Goal: Transaction & Acquisition: Subscribe to service/newsletter

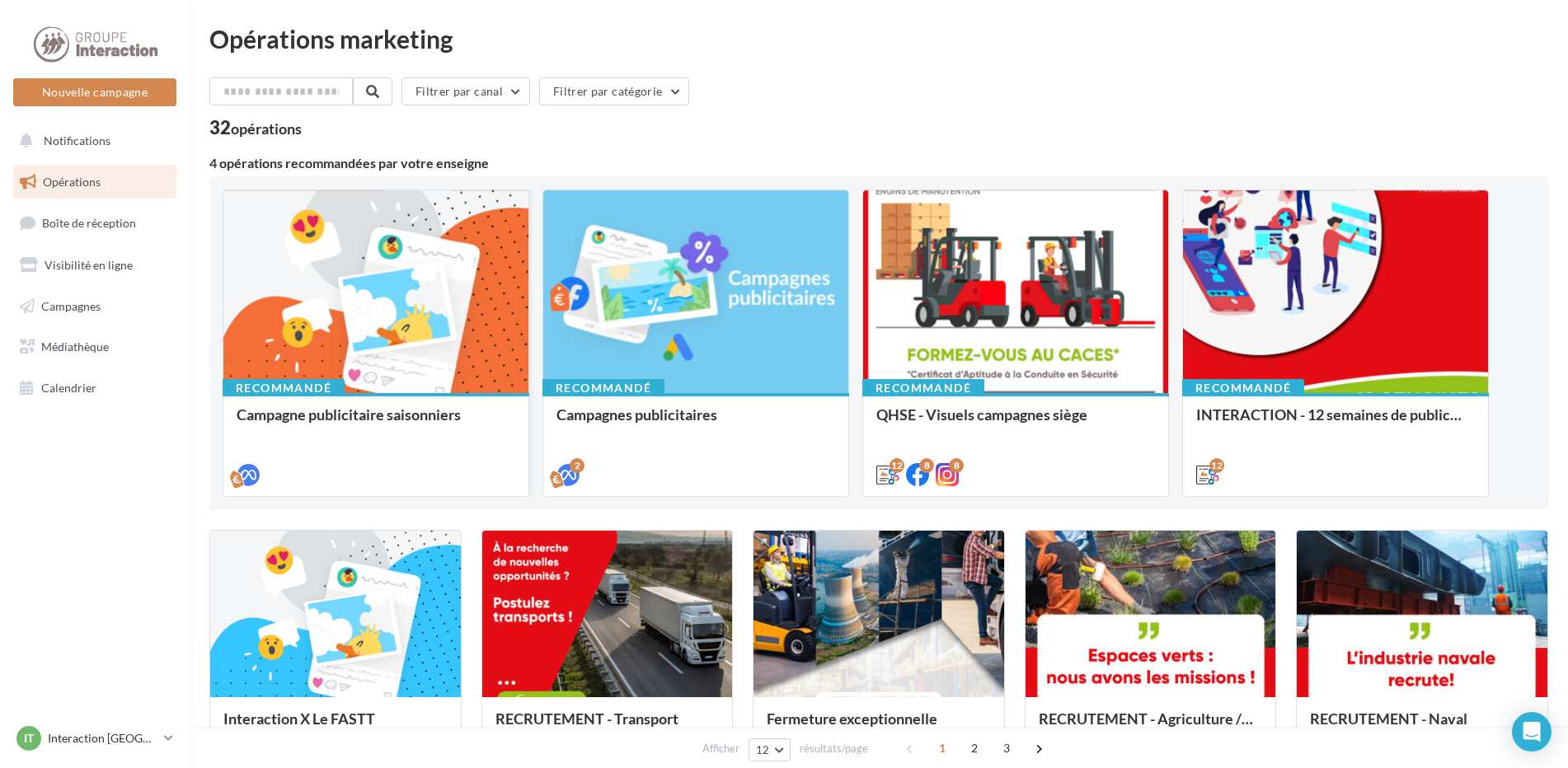
click at [325, 368] on div at bounding box center [376, 292] width 305 height 205
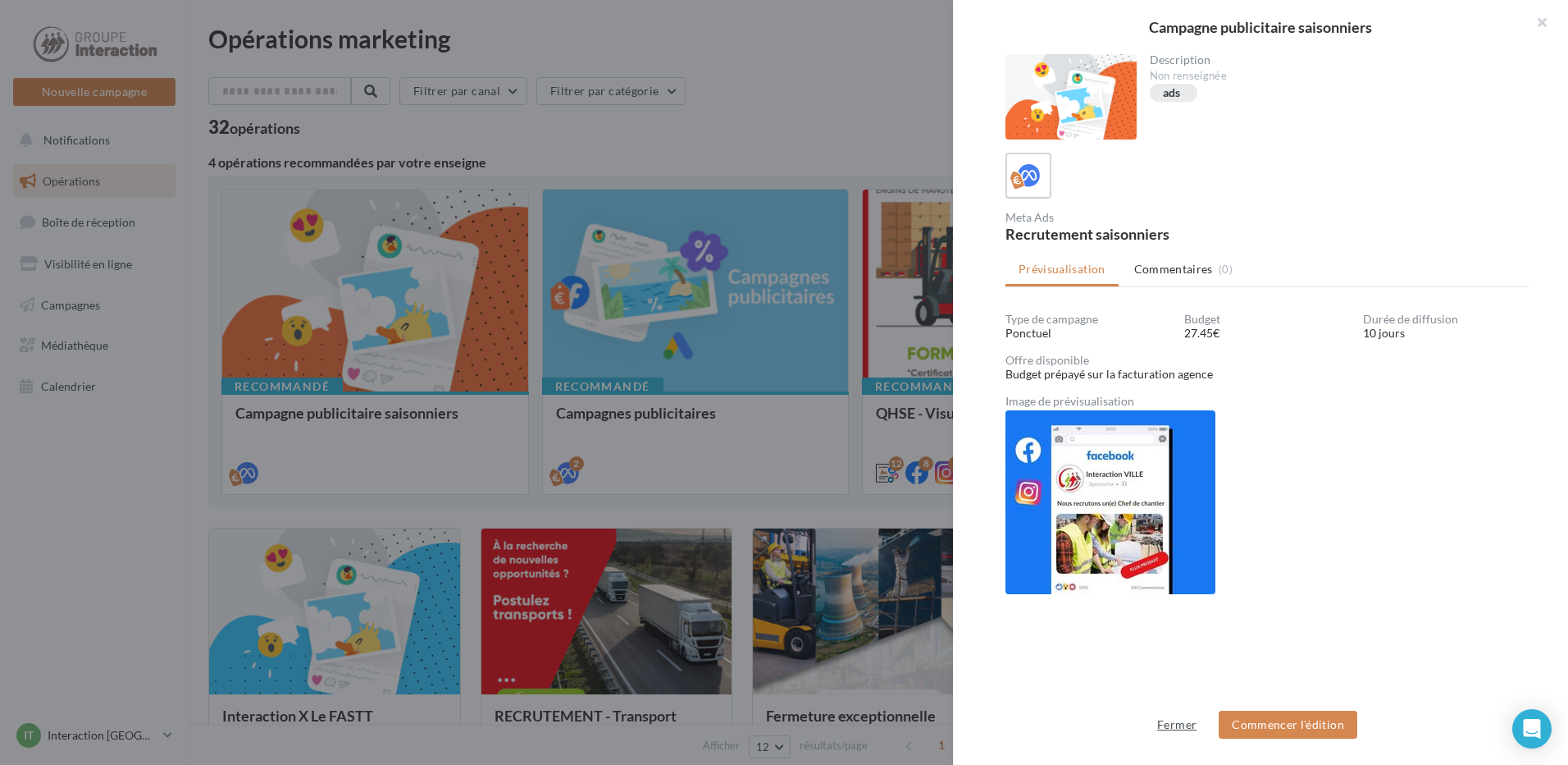
click at [1177, 722] on button "Fermer" at bounding box center [1177, 724] width 52 height 19
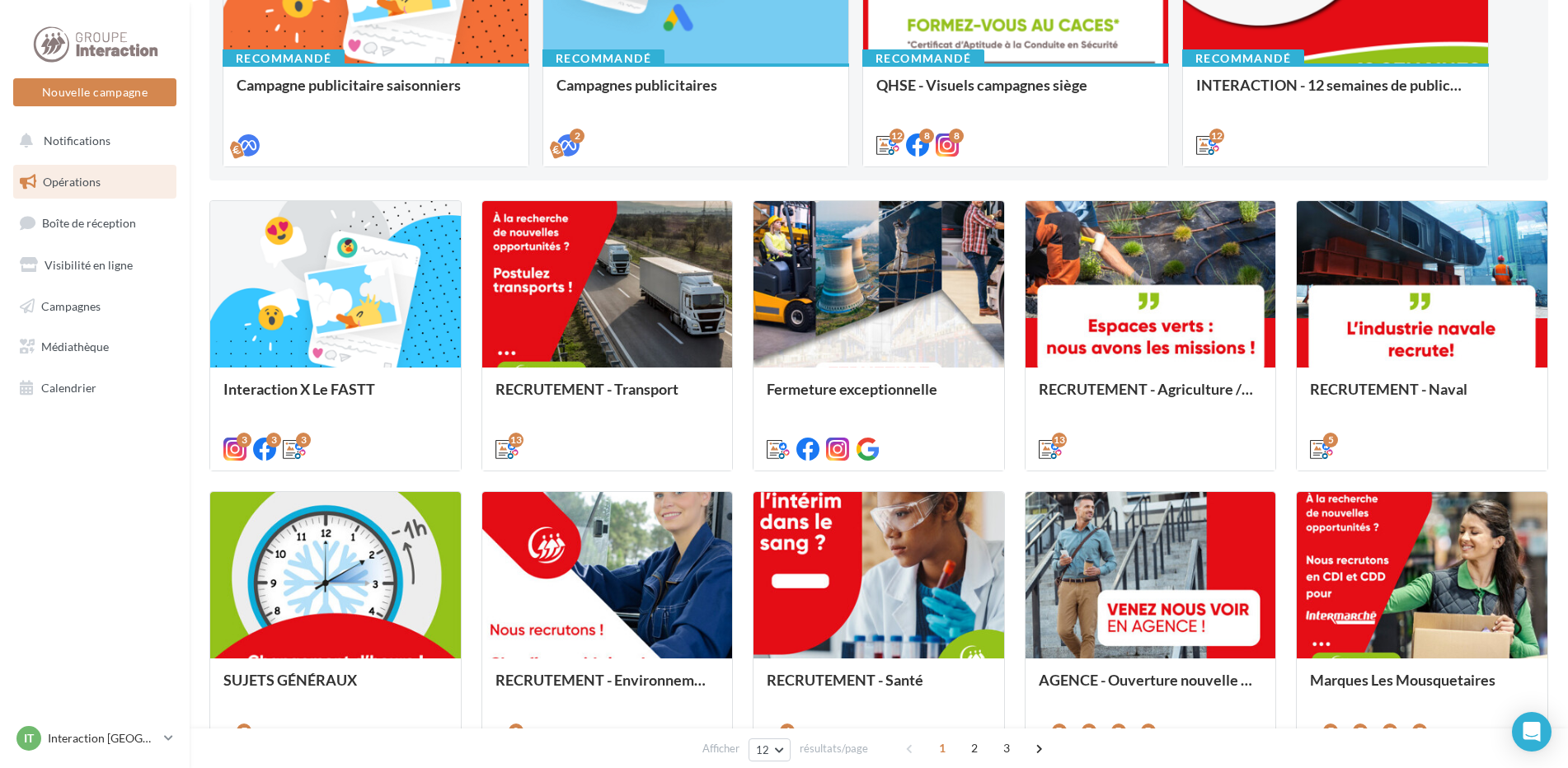
scroll to position [165, 0]
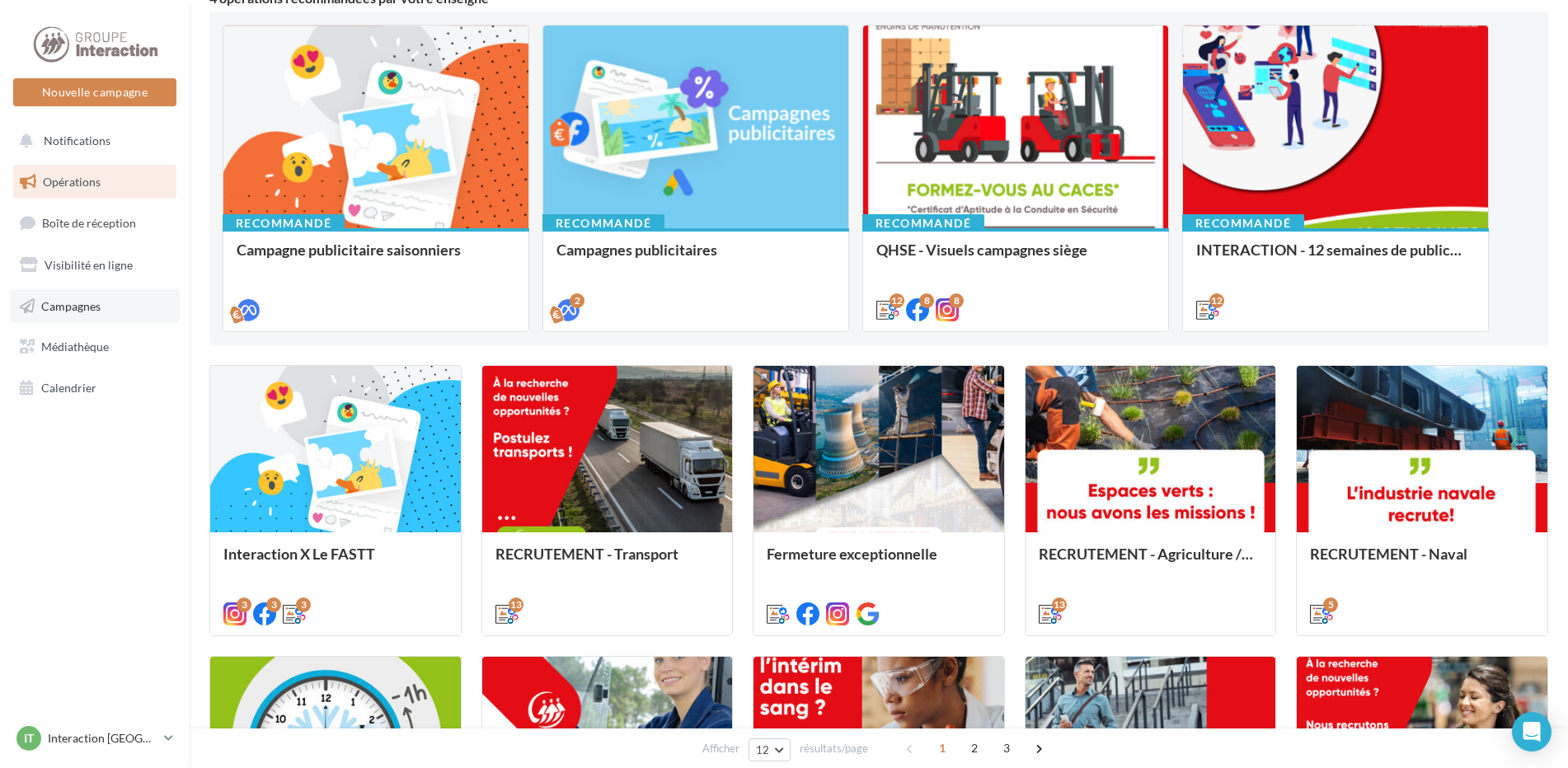
click at [71, 309] on span "Campagnes" at bounding box center [71, 305] width 59 height 14
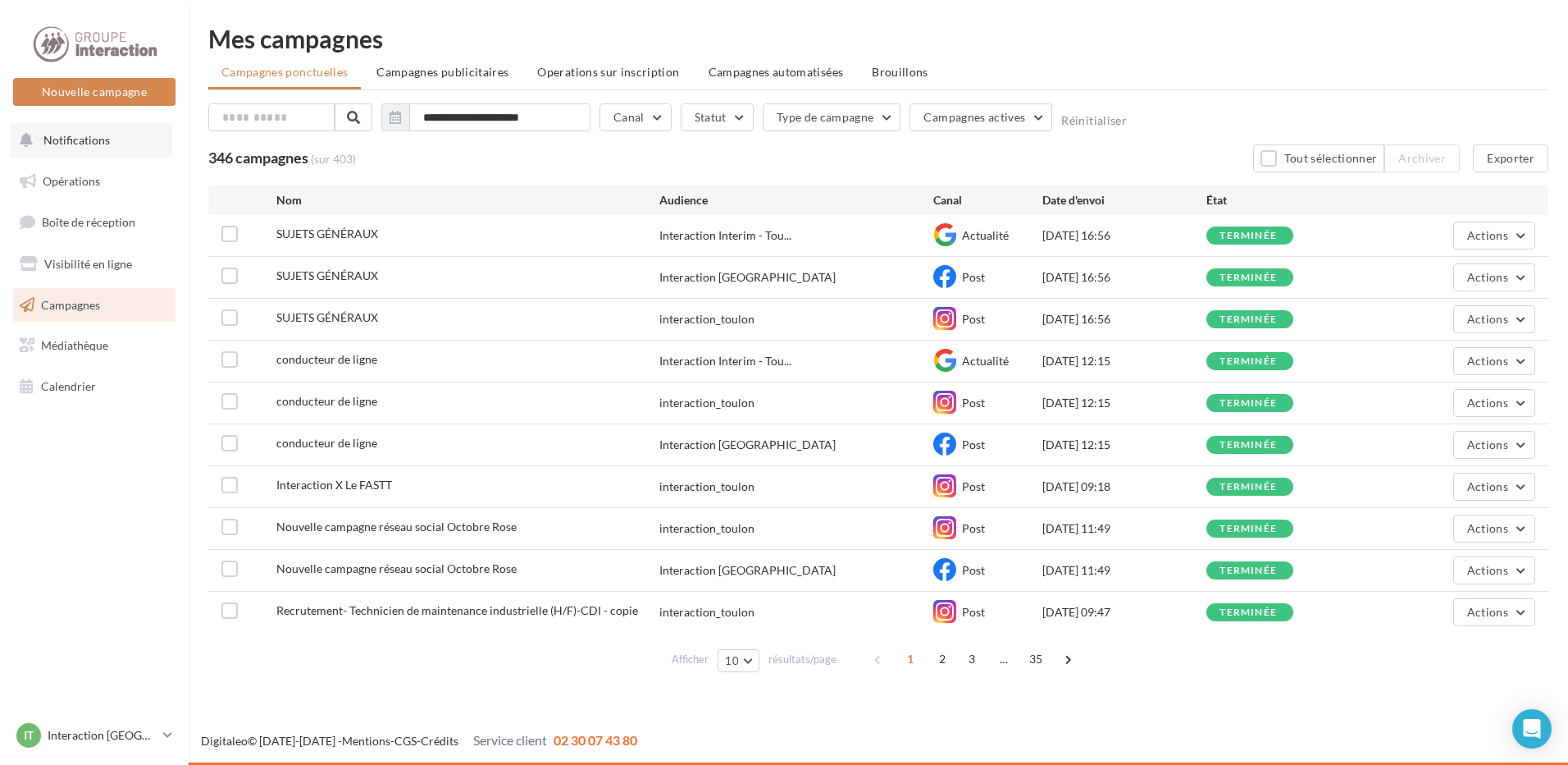
click at [71, 134] on span "Notifications" at bounding box center [76, 140] width 67 height 14
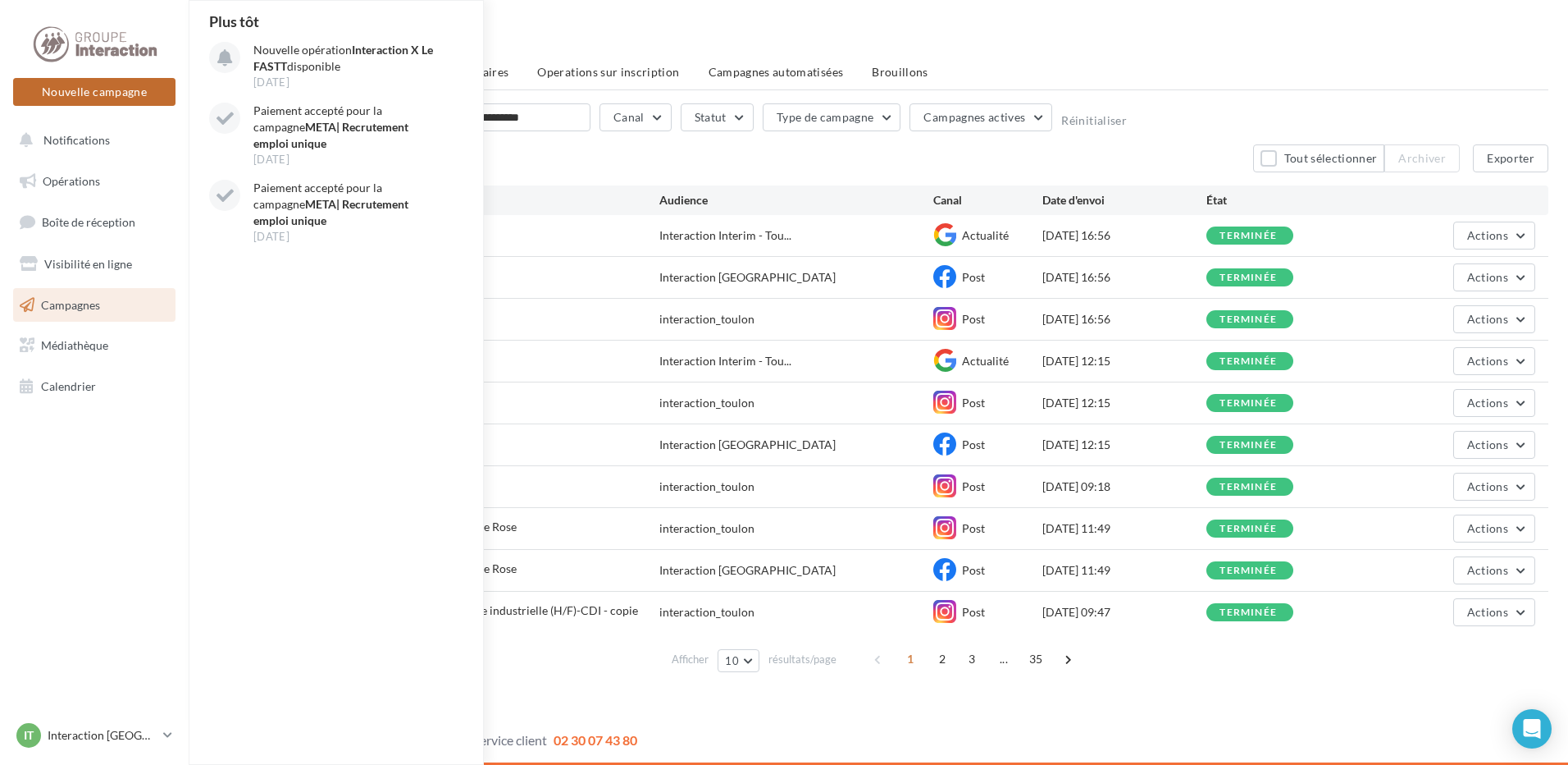
click at [87, 91] on button "Nouvelle campagne" at bounding box center [95, 91] width 162 height 28
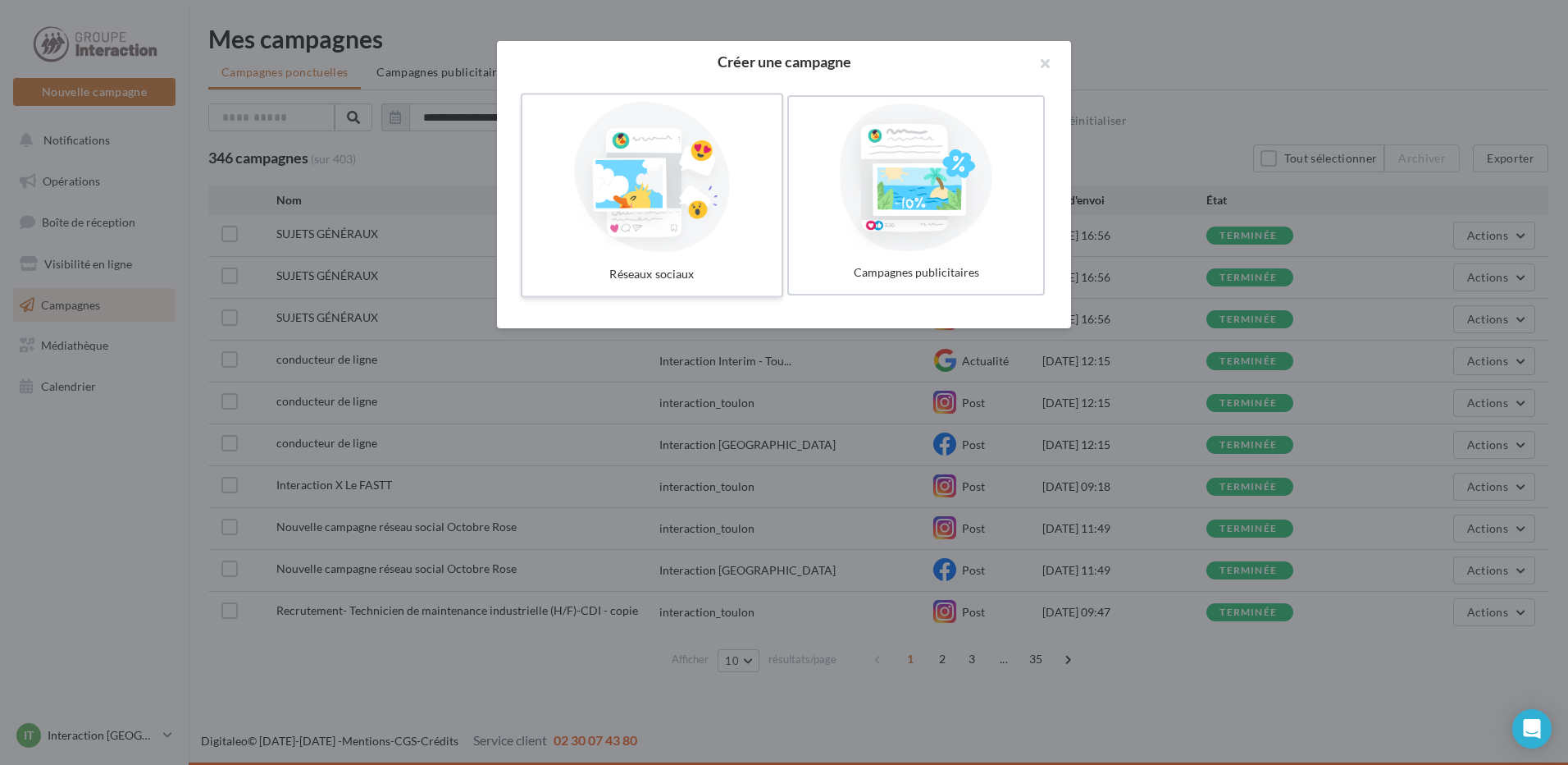
click at [659, 246] on div at bounding box center [652, 177] width 246 height 151
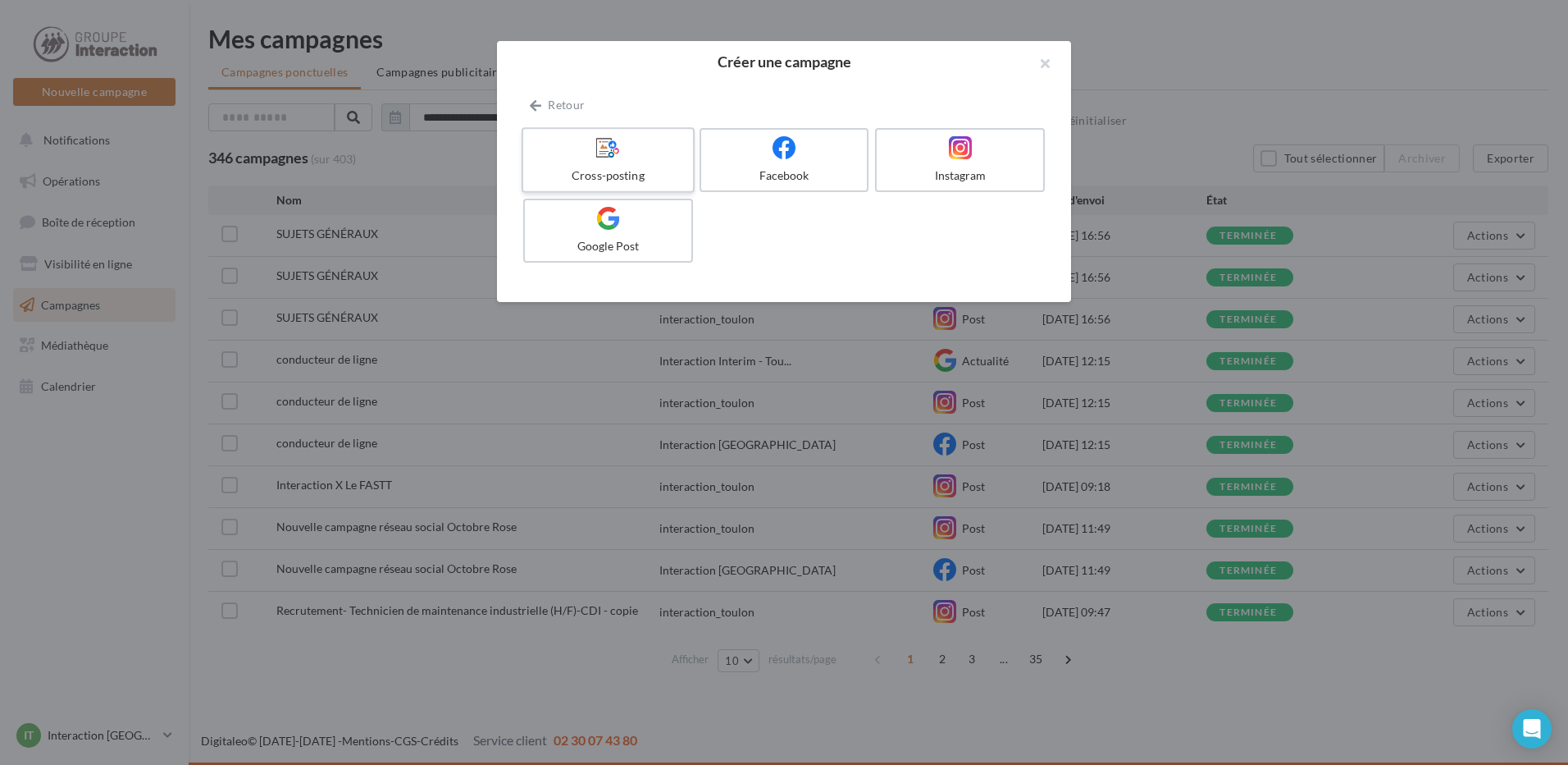
click at [621, 168] on div "Cross-posting" at bounding box center [607, 175] width 156 height 16
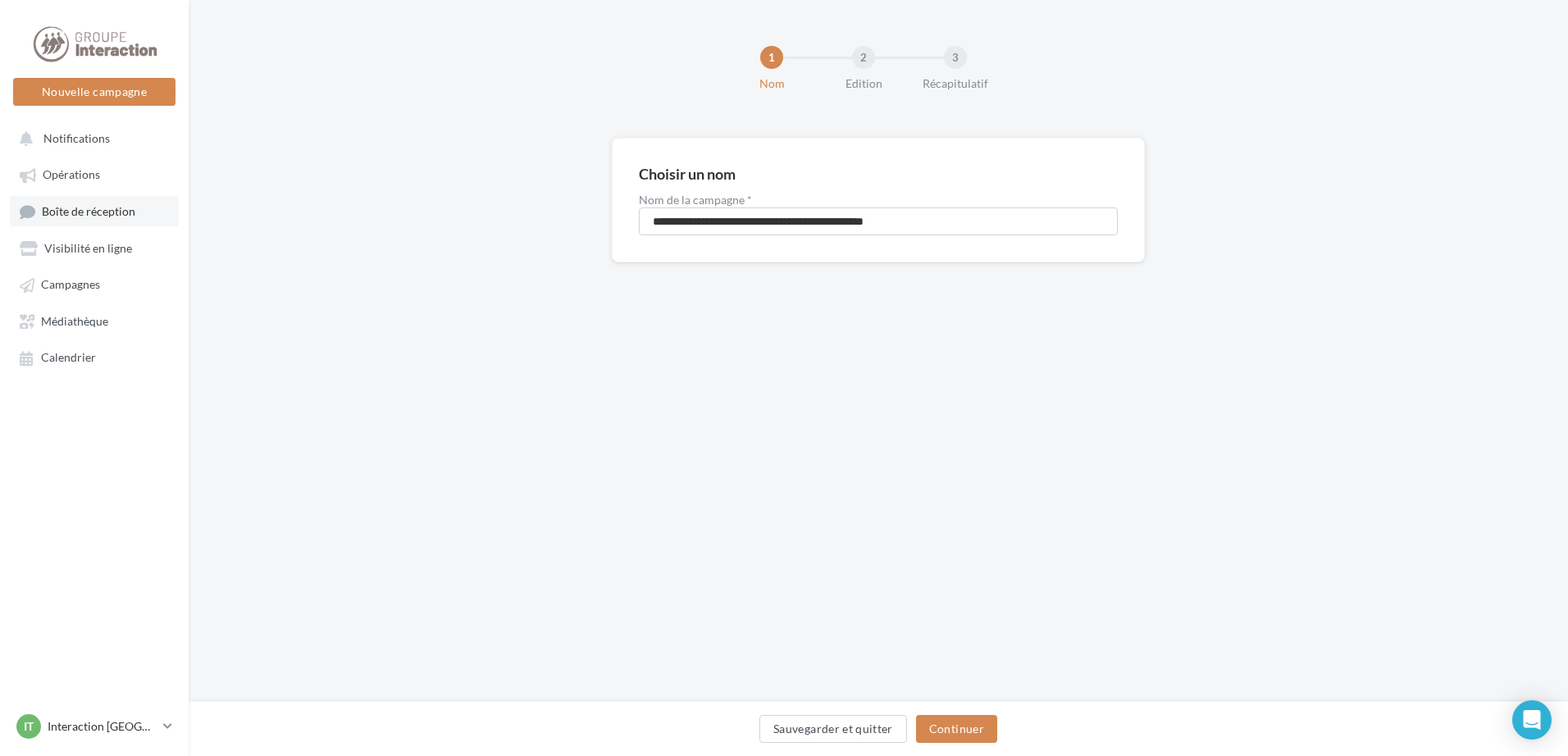
click at [73, 215] on span "Boîte de réception" at bounding box center [88, 211] width 94 height 14
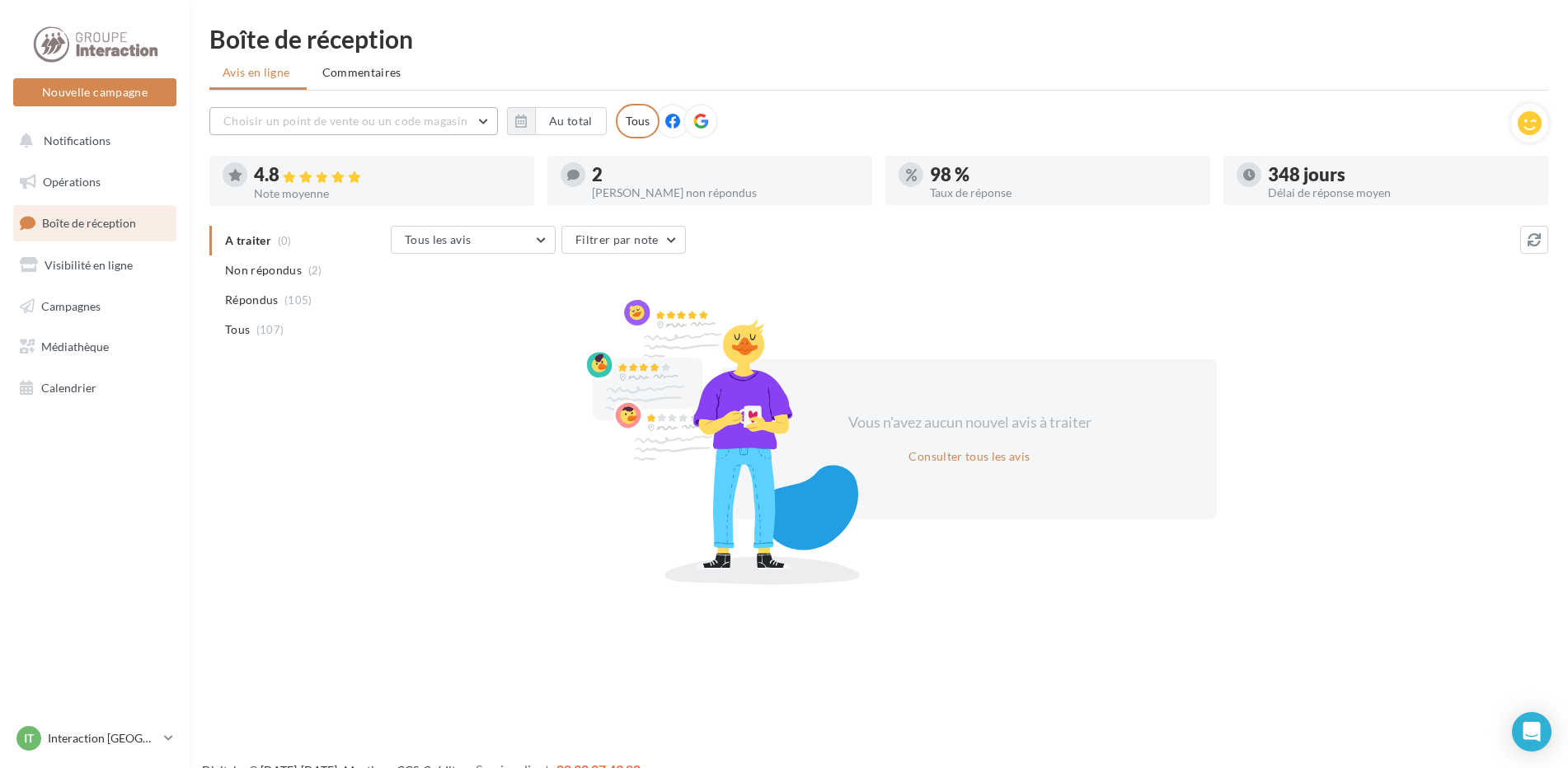
click at [477, 126] on button "Choisir un point de vente ou un code magasin" at bounding box center [353, 121] width 288 height 28
click at [365, 155] on span "8301 - Interaction Interim - Toulon" at bounding box center [305, 171] width 139 height 31
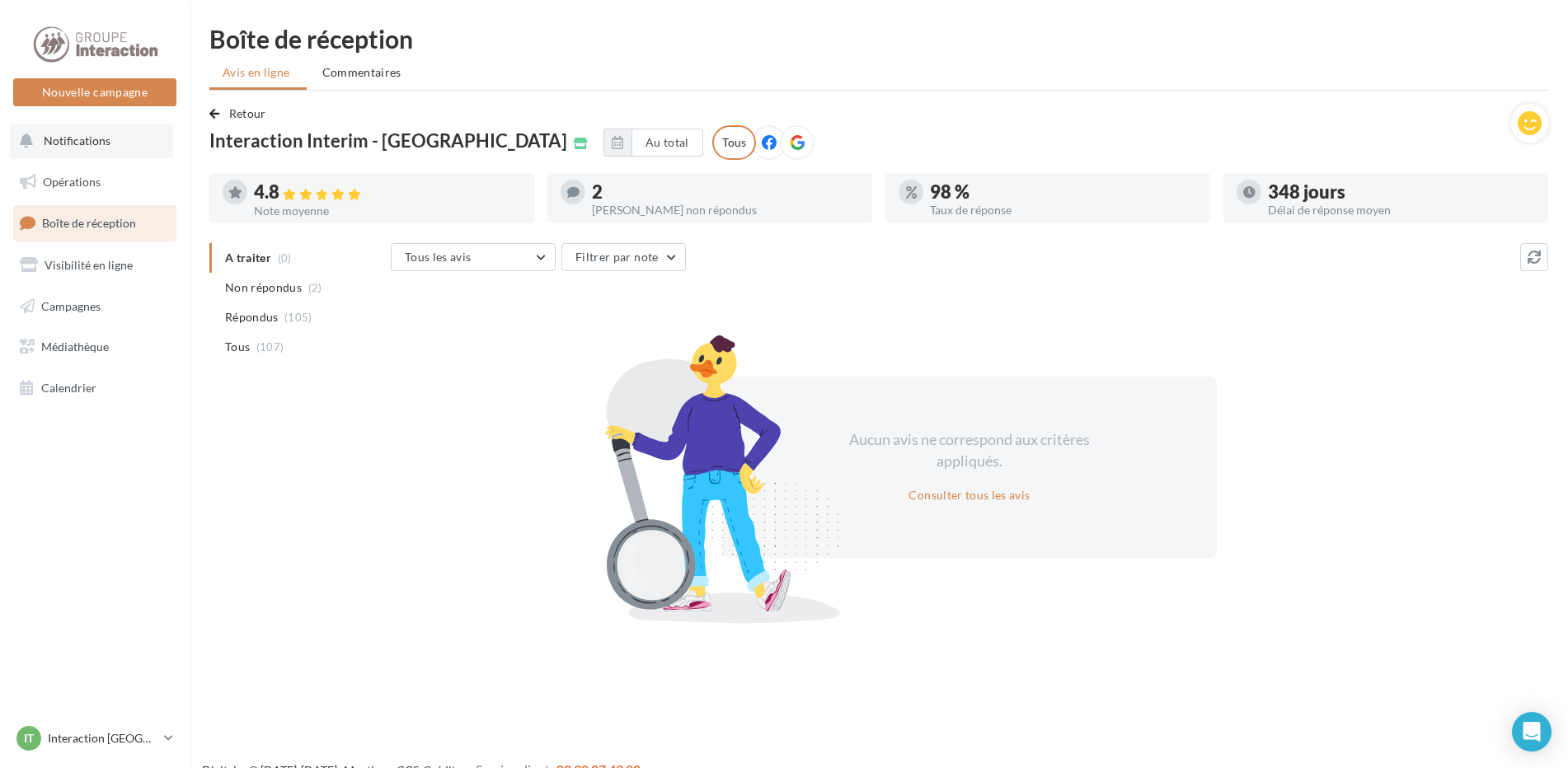
click at [93, 144] on span "Notifications" at bounding box center [76, 140] width 67 height 14
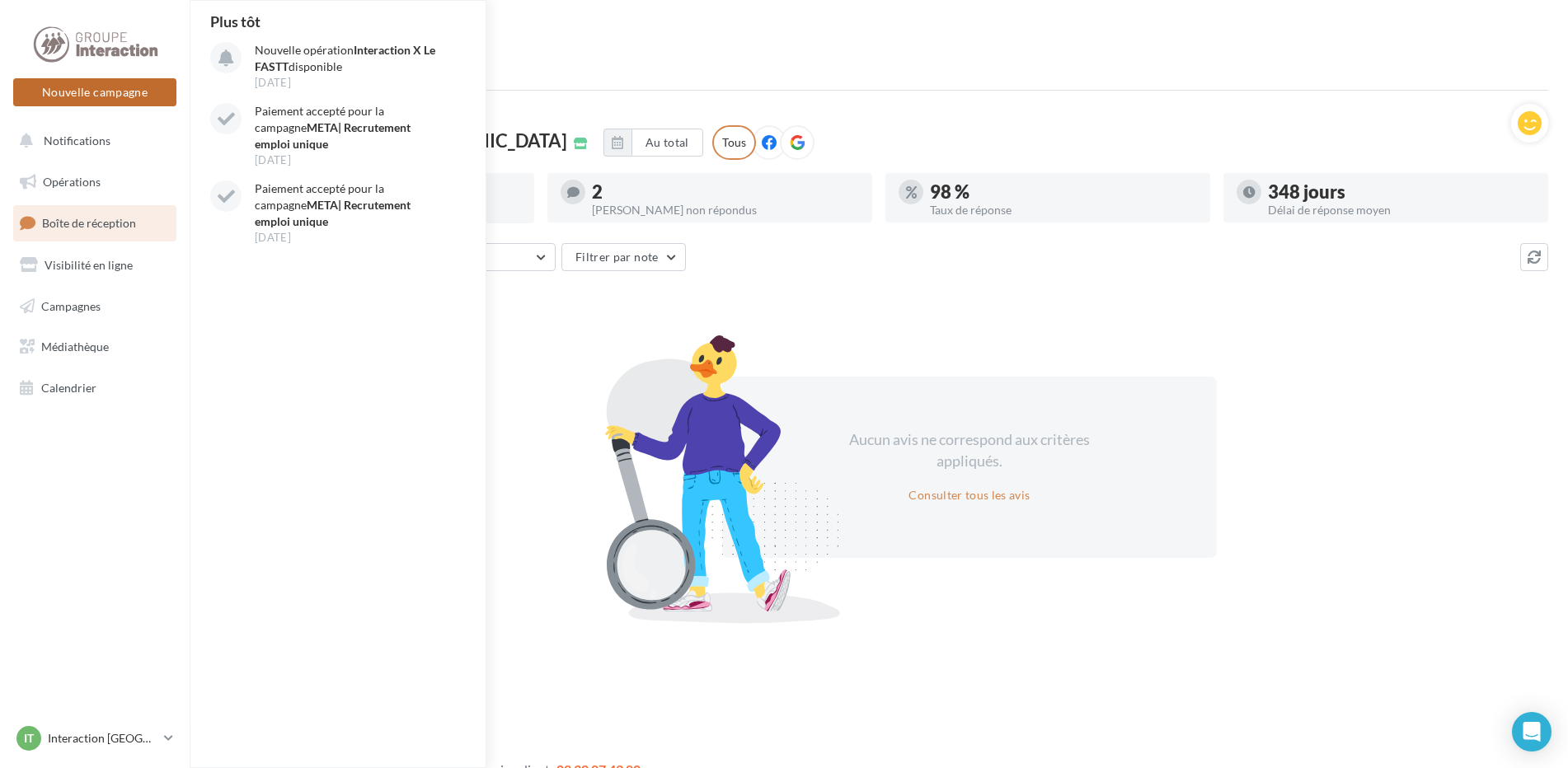
click at [88, 95] on button "Nouvelle campagne" at bounding box center [95, 92] width 163 height 28
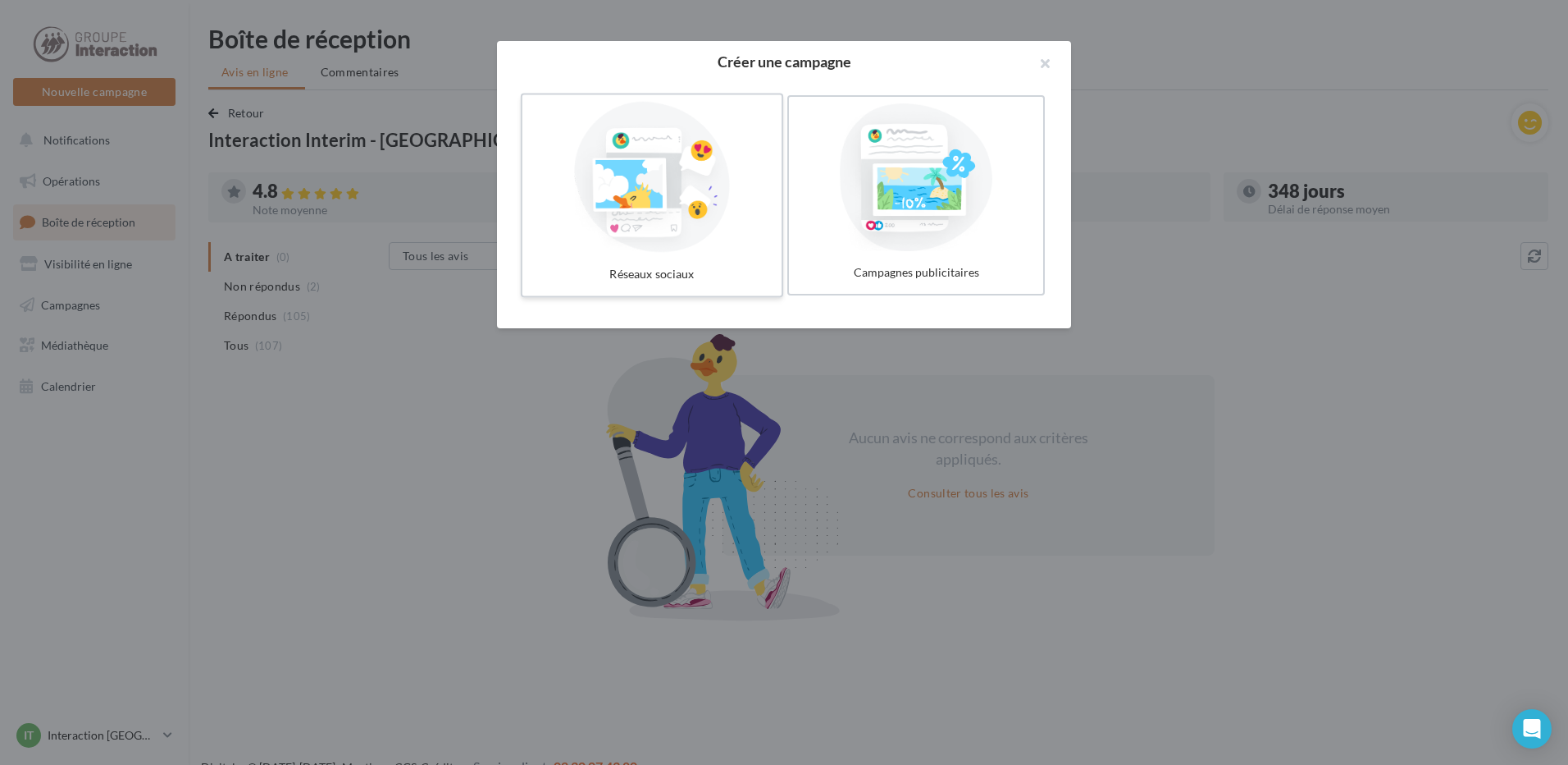
click at [655, 203] on div at bounding box center [652, 177] width 246 height 151
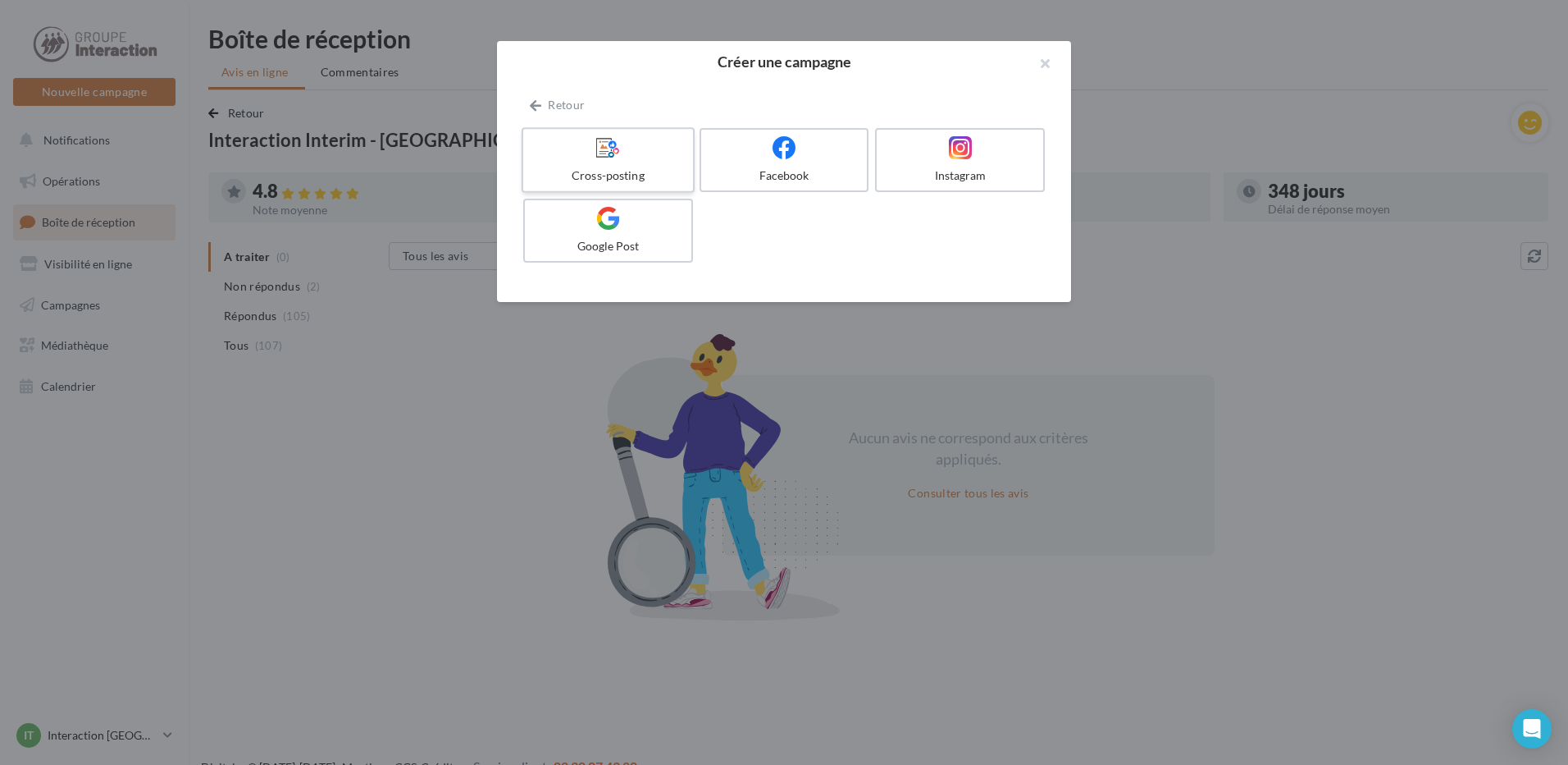
click at [622, 168] on div "Cross-posting" at bounding box center [607, 175] width 156 height 16
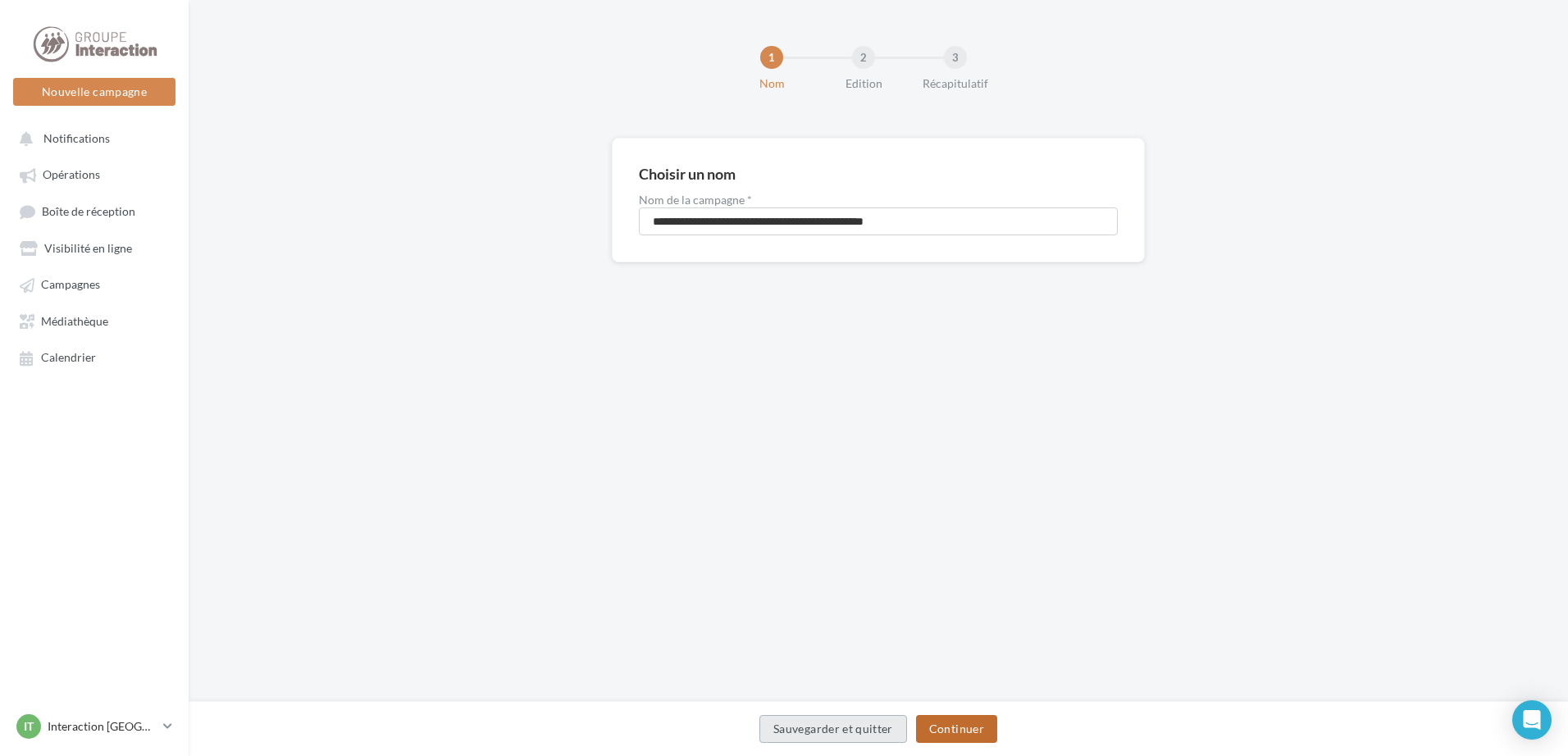
click at [937, 731] on button "Continuer" at bounding box center [957, 729] width 81 height 28
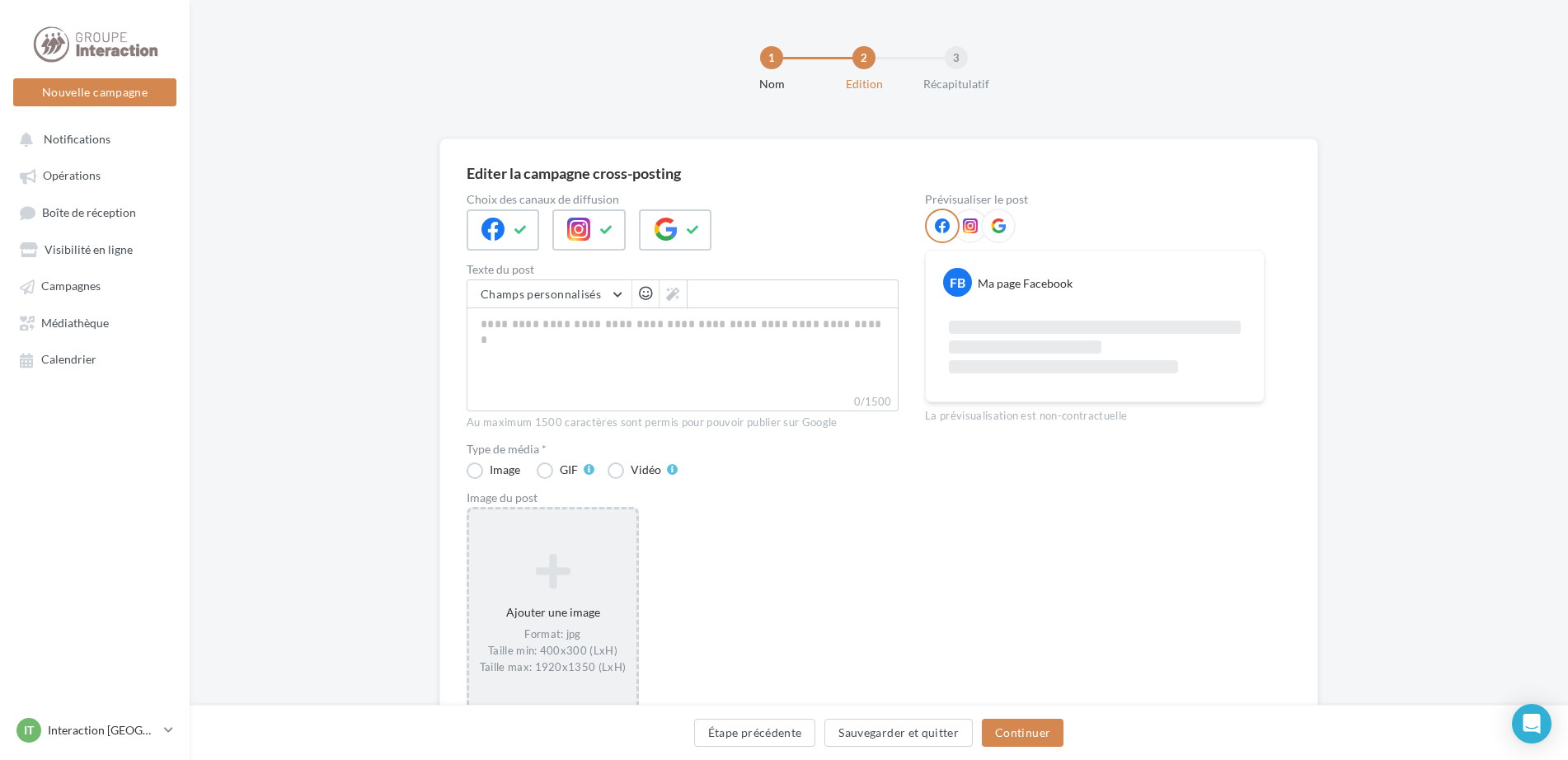
click at [559, 555] on icon at bounding box center [552, 571] width 154 height 40
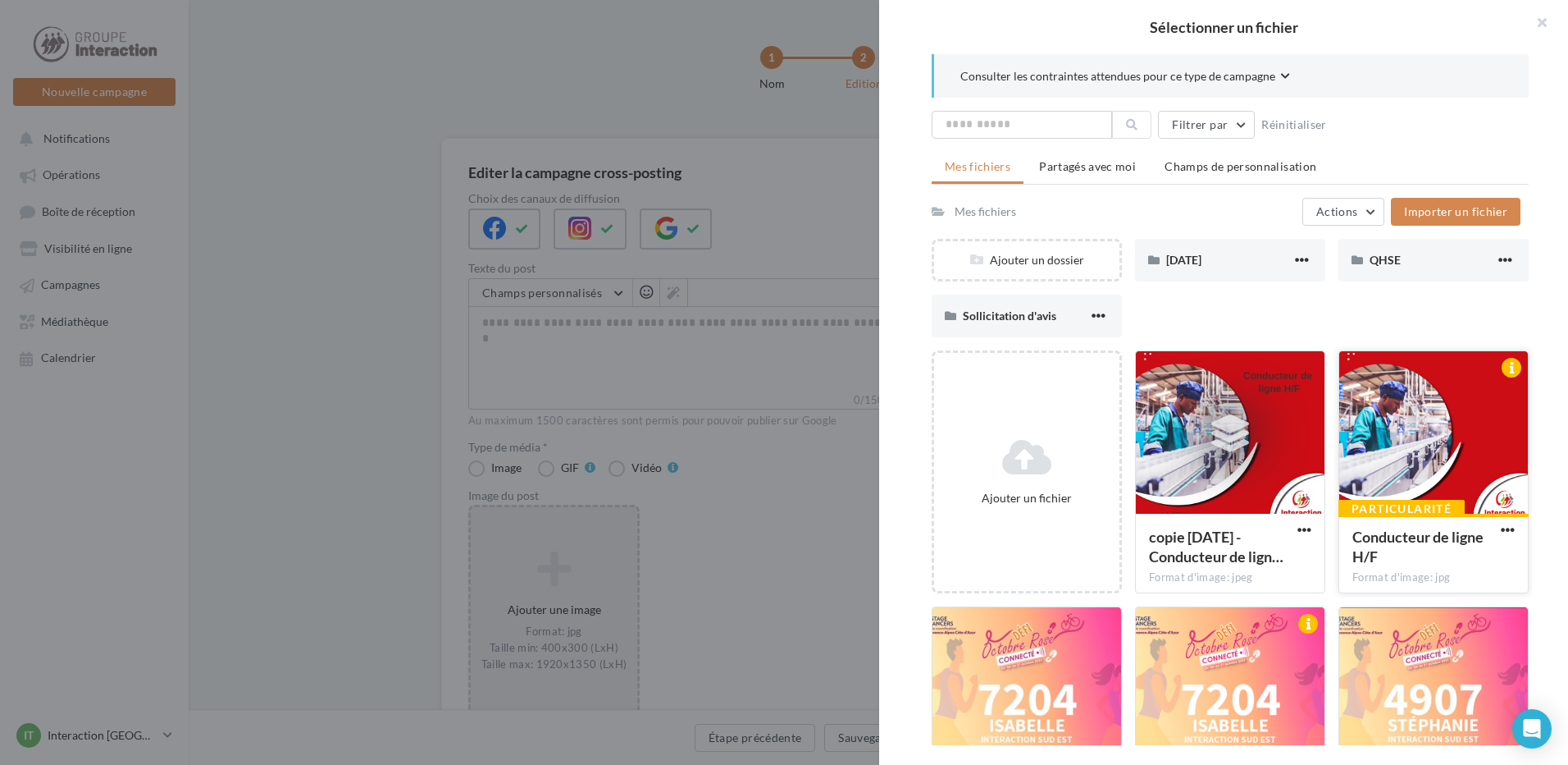
scroll to position [118, 0]
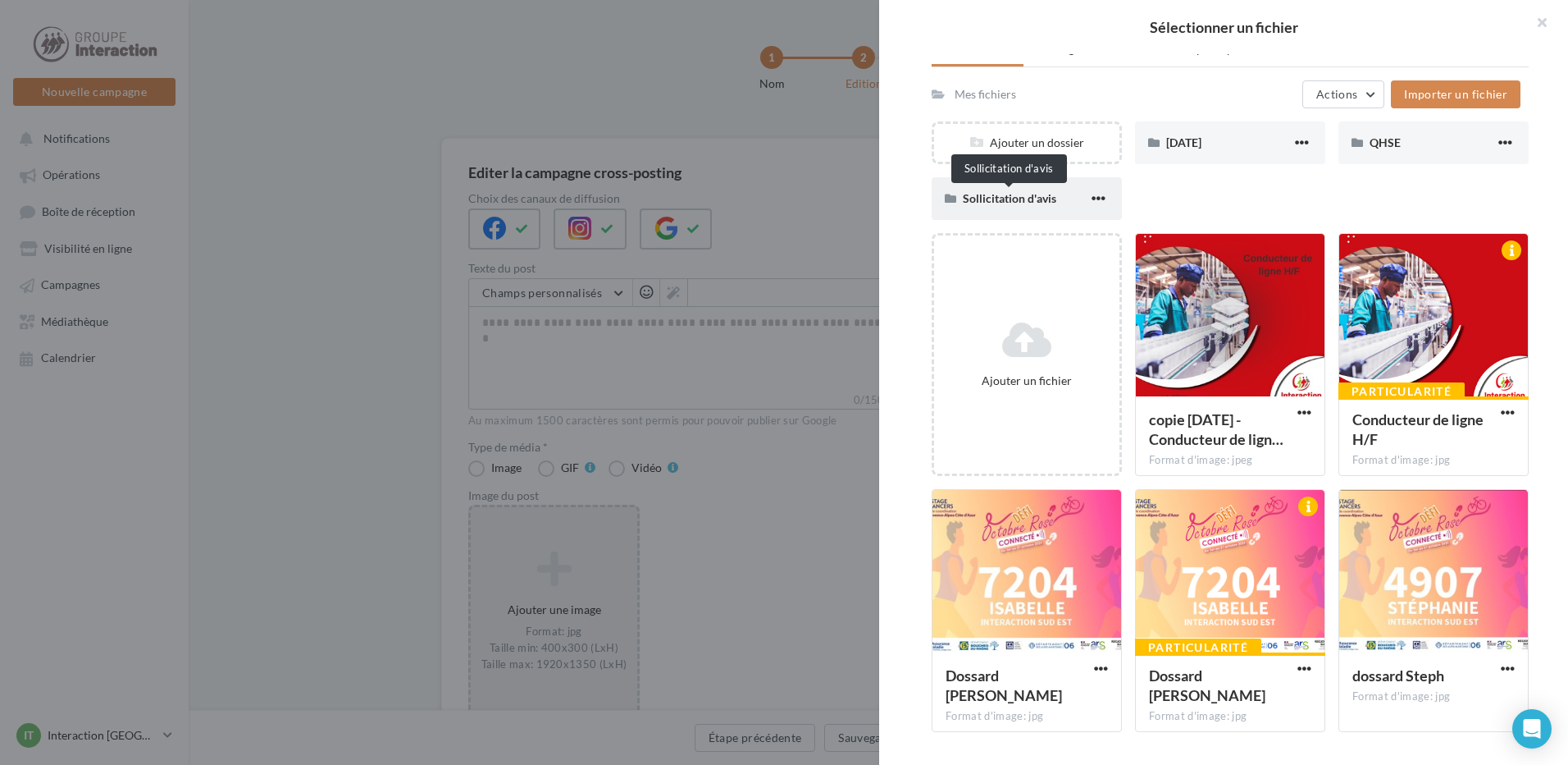
click at [1021, 195] on span "Sollicitation d'avis" at bounding box center [1010, 198] width 94 height 14
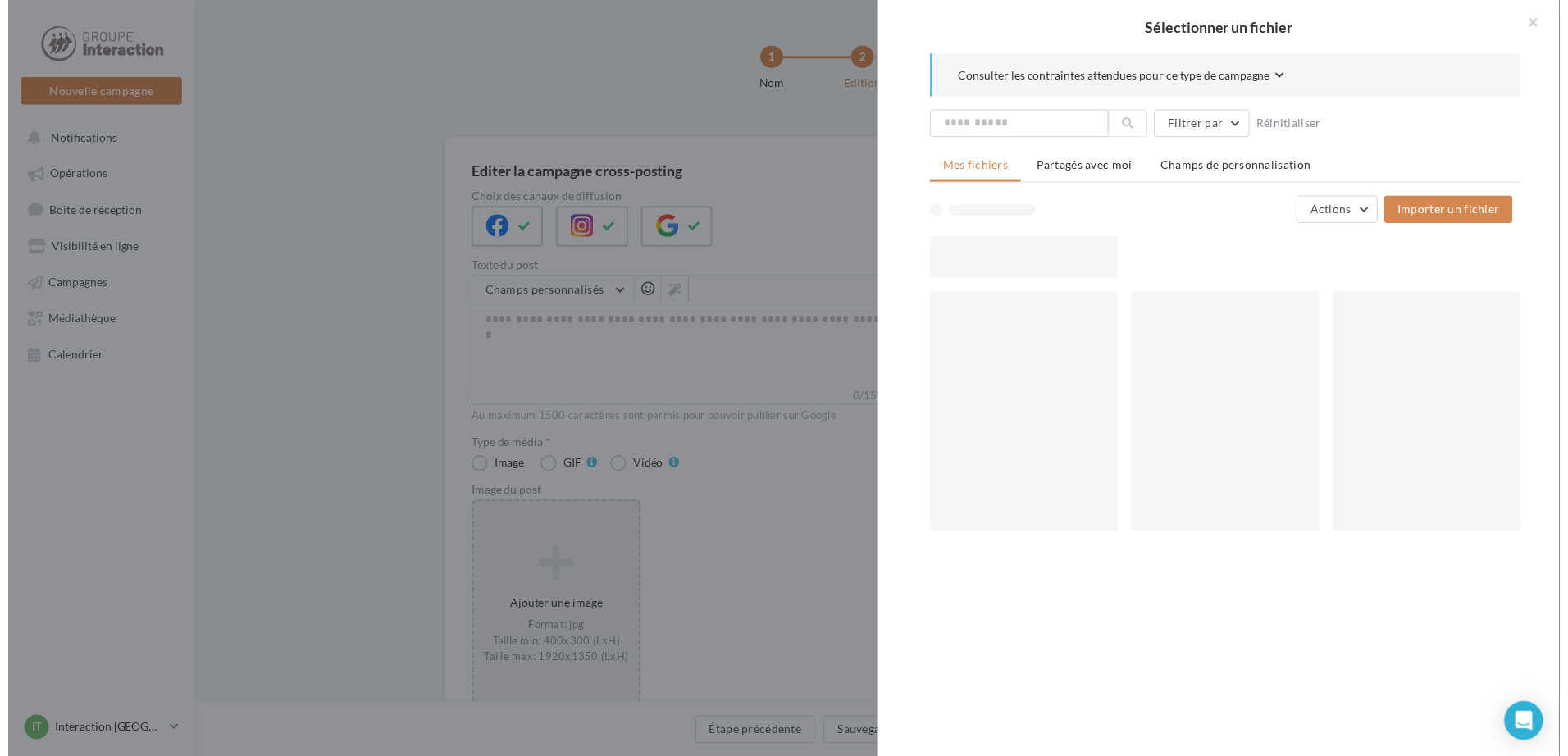
scroll to position [0, 0]
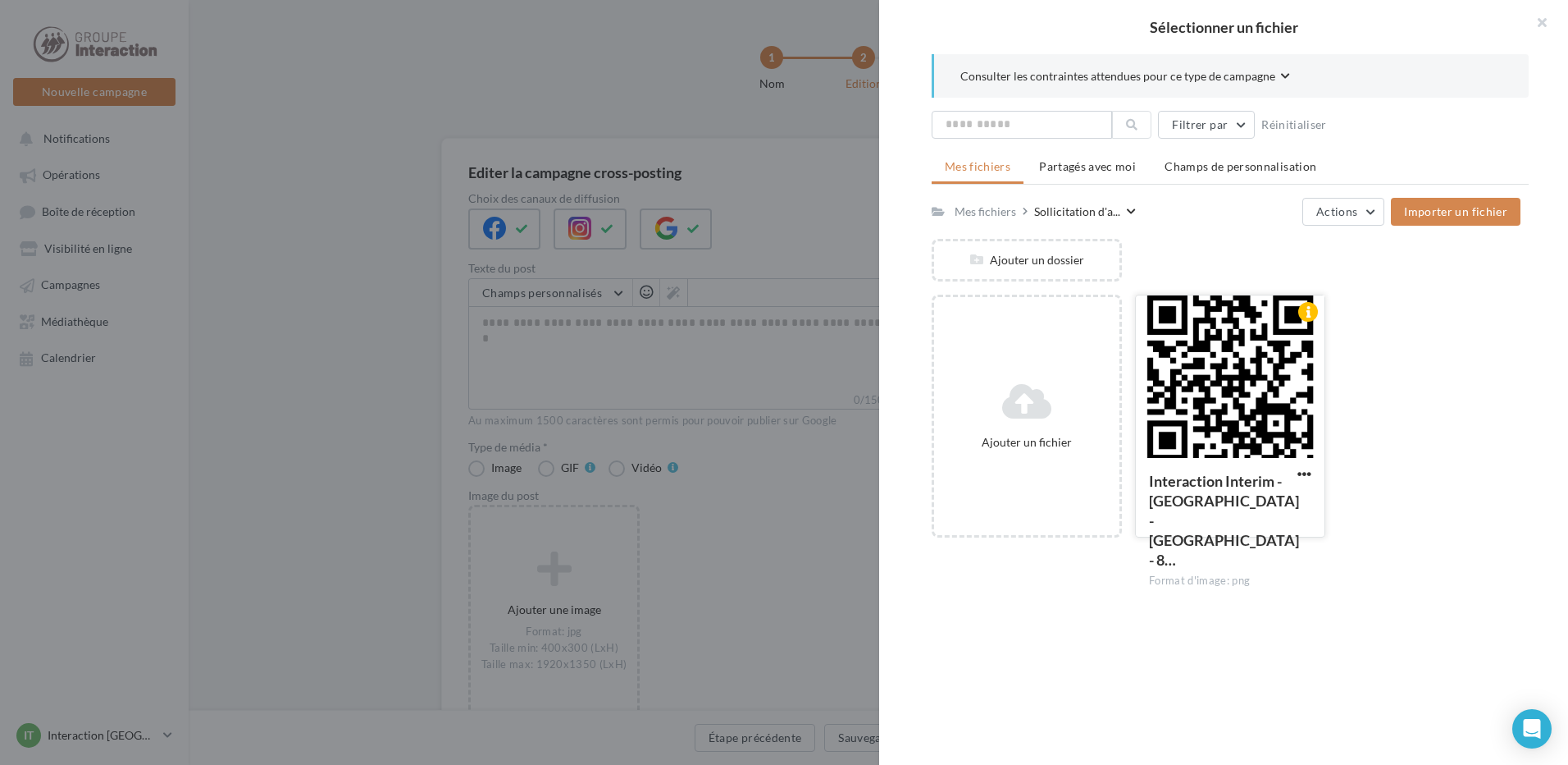
click at [1216, 372] on div at bounding box center [1230, 377] width 189 height 164
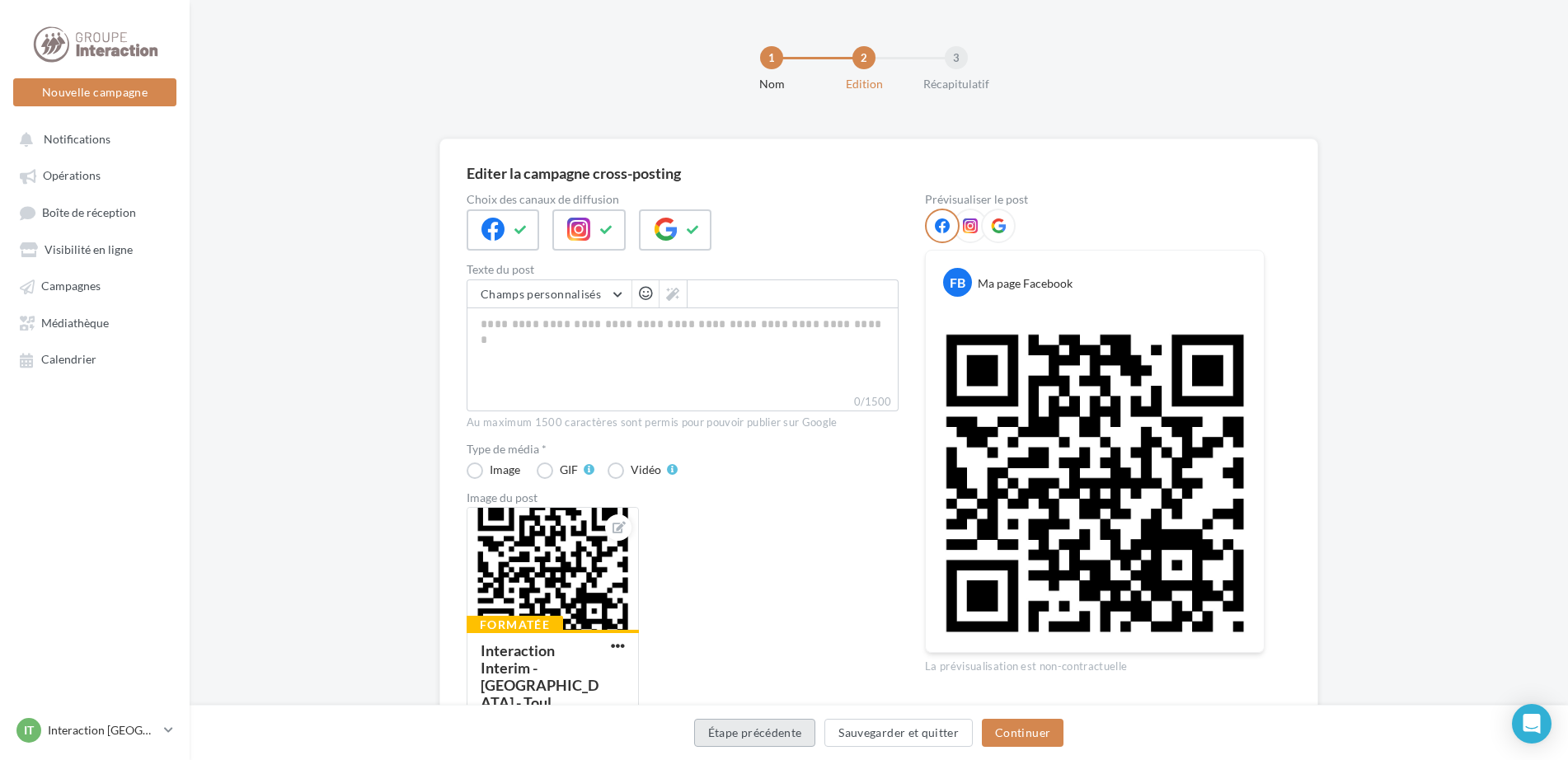
click at [762, 738] on button "Étape précédente" at bounding box center [756, 733] width 122 height 28
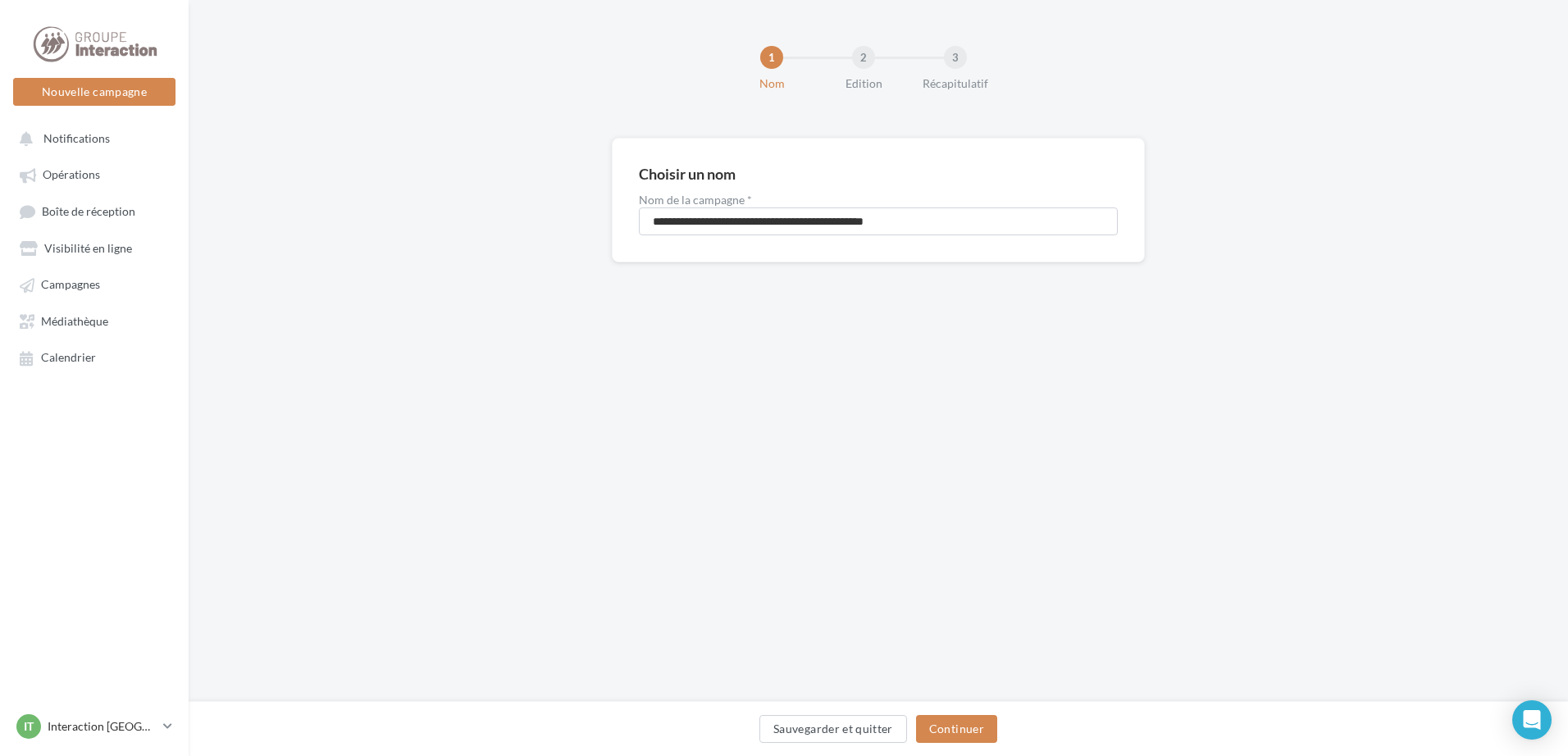
drag, startPoint x: 69, startPoint y: 284, endPoint x: 398, endPoint y: 283, distance: 329.0
click at [69, 283] on span "Campagnes" at bounding box center [70, 285] width 59 height 14
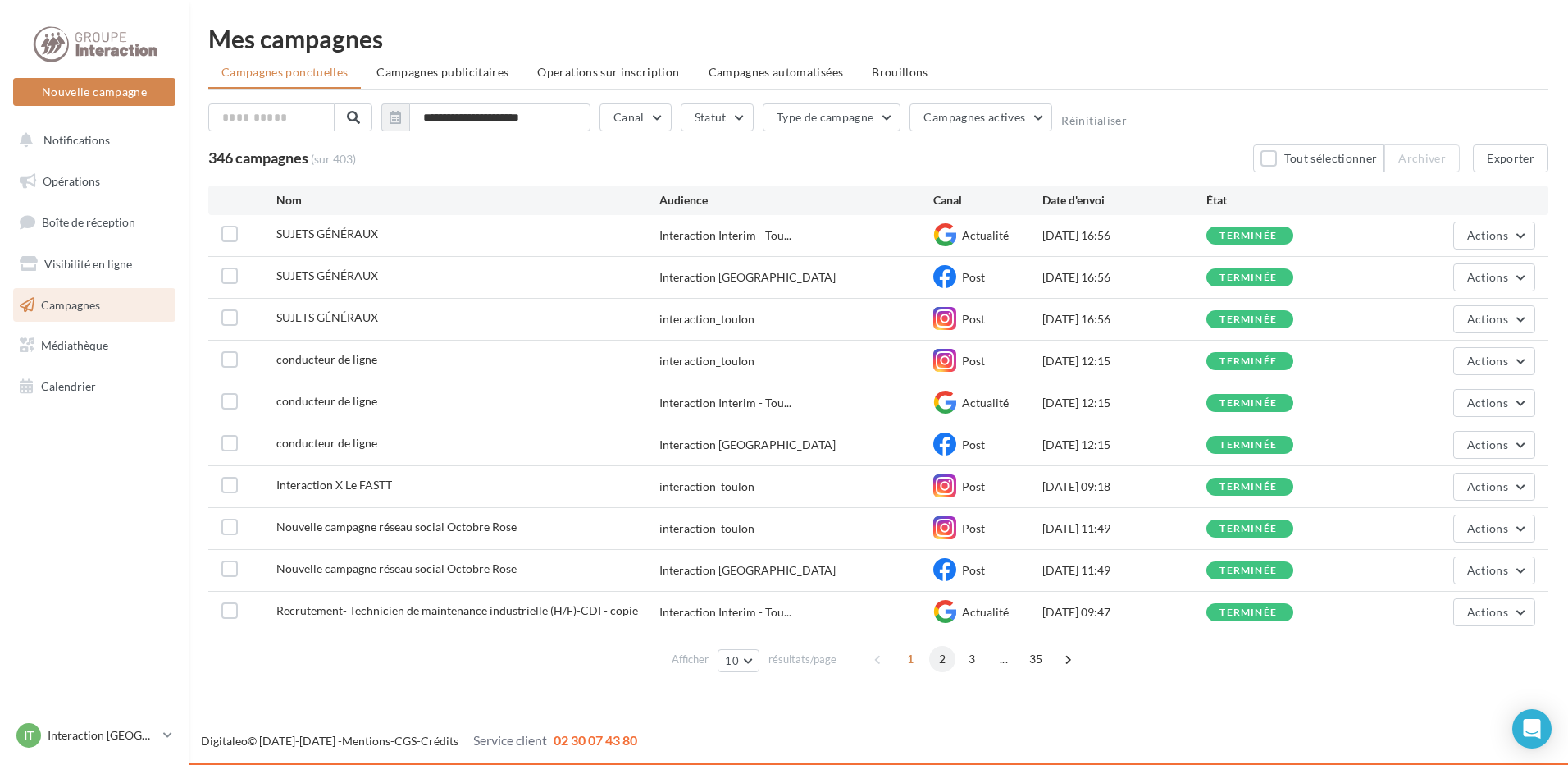
click at [939, 666] on span "2" at bounding box center [942, 658] width 26 height 26
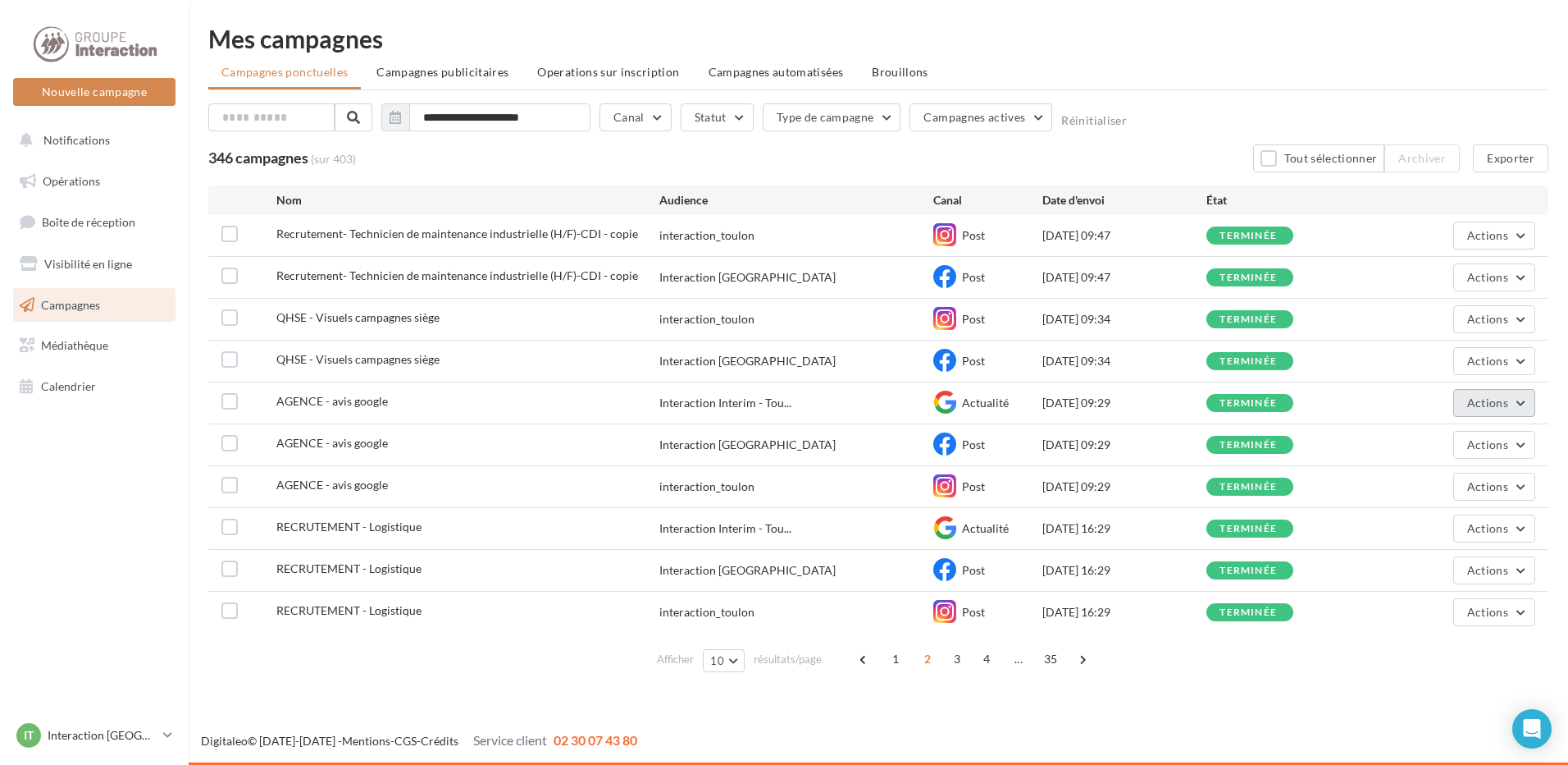
click at [1525, 405] on button "Actions" at bounding box center [1494, 403] width 82 height 28
click at [1413, 524] on button "Dupliquer" at bounding box center [1453, 526] width 164 height 42
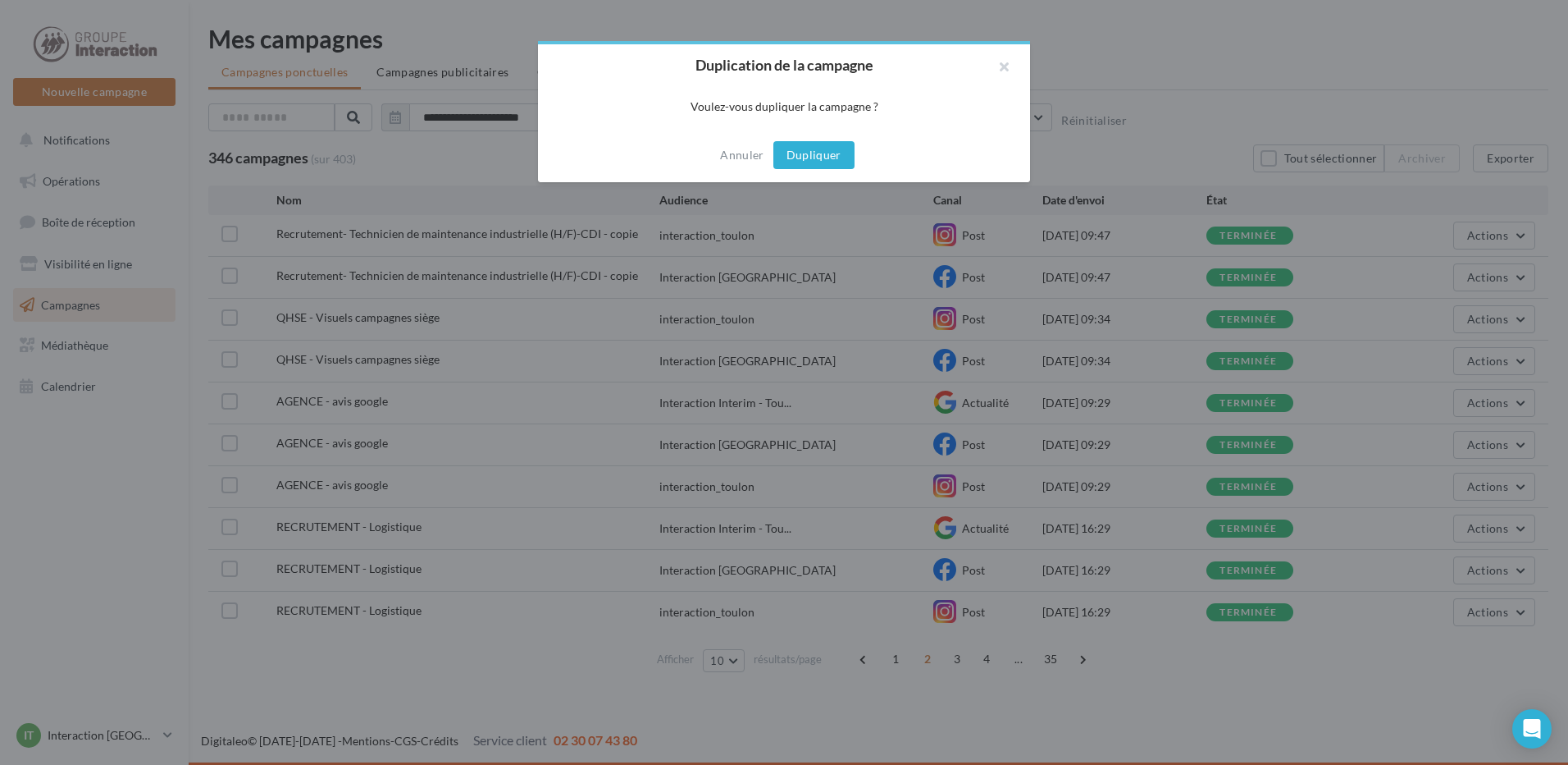
click at [800, 159] on button "Dupliquer" at bounding box center [814, 155] width 81 height 28
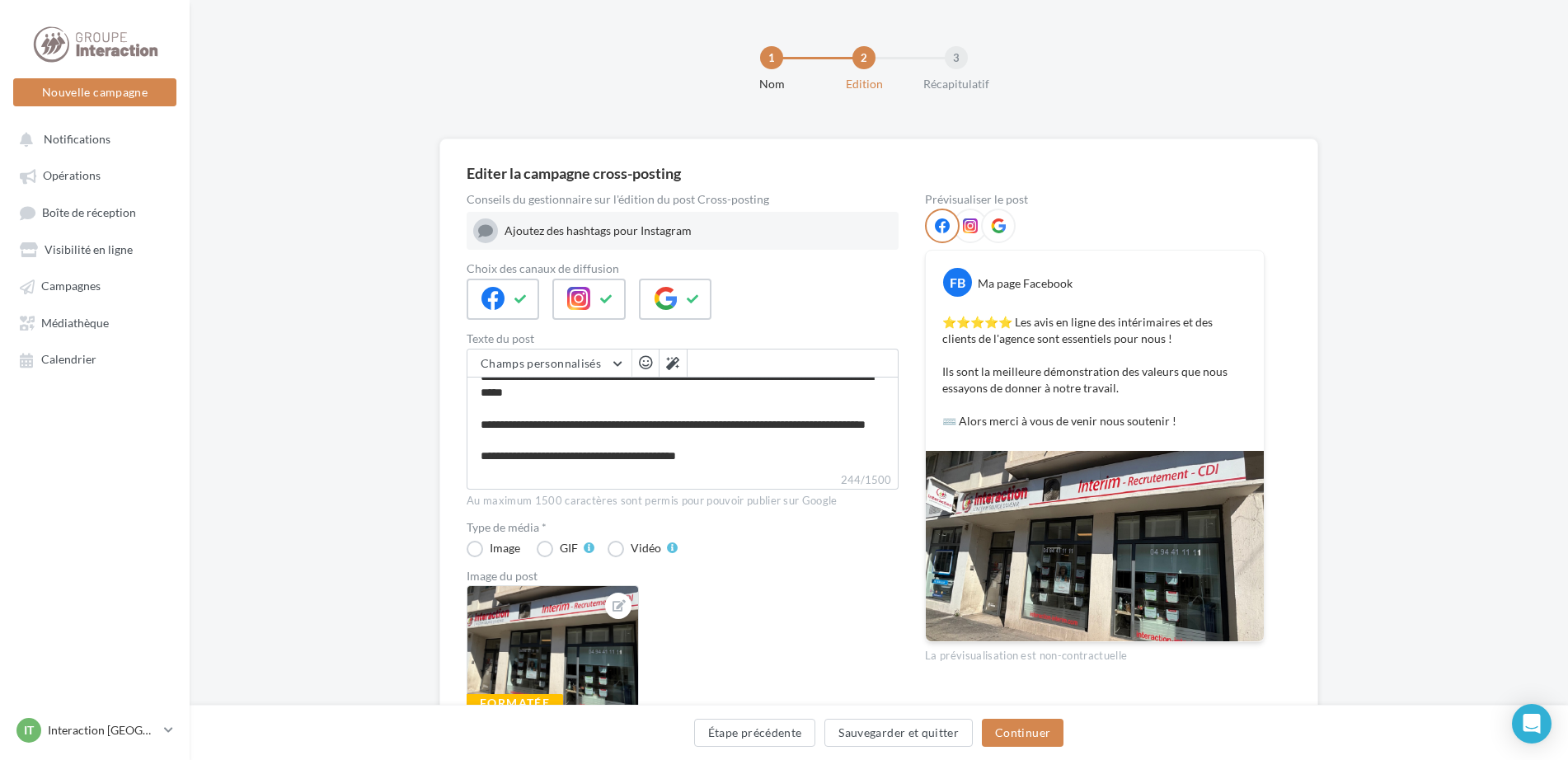
scroll to position [82, 0]
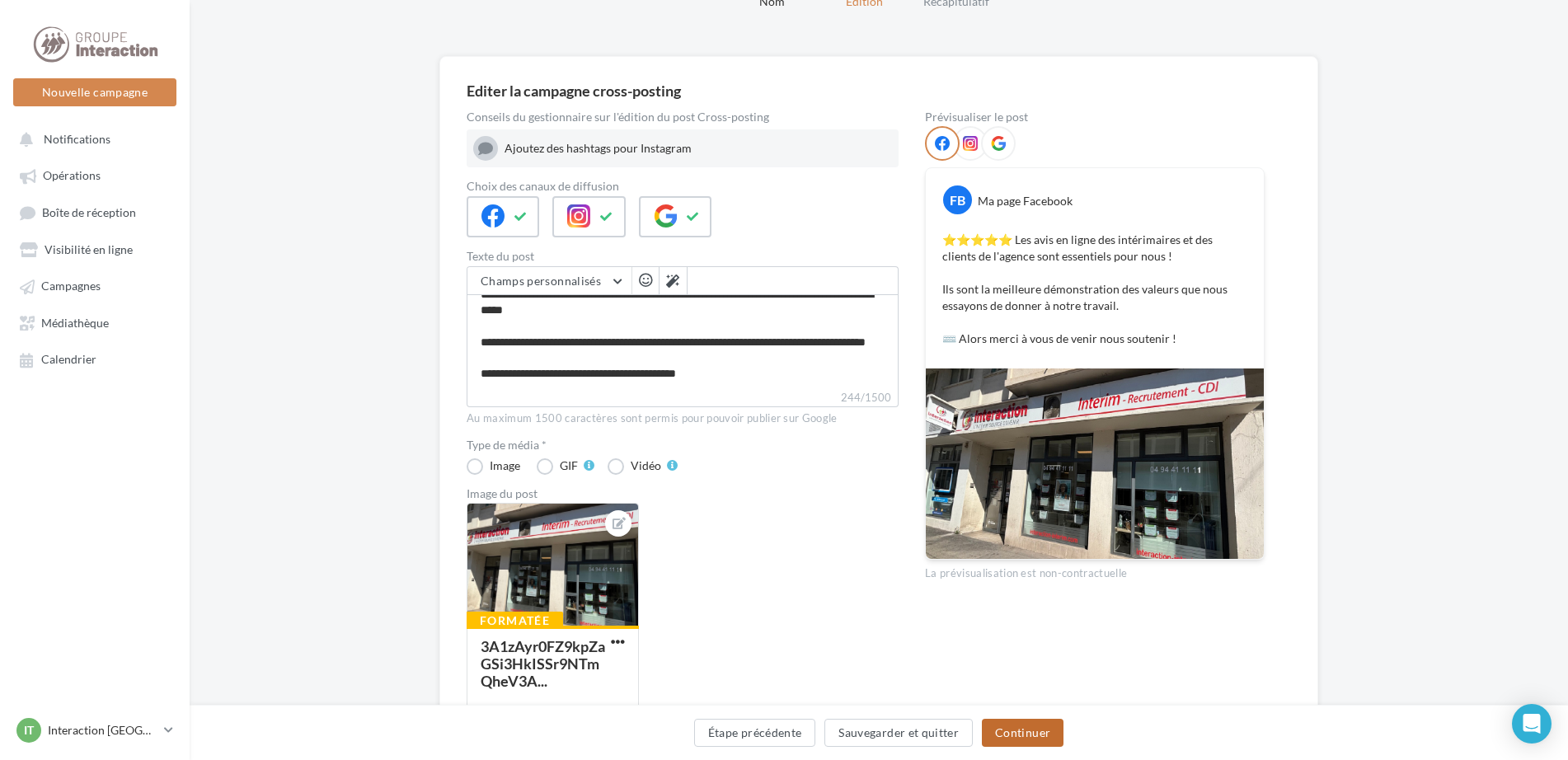
click at [1033, 736] on button "Continuer" at bounding box center [1022, 733] width 82 height 28
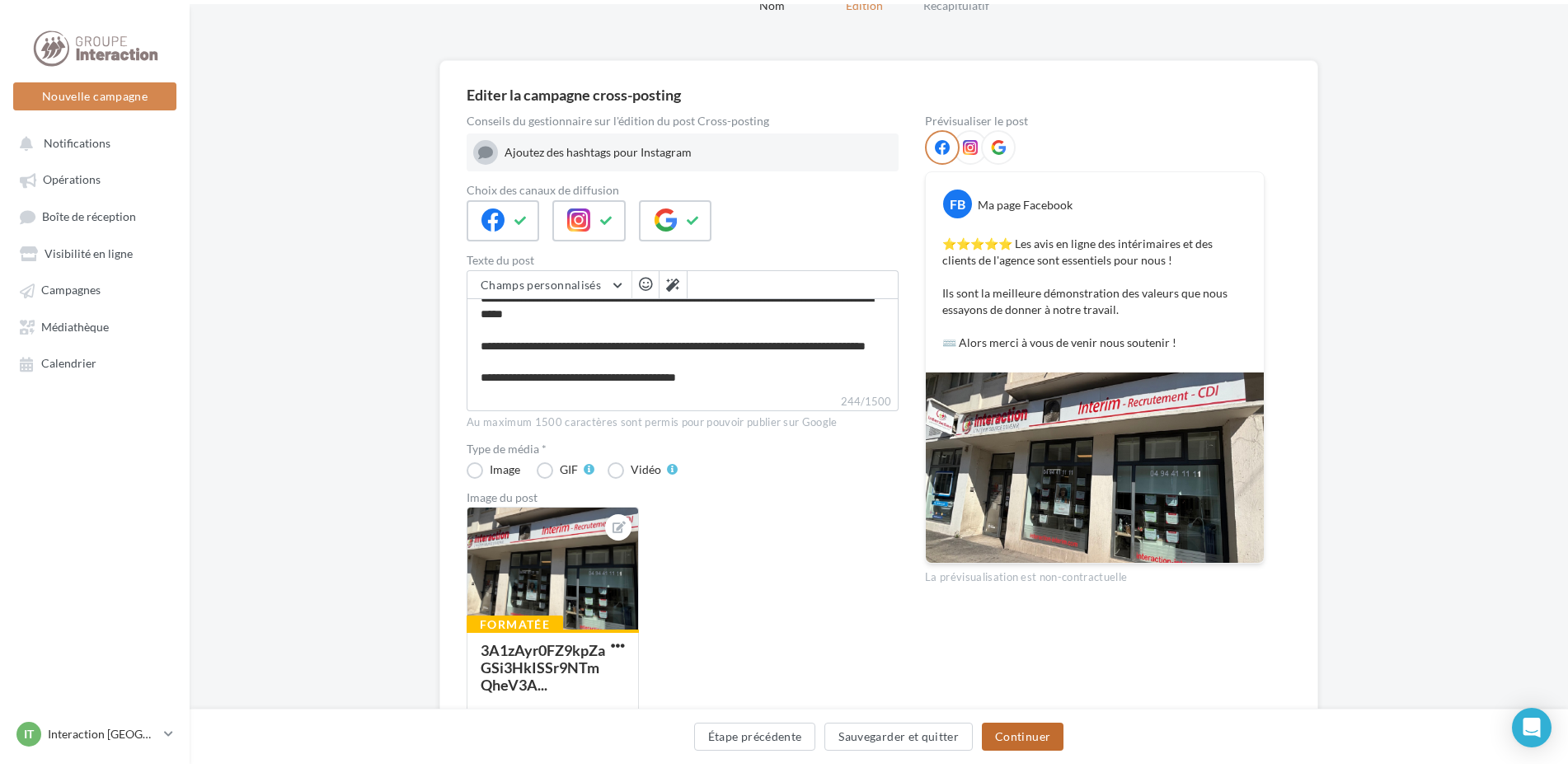
scroll to position [0, 0]
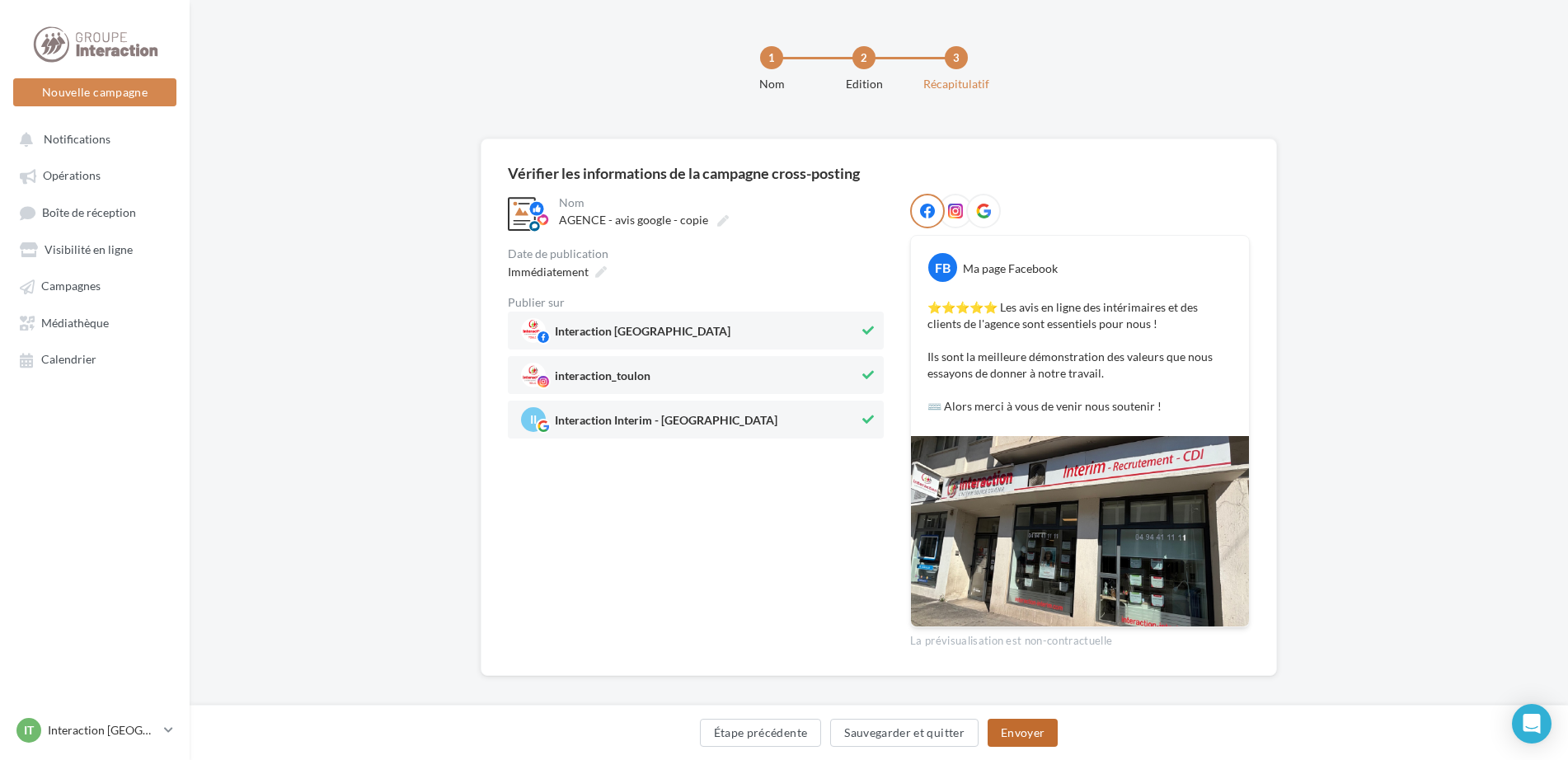
click at [1029, 740] on button "Envoyer" at bounding box center [1022, 733] width 70 height 28
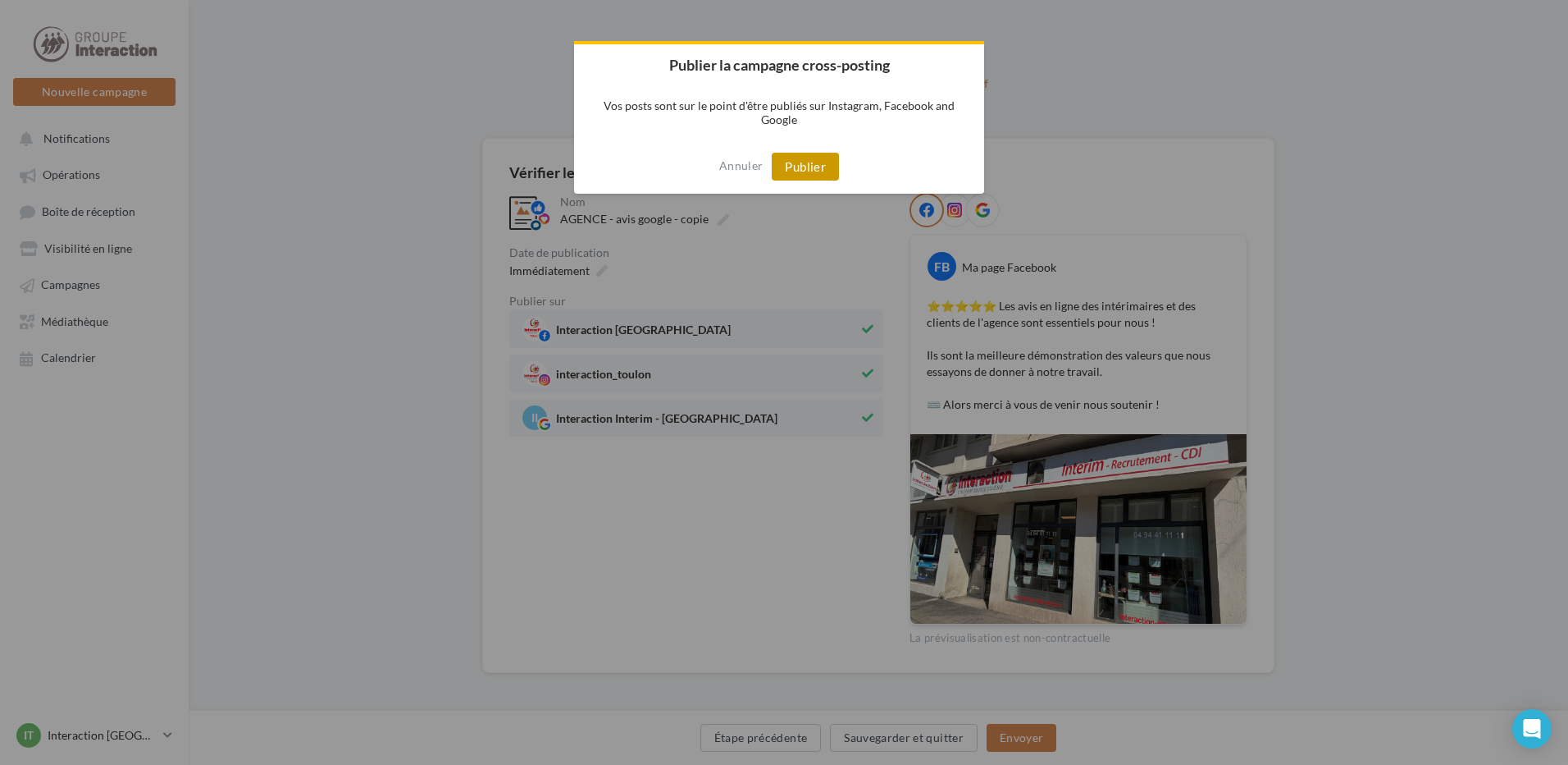
click at [787, 175] on button "Publier" at bounding box center [806, 166] width 68 height 28
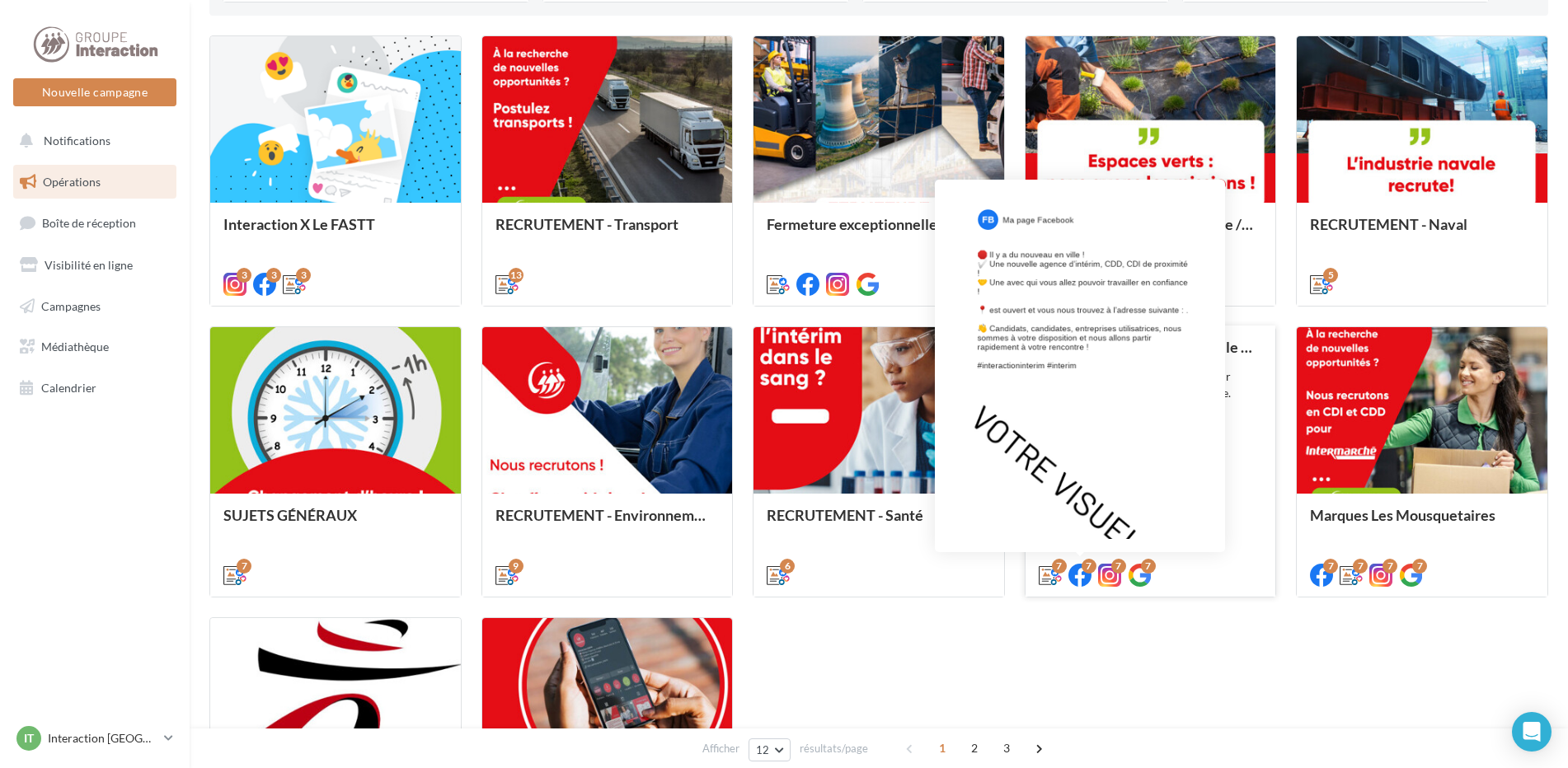
scroll to position [742, 0]
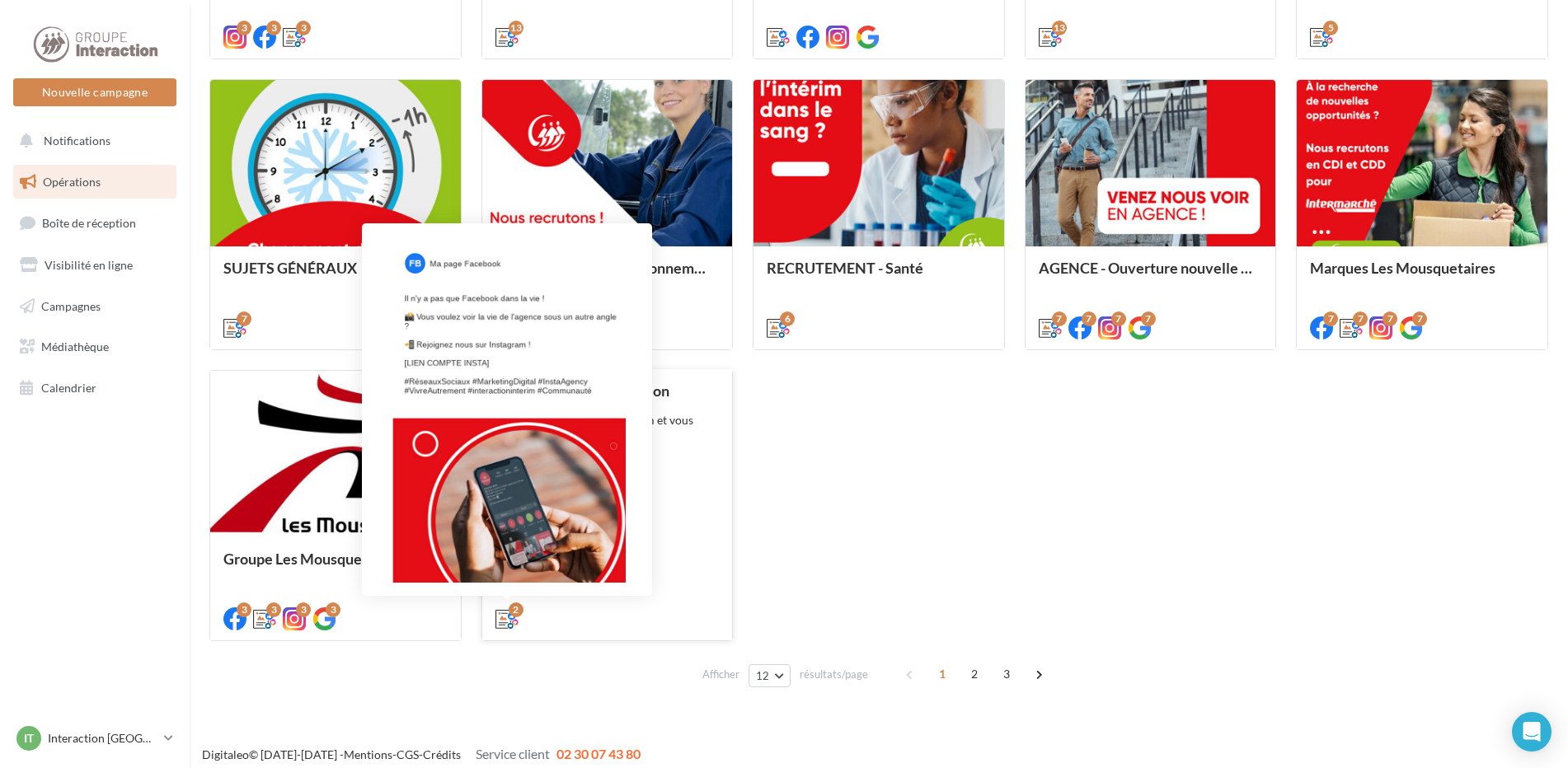
click at [504, 617] on icon at bounding box center [507, 618] width 23 height 23
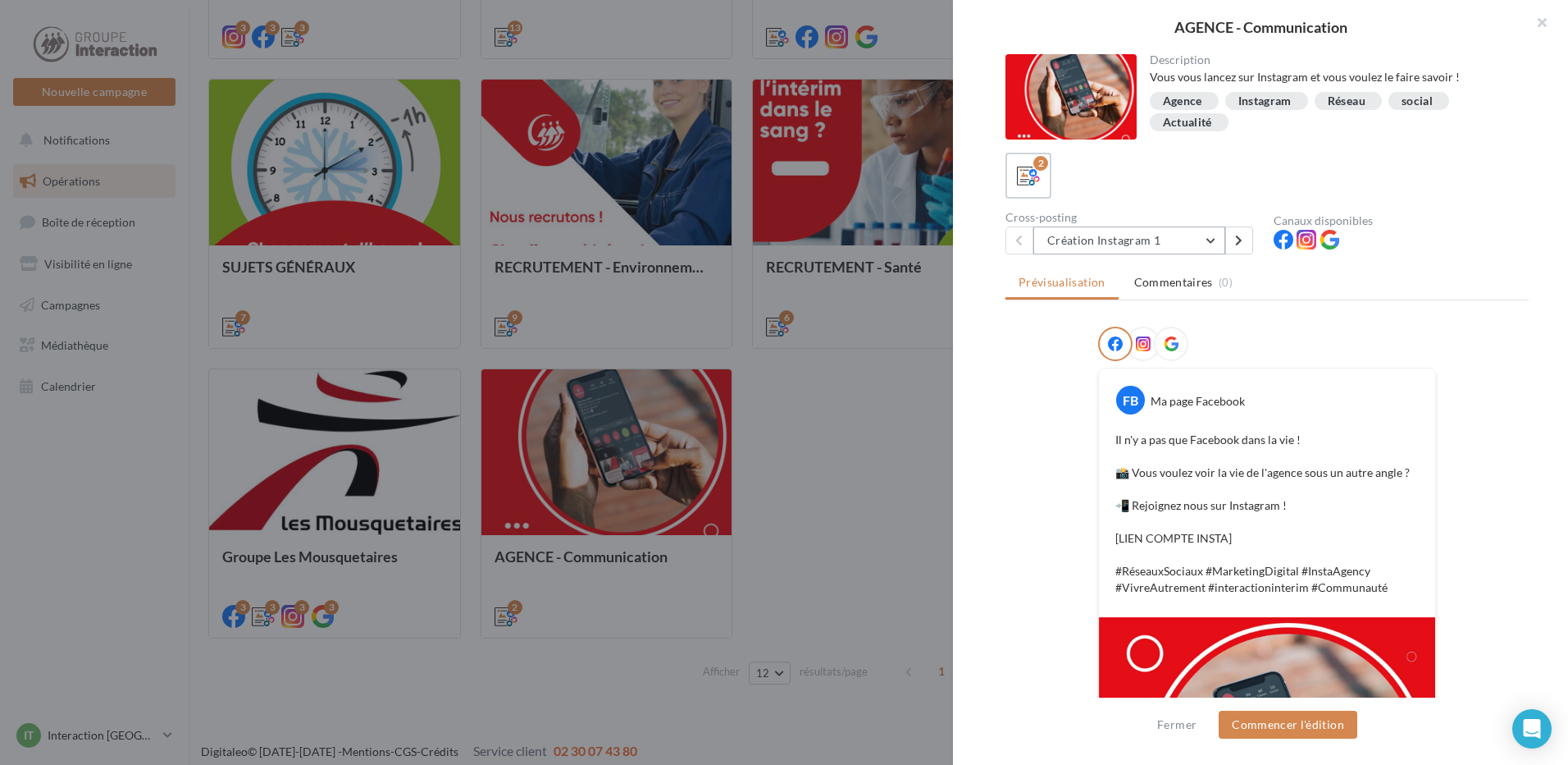
click at [1199, 247] on button "Création Instagram 1" at bounding box center [1129, 240] width 192 height 28
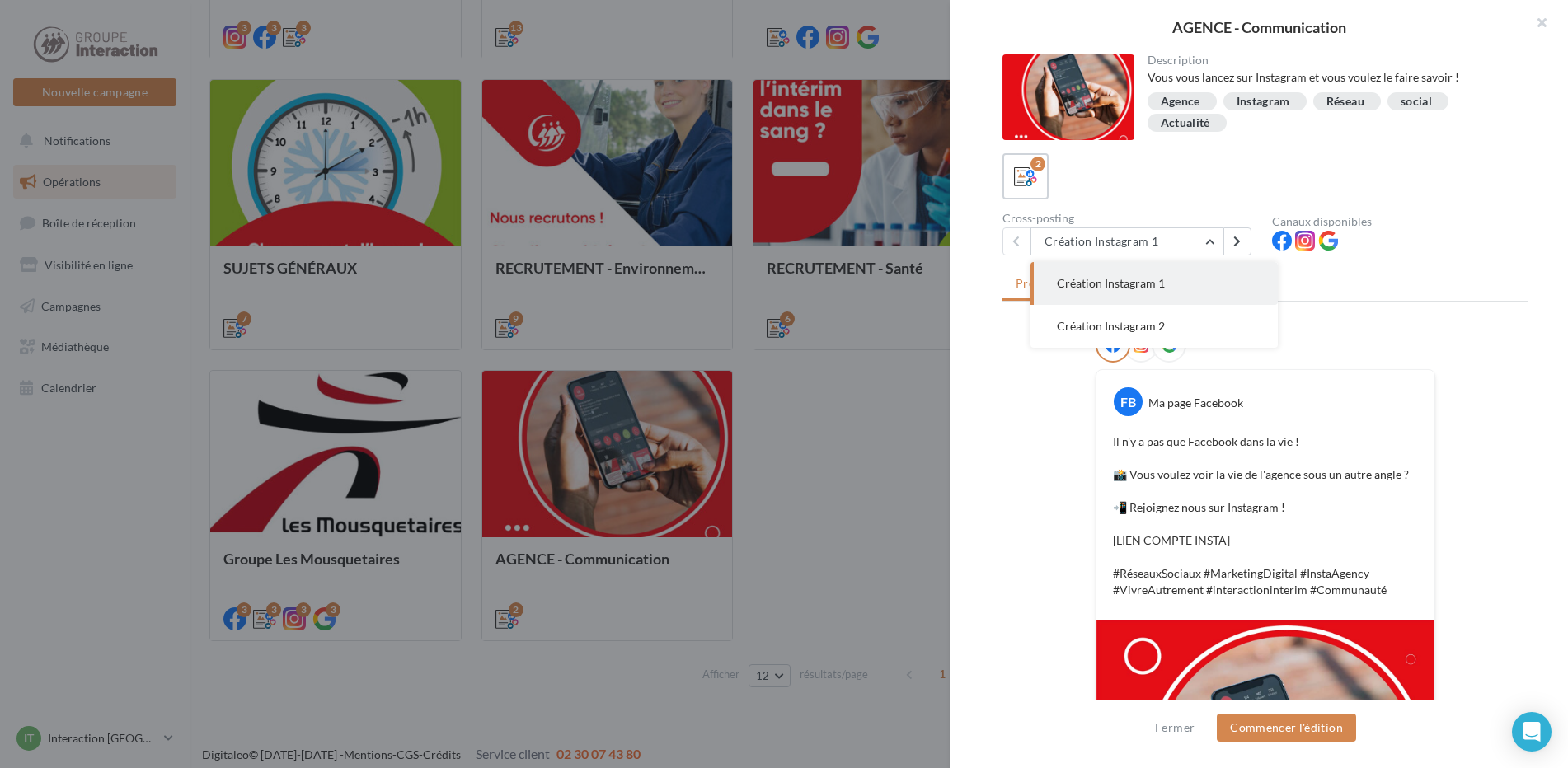
click at [773, 415] on div at bounding box center [784, 384] width 1568 height 768
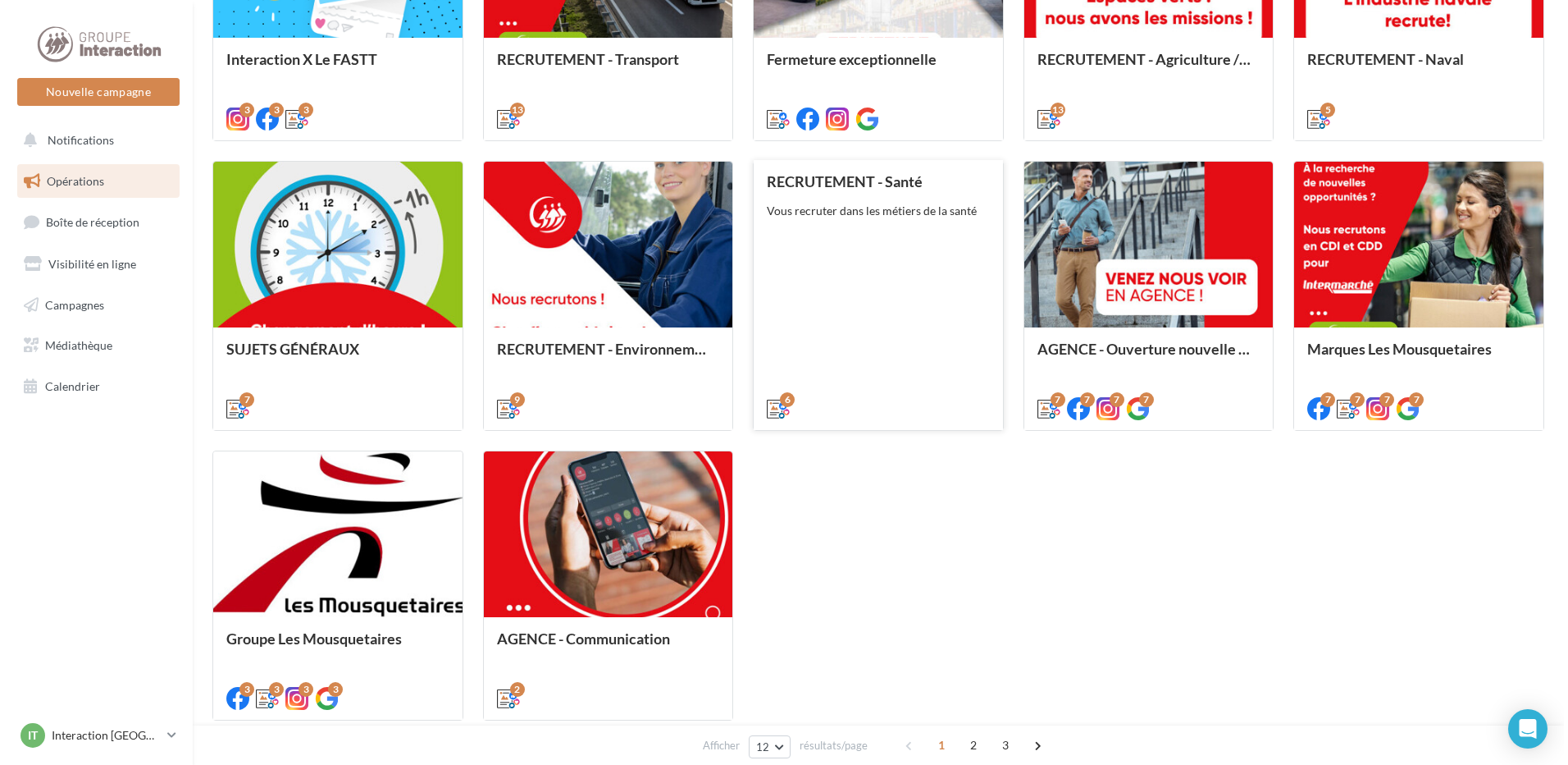
scroll to position [575, 0]
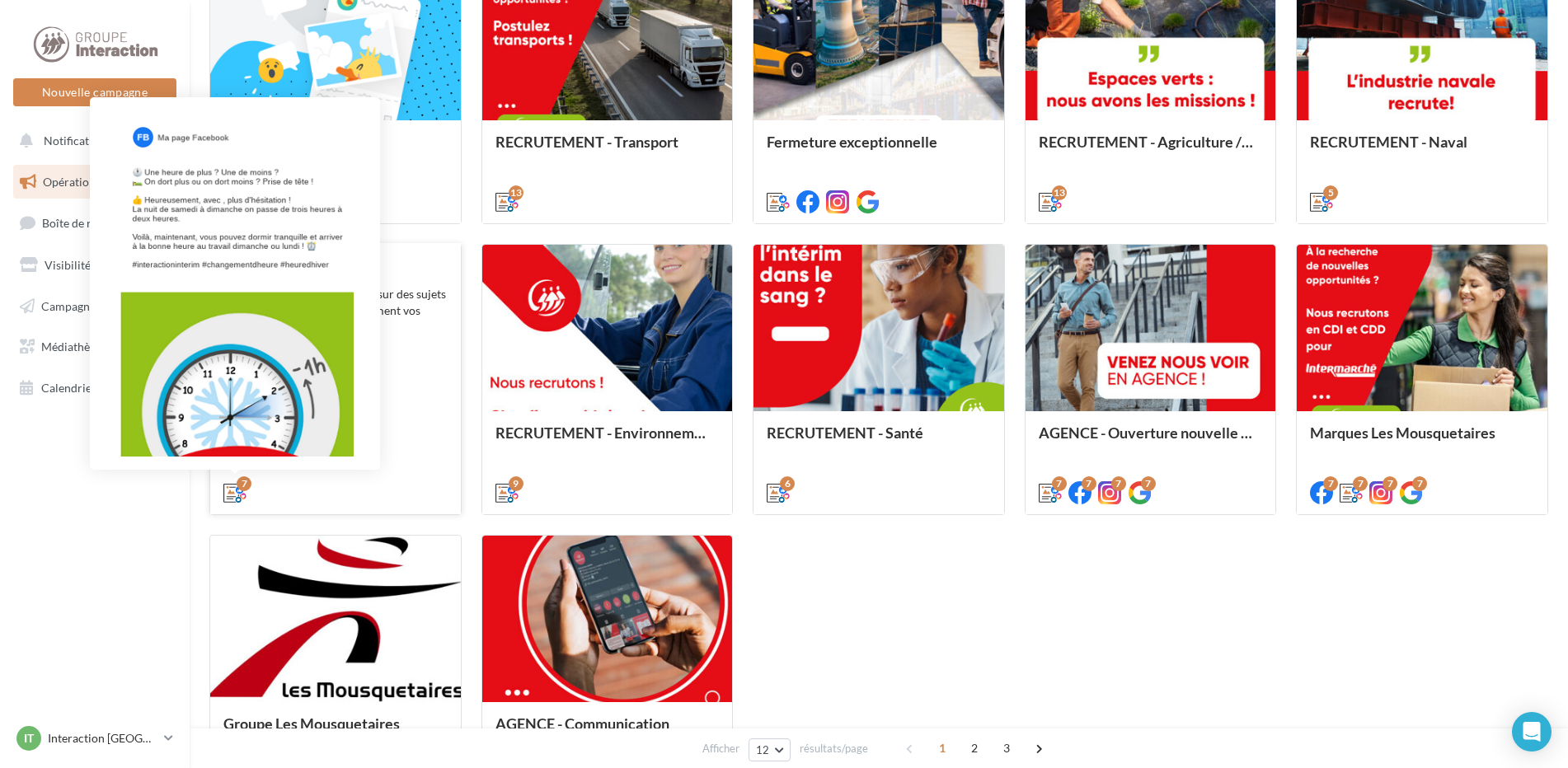
click at [237, 482] on div "7" at bounding box center [243, 483] width 14 height 14
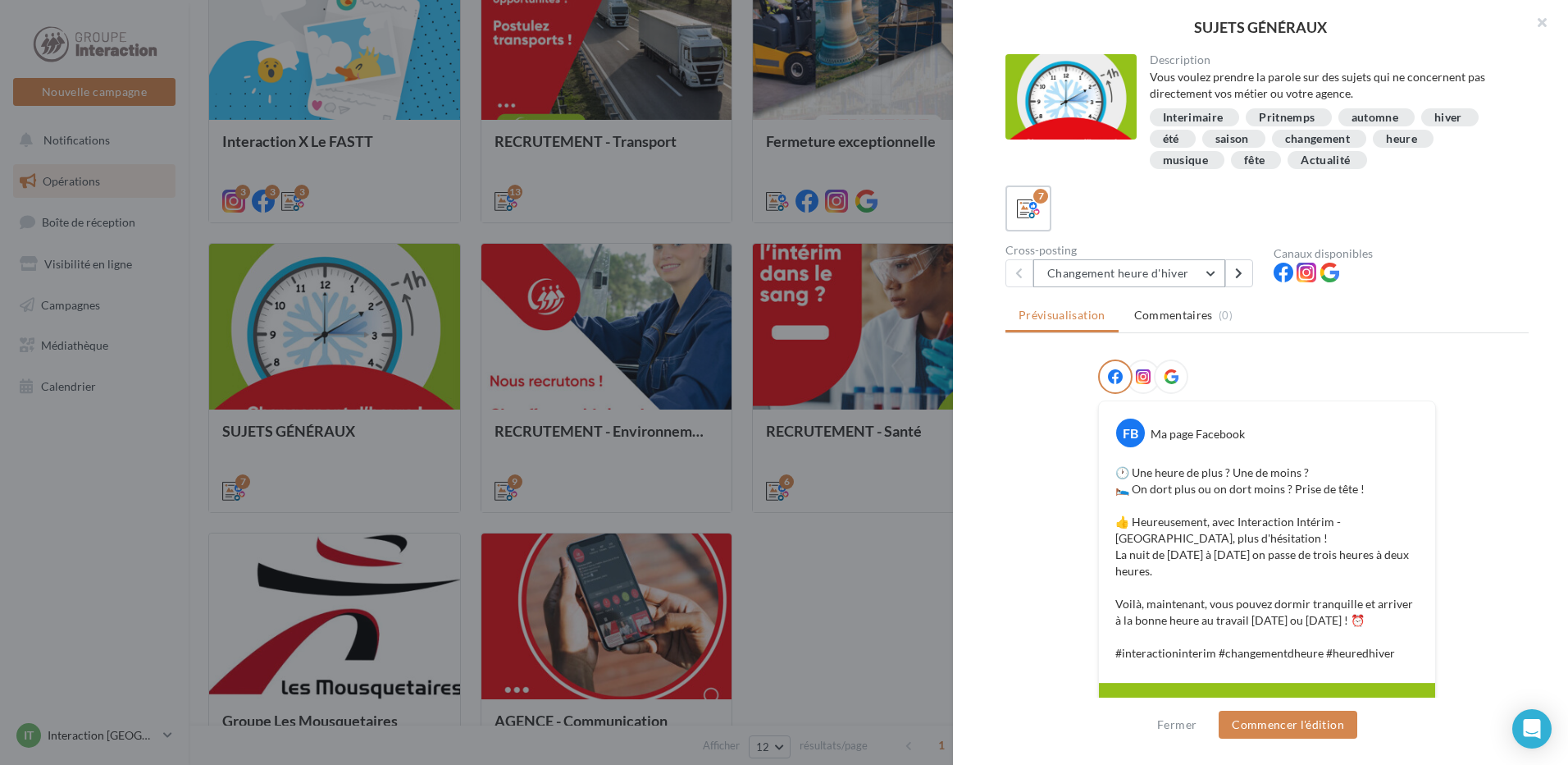
click at [1213, 281] on button "Changement heure d'hiver" at bounding box center [1129, 272] width 192 height 28
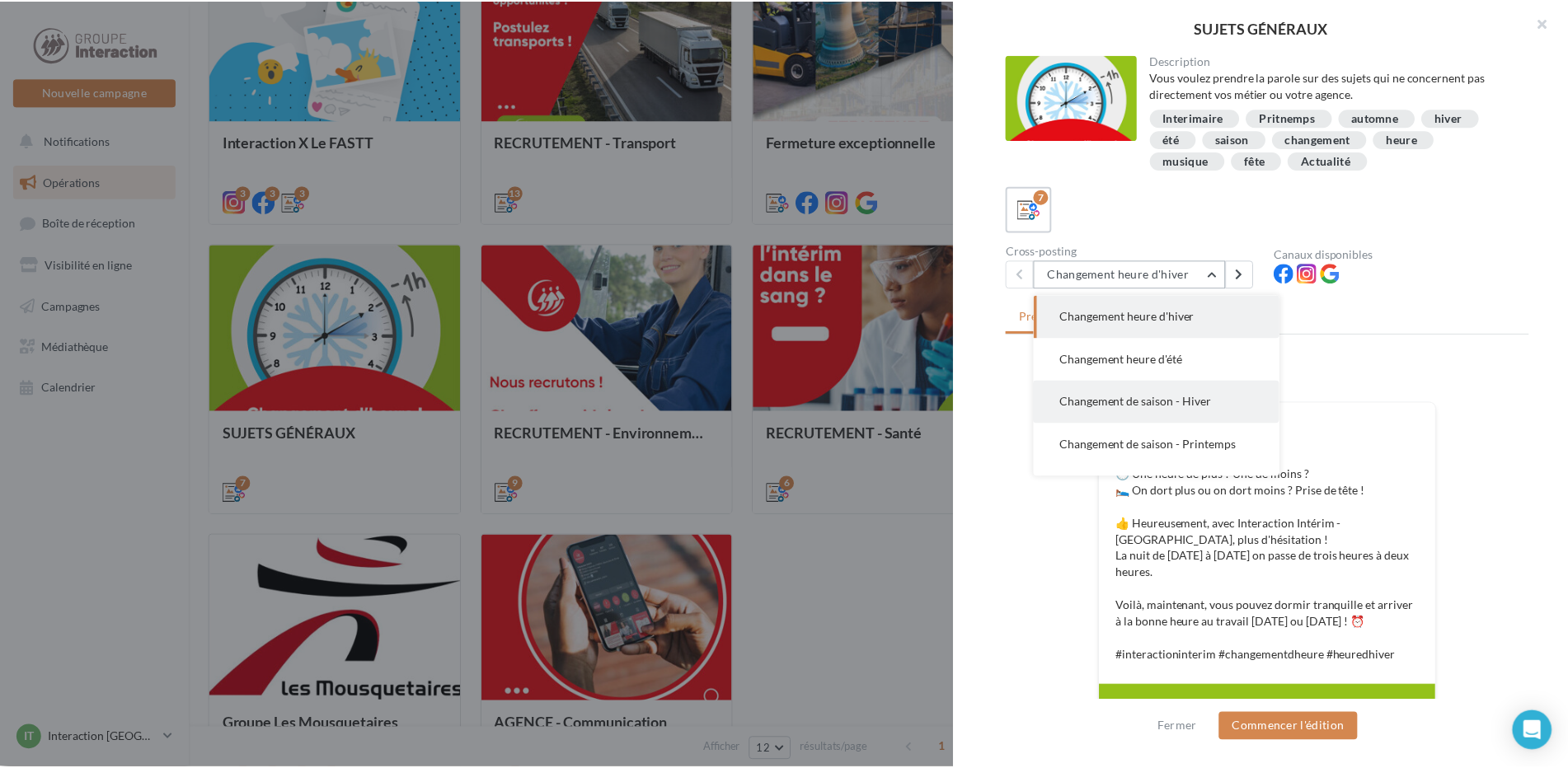
scroll to position [119, 0]
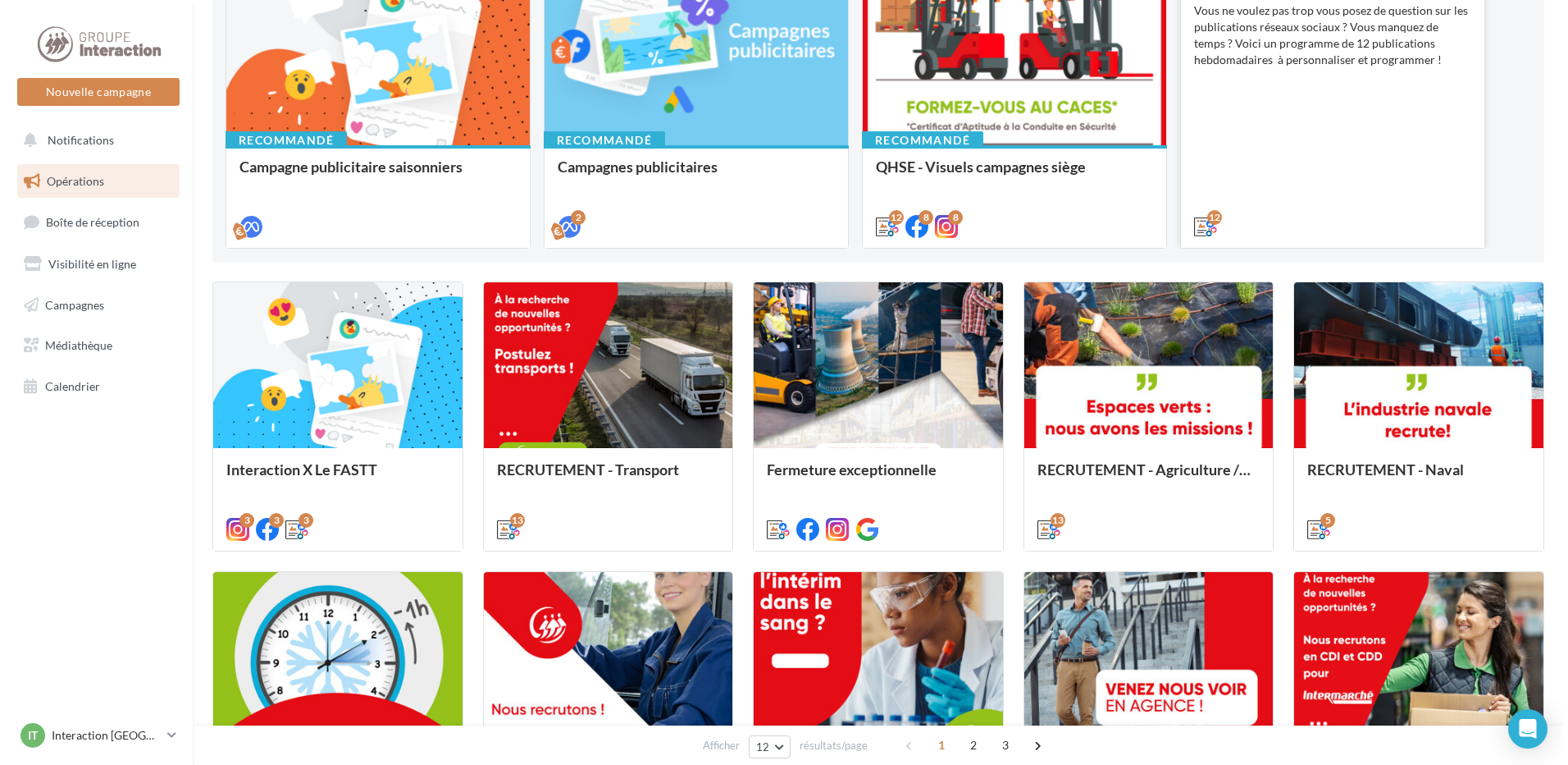
scroll to position [82, 0]
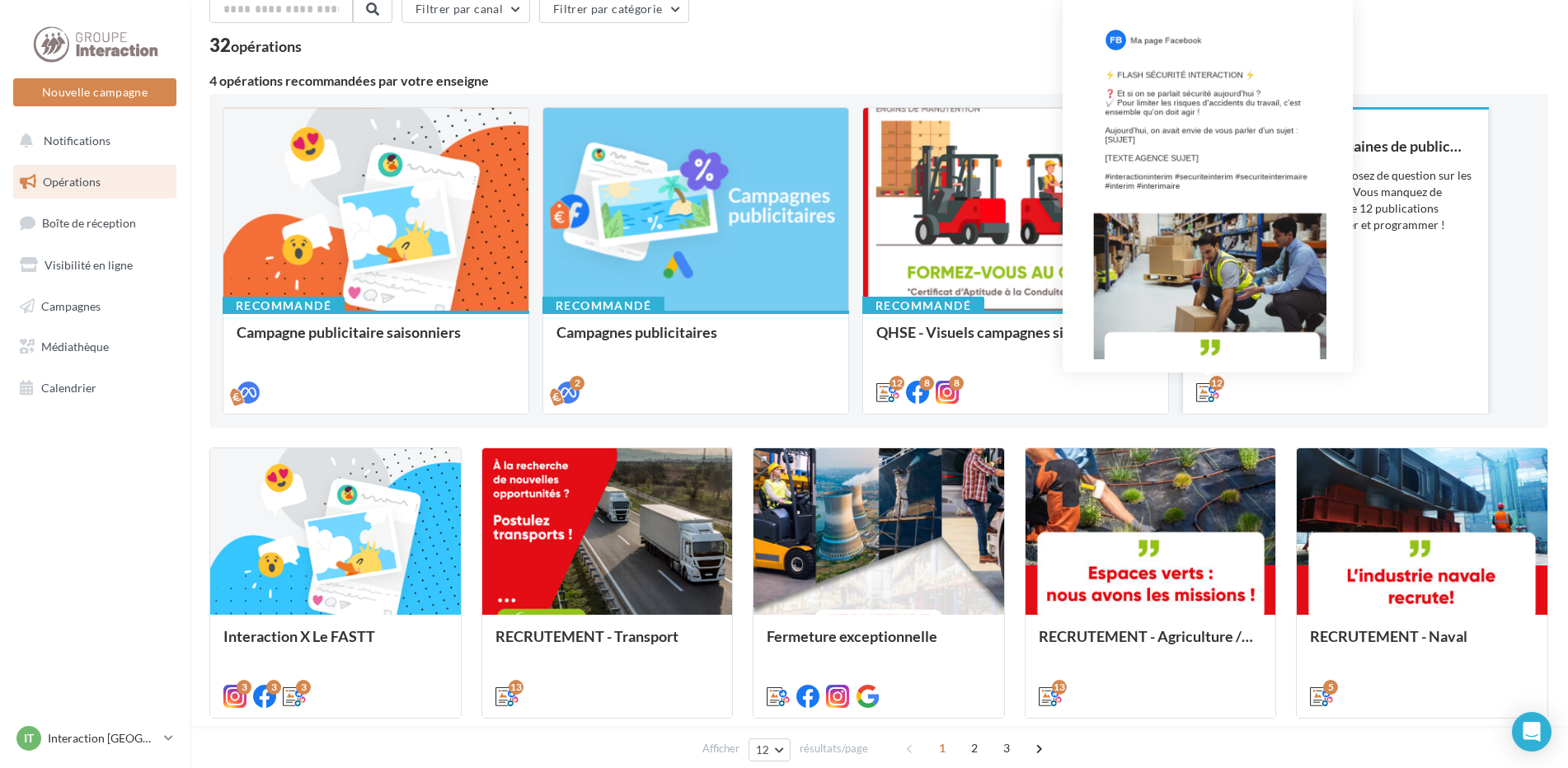
click at [1203, 385] on icon at bounding box center [1207, 392] width 23 height 23
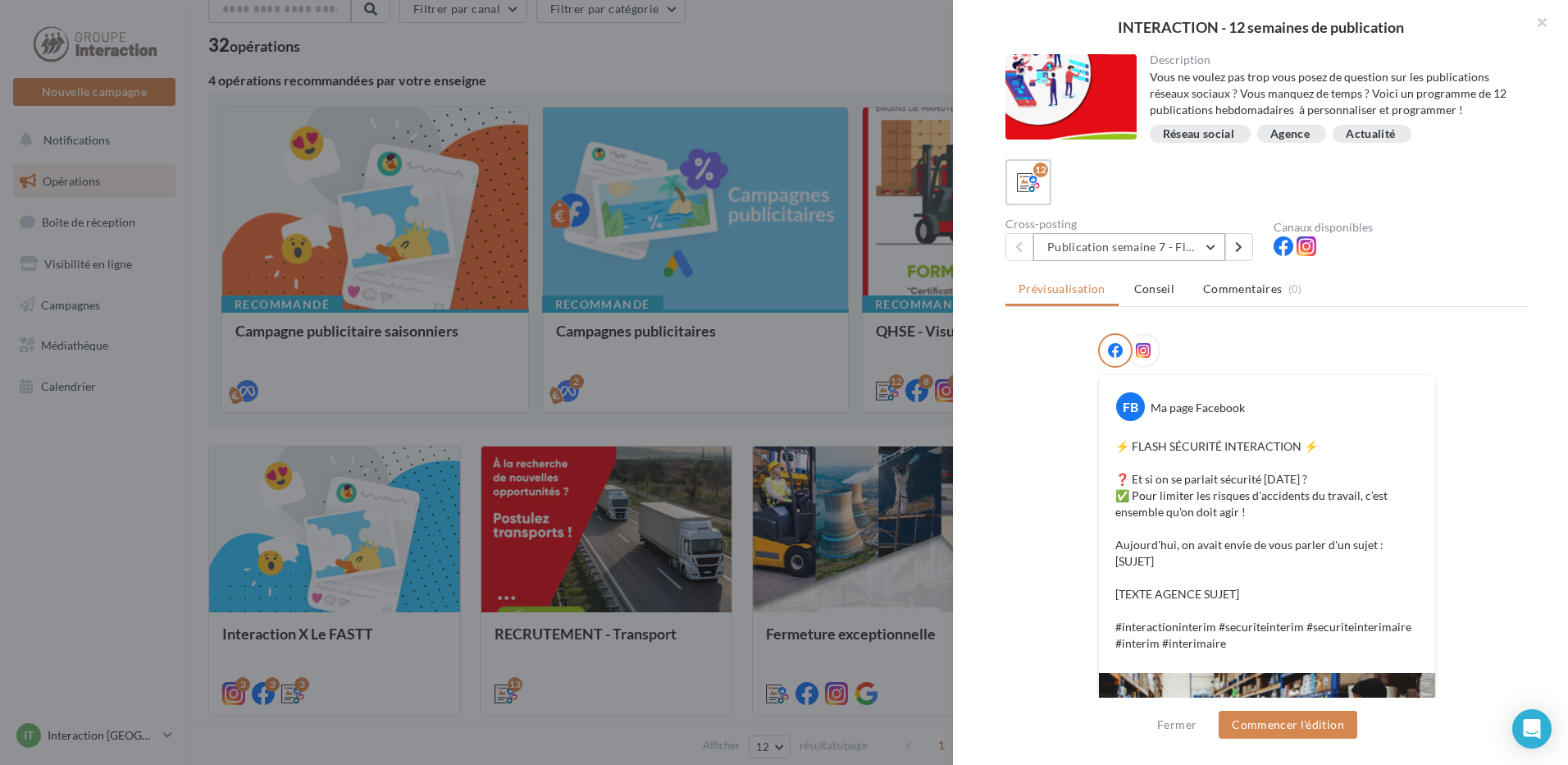
click at [1210, 247] on button "Publication semaine 7 - Flash sécurité" at bounding box center [1129, 246] width 192 height 28
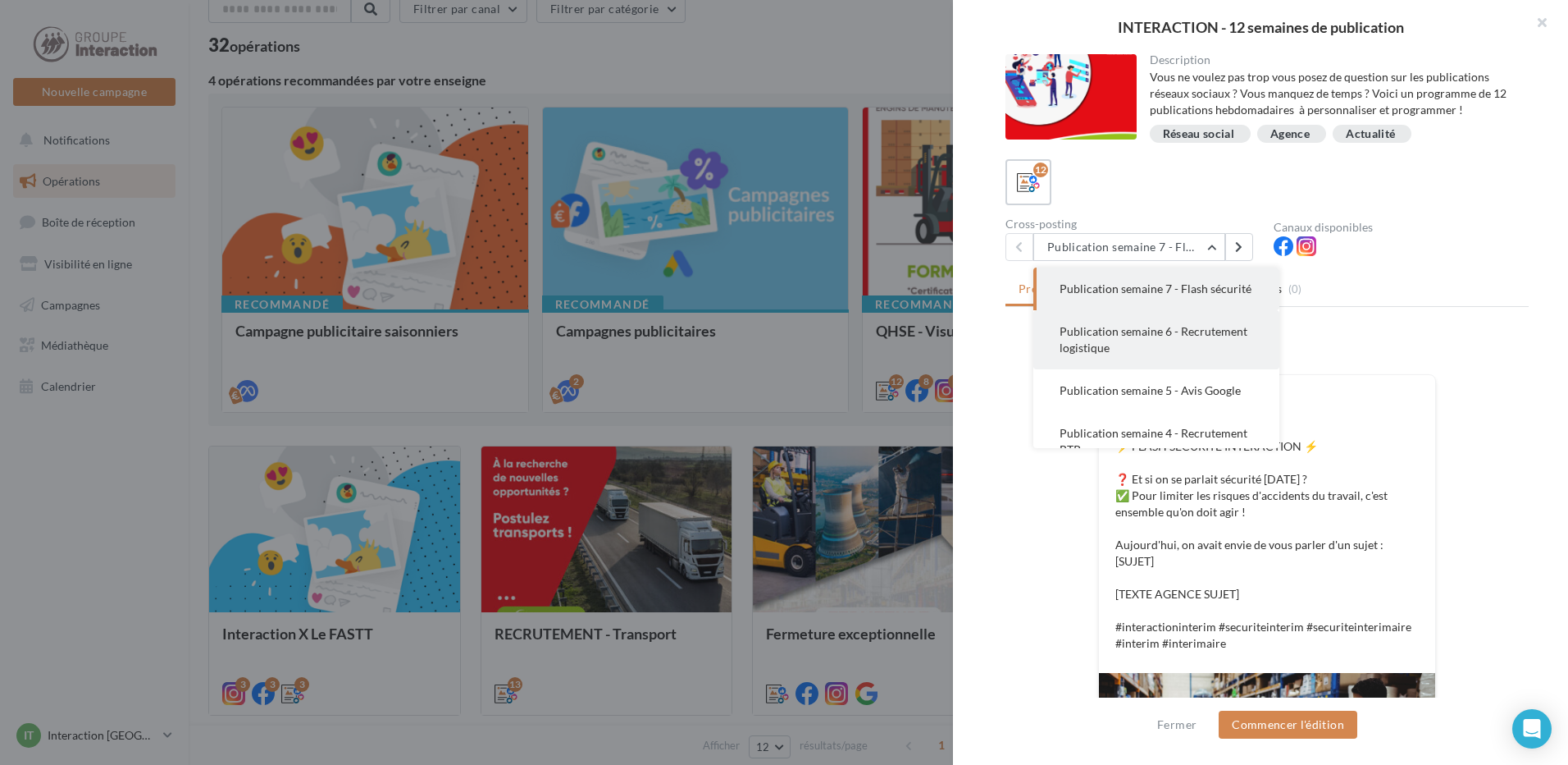
click at [1185, 346] on span "Publication semaine 6 - Recrutement logistique" at bounding box center [1154, 339] width 188 height 30
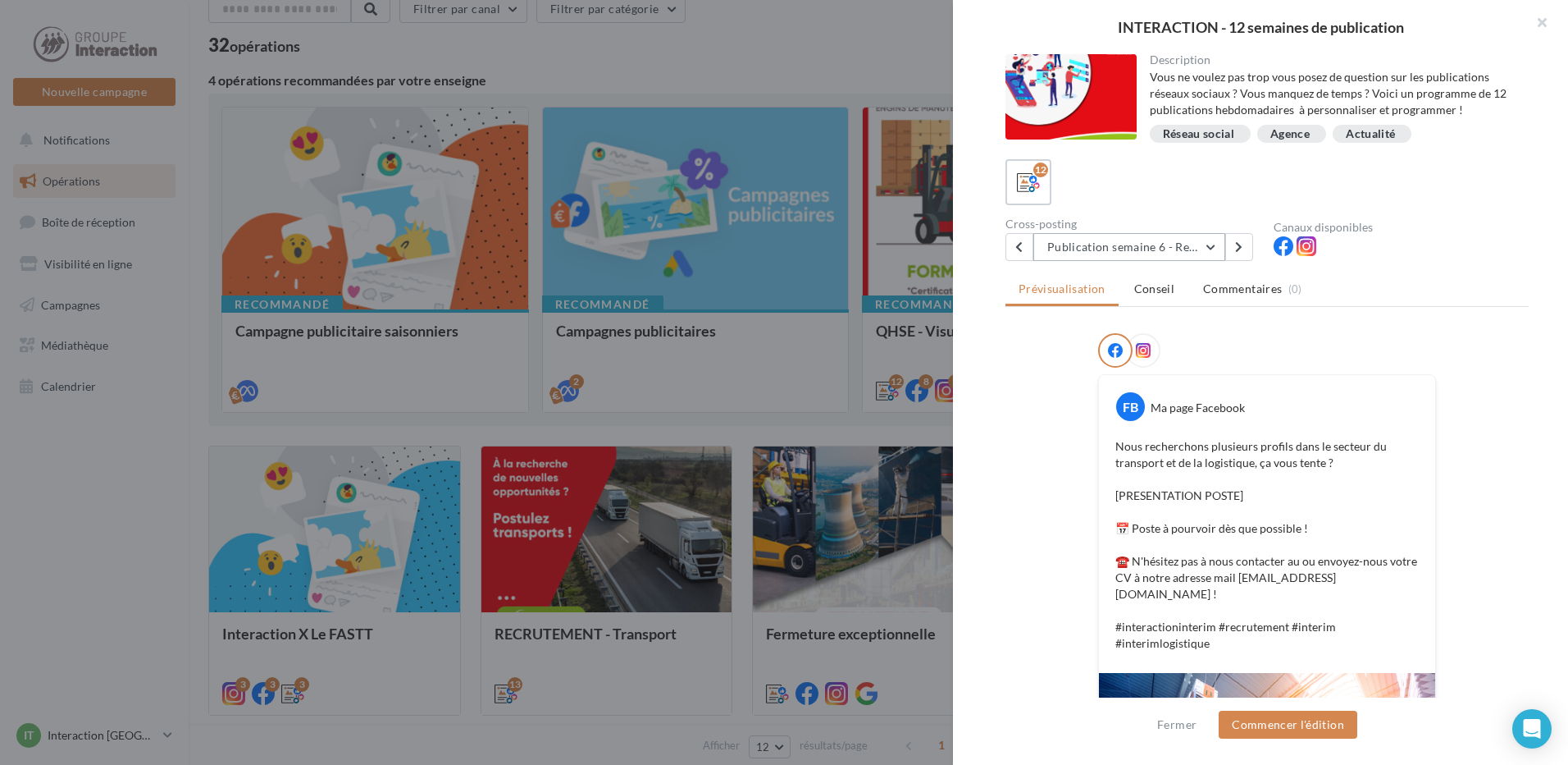
click at [1220, 250] on button "Publication semaine 6 - Recrutement logistique" at bounding box center [1129, 246] width 192 height 28
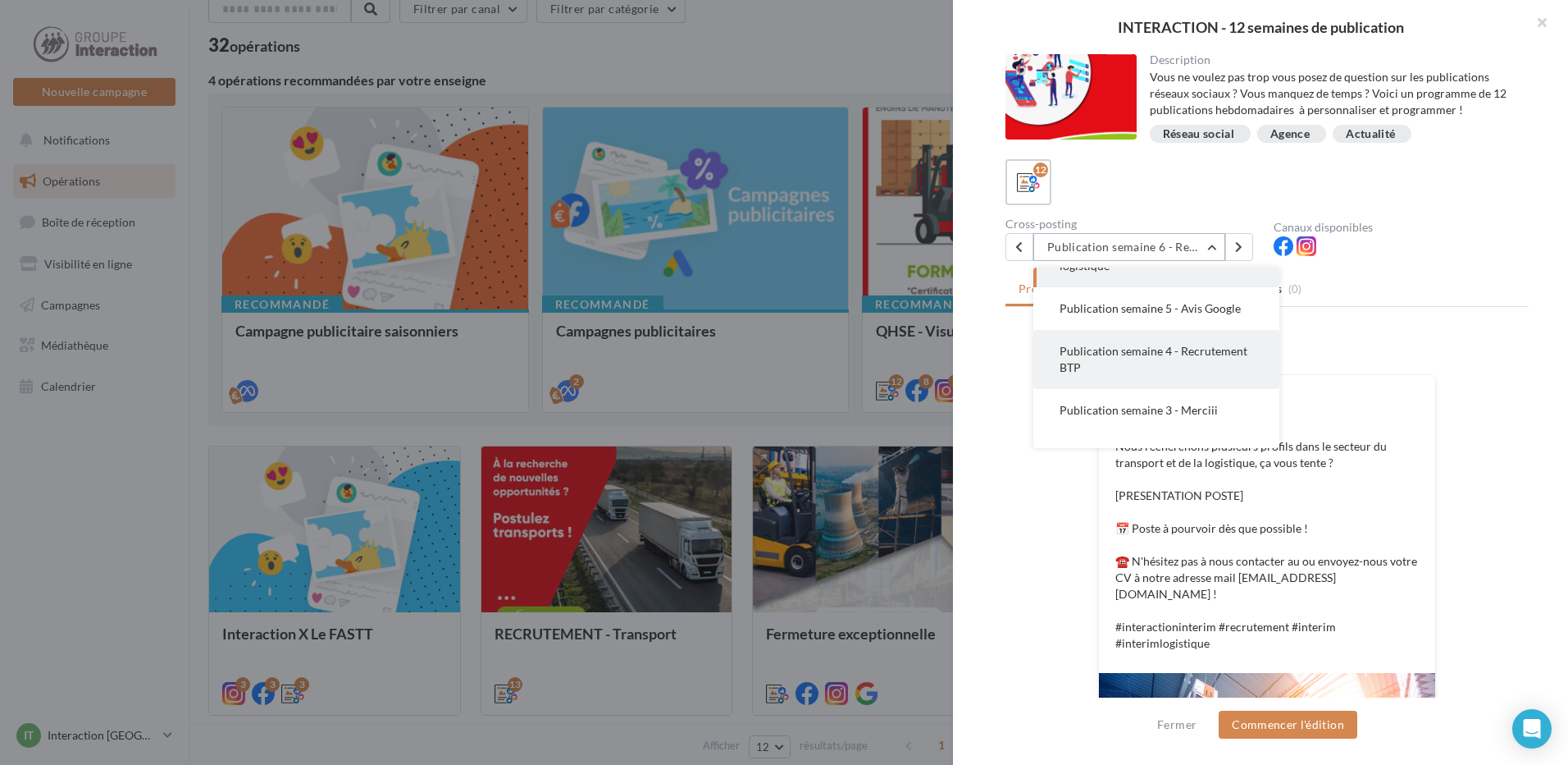
scroll to position [164, 0]
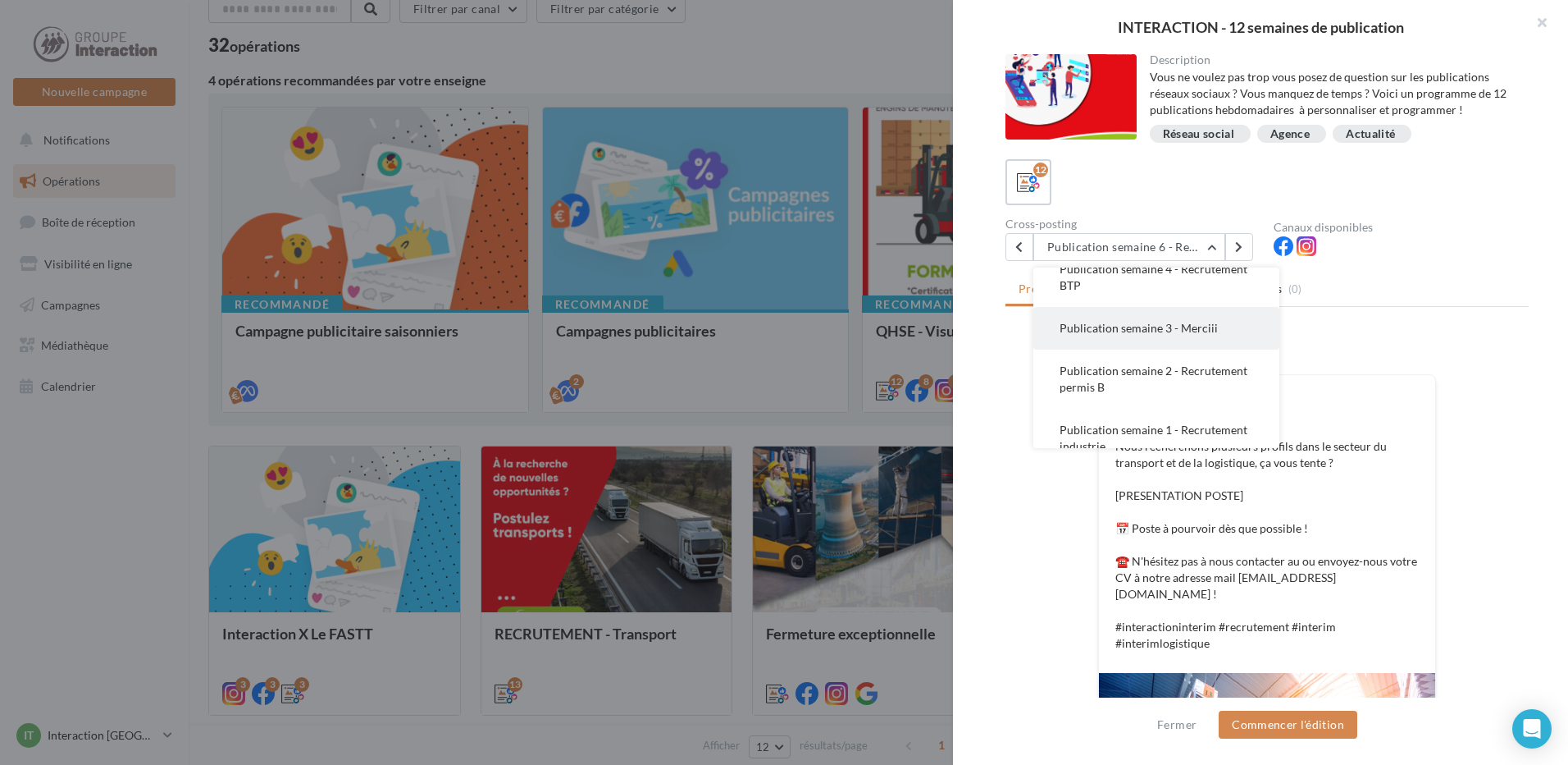
click at [1204, 337] on button "Publication semaine 3 - Merciii" at bounding box center [1156, 328] width 246 height 42
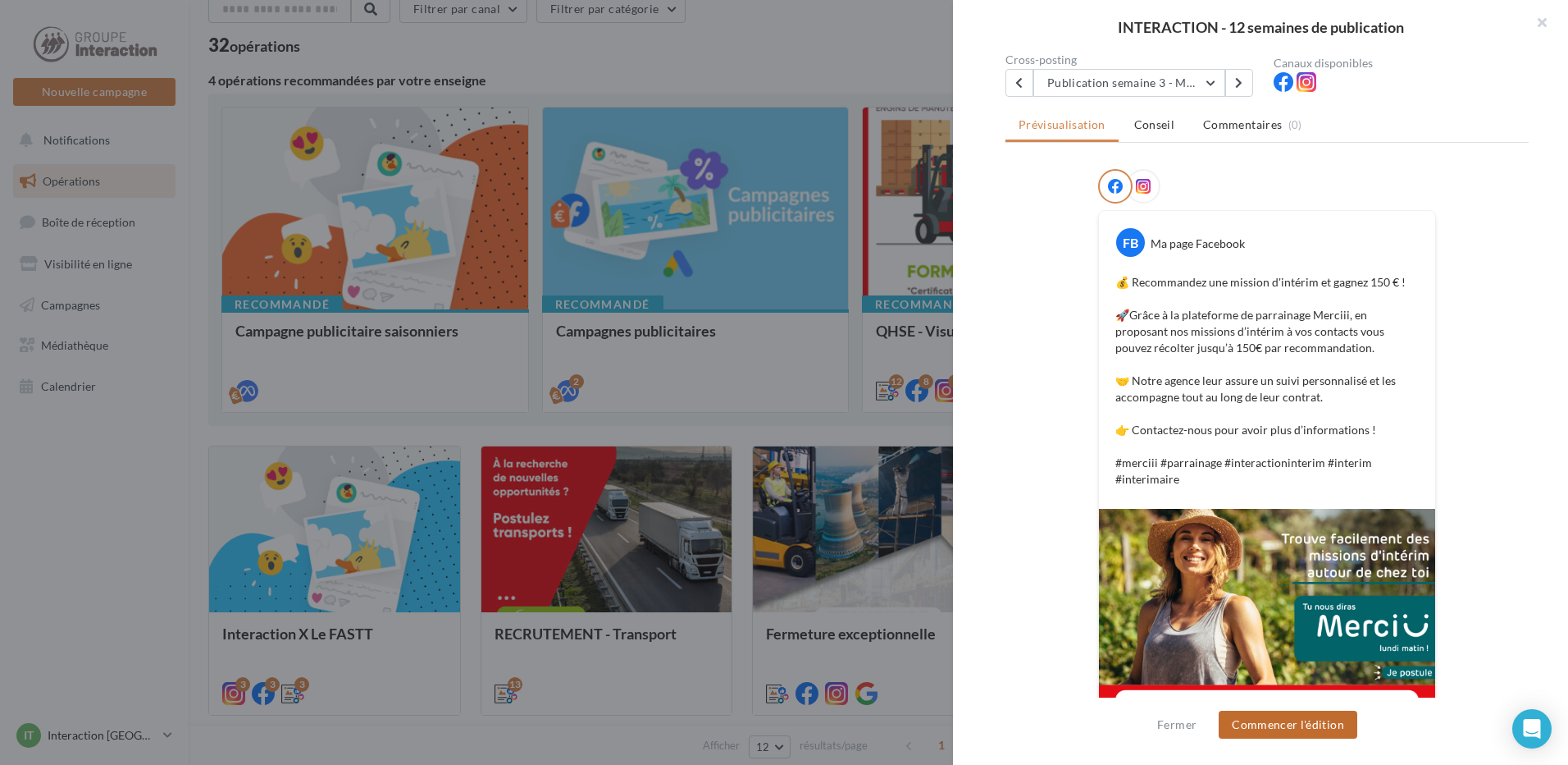
click at [1247, 729] on button "Commencer l'édition" at bounding box center [1288, 724] width 139 height 28
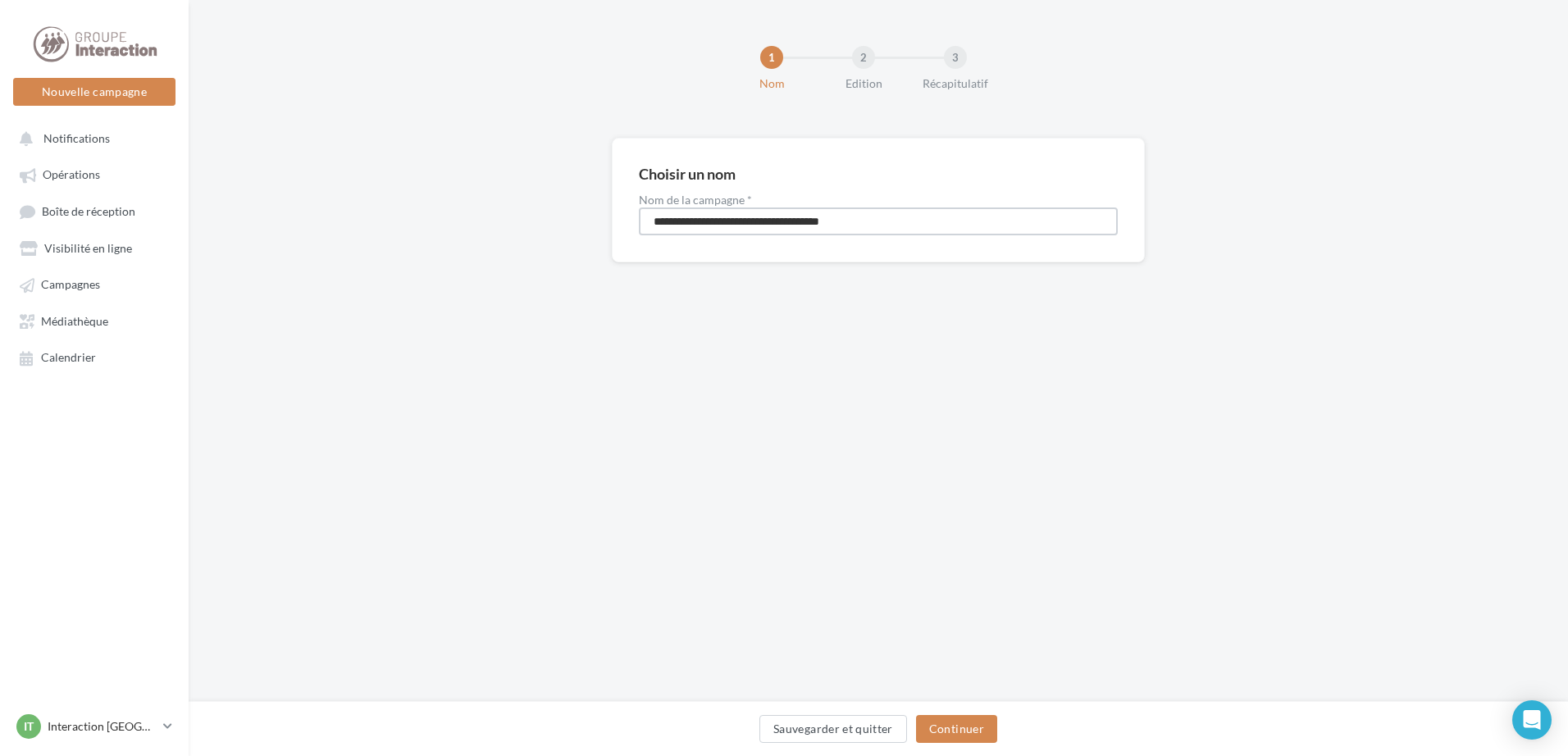
click at [909, 216] on input "**********" at bounding box center [878, 221] width 479 height 28
click at [898, 231] on input "**********" at bounding box center [878, 221] width 479 height 28
click at [909, 223] on input "**********" at bounding box center [878, 221] width 479 height 28
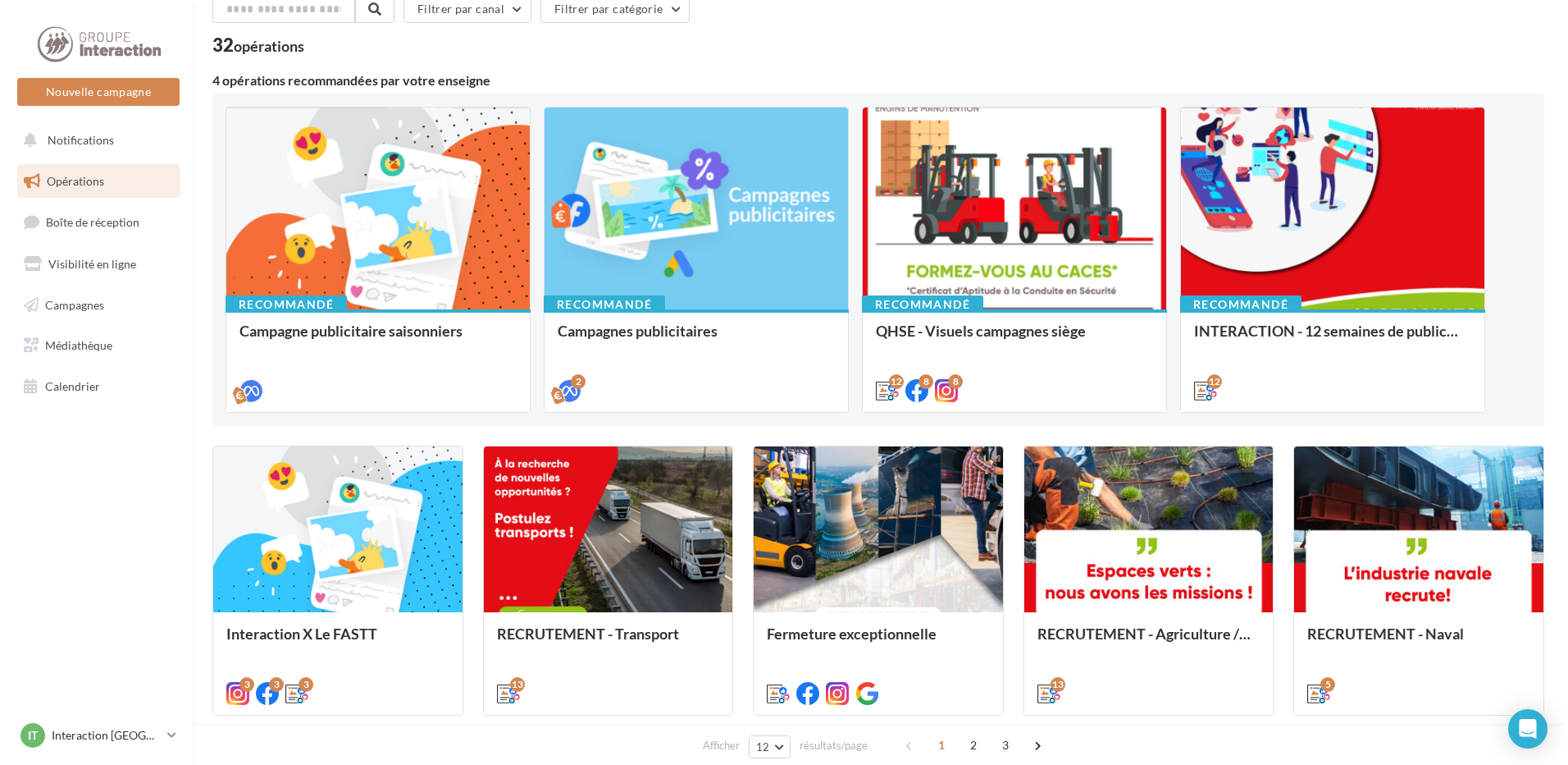
scroll to position [82, 0]
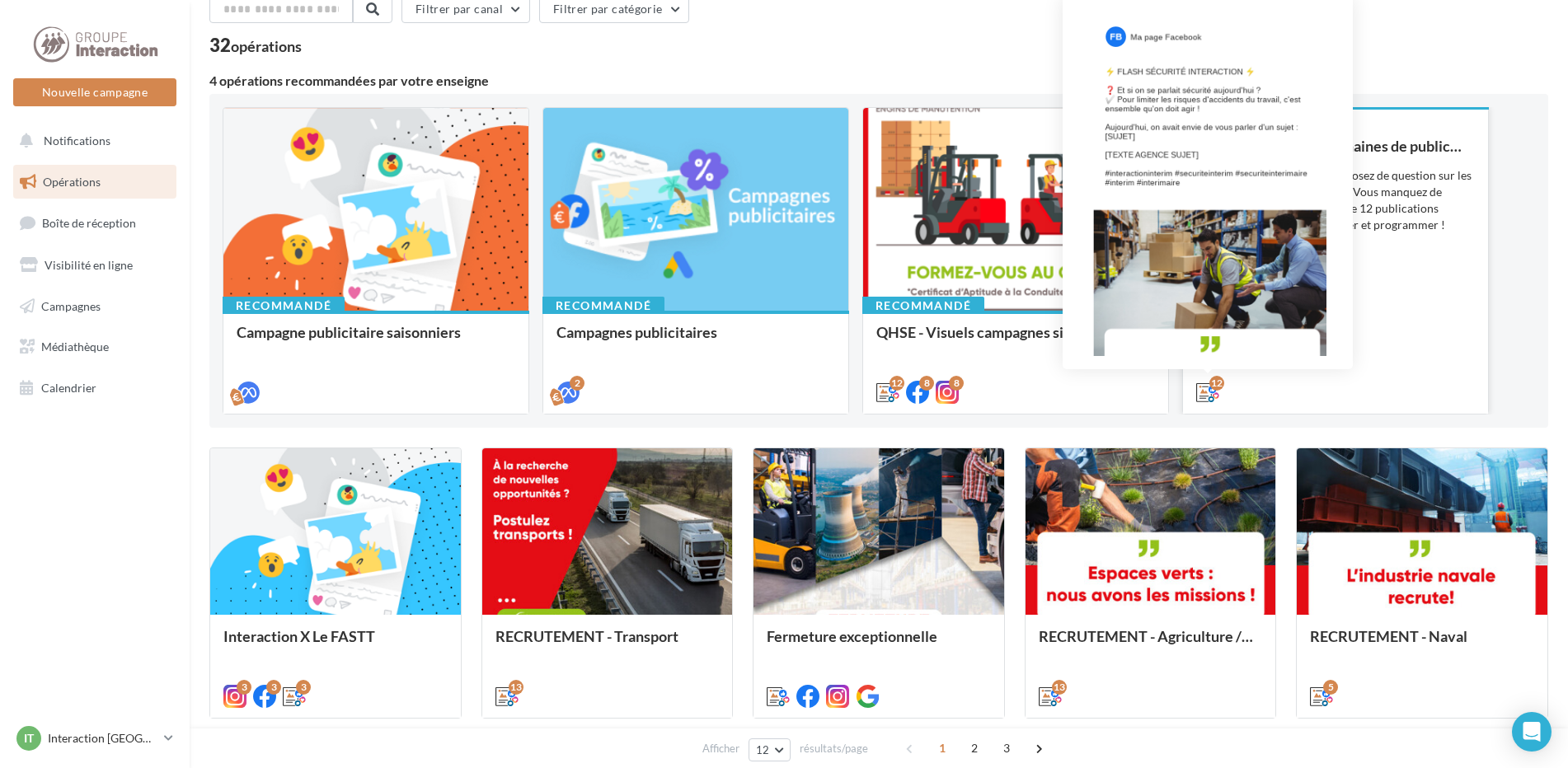
click at [1204, 387] on icon at bounding box center [1207, 392] width 23 height 23
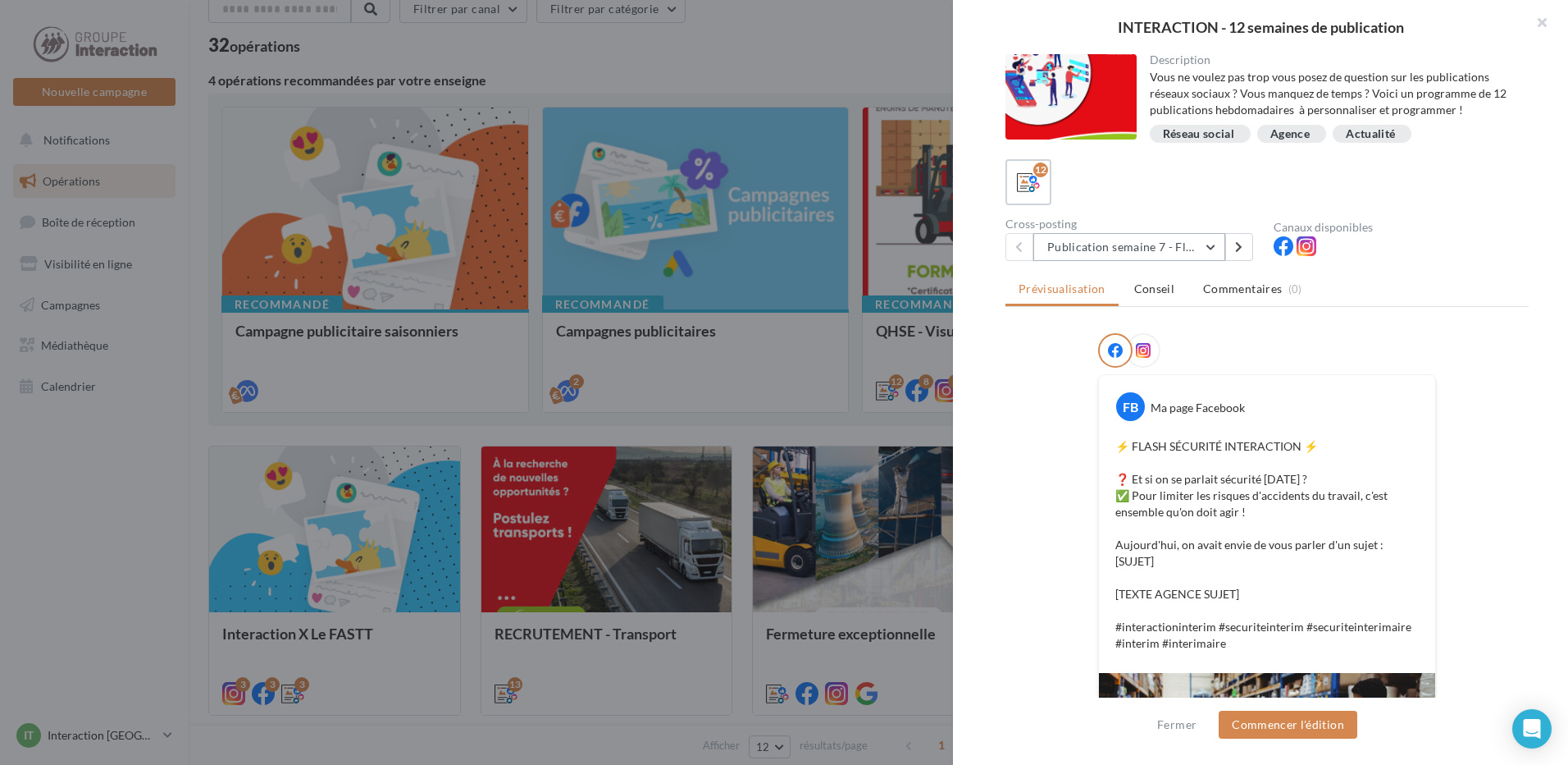
click at [1208, 245] on button "Publication semaine 7 - Flash sécurité" at bounding box center [1129, 246] width 192 height 28
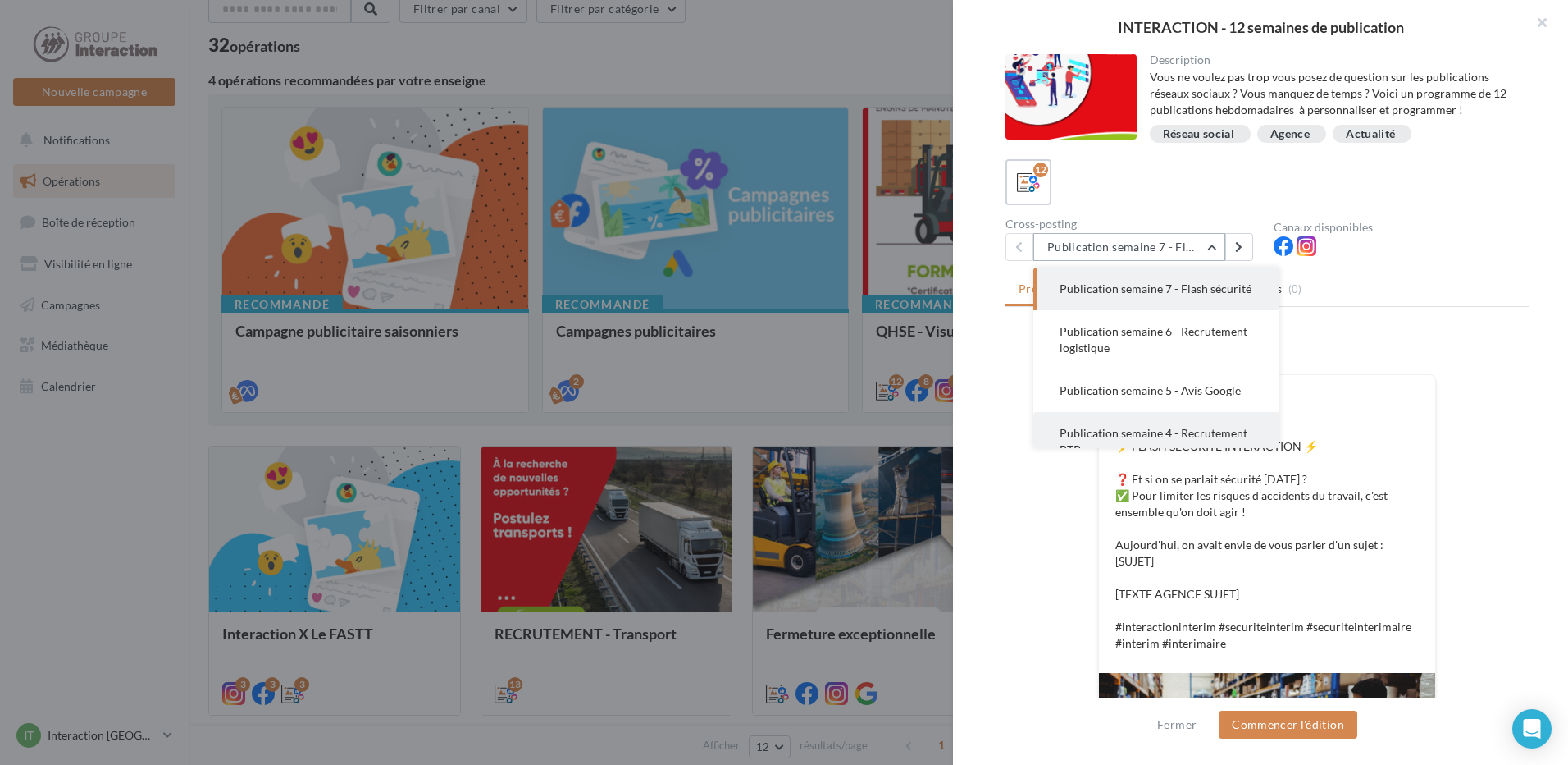
scroll to position [164, 0]
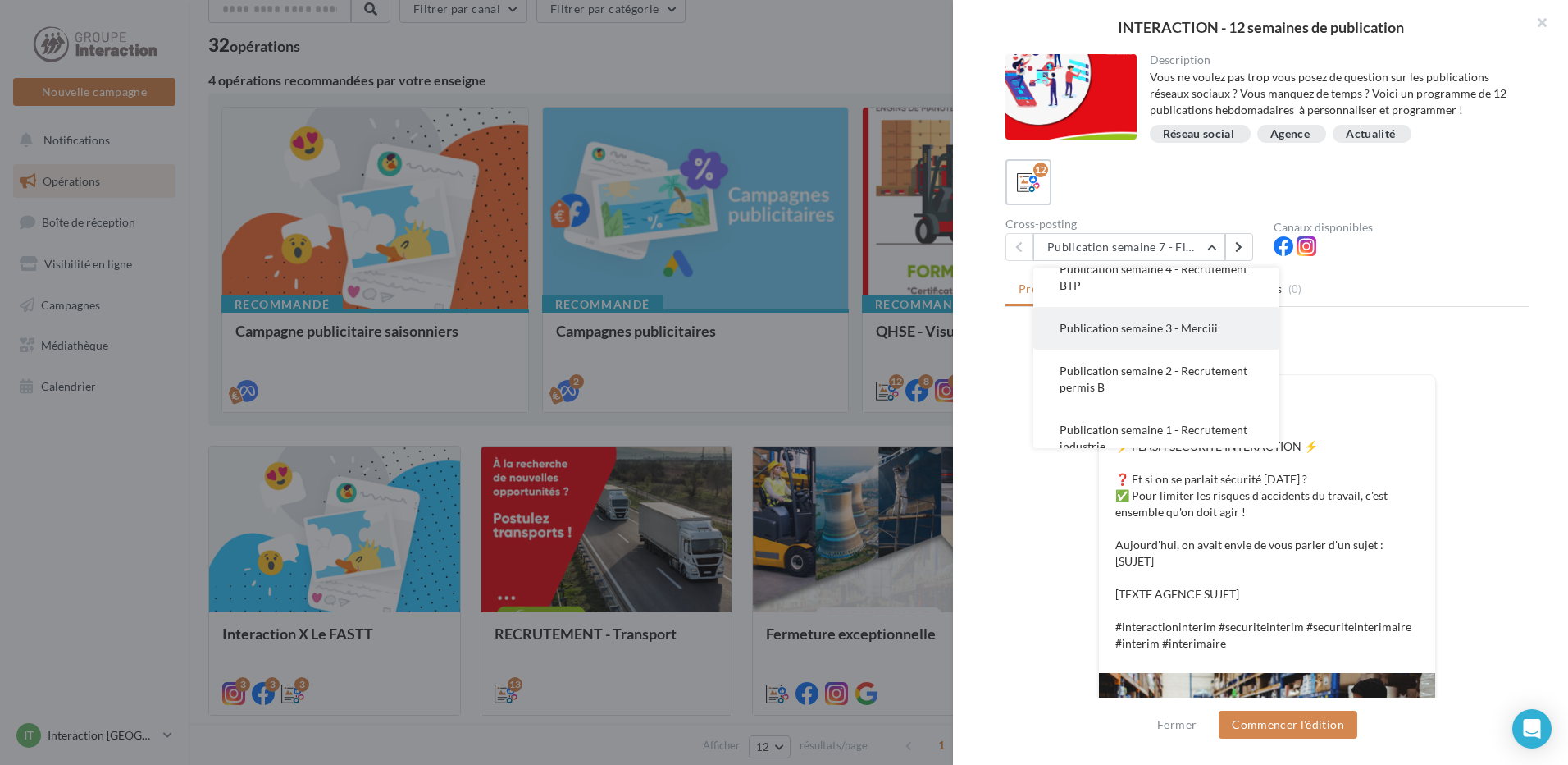
click at [1181, 334] on button "Publication semaine 3 - Merciii" at bounding box center [1156, 328] width 246 height 42
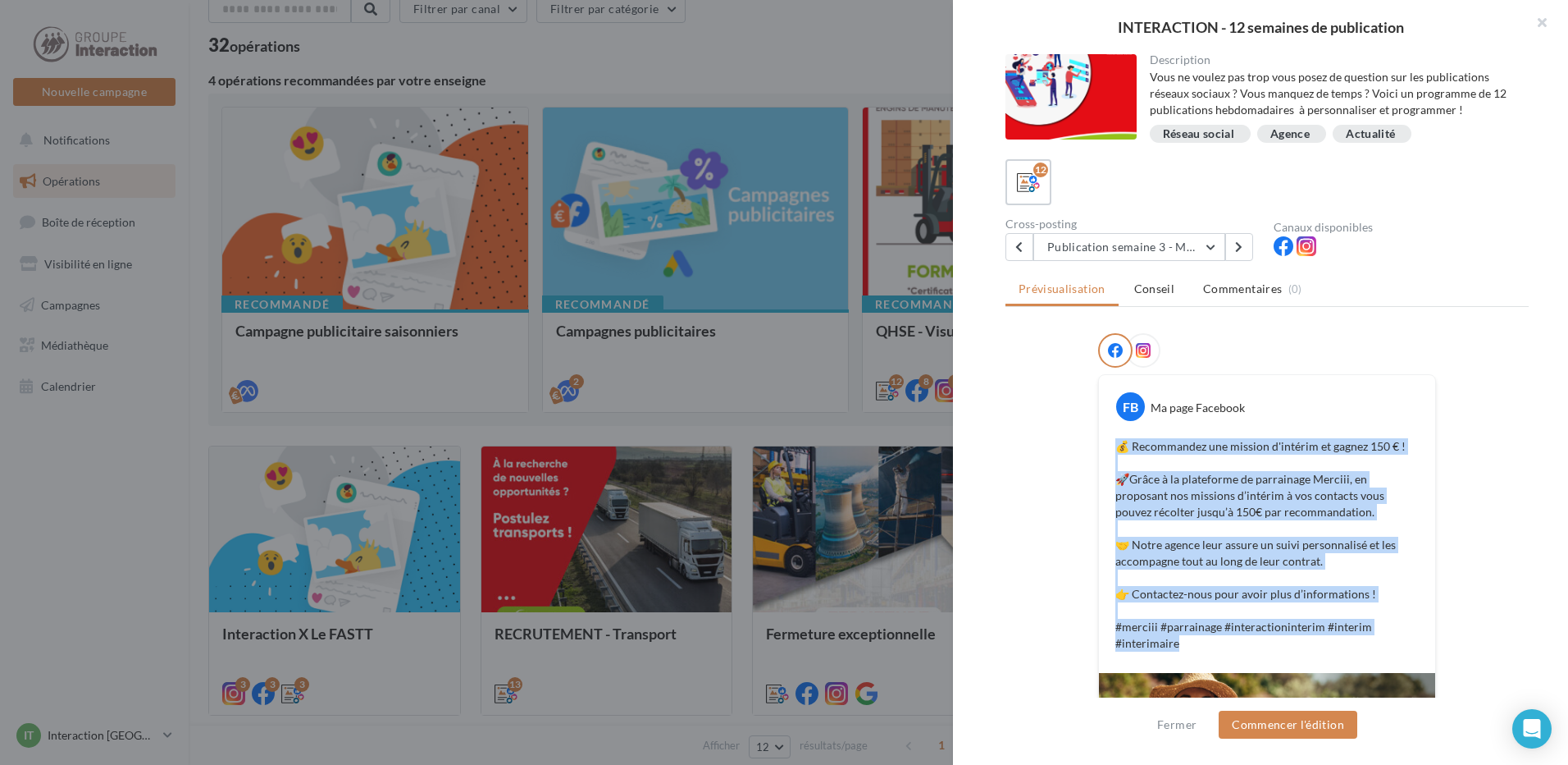
drag, startPoint x: 1195, startPoint y: 636, endPoint x: 1111, endPoint y: 448, distance: 205.9
click at [1116, 448] on p "💰 Recommandez une mission d'intérim et gagnez 150 € ! 🚀Grâce à la plateforme de…" at bounding box center [1267, 545] width 304 height 213
copy p "💰 Recommandez une mission d'intérim et gagnez 150 € ! 🚀Grâce à la plateforme de…"
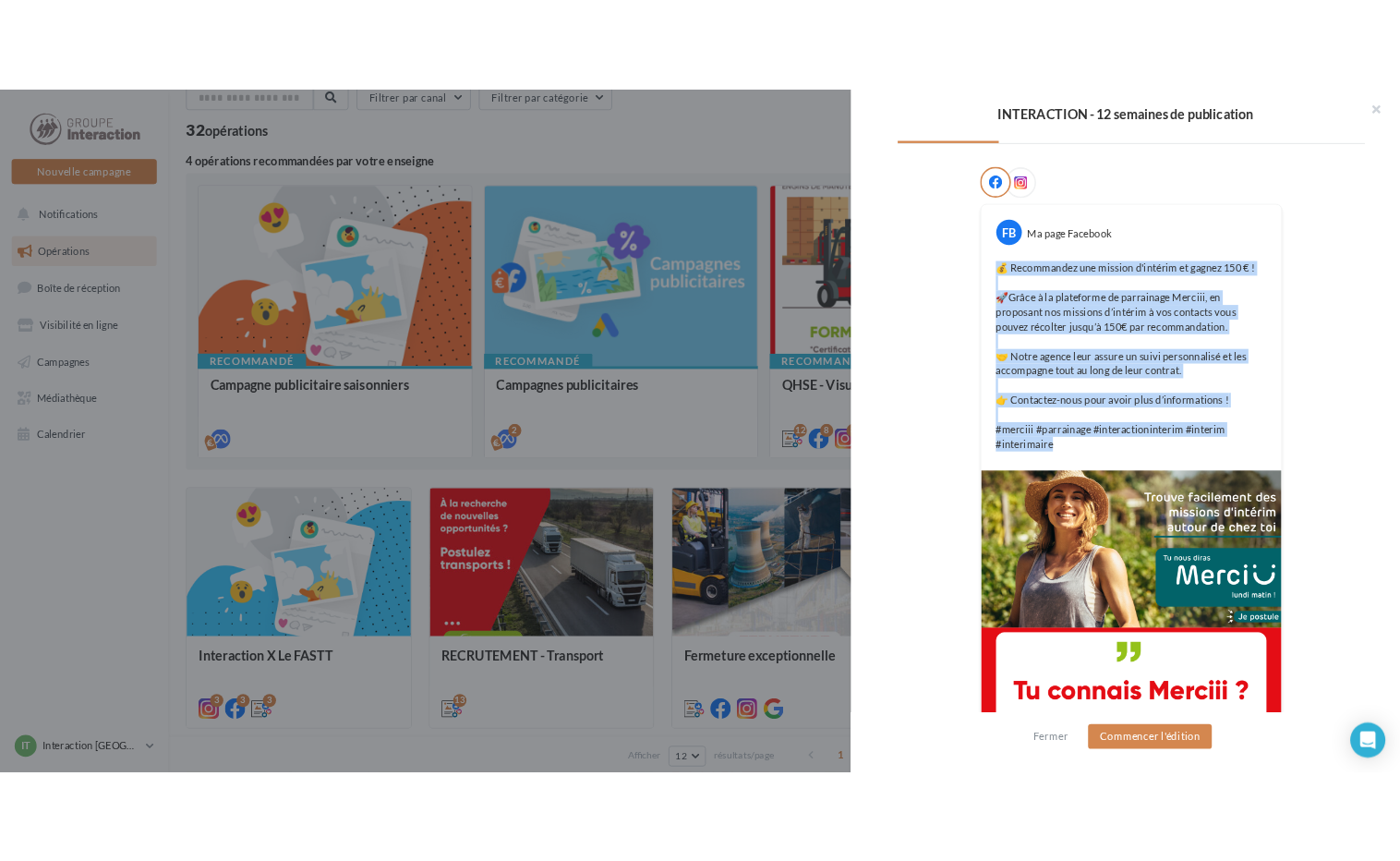
scroll to position [359, 0]
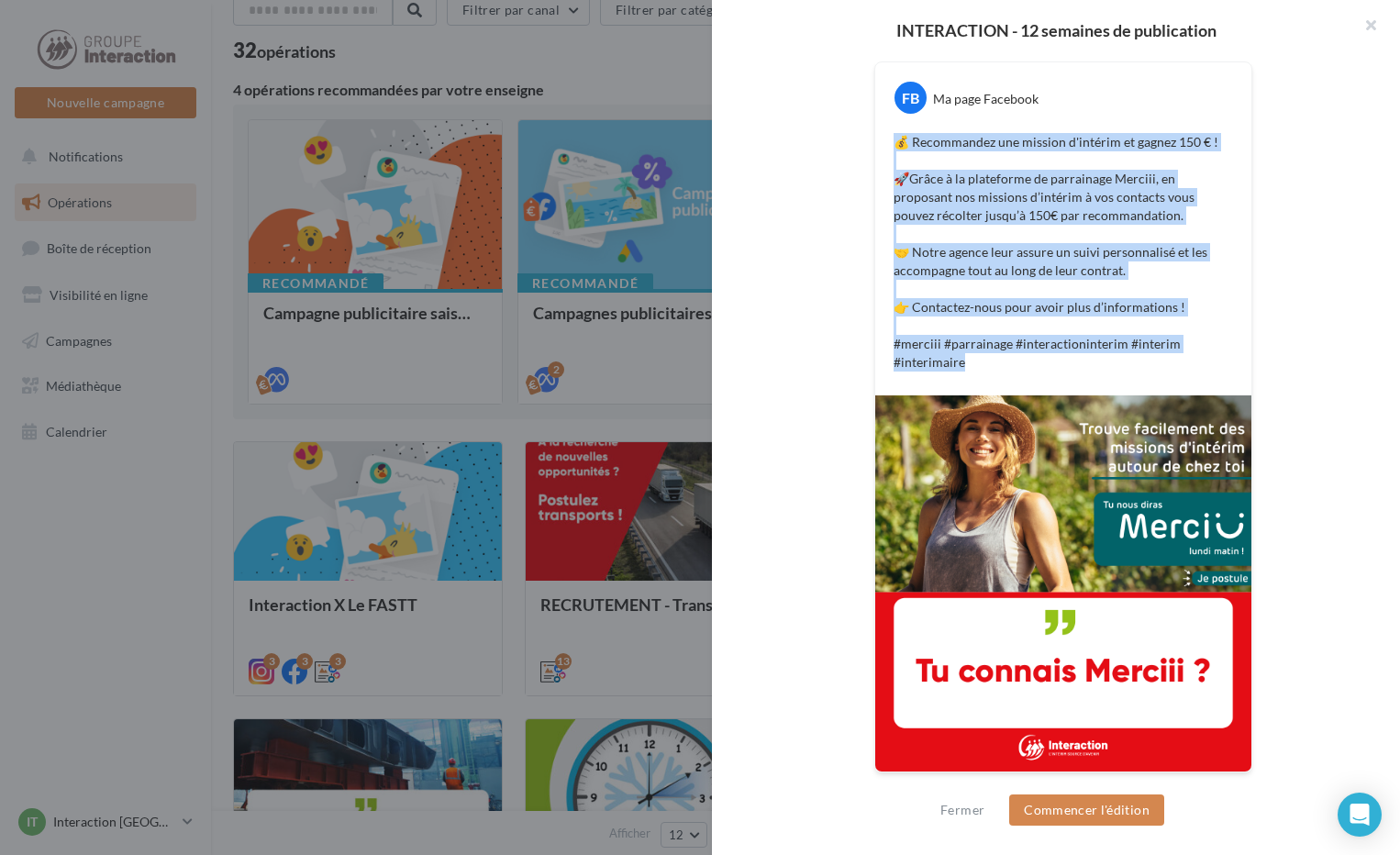
drag, startPoint x: 1038, startPoint y: 369, endPoint x: 981, endPoint y: 363, distance: 57.3
click at [1038, 369] on p "💰 Recommandez une mission d'intérim et gagnez 150 € ! 🚀Grâce à la plateforme de…" at bounding box center [1063, 253] width 340 height 238
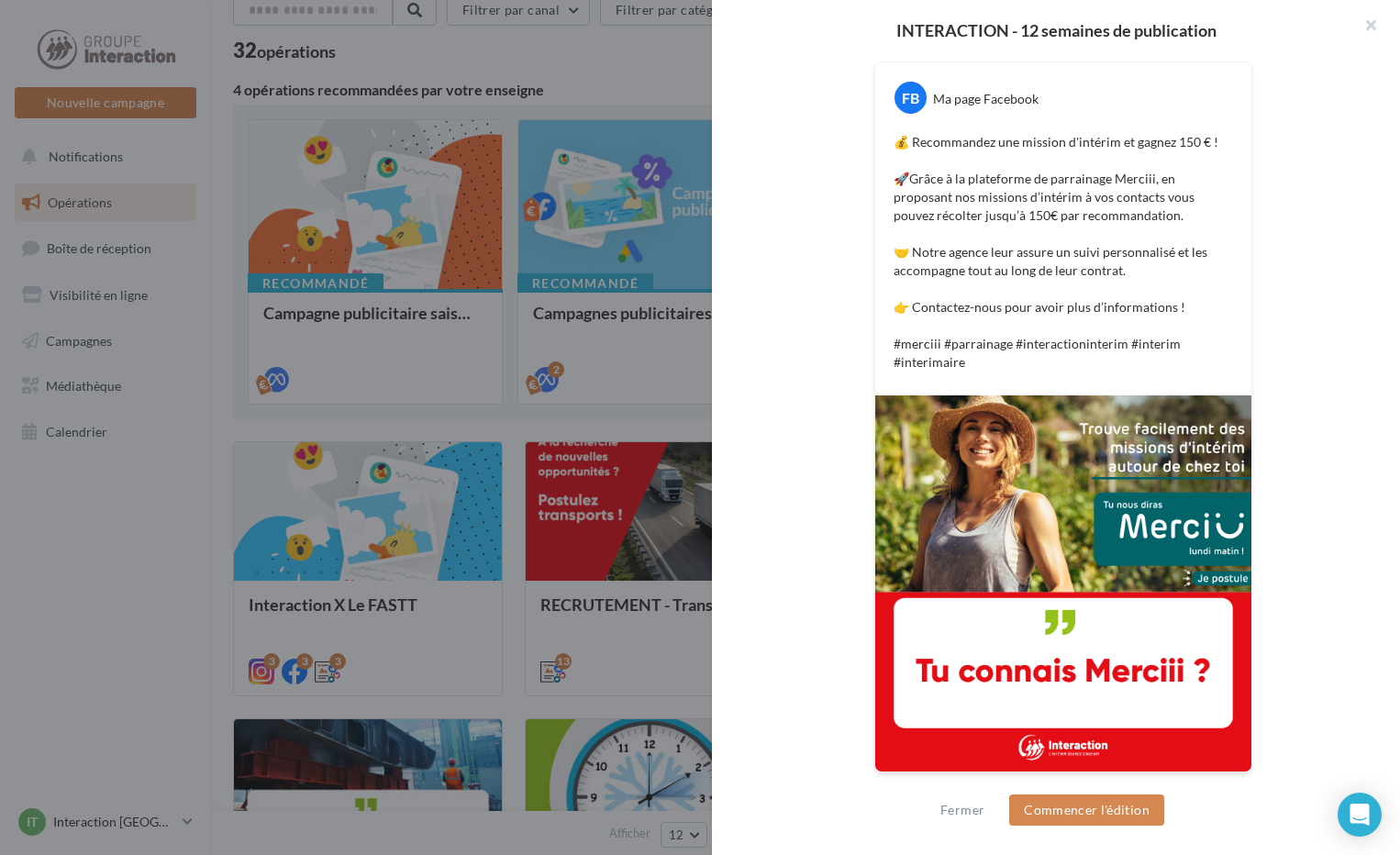
click at [975, 359] on p "💰 Recommandez une mission d'intérim et gagnez 150 € ! 🚀Grâce à la plateforme de…" at bounding box center [1063, 253] width 340 height 238
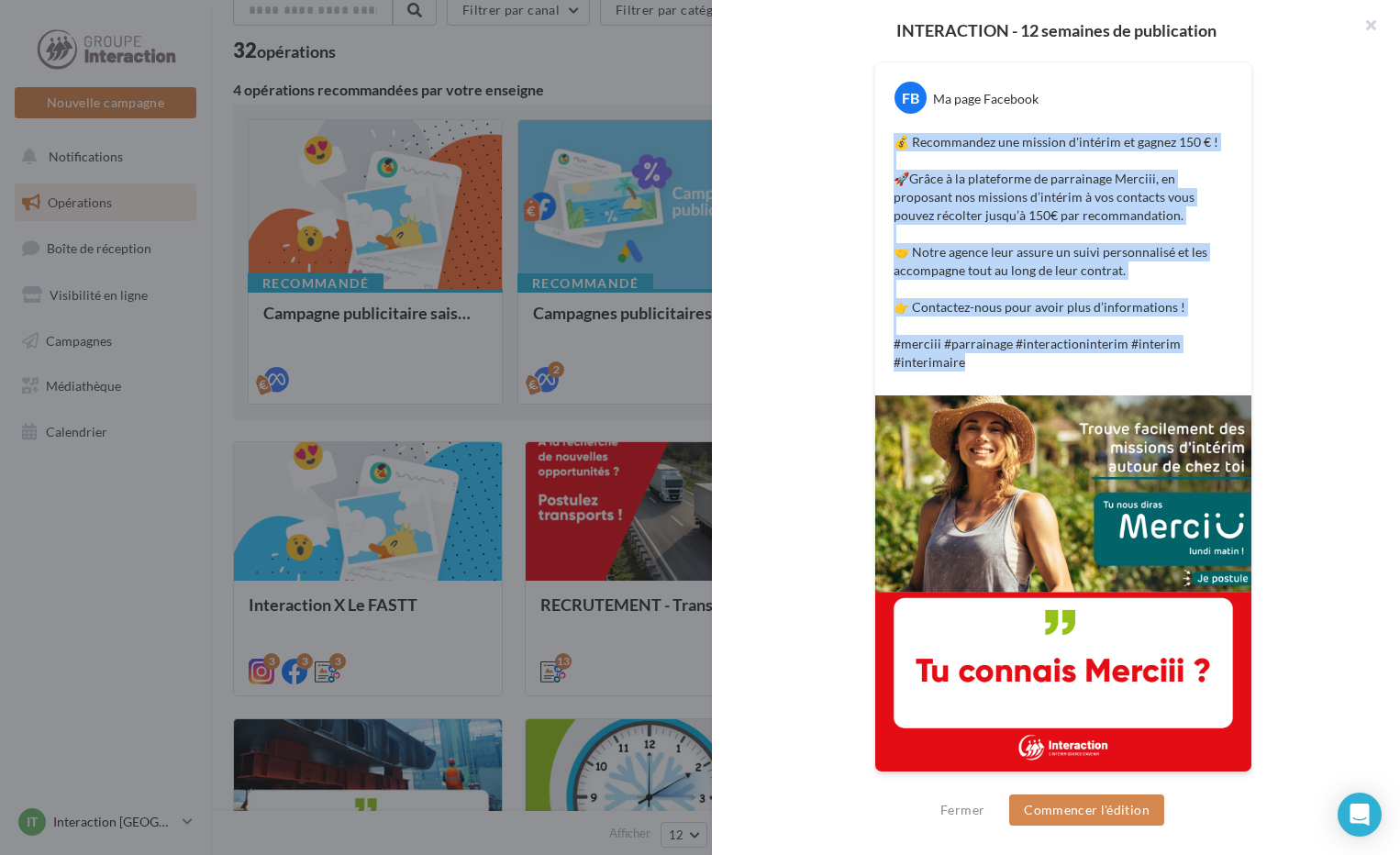
drag, startPoint x: 970, startPoint y: 361, endPoint x: 895, endPoint y: 143, distance: 230.5
click at [895, 143] on p "💰 Recommandez une mission d'intérim et gagnez 150 € ! 🚀Grâce à la plateforme de…" at bounding box center [1063, 253] width 340 height 238
copy p "💰 Recommandez une mission d'intérim et gagnez 150 € ! 🚀Grâce à la plateforme de…"
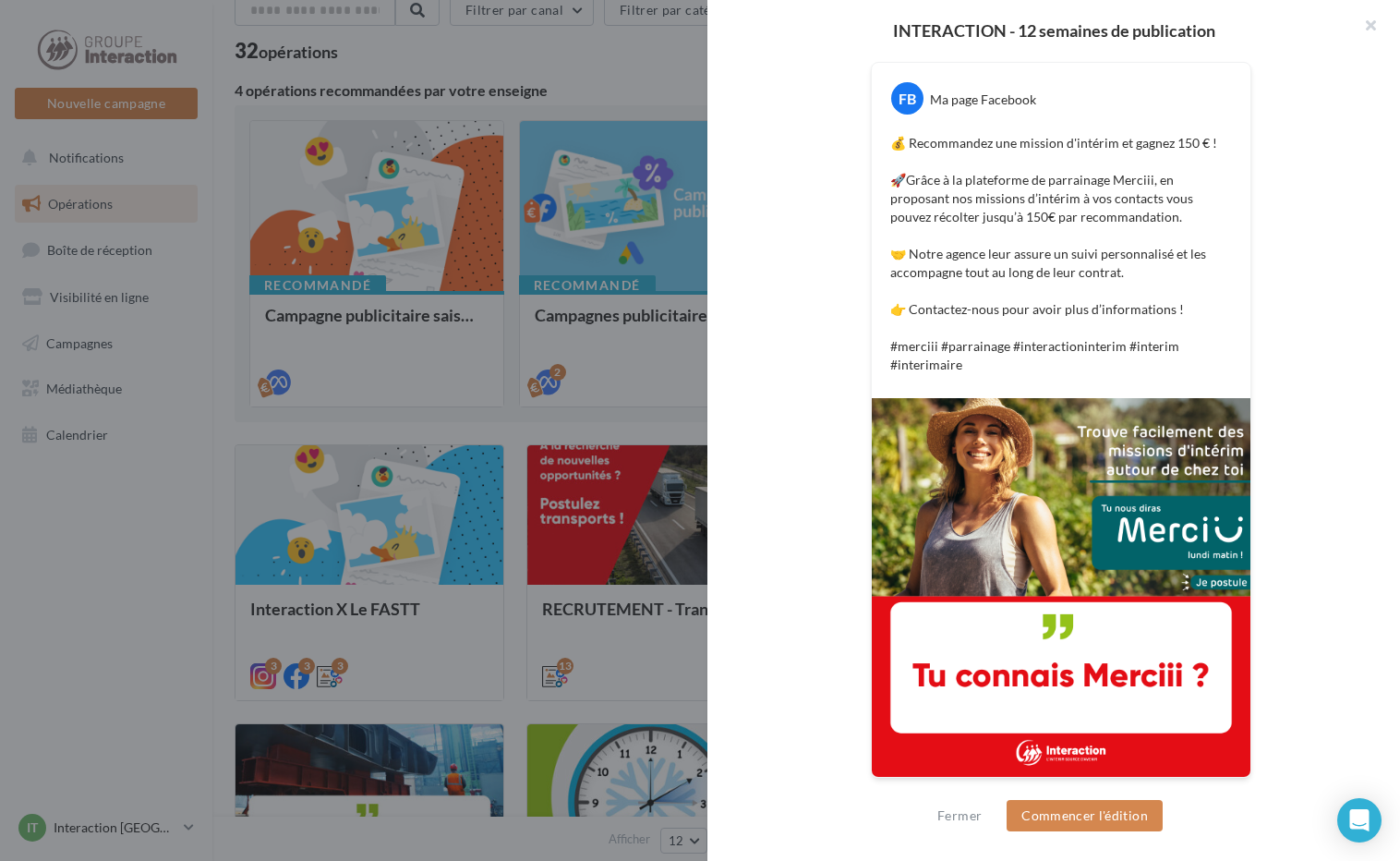
click at [633, 356] on div at bounding box center [700, 430] width 1400 height 861
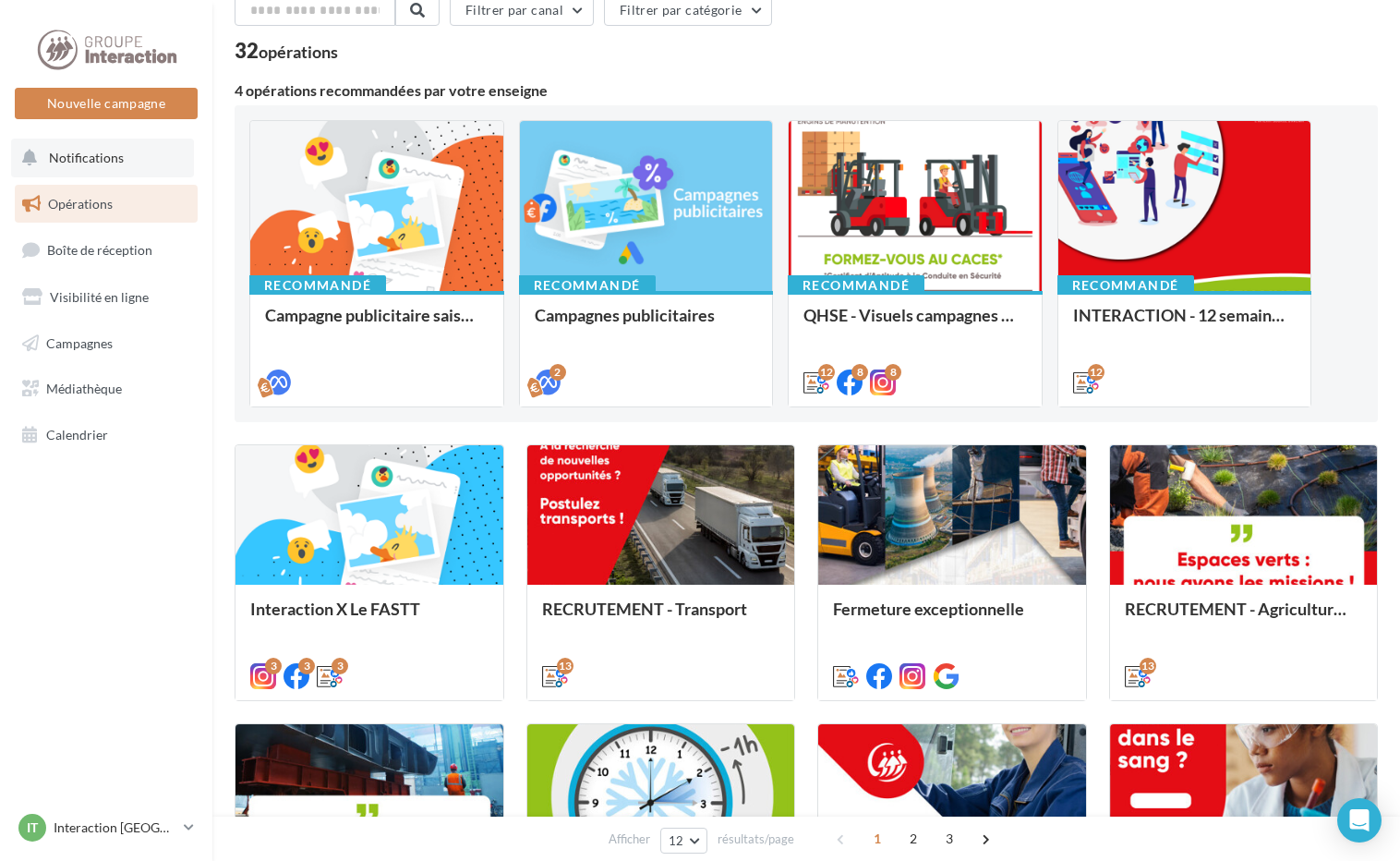
click at [91, 153] on span "Notifications" at bounding box center [86, 157] width 75 height 15
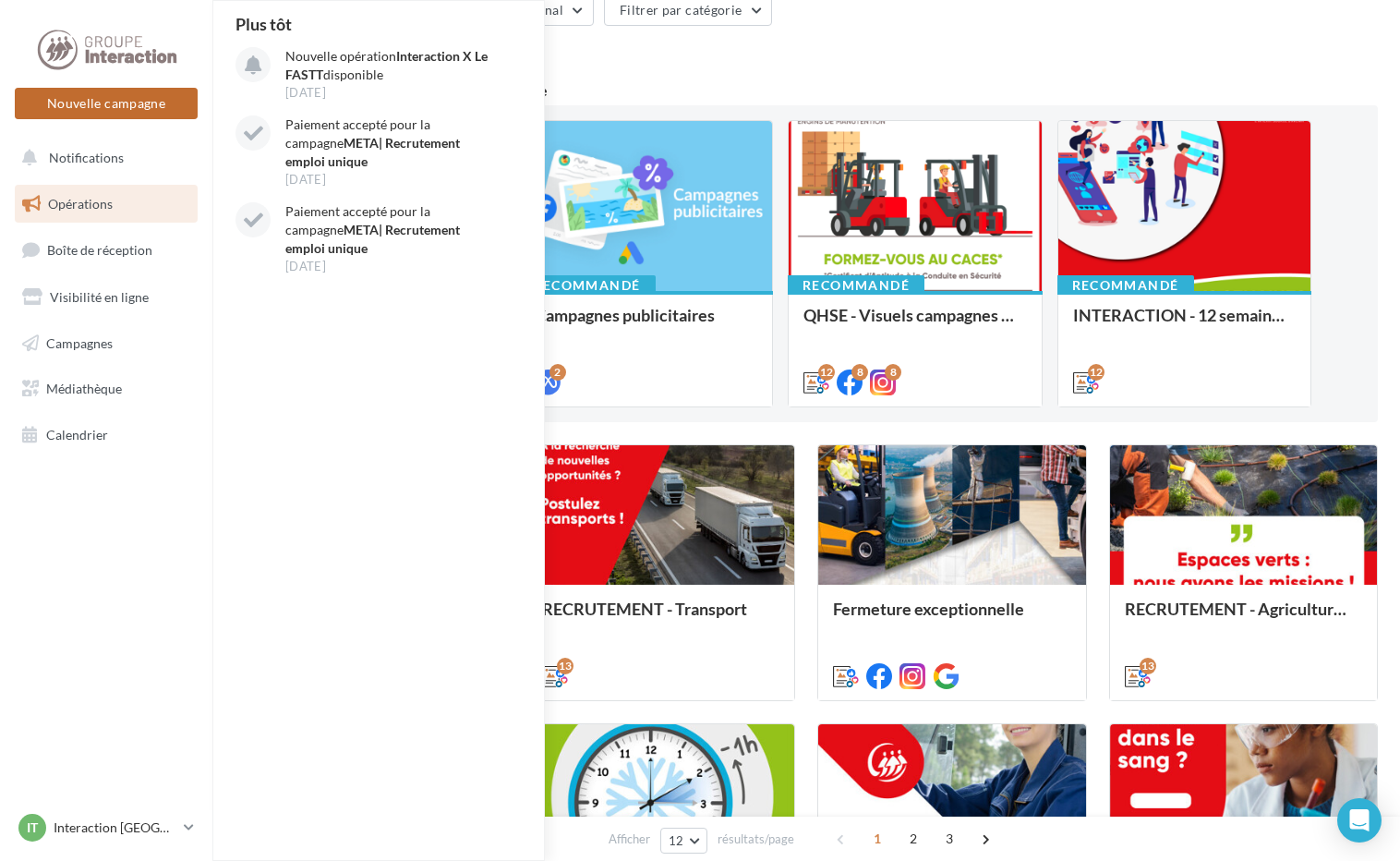
click at [161, 88] on button "Nouvelle campagne" at bounding box center [107, 103] width 183 height 31
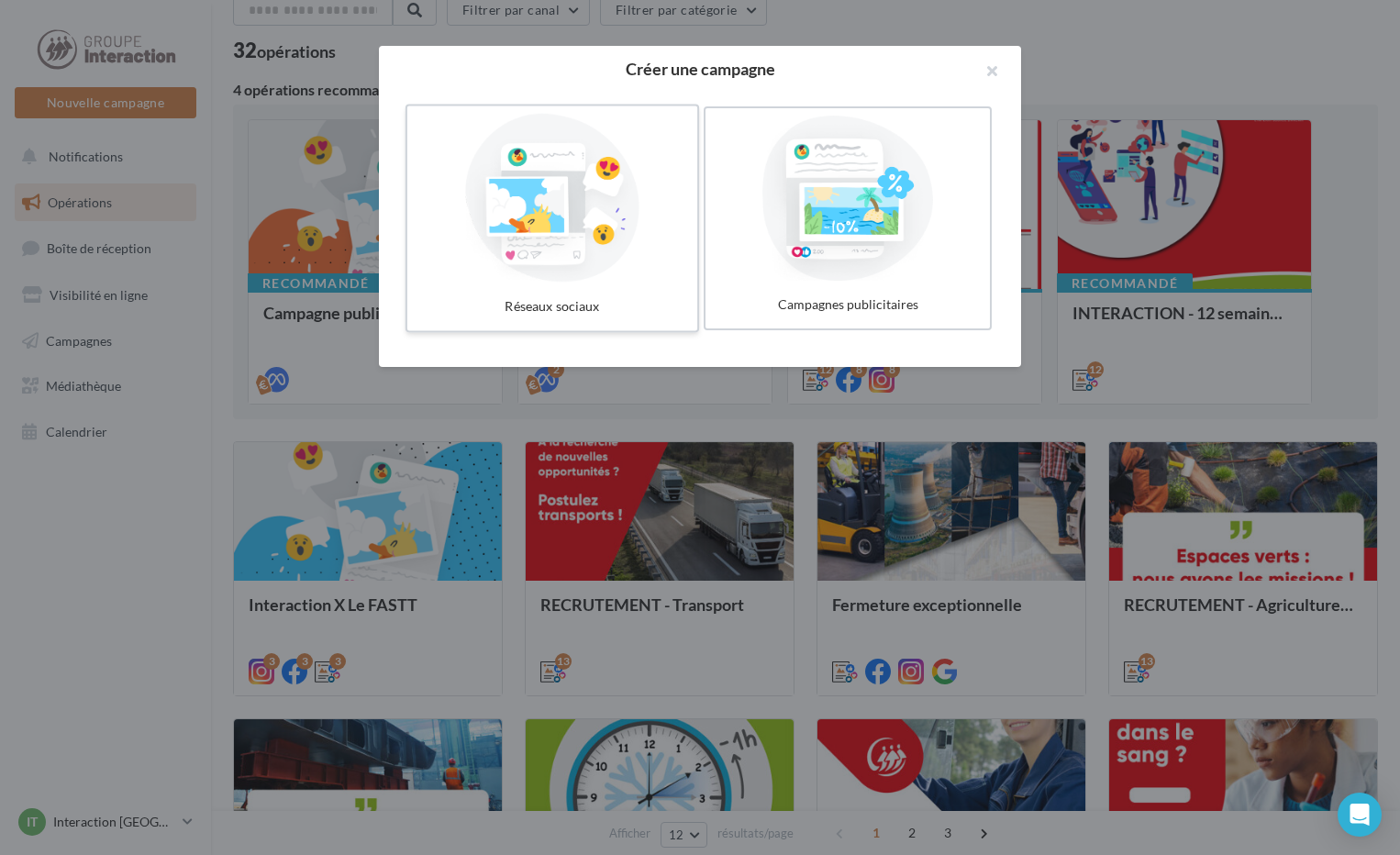
click at [586, 270] on div at bounding box center [551, 198] width 275 height 168
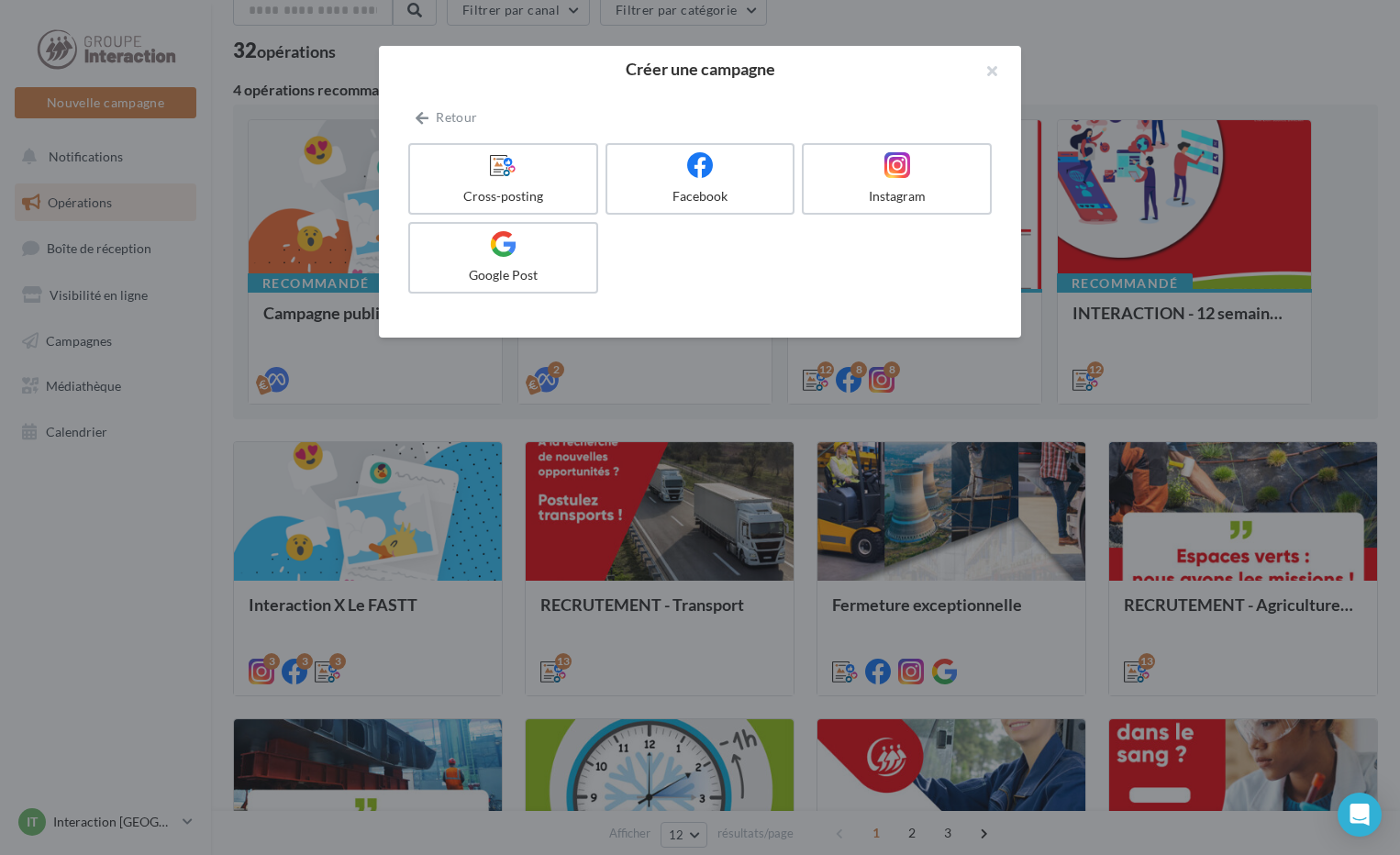
drag, startPoint x: 566, startPoint y: 196, endPoint x: 750, endPoint y: 303, distance: 212.8
click at [566, 198] on div "Cross-posting" at bounding box center [502, 196] width 171 height 18
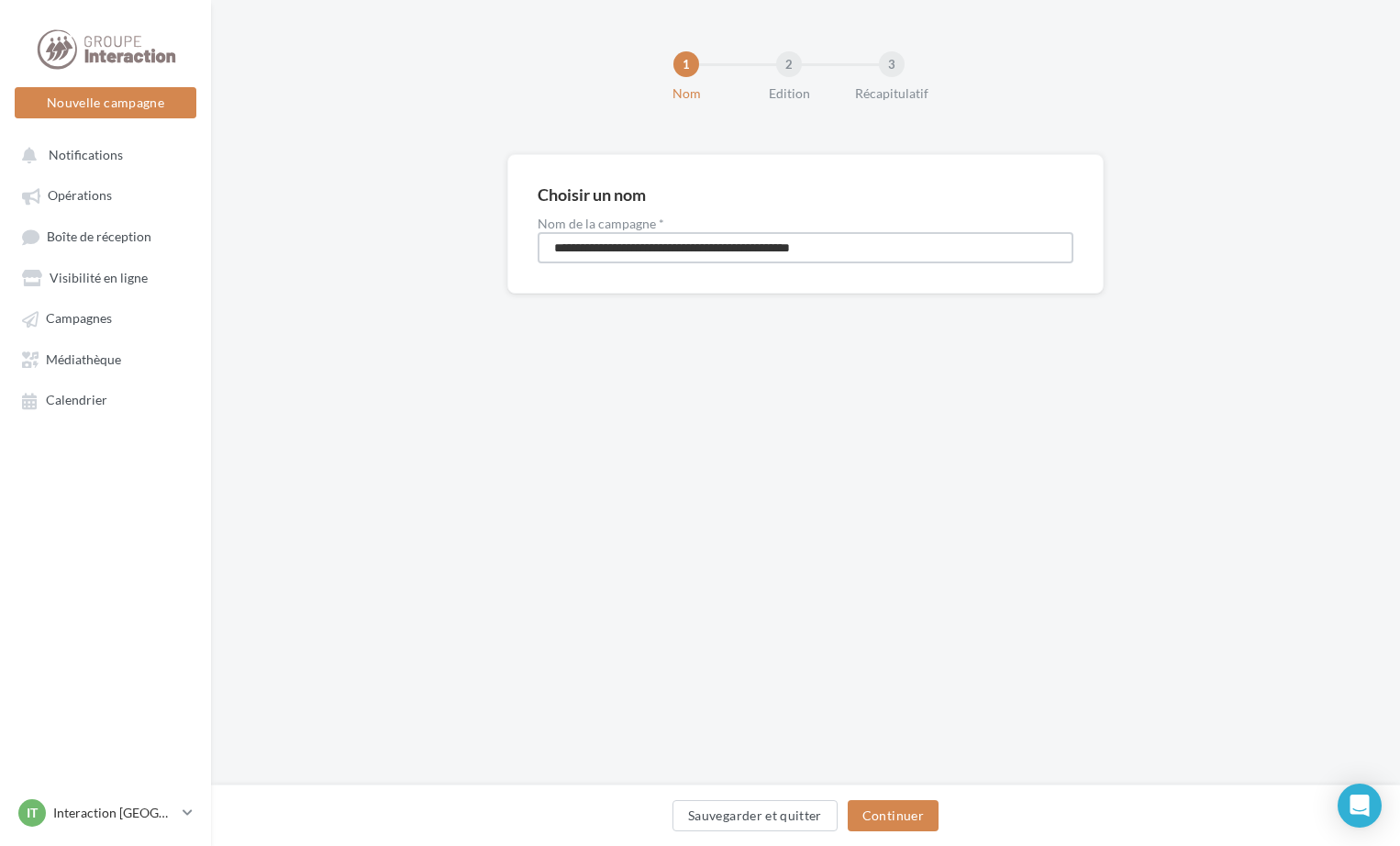
click at [884, 249] on input "**********" at bounding box center [805, 247] width 535 height 31
drag, startPoint x: 884, startPoint y: 249, endPoint x: 833, endPoint y: 244, distance: 51.2
click at [833, 244] on input "**********" at bounding box center [805, 247] width 535 height 31
type input "**********"
click at [874, 817] on button "Continuer" at bounding box center [893, 816] width 91 height 31
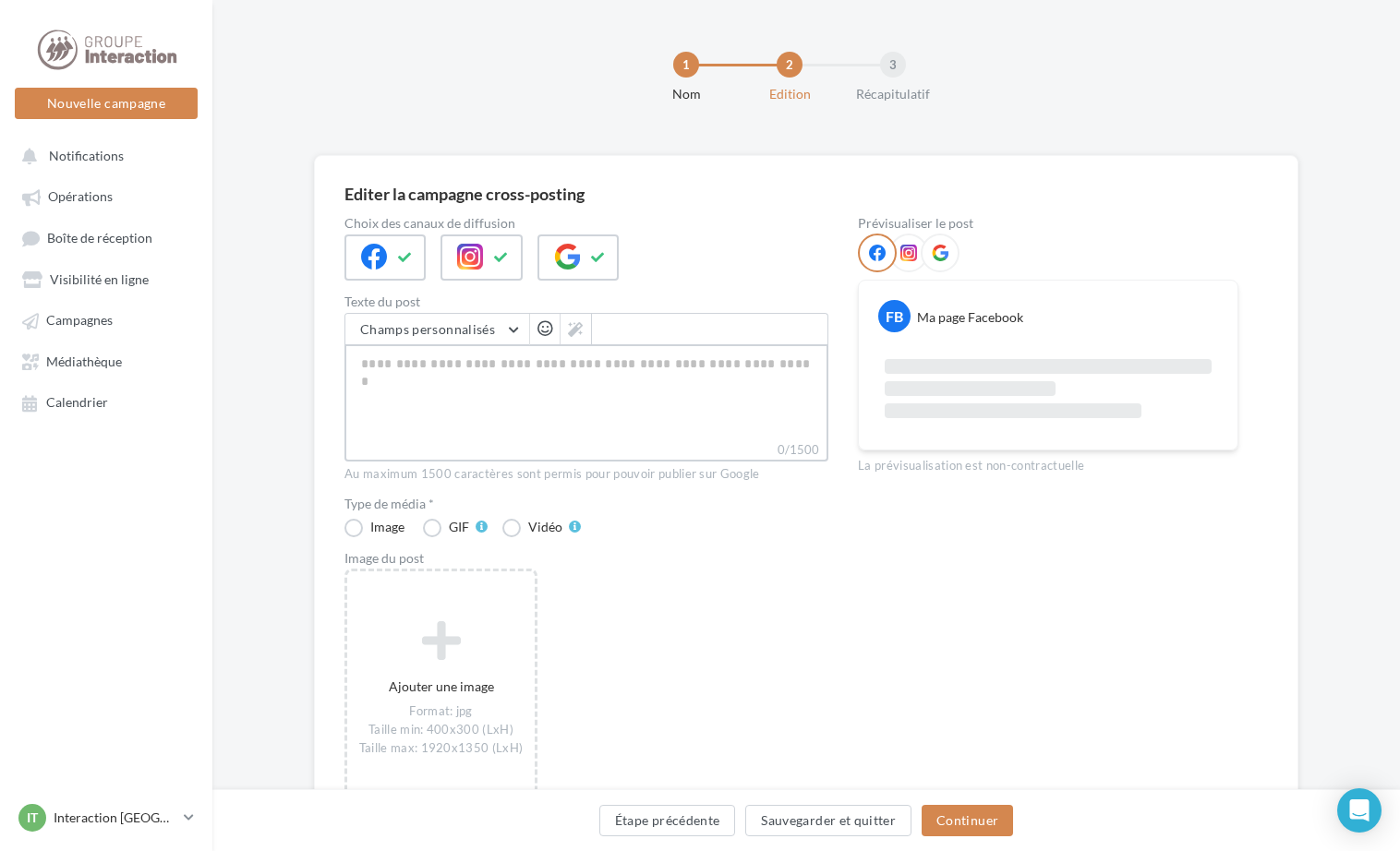
click at [470, 404] on textarea "0/1500" at bounding box center [587, 392] width 484 height 96
paste textarea "**********"
type textarea "**********"
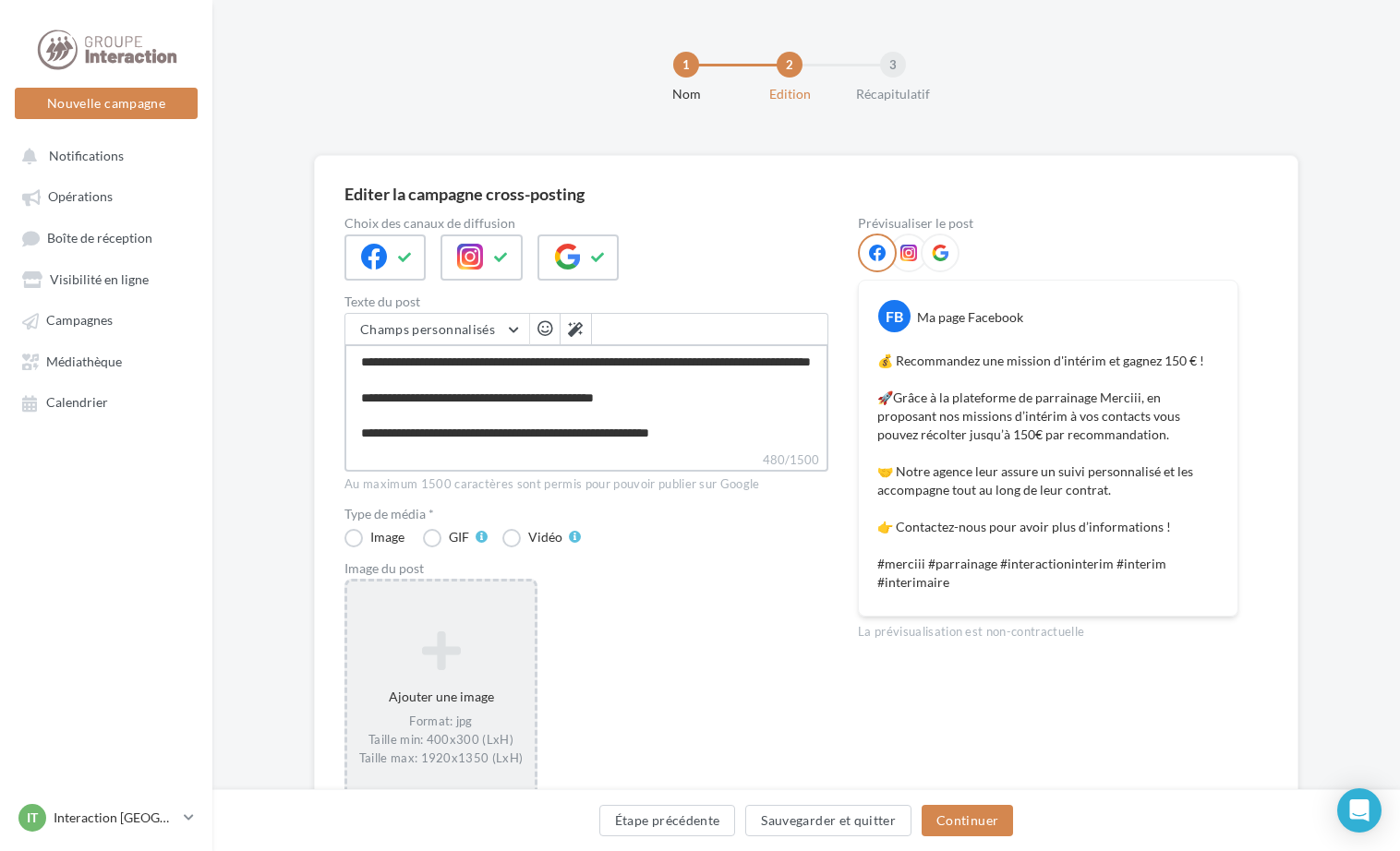
scroll to position [143, 0]
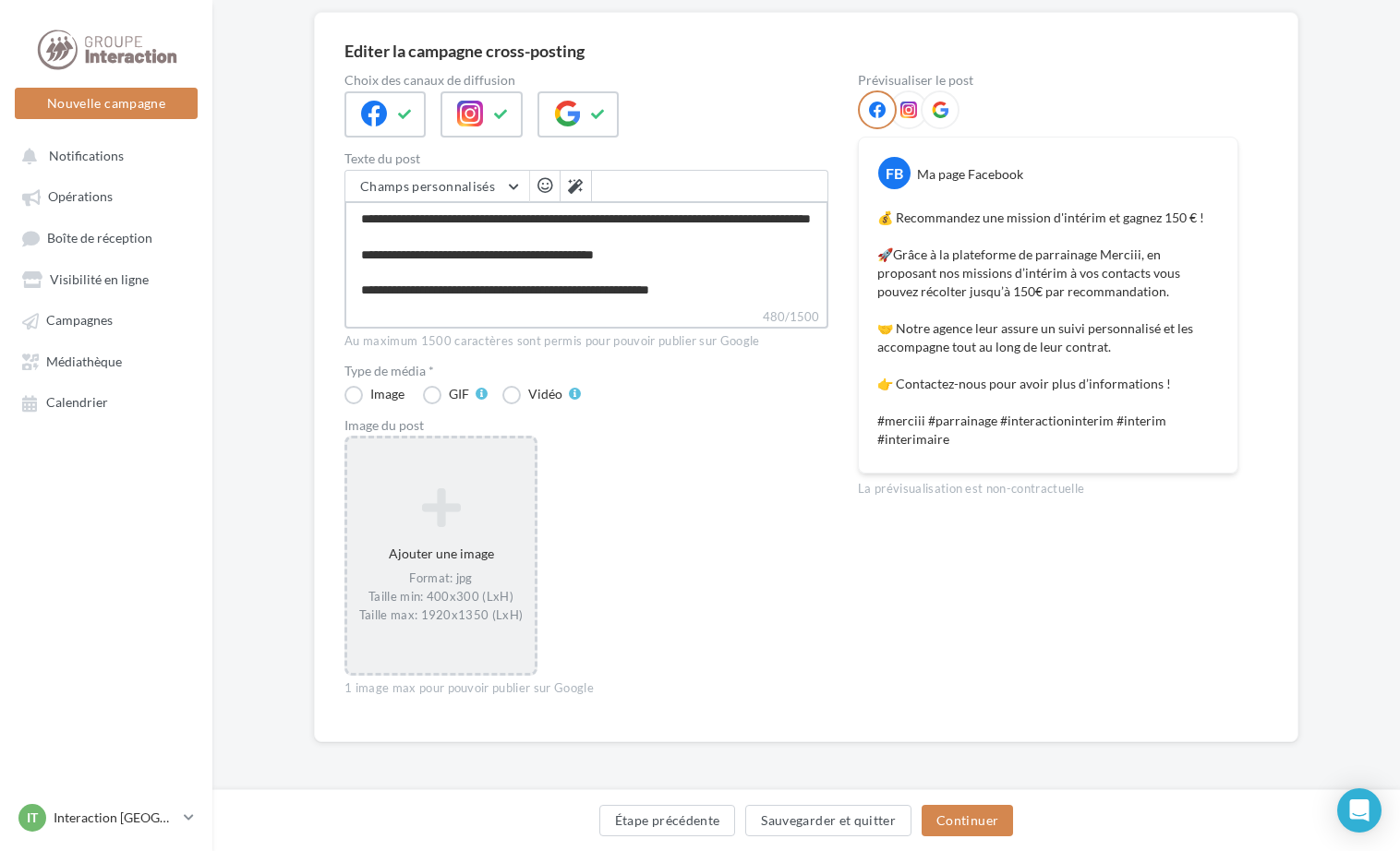
type textarea "**********"
click at [439, 505] on icon at bounding box center [440, 507] width 172 height 45
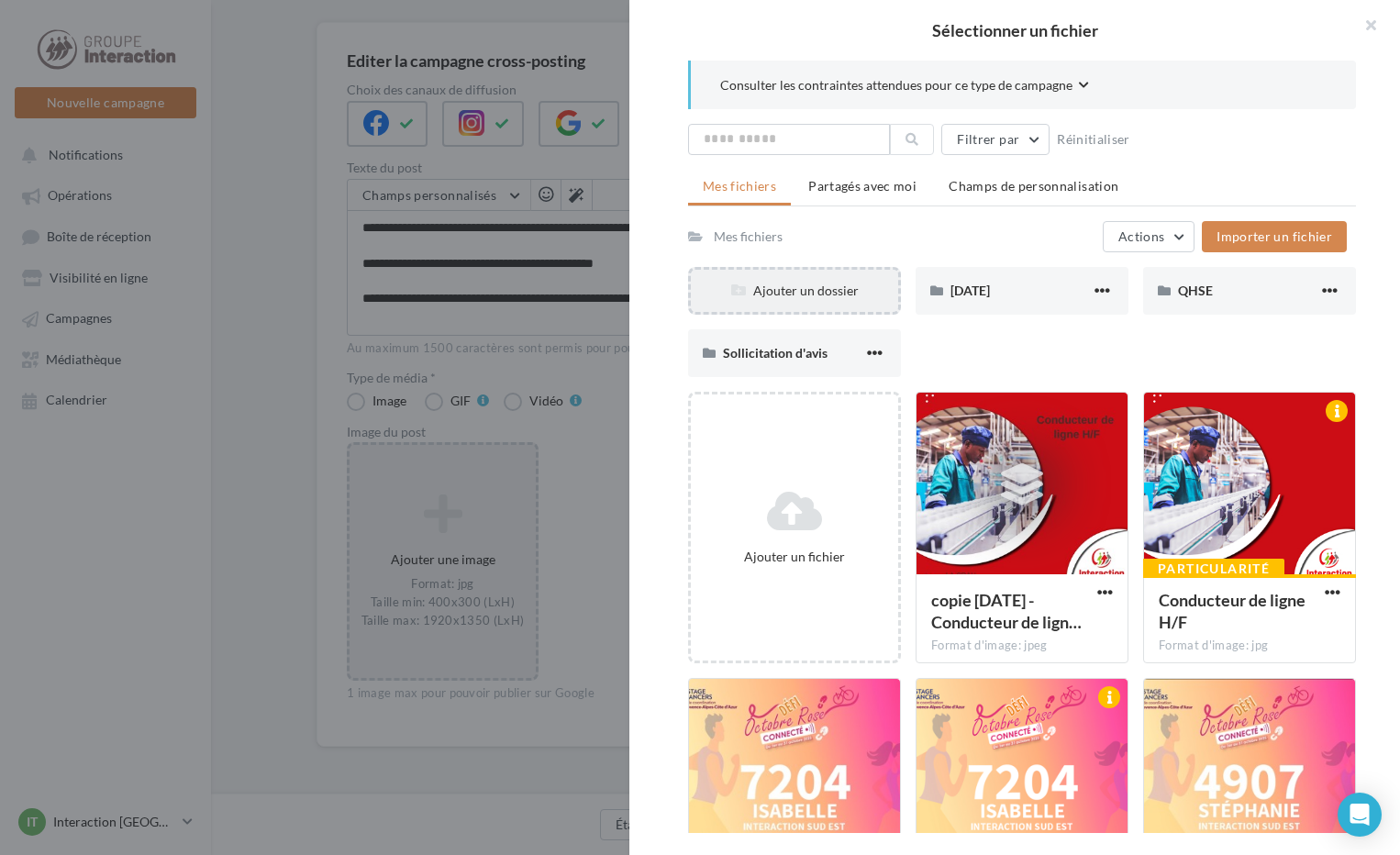
click at [842, 288] on div "Ajouter un dossier" at bounding box center [794, 290] width 207 height 18
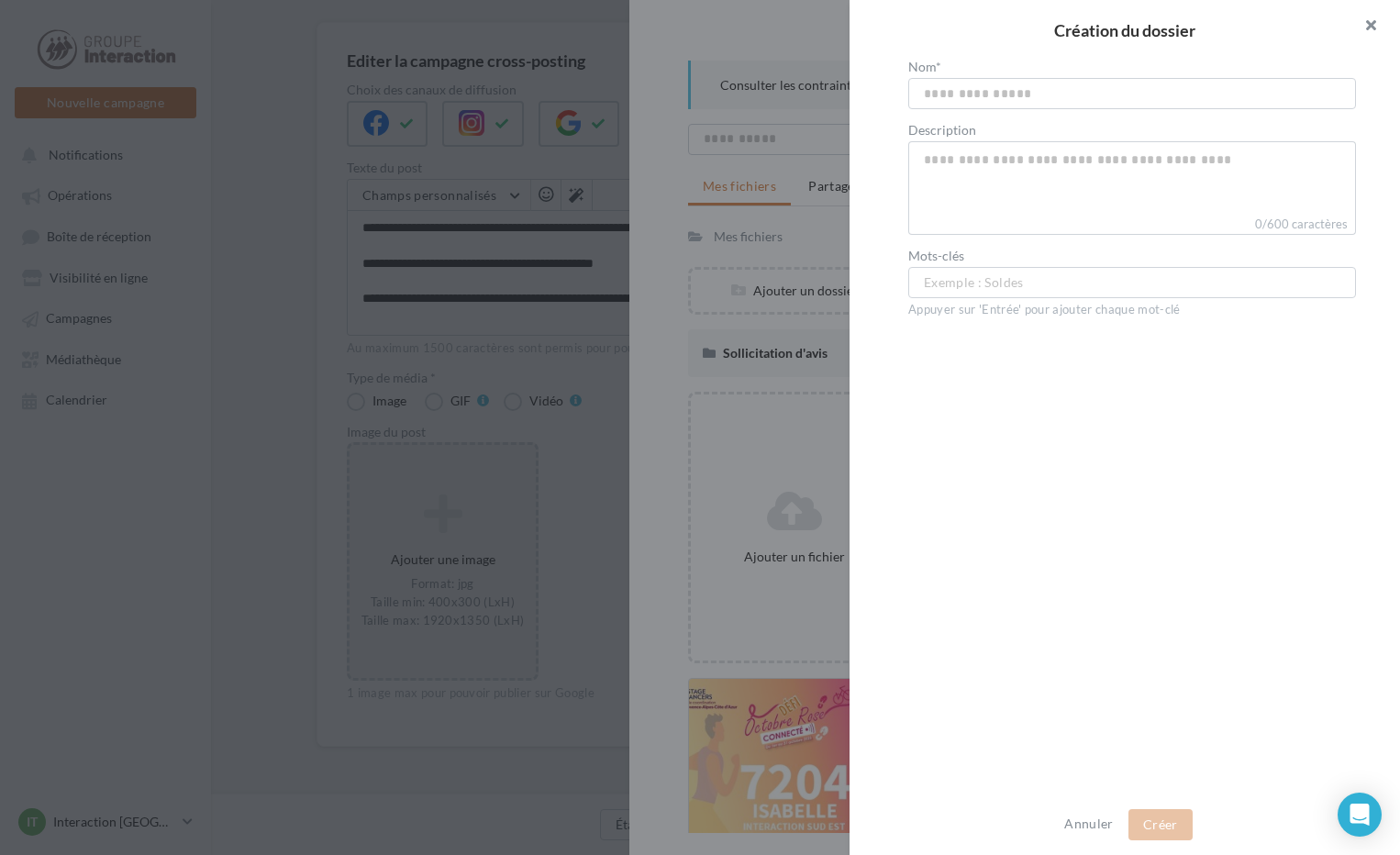
click at [1380, 18] on button "button" at bounding box center [1363, 27] width 74 height 55
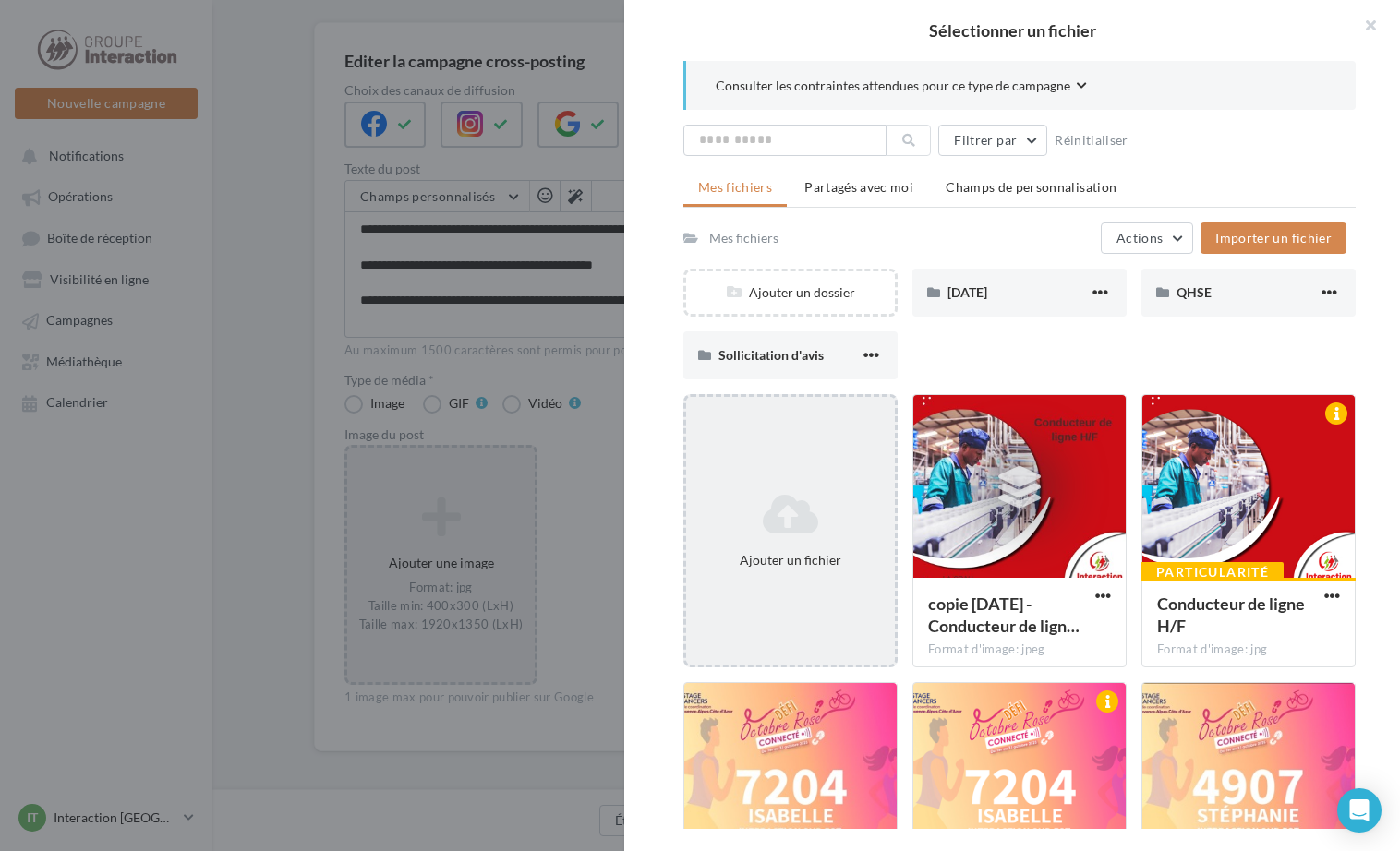
click at [793, 512] on icon at bounding box center [790, 514] width 194 height 45
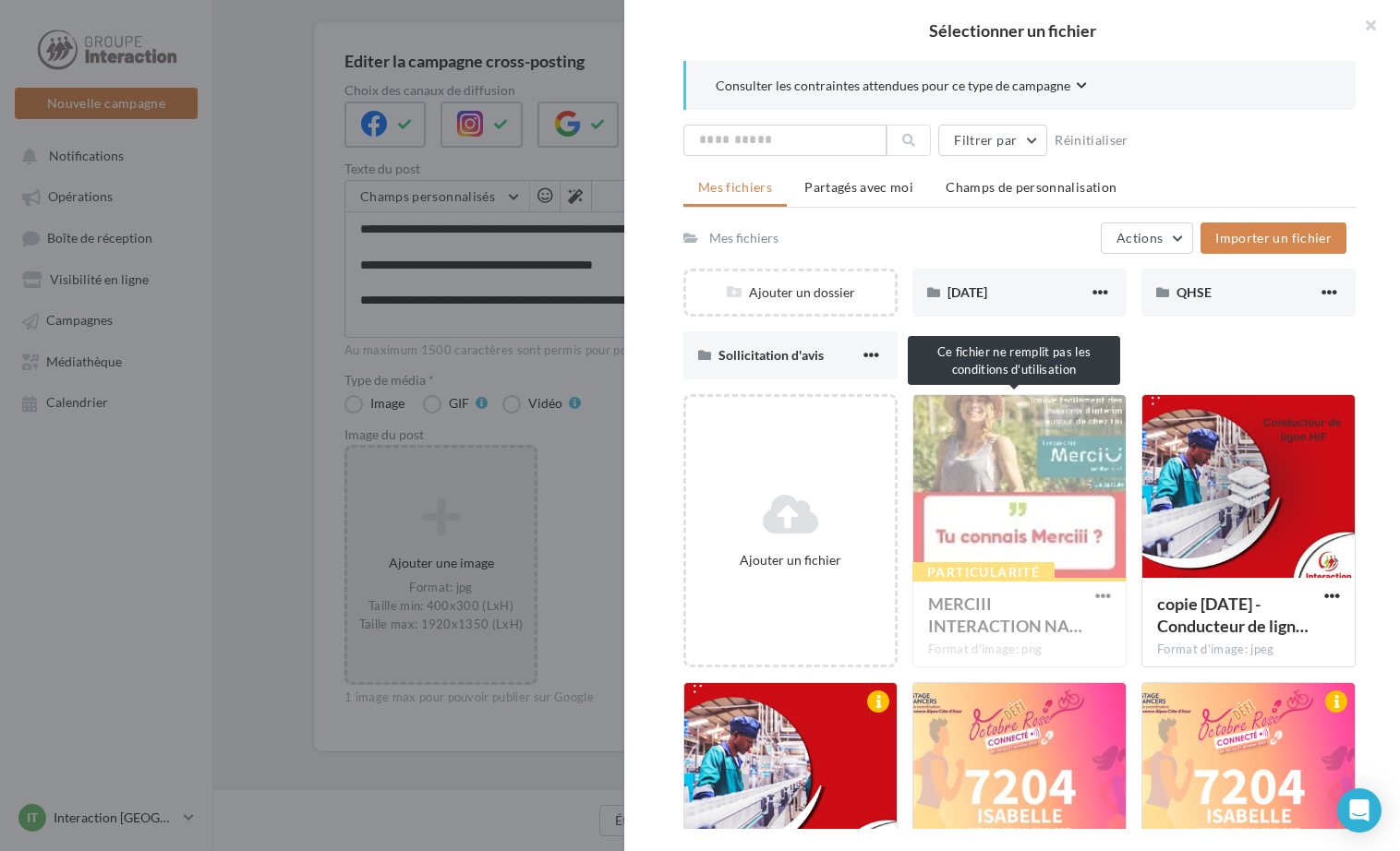
click at [1064, 506] on div "Particularité MERCIII INTERACTION NA… Format d'image: png" at bounding box center [1019, 530] width 214 height 273
drag, startPoint x: 1074, startPoint y: 464, endPoint x: 1014, endPoint y: 468, distance: 60.1
click at [1014, 468] on div "Particularité MERCIII INTERACTION NA… Format d'image: png" at bounding box center [1019, 530] width 214 height 273
click at [1090, 596] on div "Particularité MERCIII INTERACTION NA… Format d'image: png" at bounding box center [1019, 530] width 214 height 273
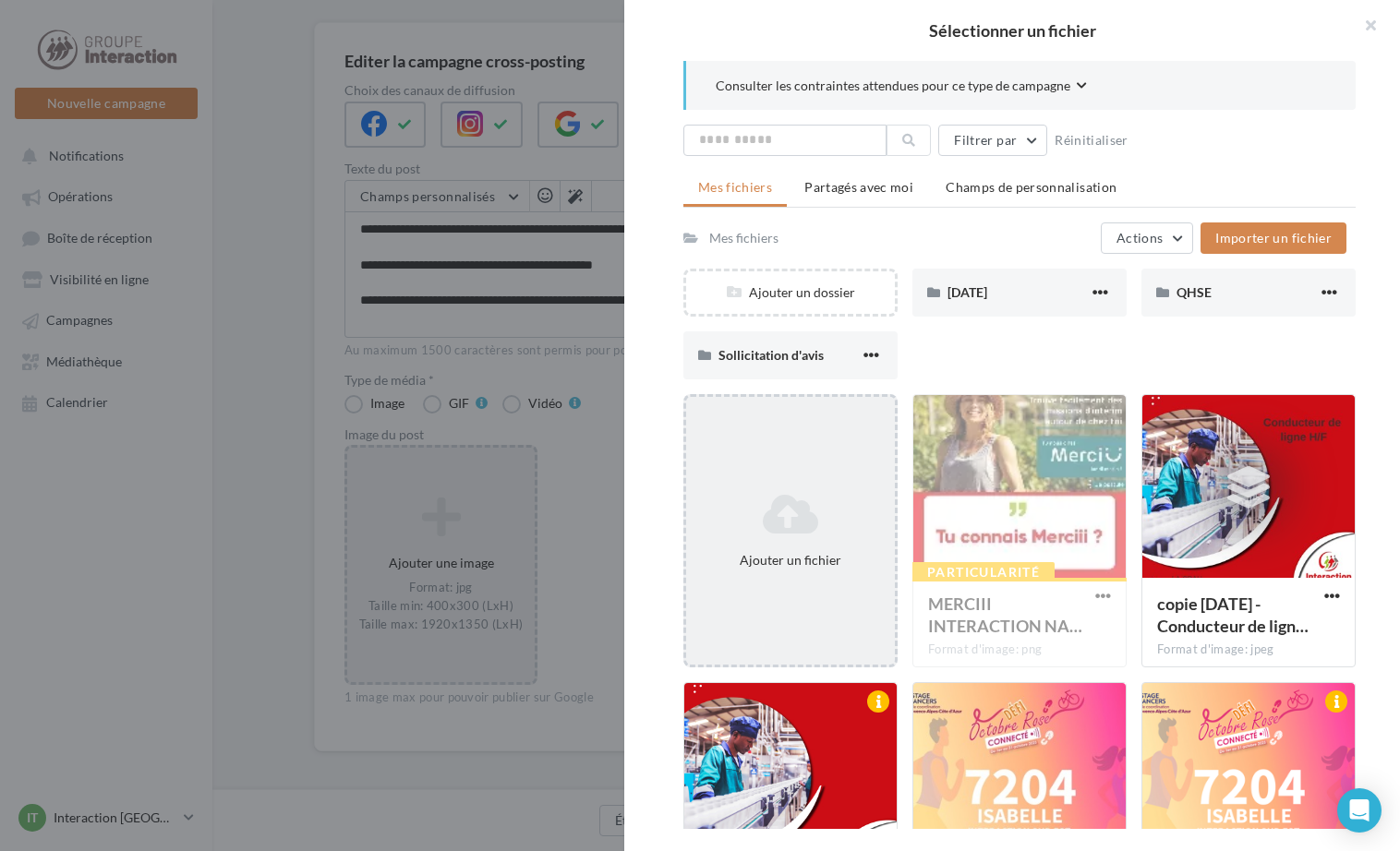
click at [768, 533] on icon at bounding box center [790, 514] width 194 height 45
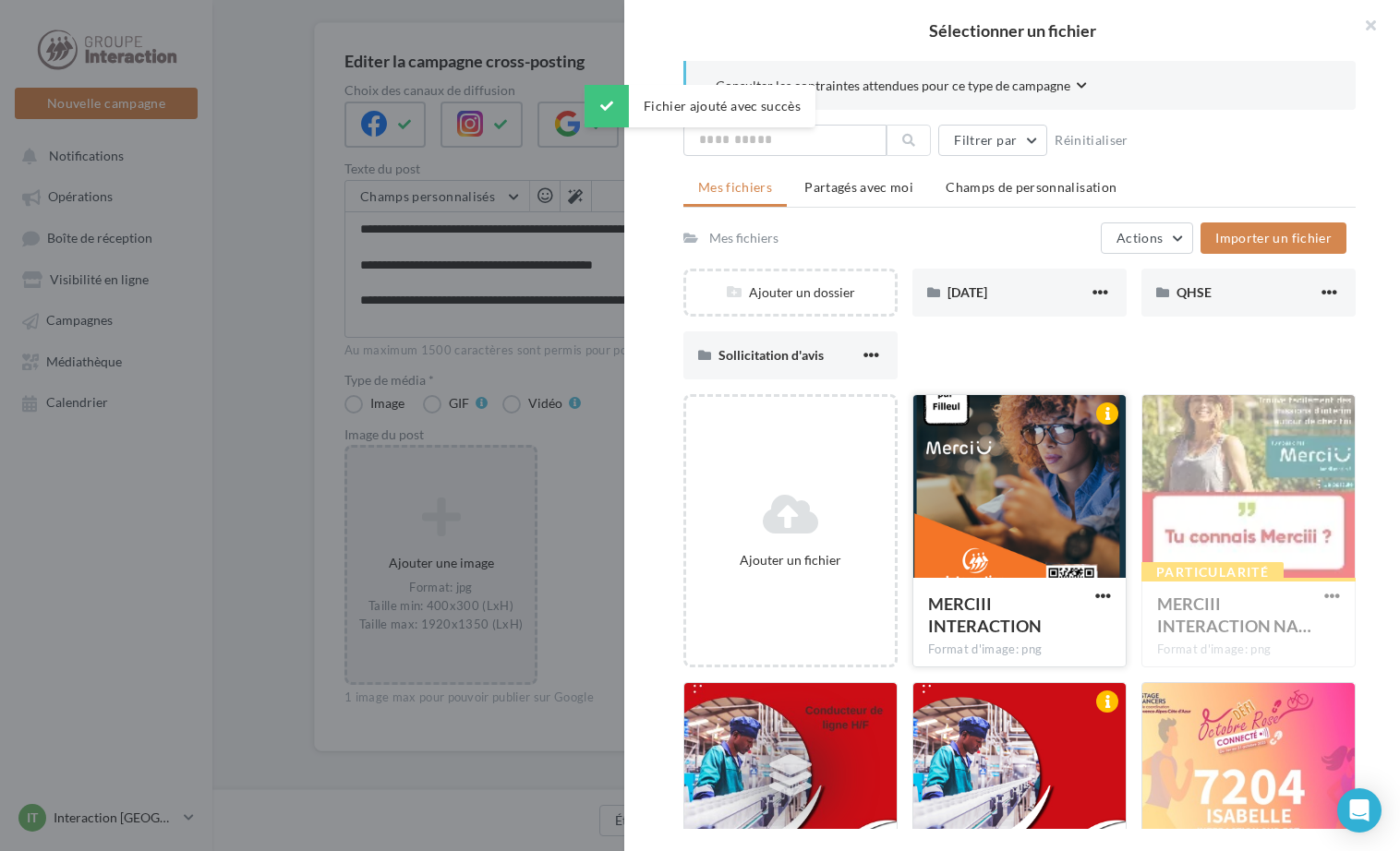
click at [1028, 497] on div at bounding box center [1019, 487] width 212 height 185
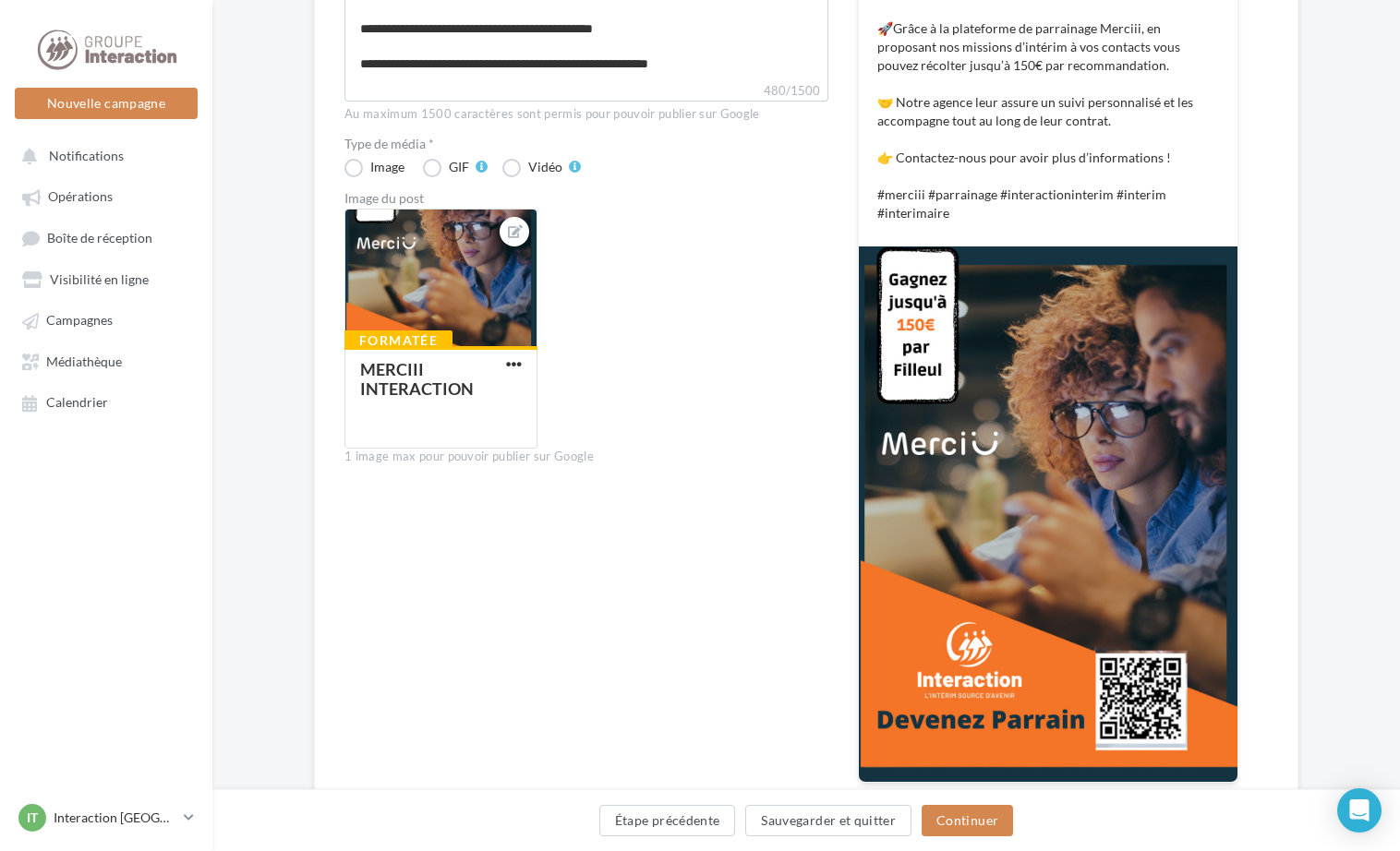
scroll to position [462, 0]
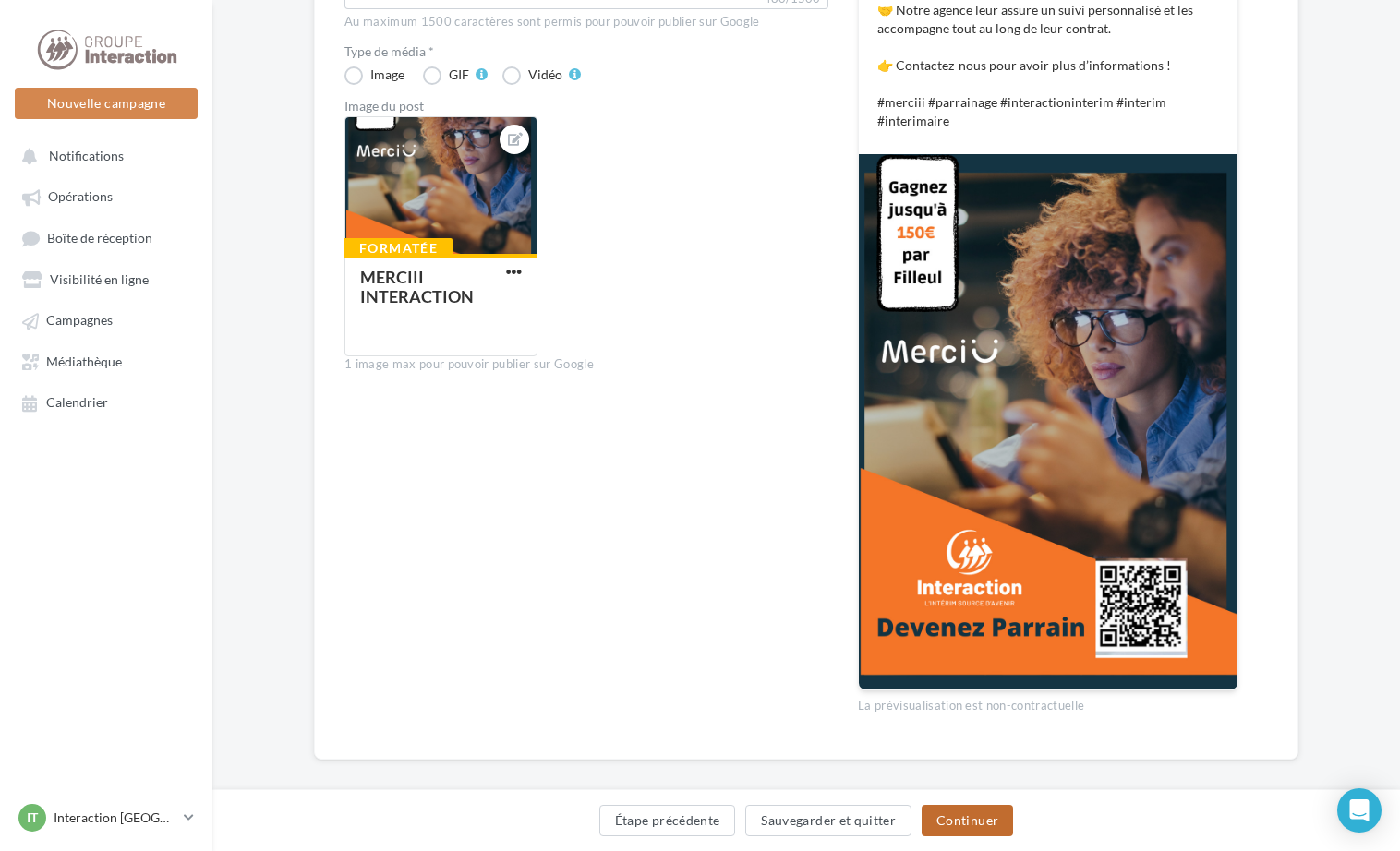
click at [966, 821] on button "Continuer" at bounding box center [968, 821] width 91 height 31
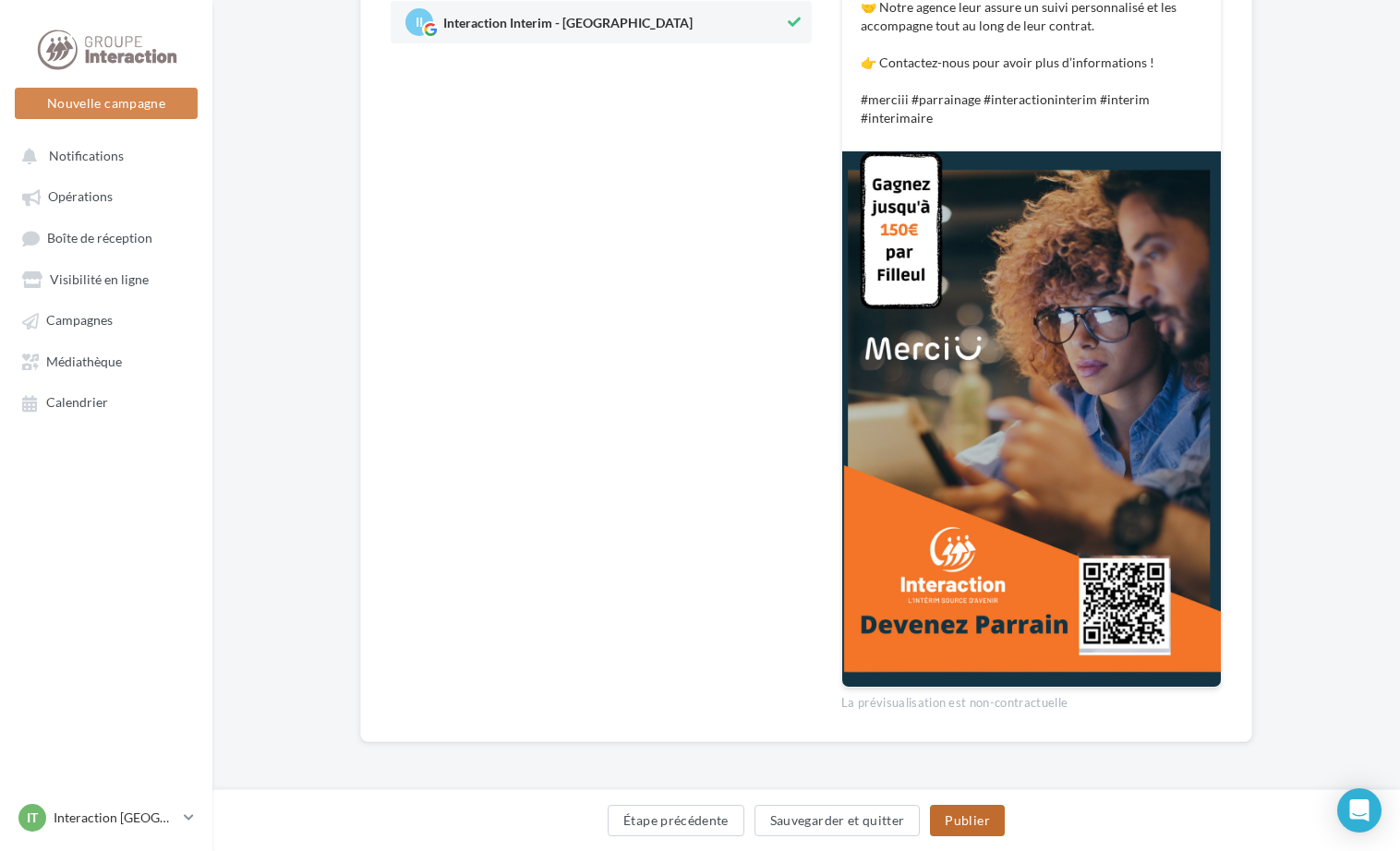
click at [966, 812] on button "Publier" at bounding box center [968, 821] width 74 height 31
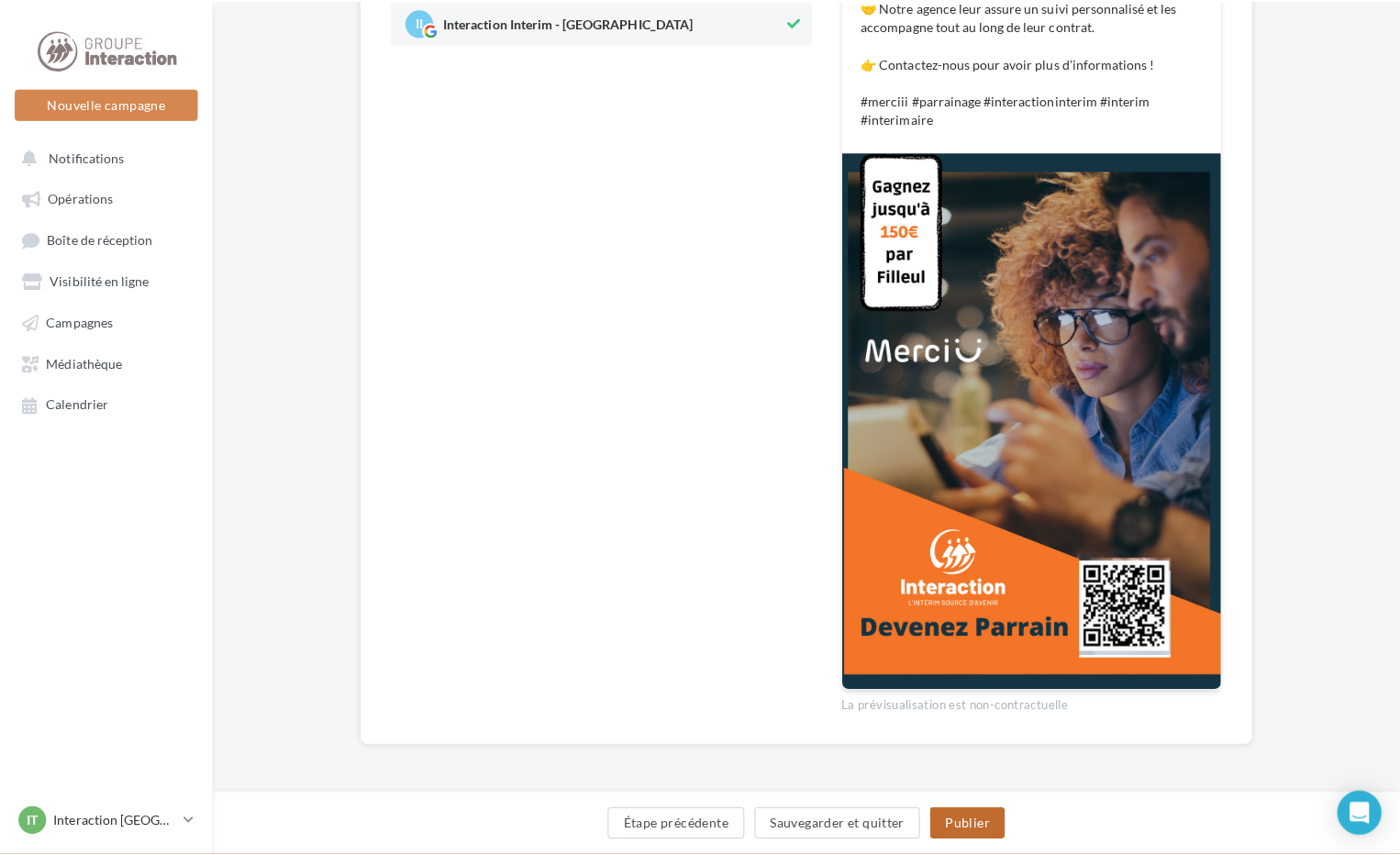
scroll to position [436, 0]
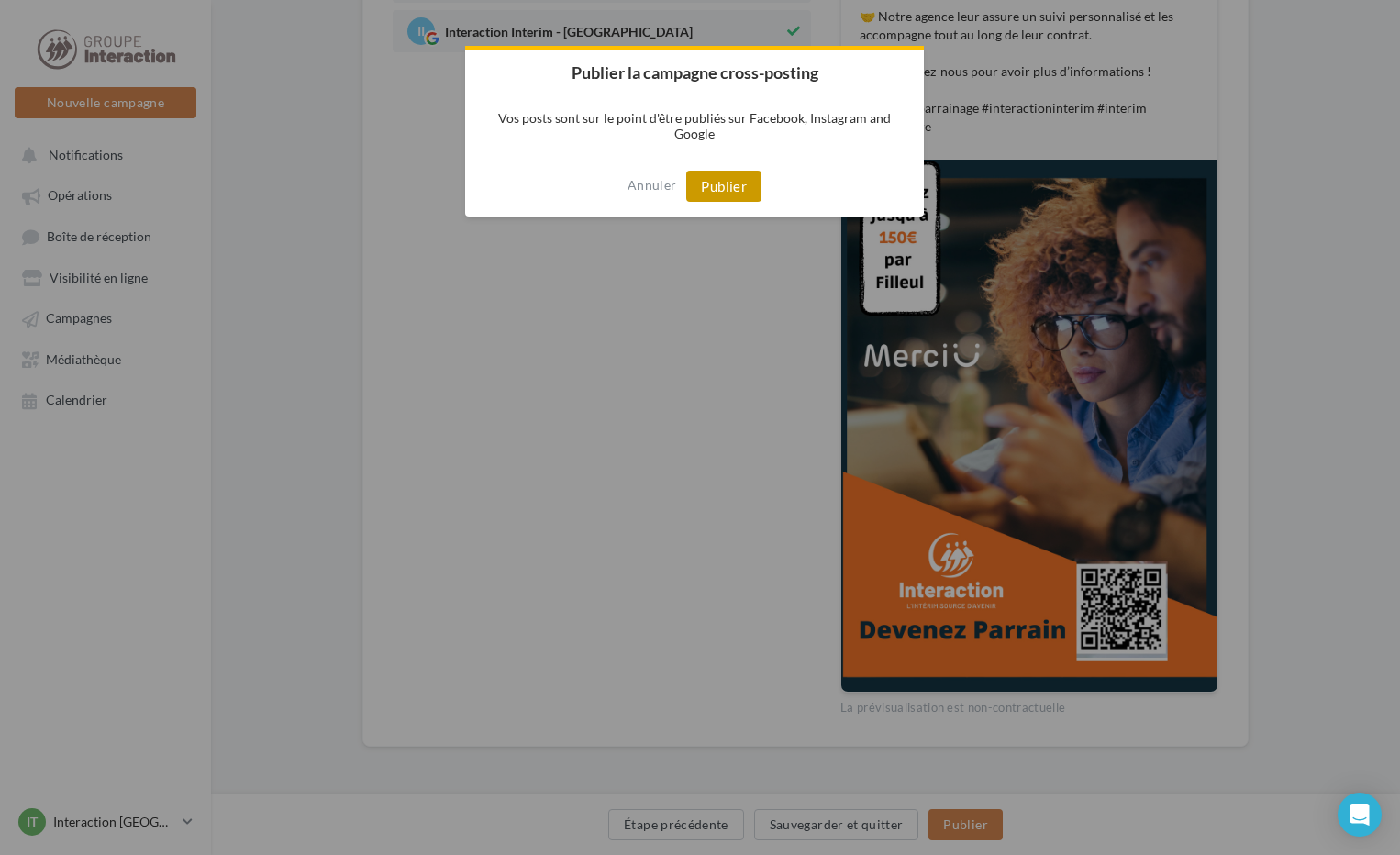
click at [731, 192] on button "Publier" at bounding box center [724, 185] width 76 height 31
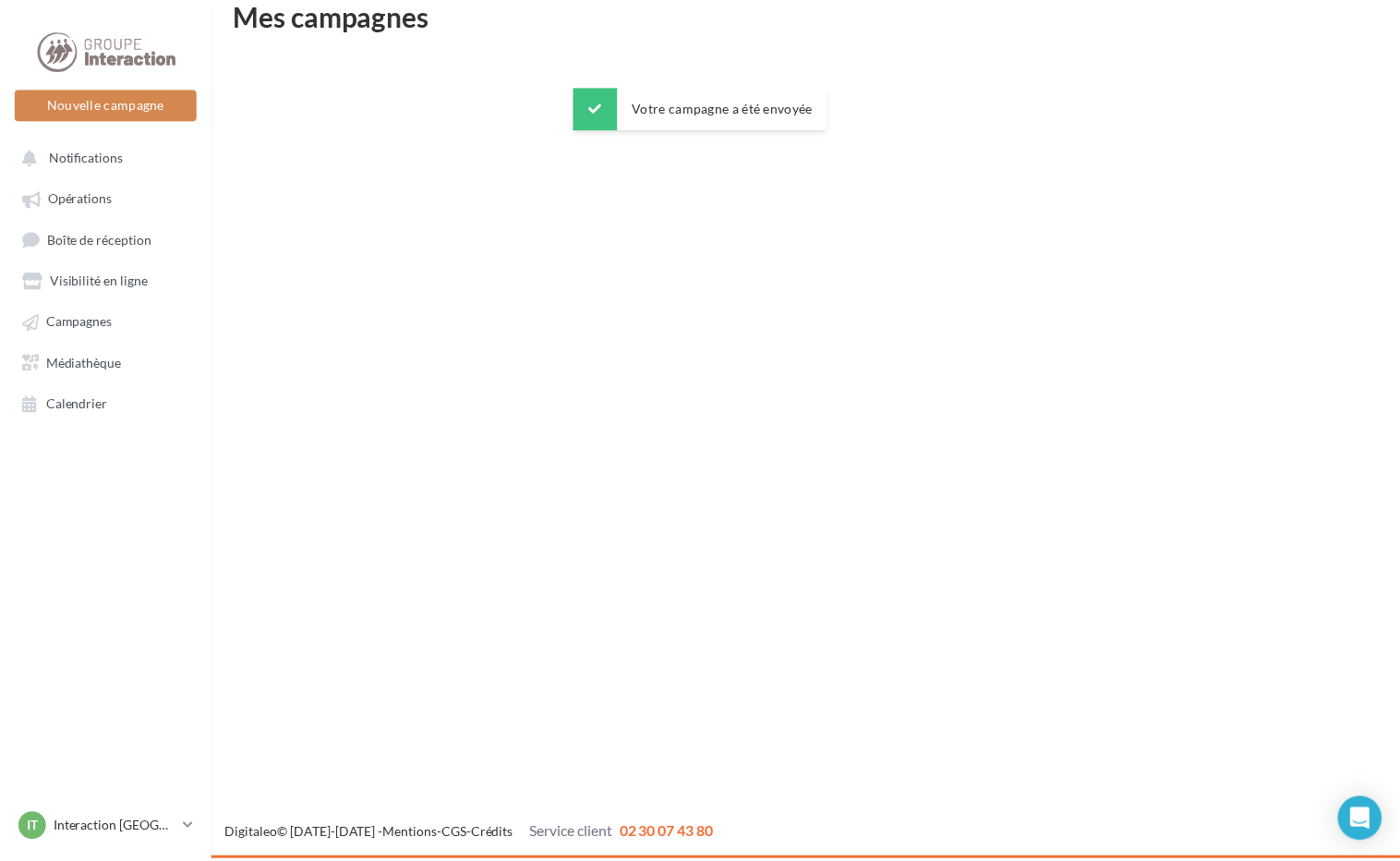
scroll to position [30, 0]
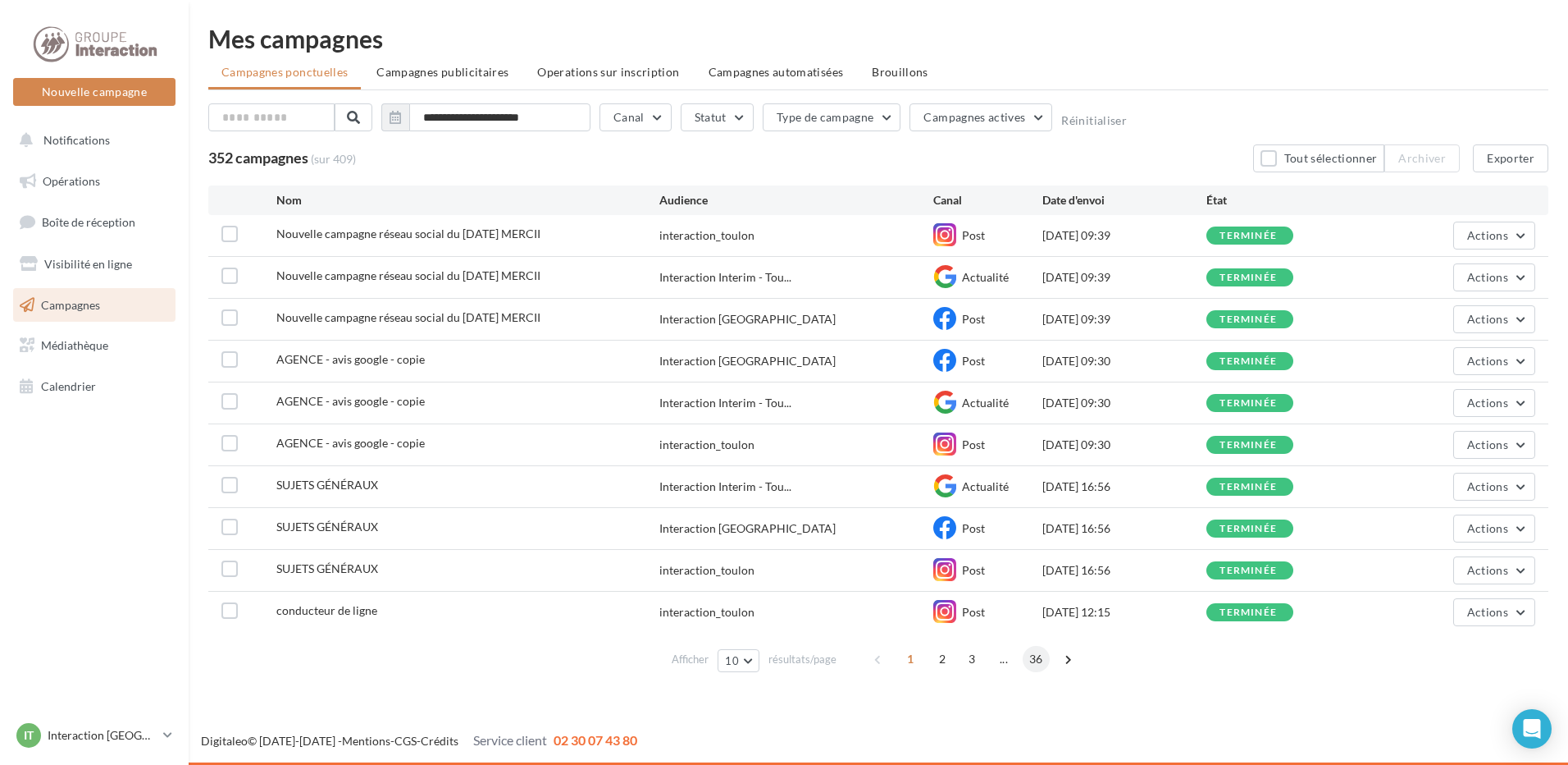
click at [1039, 652] on span "36" at bounding box center [1036, 658] width 27 height 26
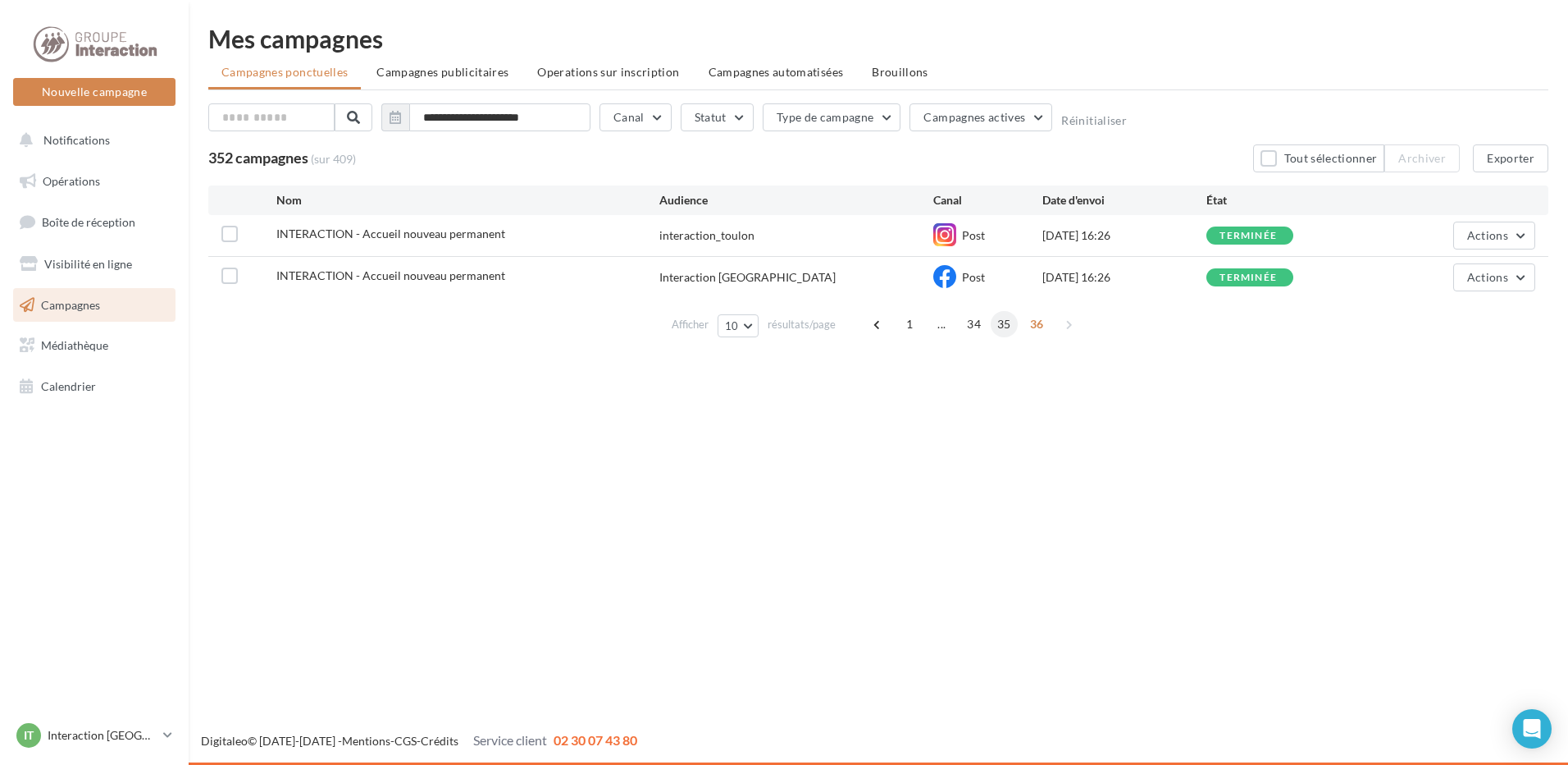
click at [1001, 327] on span "35" at bounding box center [1004, 324] width 27 height 26
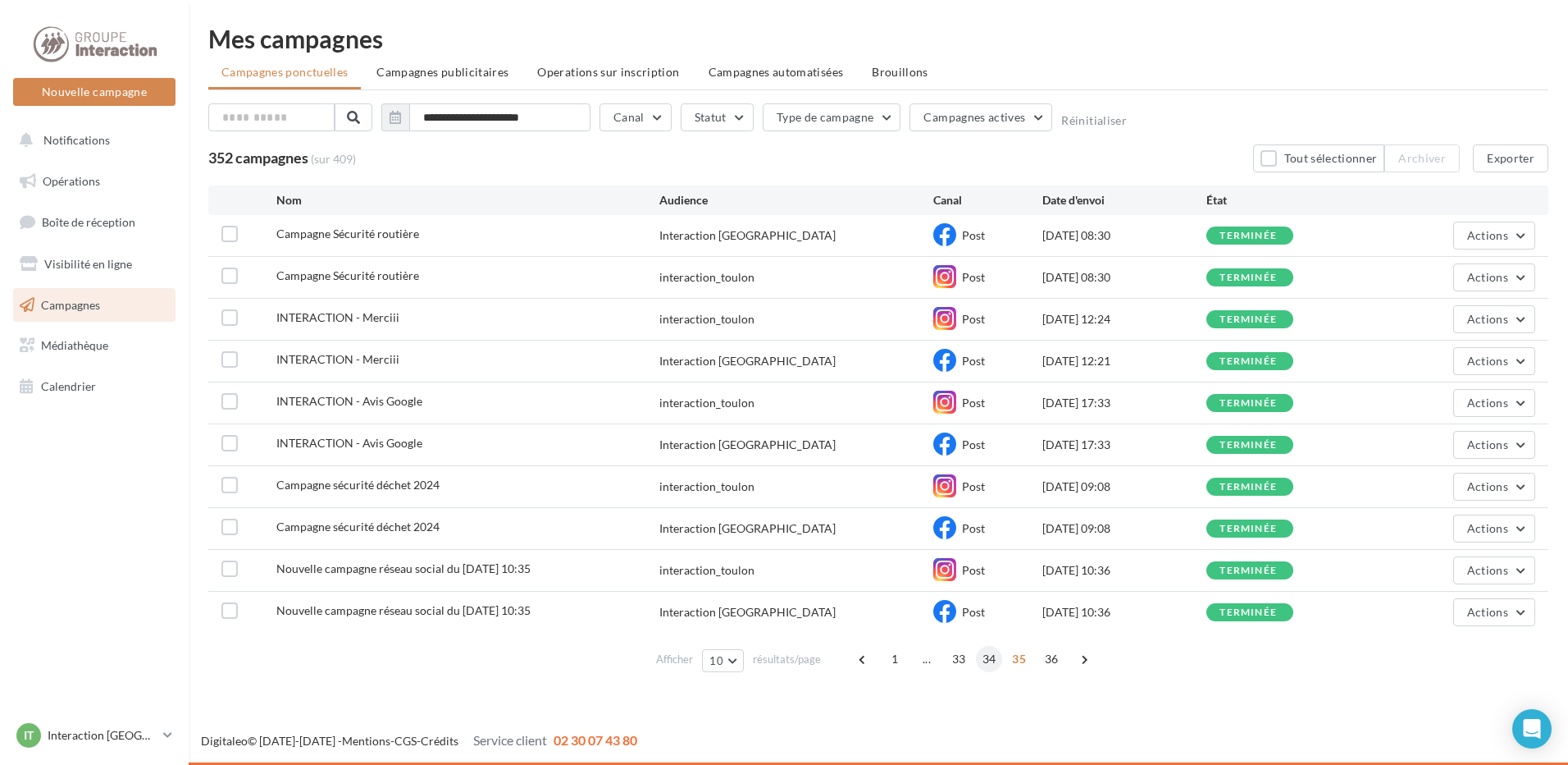
click at [989, 663] on span "34" at bounding box center [990, 658] width 27 height 26
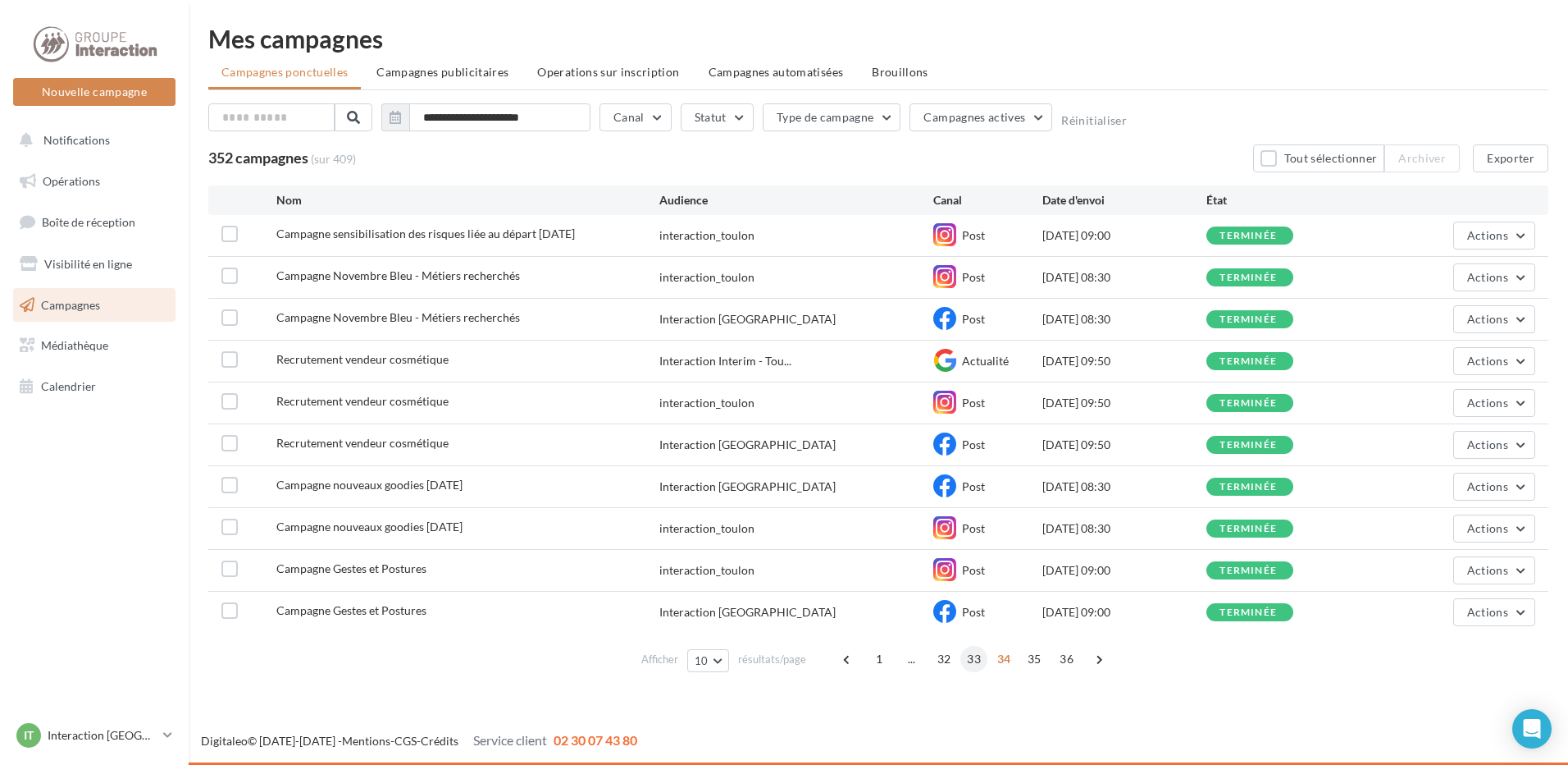
click at [975, 661] on span "33" at bounding box center [974, 658] width 27 height 26
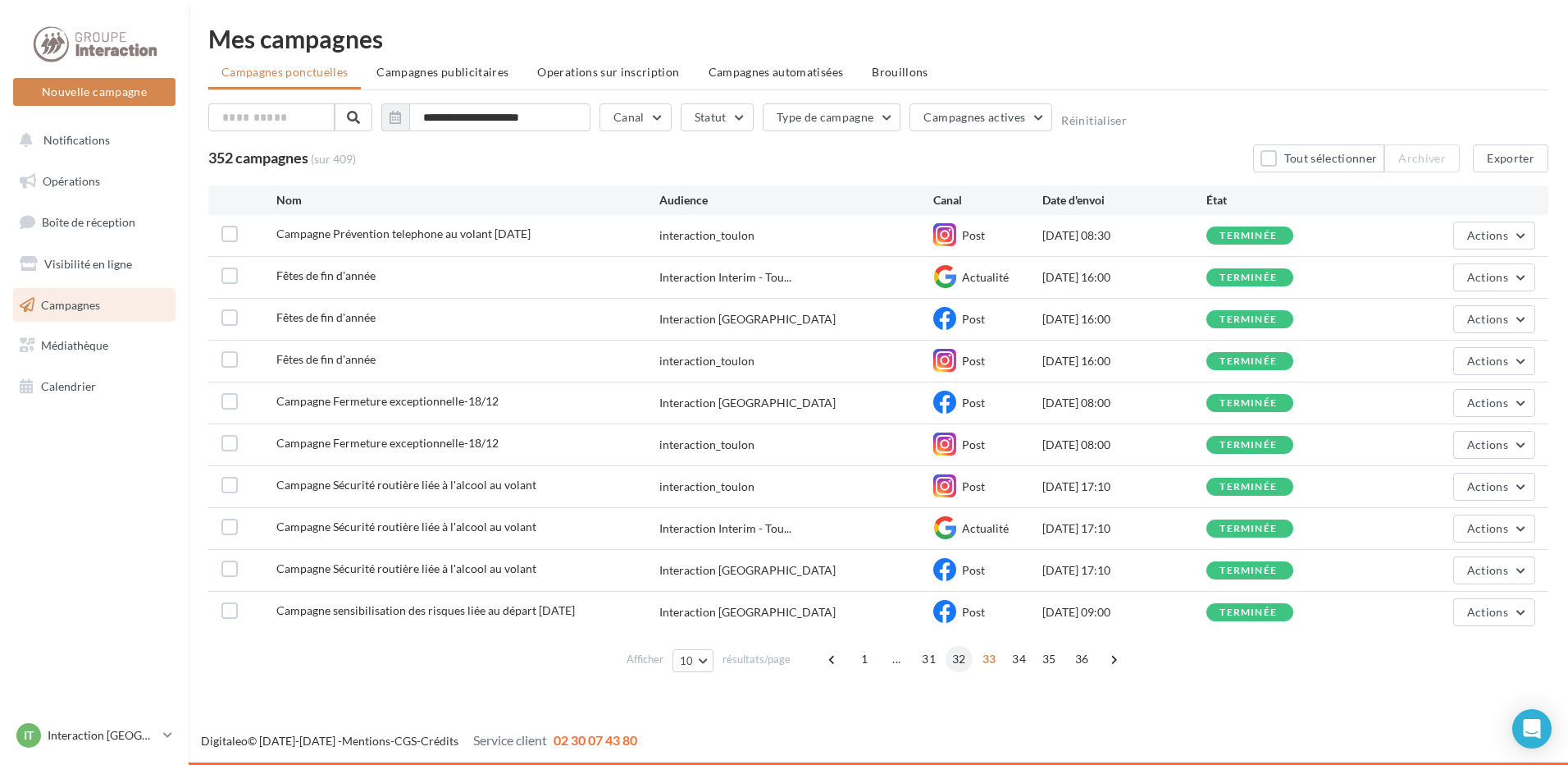
click at [952, 663] on span "32" at bounding box center [959, 658] width 27 height 26
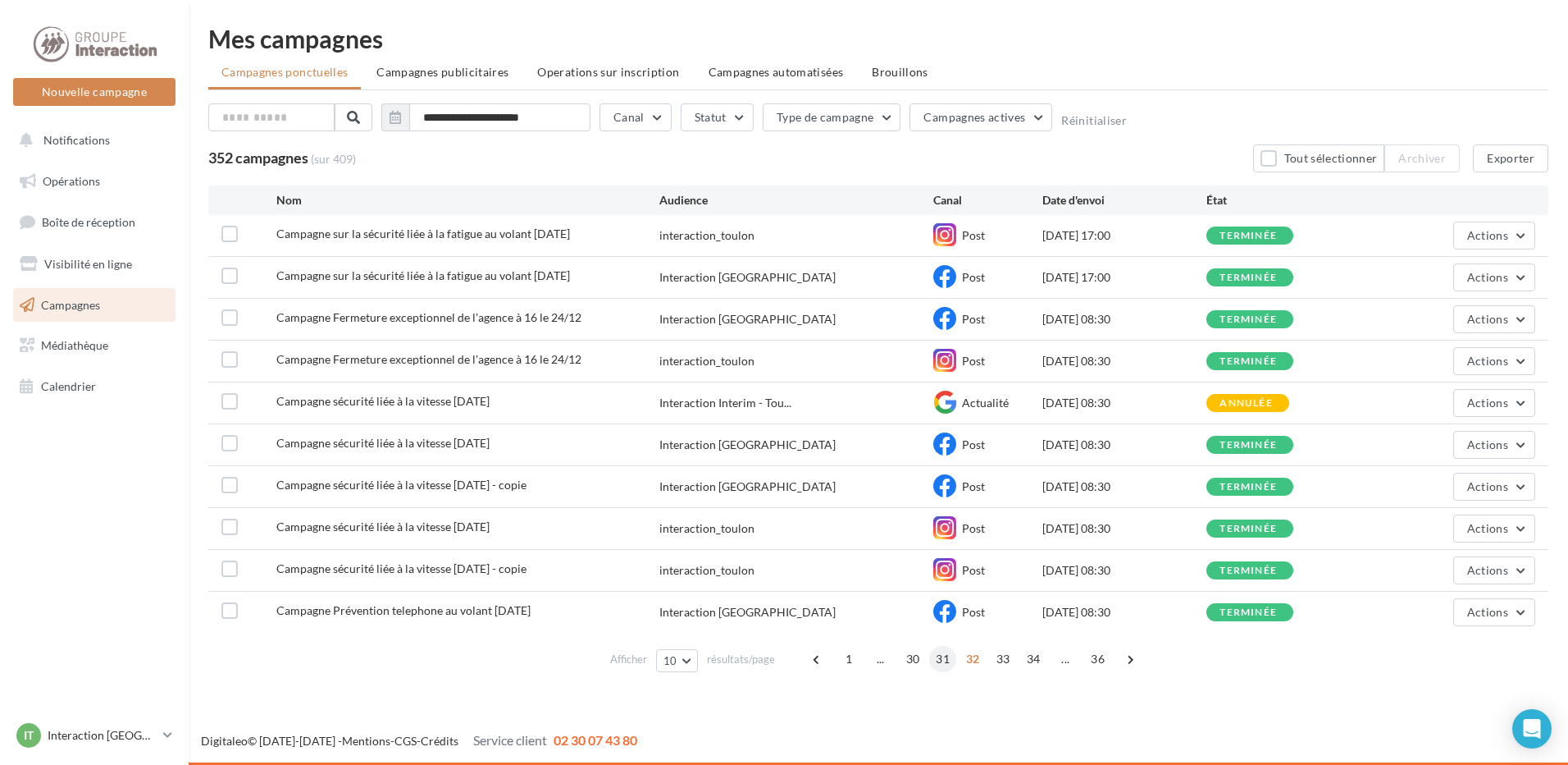
click at [949, 663] on span "31" at bounding box center [943, 658] width 27 height 26
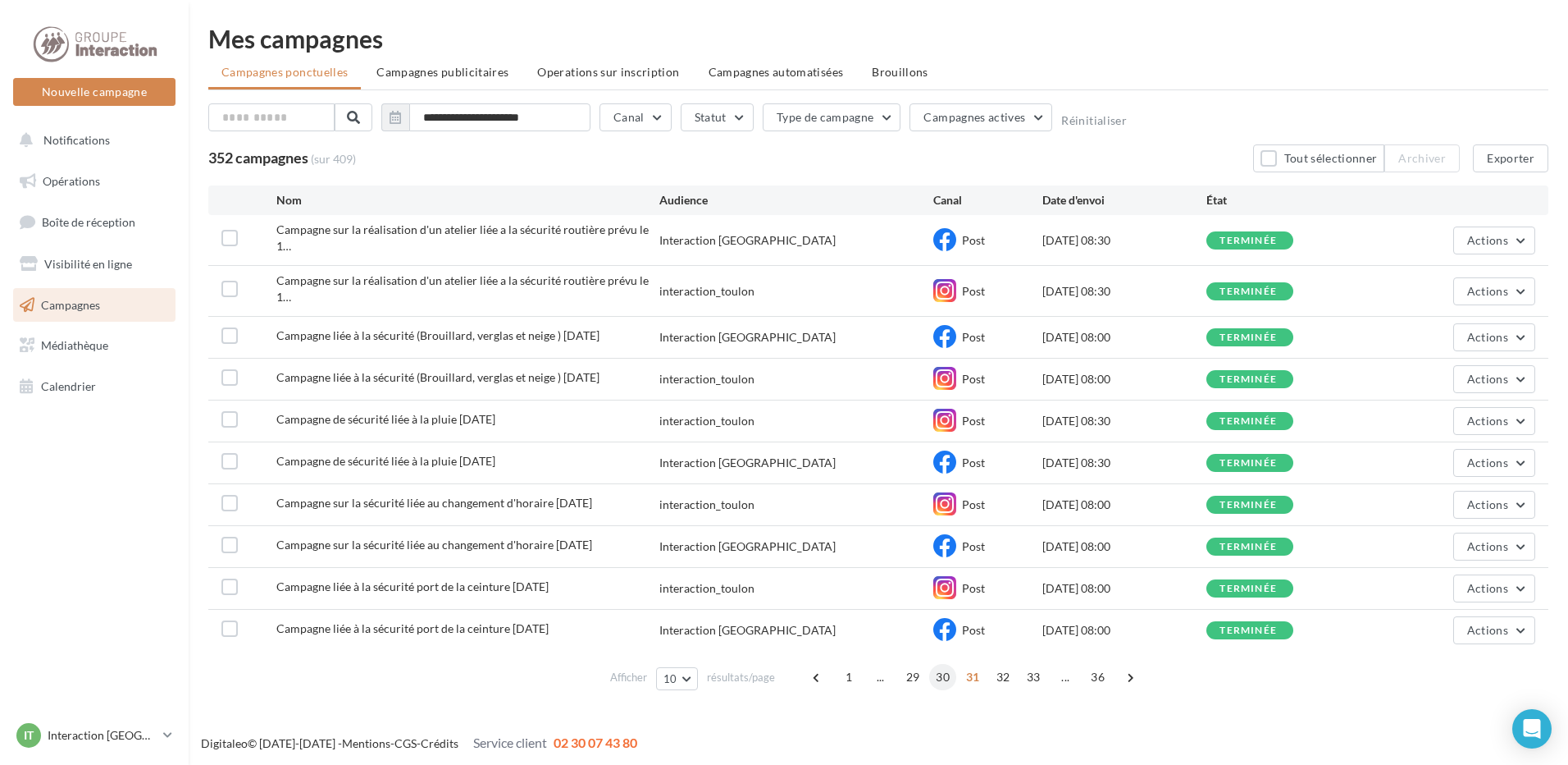
click at [938, 664] on span "30" at bounding box center [943, 677] width 27 height 26
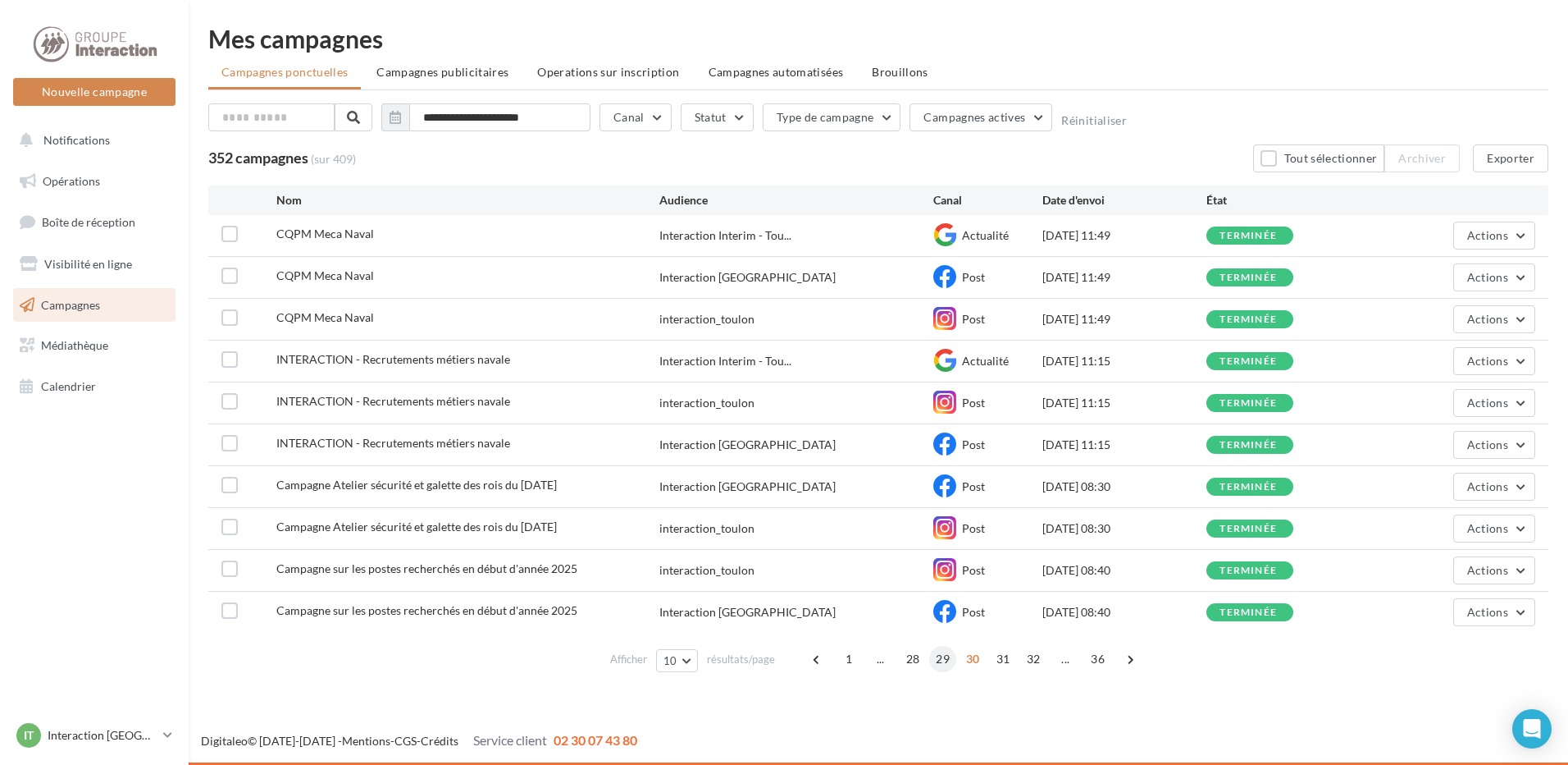
click at [945, 661] on span "29" at bounding box center [943, 658] width 27 height 26
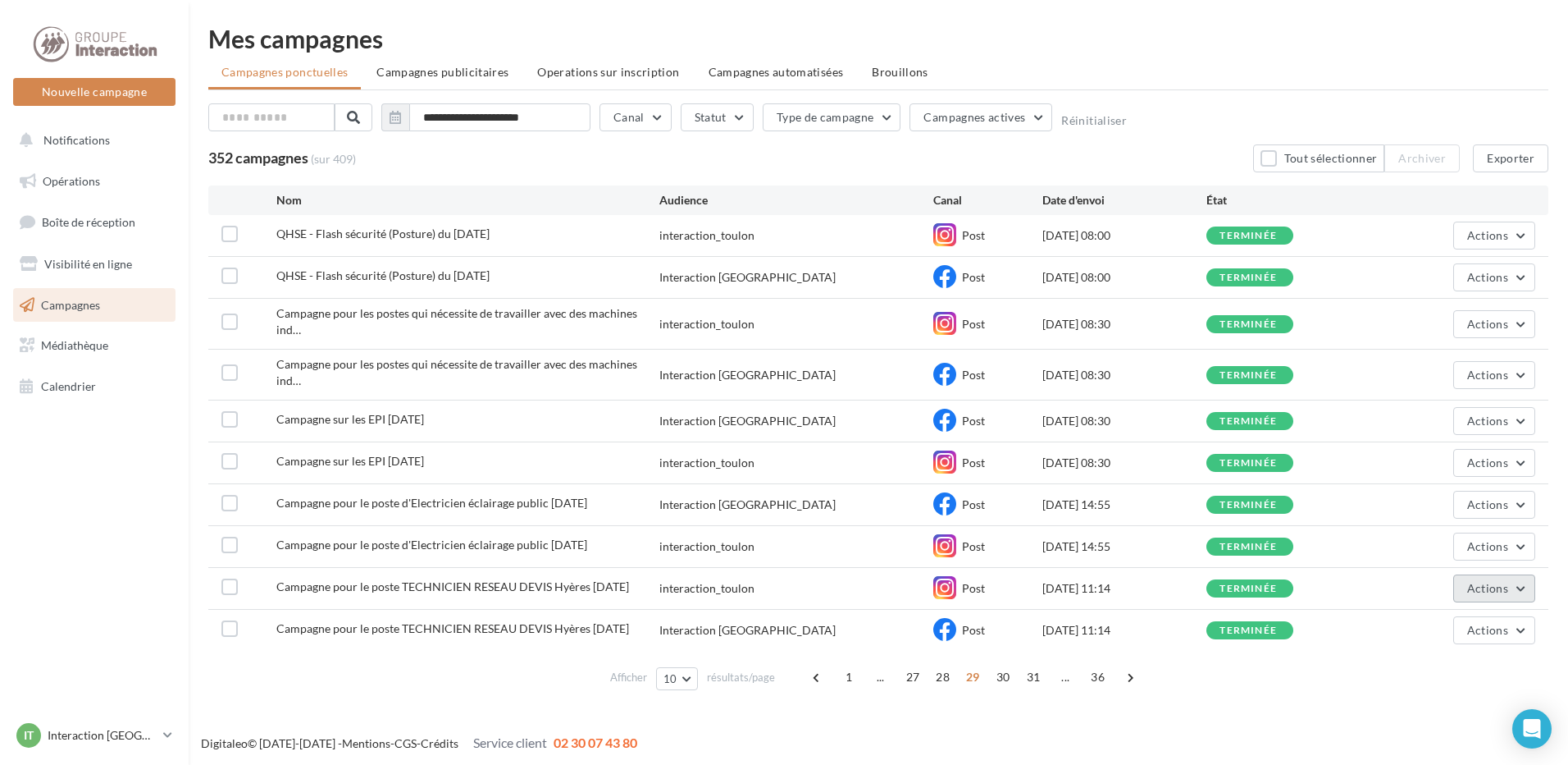
click at [1251, 581] on span "Actions" at bounding box center [1488, 588] width 41 height 14
click at [1251, 691] on button "Dupliquer" at bounding box center [1453, 713] width 164 height 42
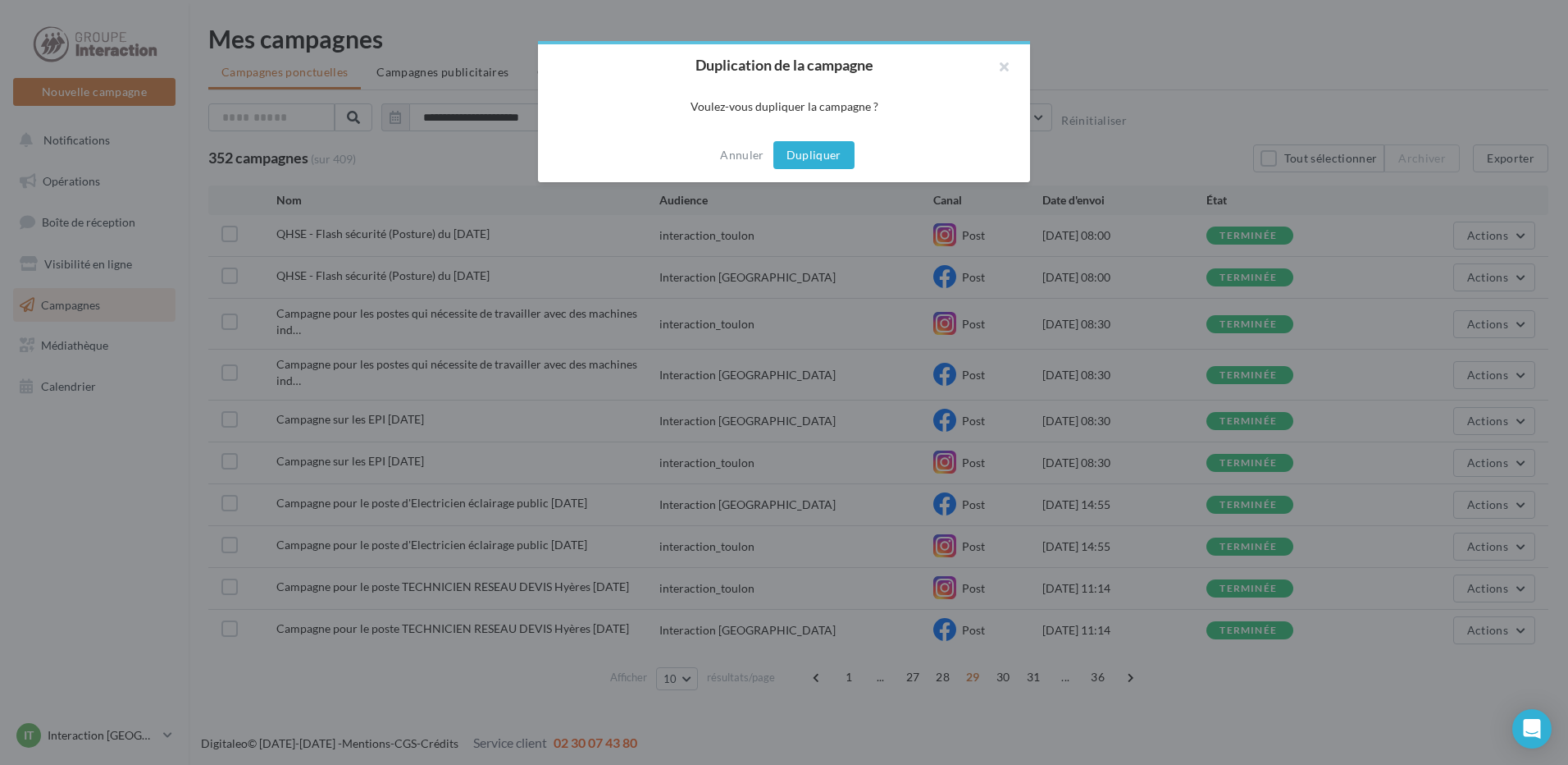
click at [818, 150] on button "Dupliquer" at bounding box center [814, 155] width 81 height 28
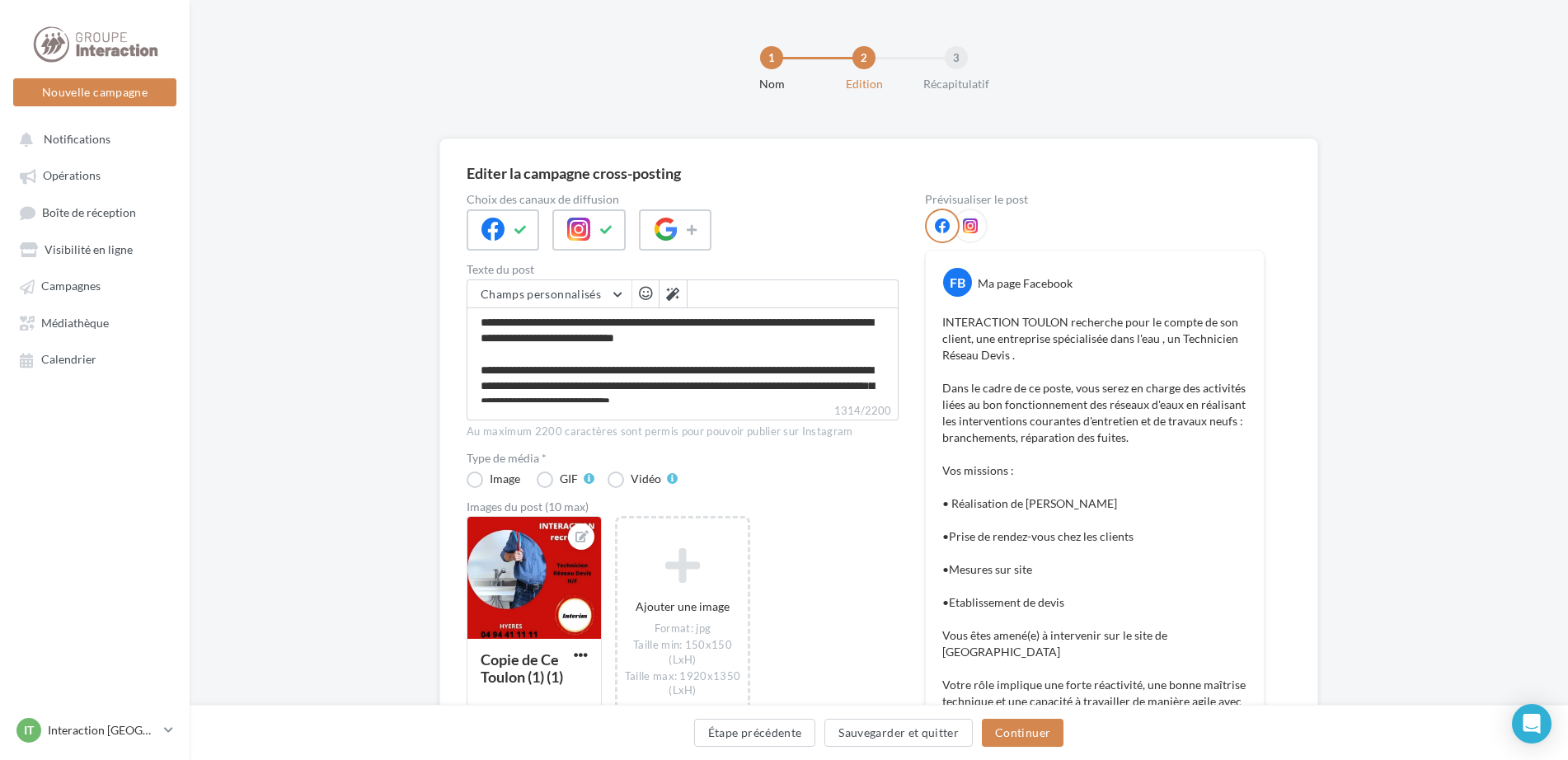
click at [1006, 352] on p "INTERACTION TOULON recherche pour le compte de son client, une entreprise spéci…" at bounding box center [1094, 726] width 305 height 825
click at [1010, 354] on p "INTERACTION TOULON recherche pour le compte de son client, une entreprise spéci…" at bounding box center [1094, 726] width 305 height 825
click at [784, 337] on textarea "1314/2200" at bounding box center [682, 355] width 432 height 95
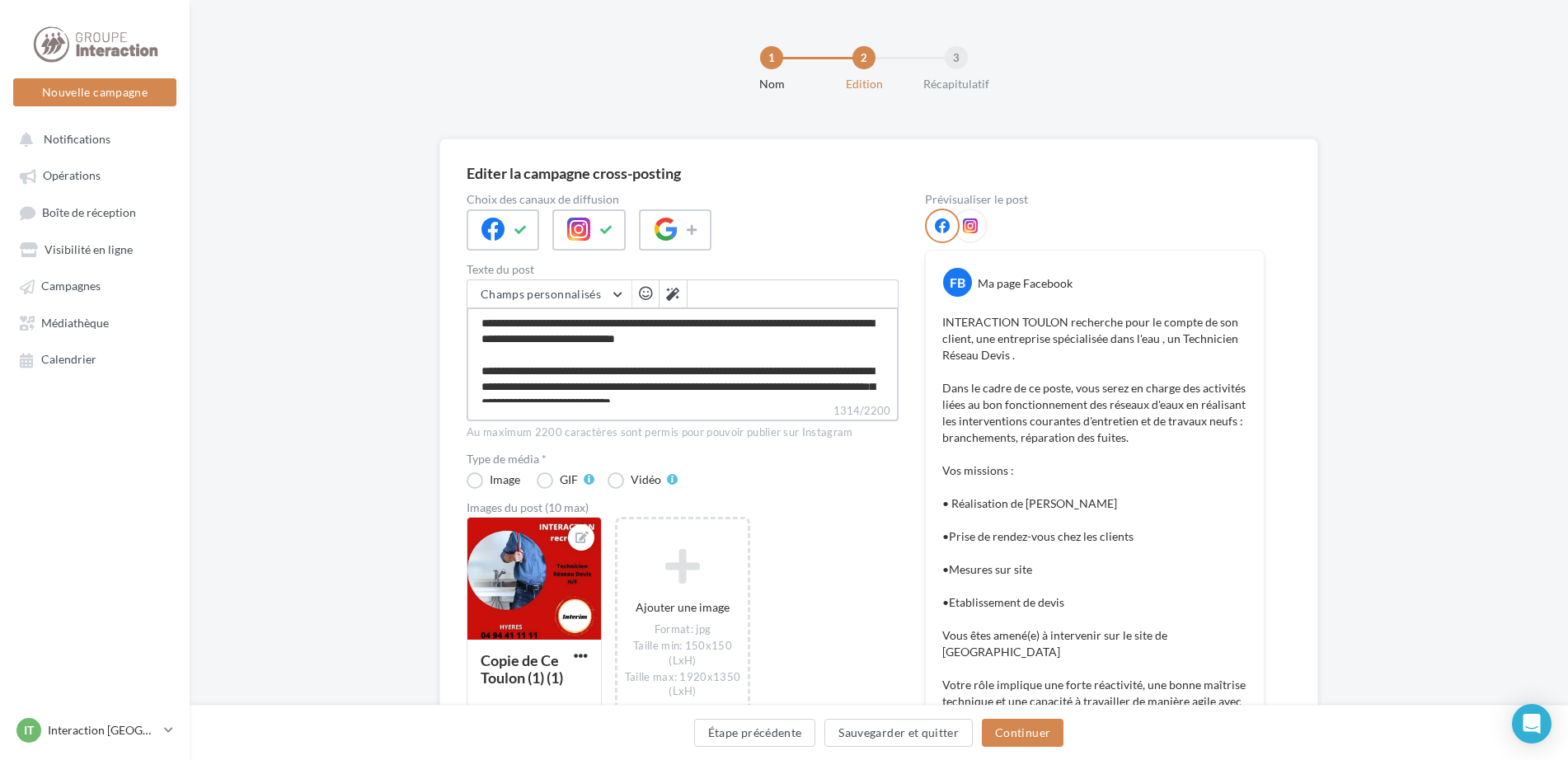
click at [787, 338] on textarea "1314/2200" at bounding box center [682, 355] width 432 height 95
type textarea "**********"
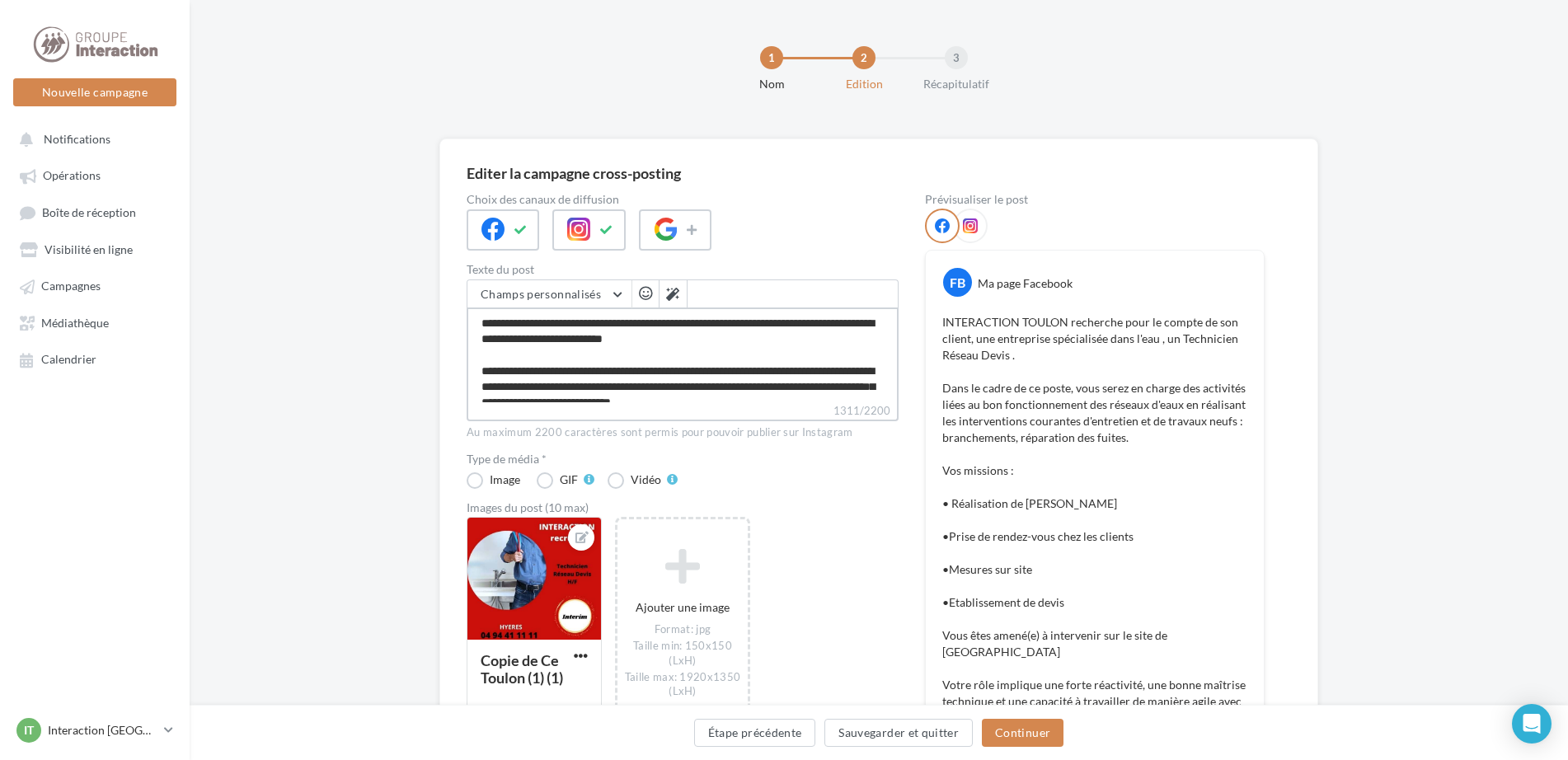
type textarea "**********"
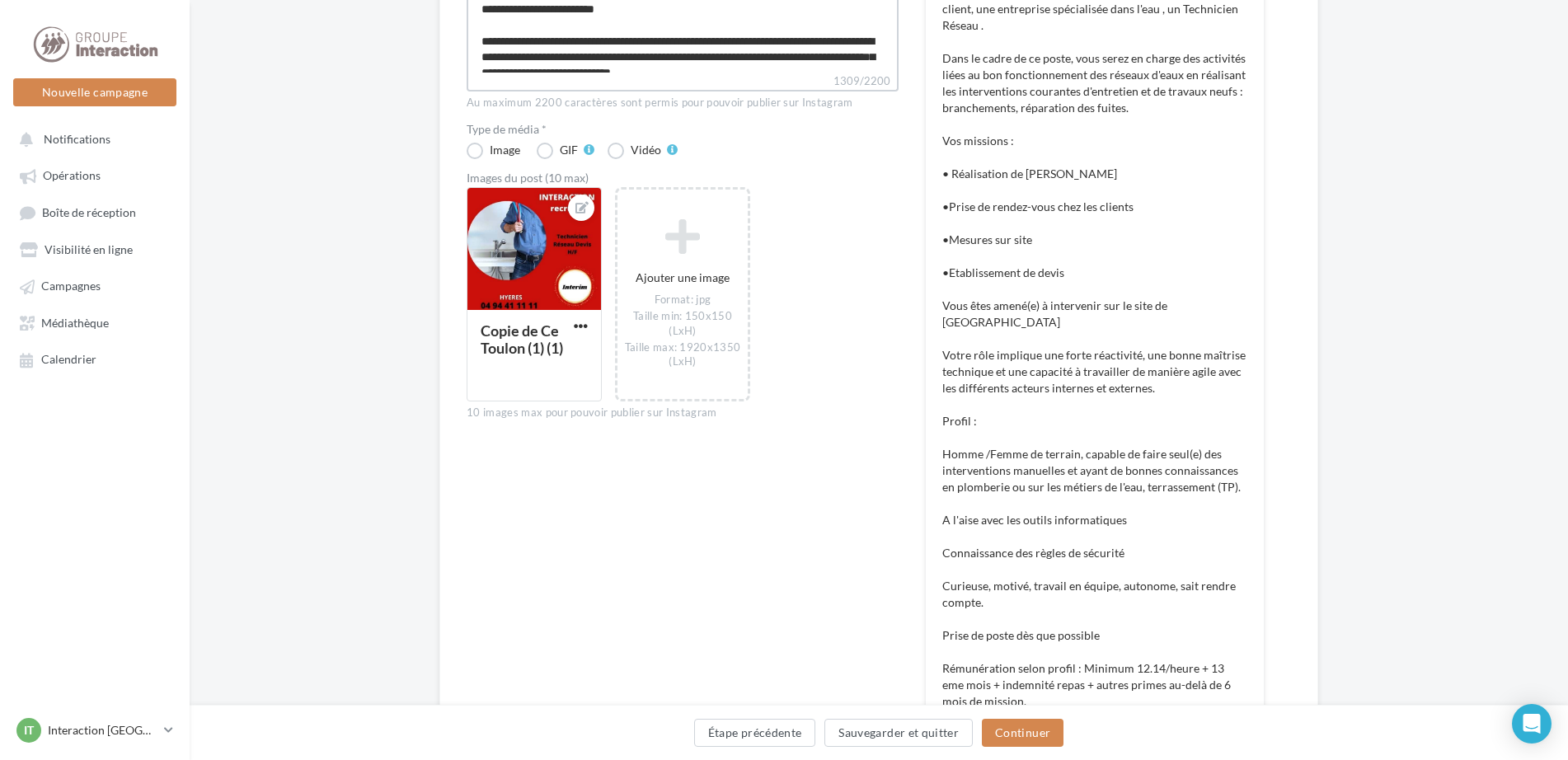
scroll to position [412, 0]
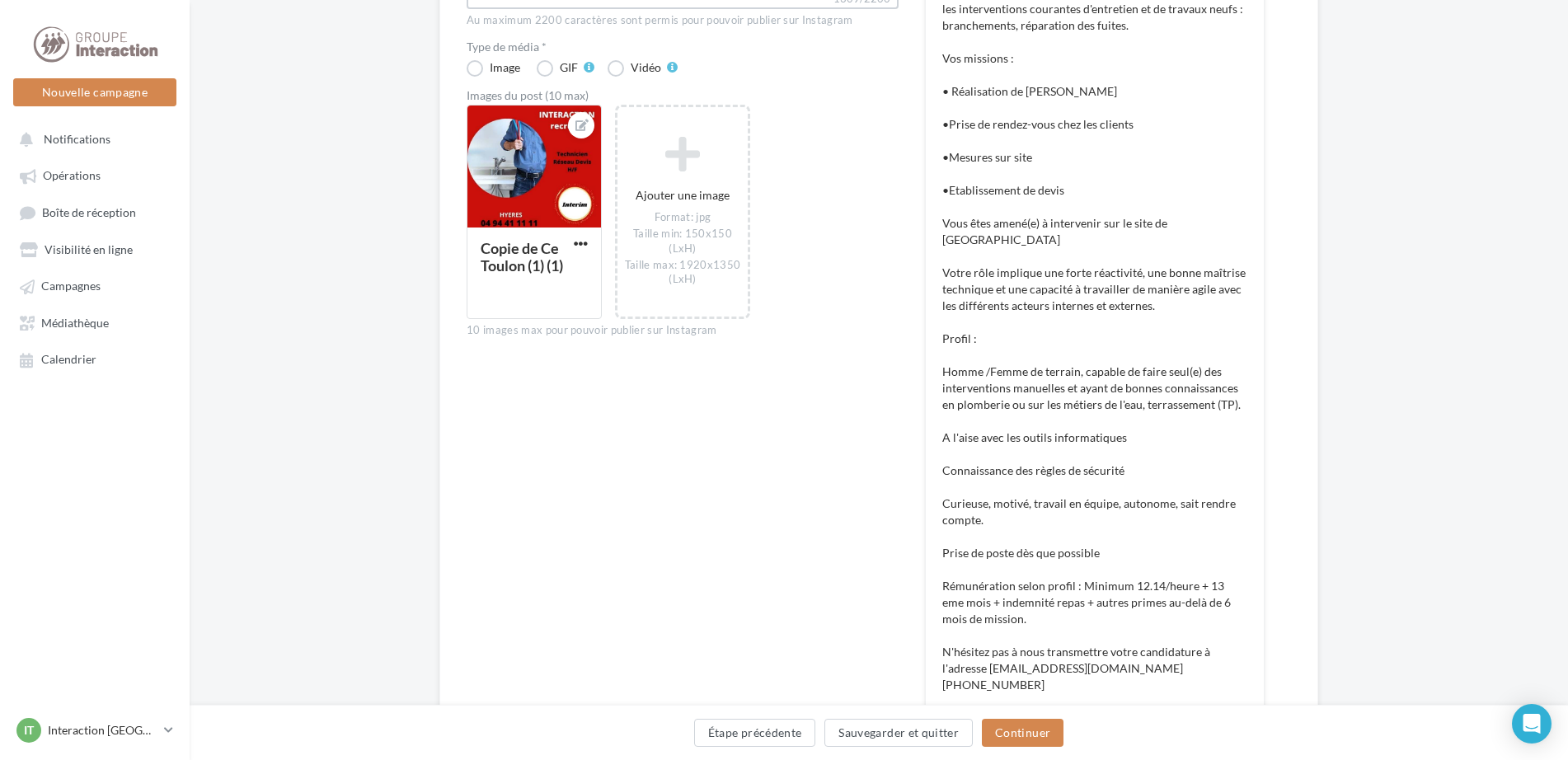
type textarea "**********"
click at [993, 600] on p "INTERACTION TOULON recherche pour le compte de son client, une entreprise spéci…" at bounding box center [1094, 315] width 305 height 825
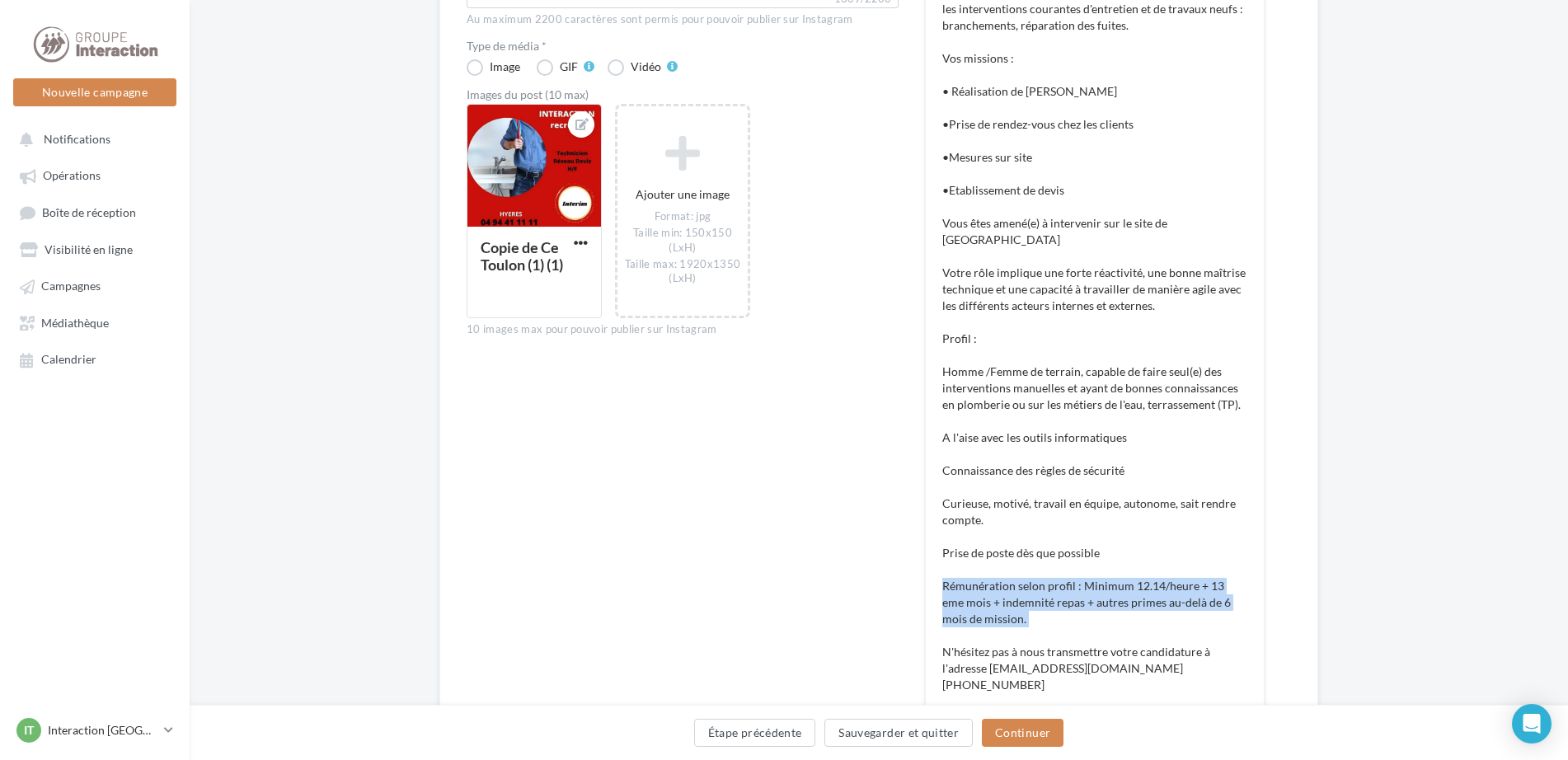
click at [993, 600] on p "INTERACTION TOULON recherche pour le compte de son client, une entreprise spéci…" at bounding box center [1094, 315] width 305 height 825
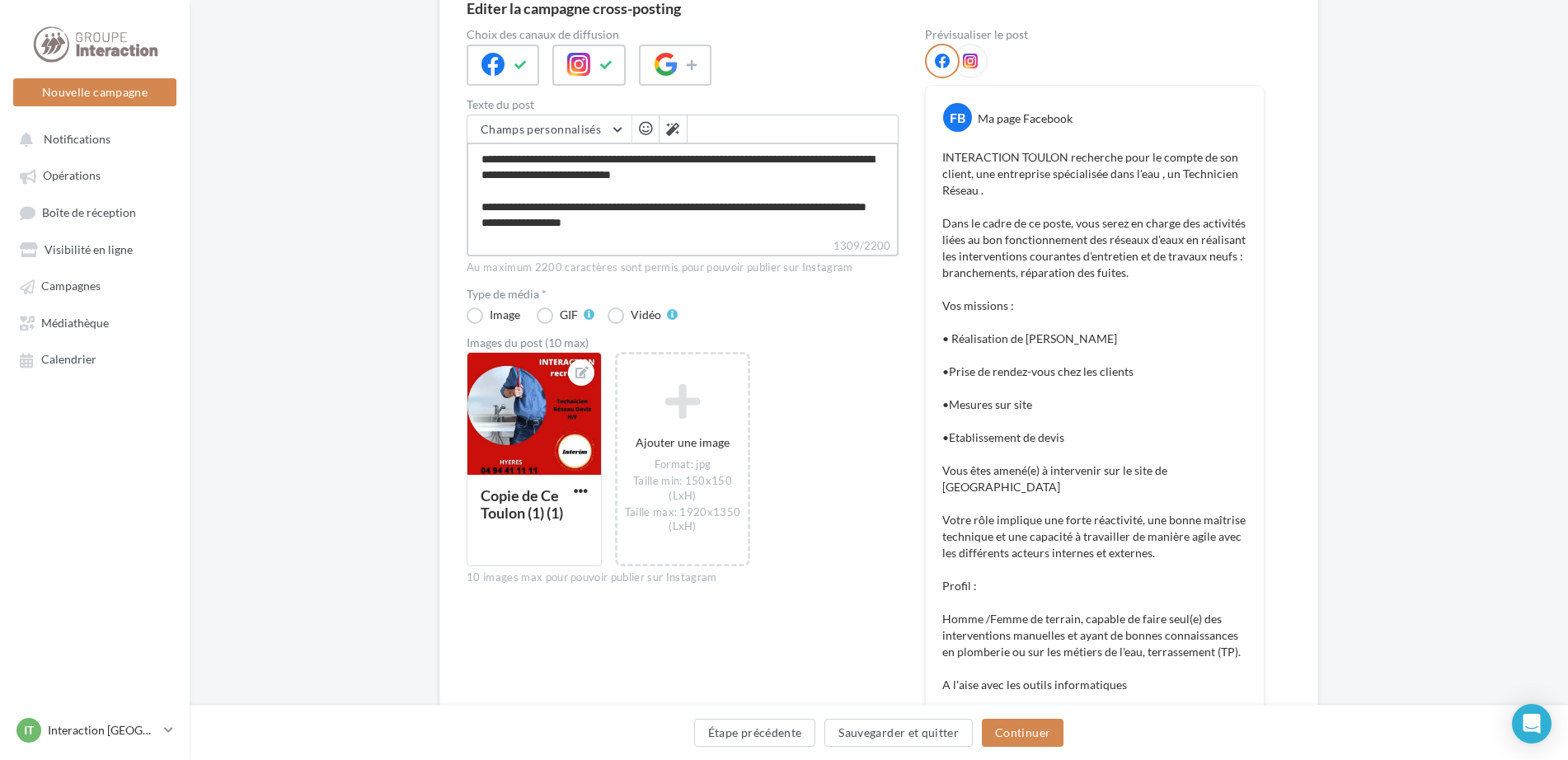
scroll to position [578, 0]
drag, startPoint x: 743, startPoint y: 184, endPoint x: 473, endPoint y: 164, distance: 270.7
click at [473, 164] on textarea "1309/2200" at bounding box center [682, 190] width 432 height 95
type textarea "**********"
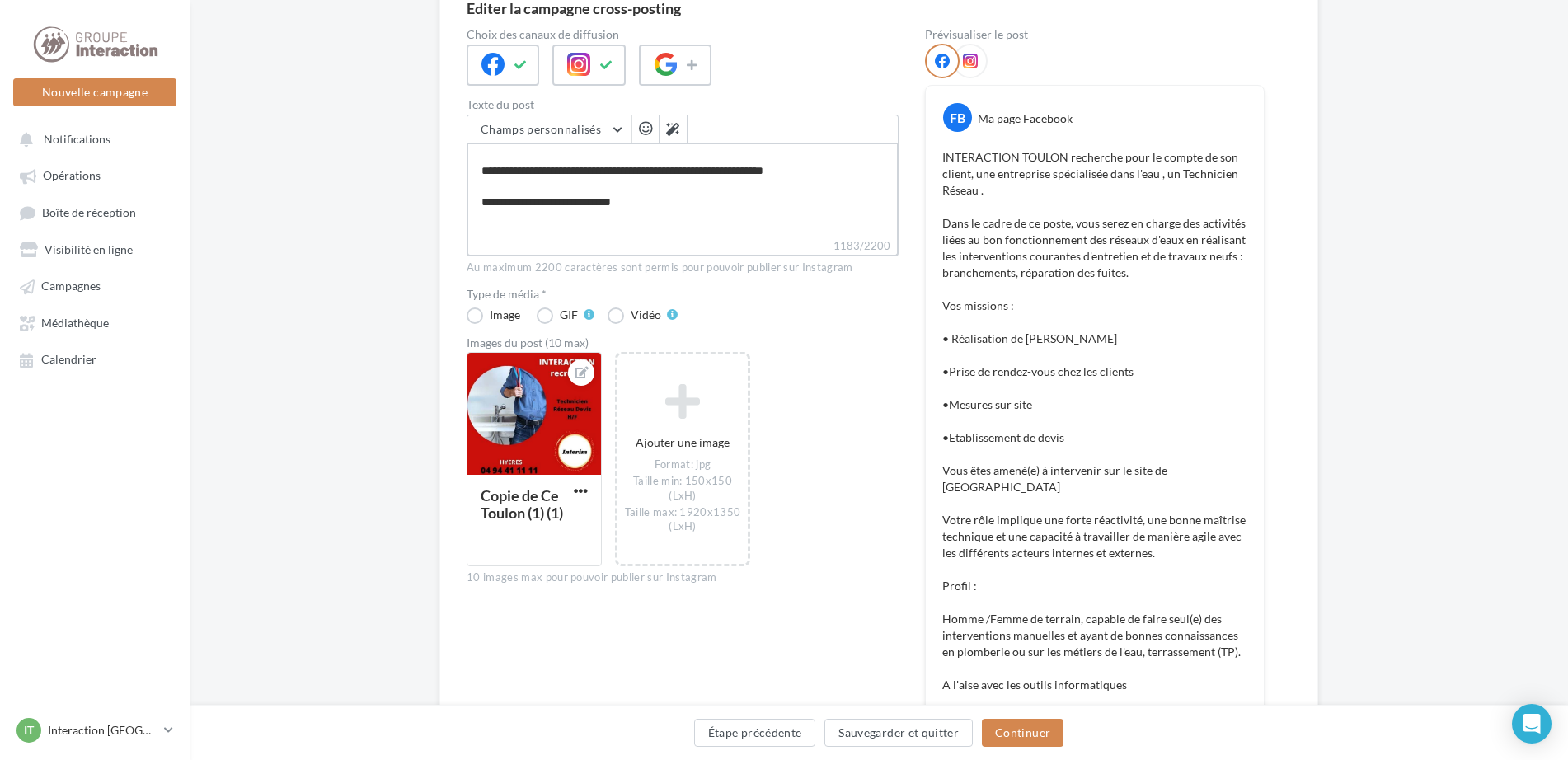
scroll to position [562, 0]
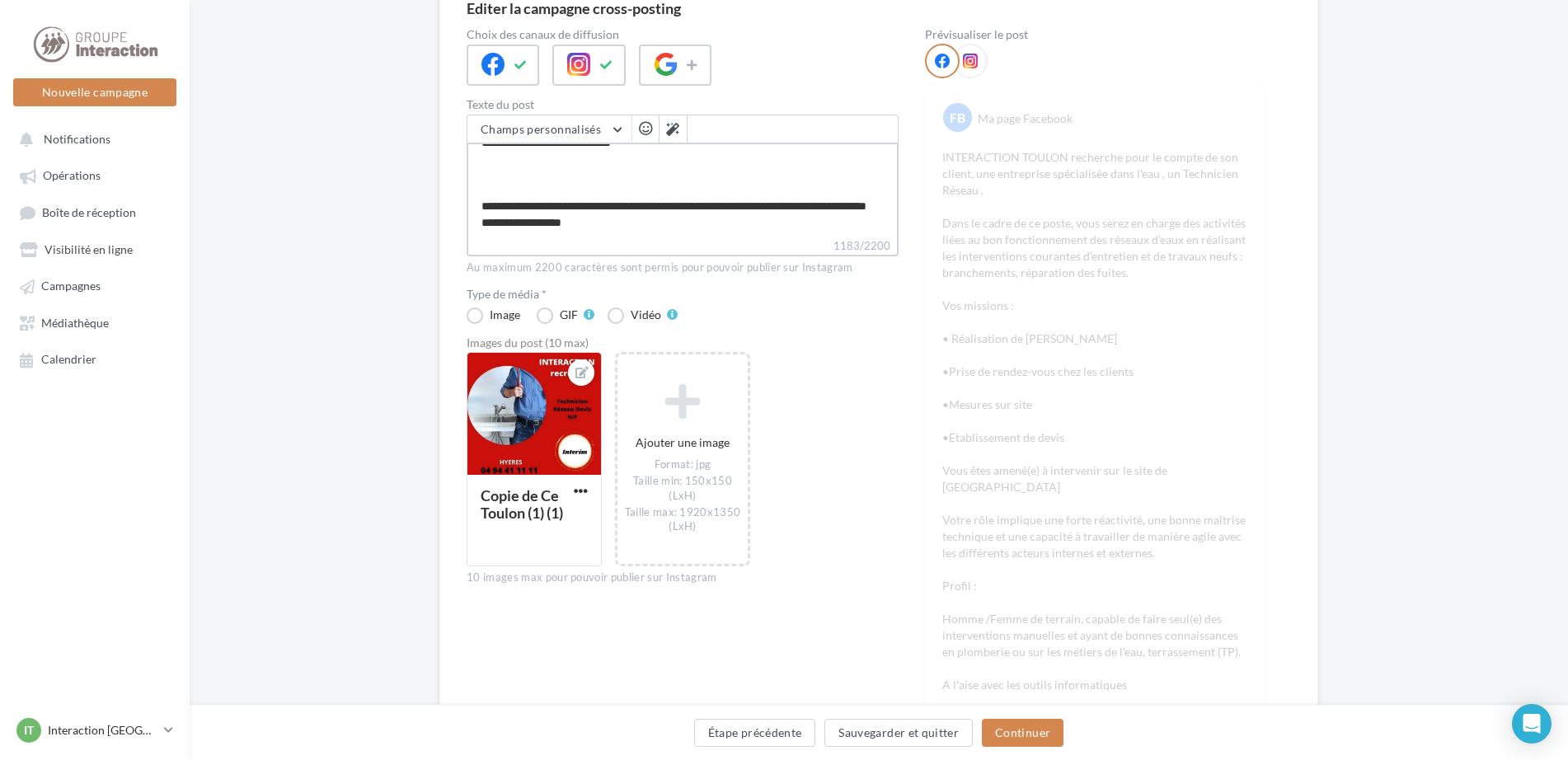
type textarea "**********"
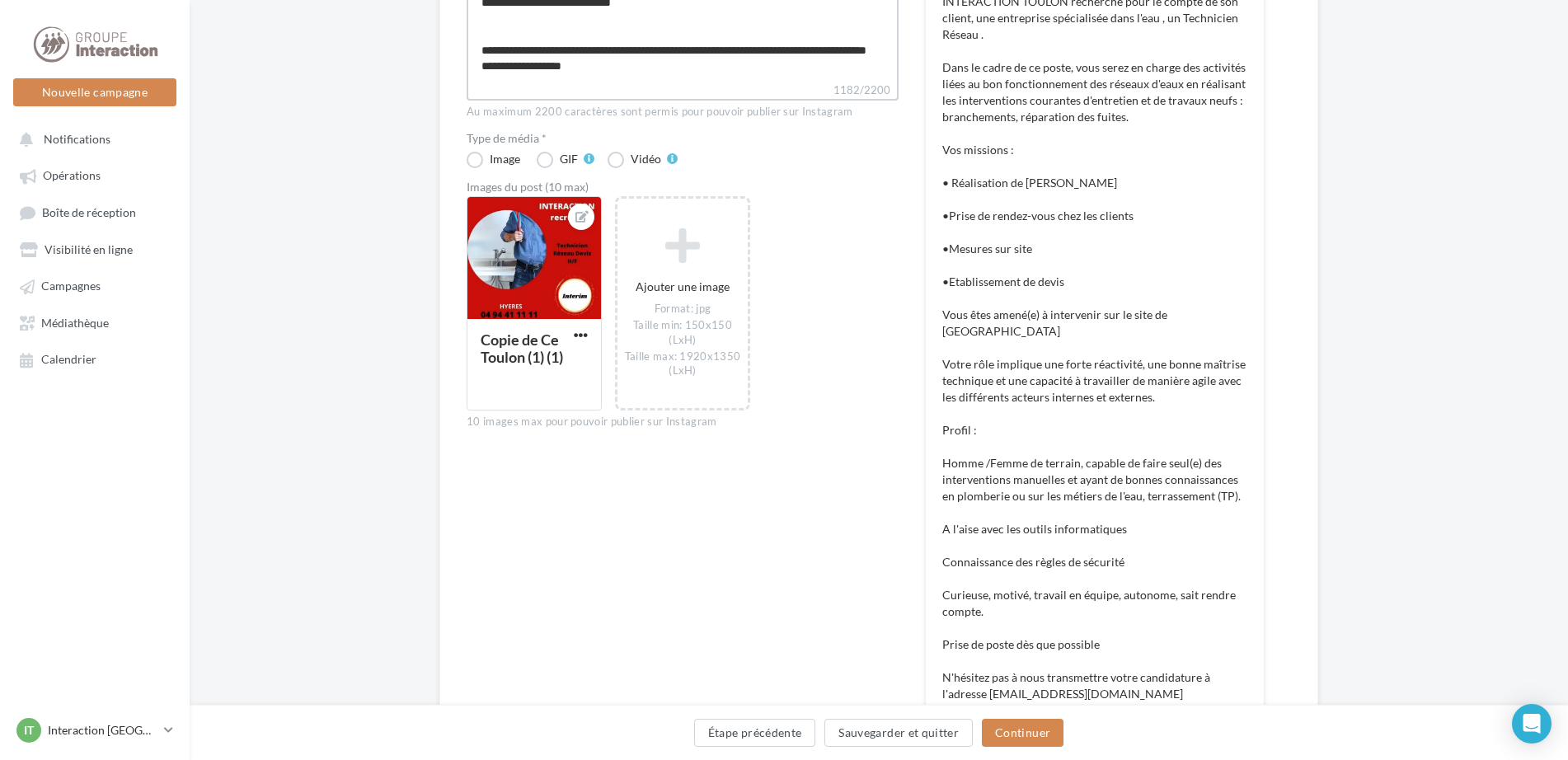
scroll to position [0, 0]
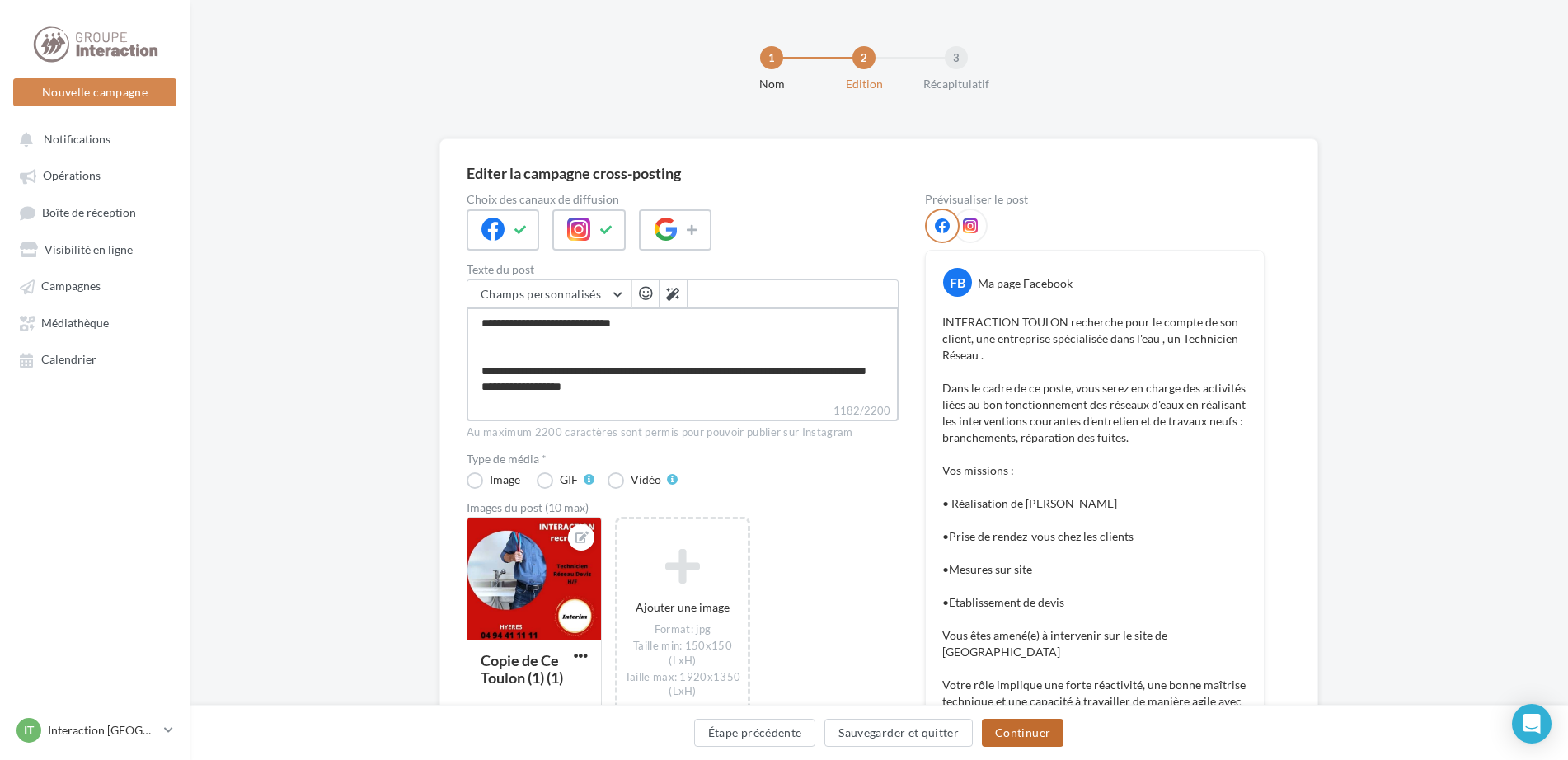
type textarea "**********"
click at [1016, 731] on button "Continuer" at bounding box center [1022, 733] width 82 height 28
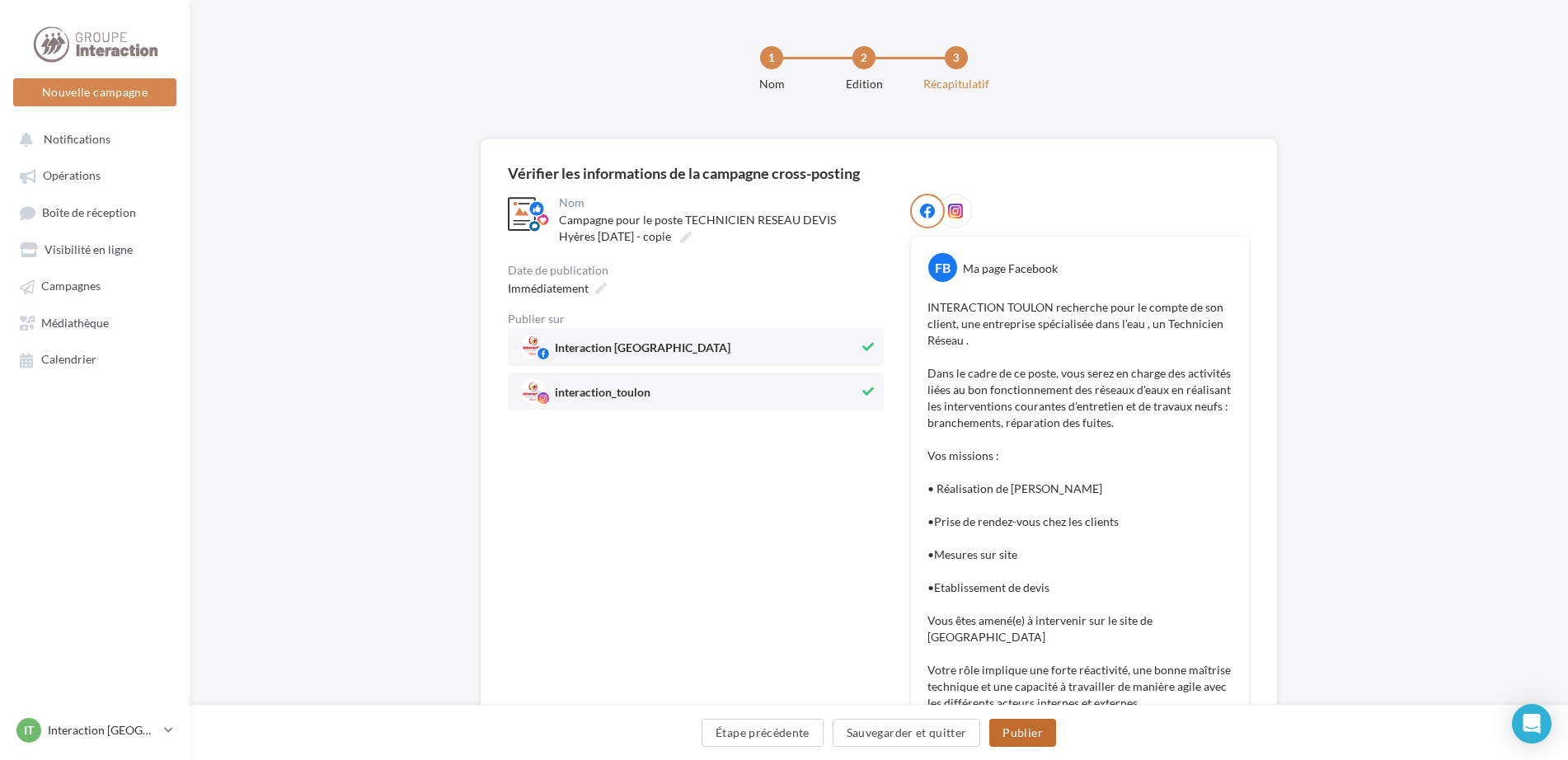
click at [1017, 729] on button "Publier" at bounding box center [1022, 733] width 66 height 28
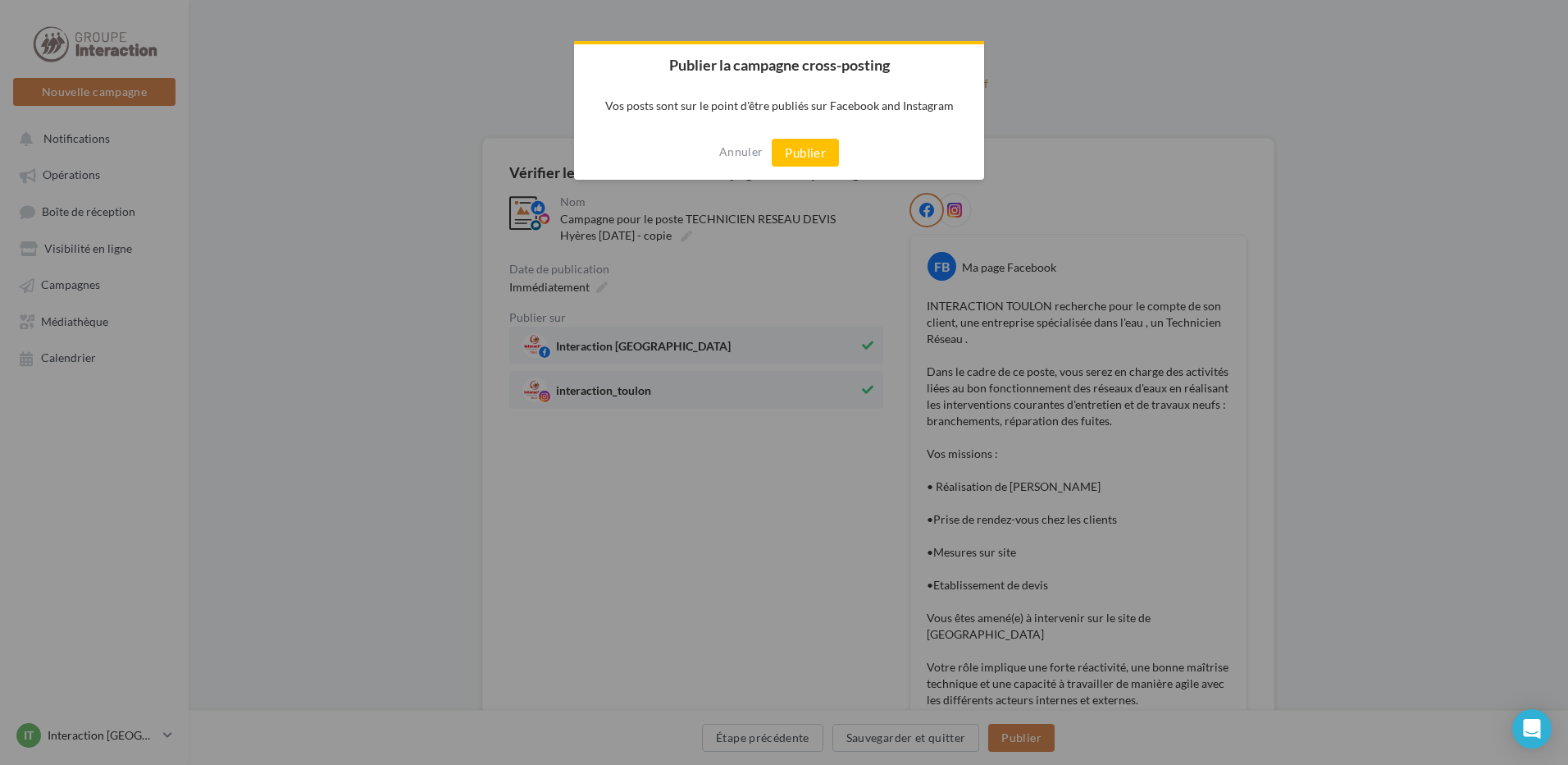
click at [738, 238] on div at bounding box center [784, 382] width 1568 height 765
click at [748, 154] on button "Annuler" at bounding box center [740, 151] width 43 height 26
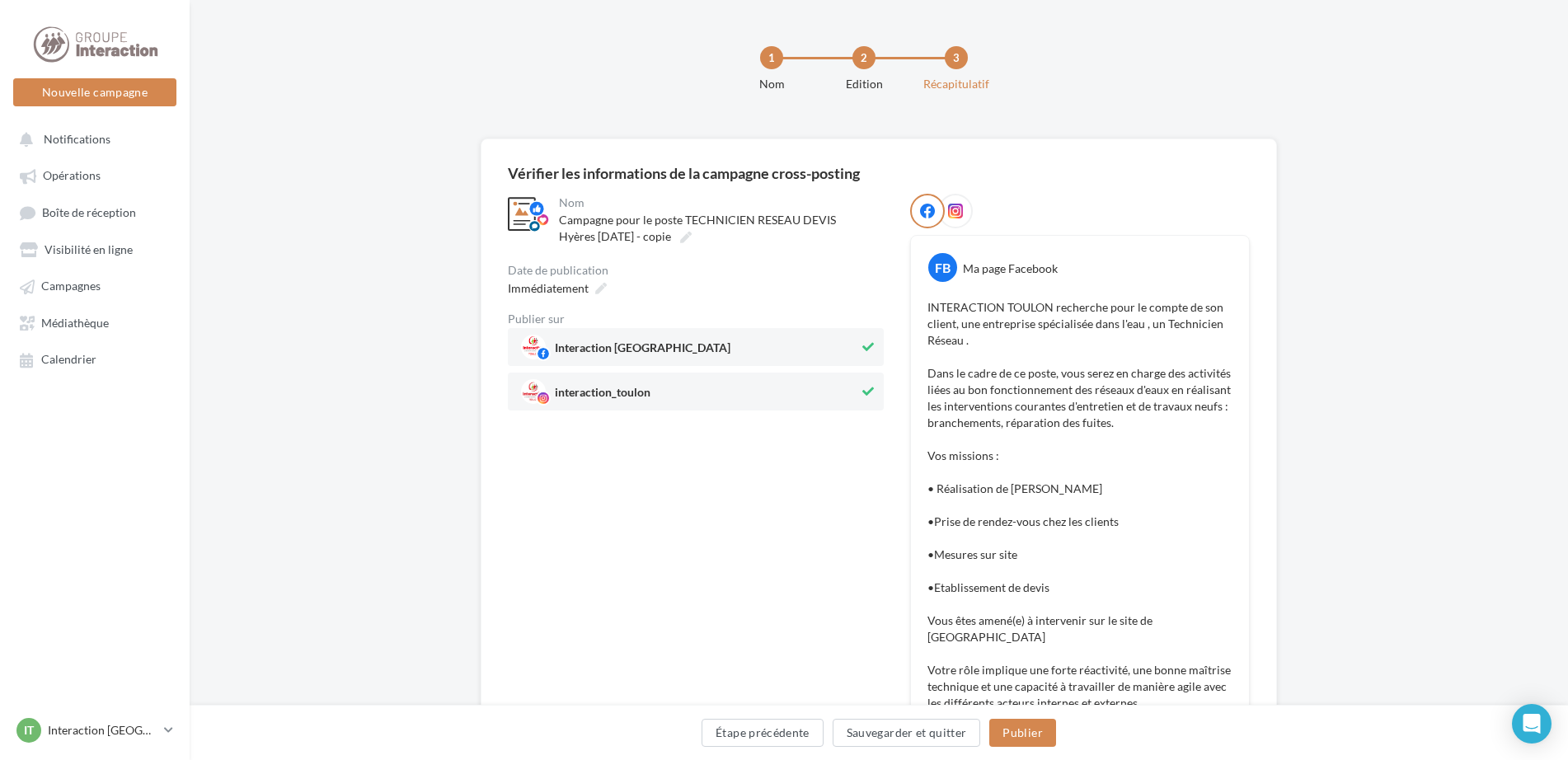
drag, startPoint x: 701, startPoint y: 241, endPoint x: 695, endPoint y: 248, distance: 9.2
click at [692, 240] on icon at bounding box center [686, 238] width 12 height 12
click at [701, 236] on input "**********" at bounding box center [631, 222] width 145 height 28
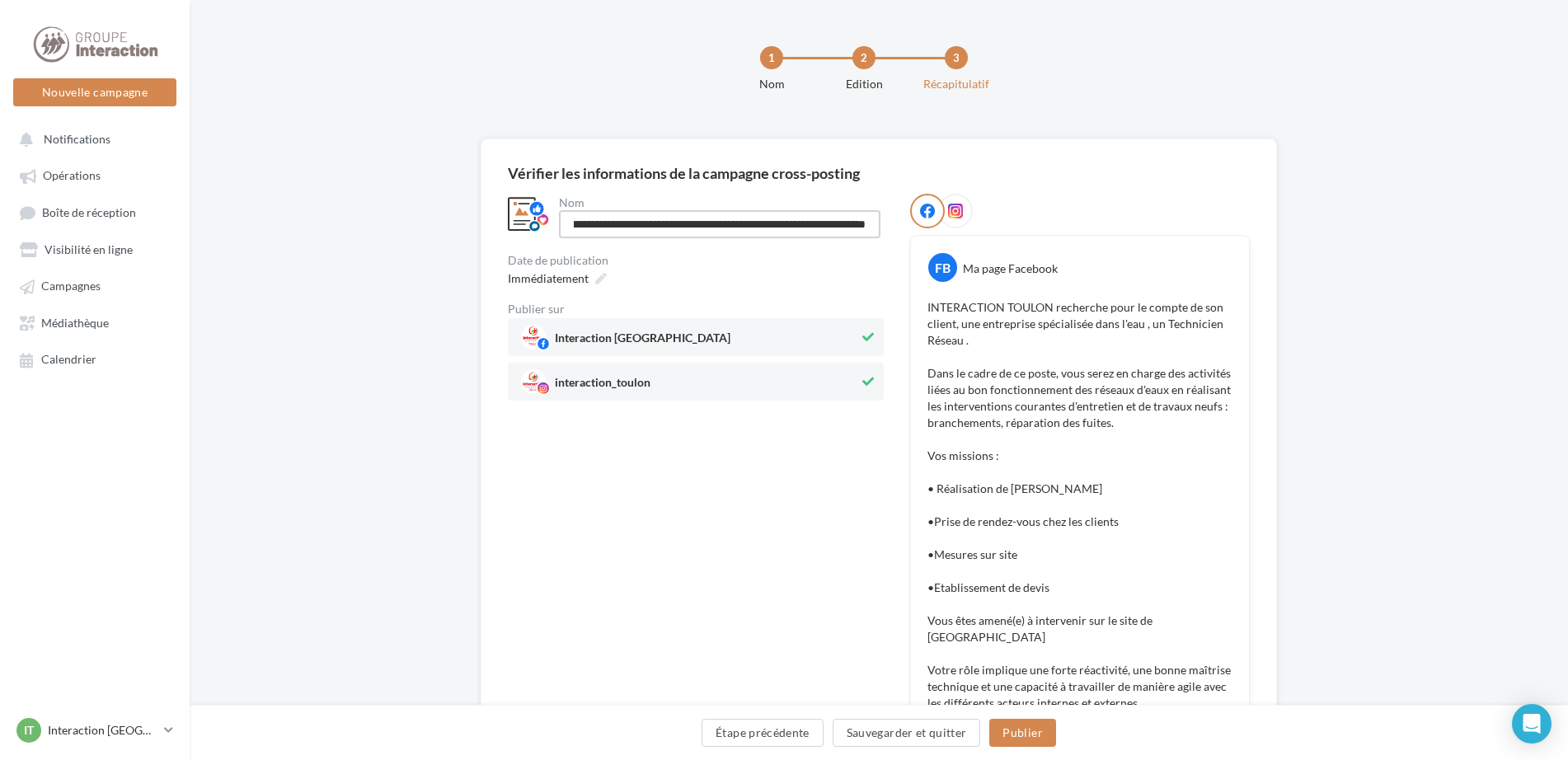
click at [862, 223] on input "**********" at bounding box center [720, 224] width 321 height 28
click at [871, 224] on input "**********" at bounding box center [720, 224] width 321 height 28
click at [861, 224] on input "**********" at bounding box center [720, 224] width 321 height 28
click at [866, 223] on input "**********" at bounding box center [720, 224] width 321 height 28
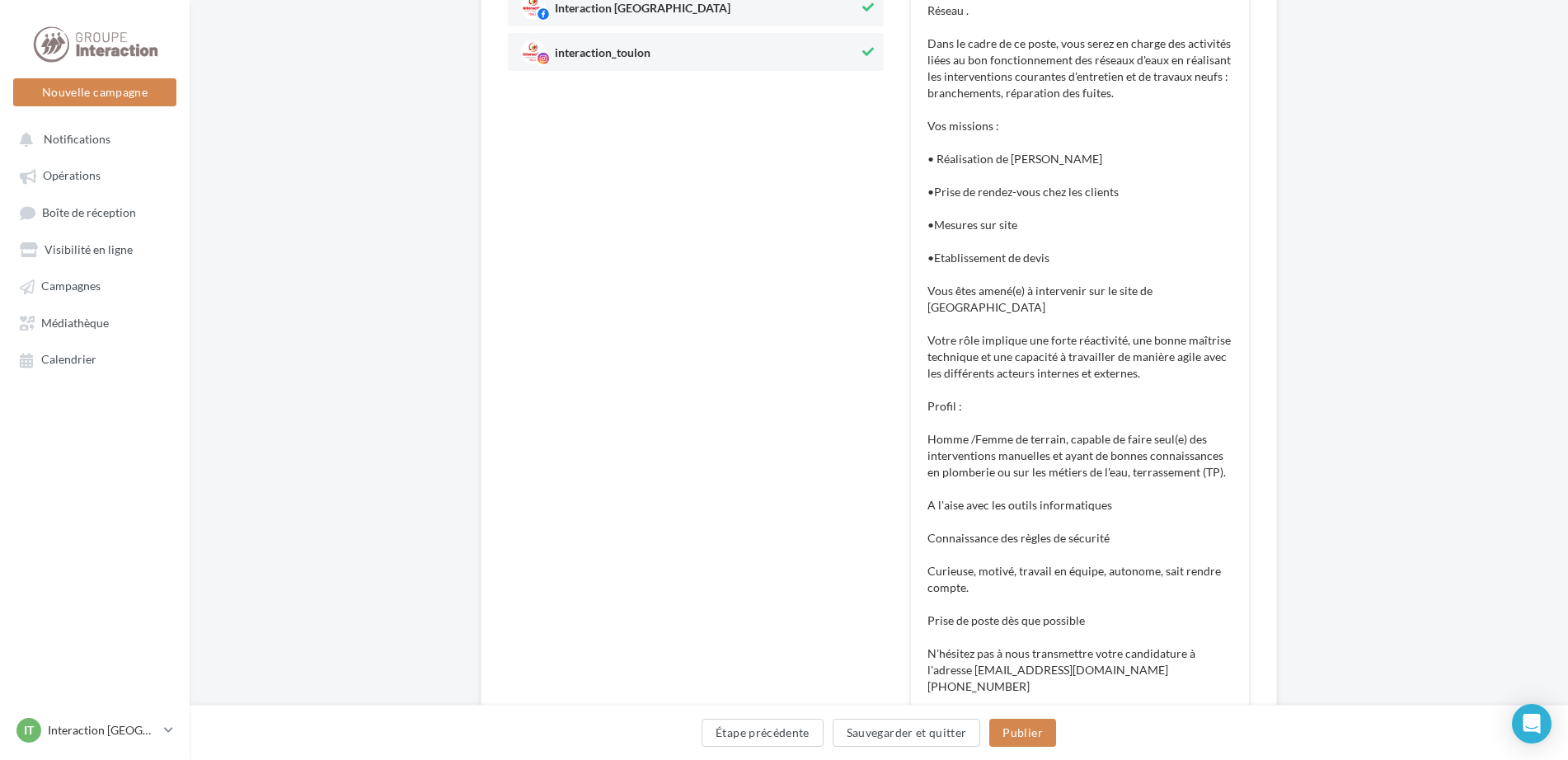
scroll to position [660, 0]
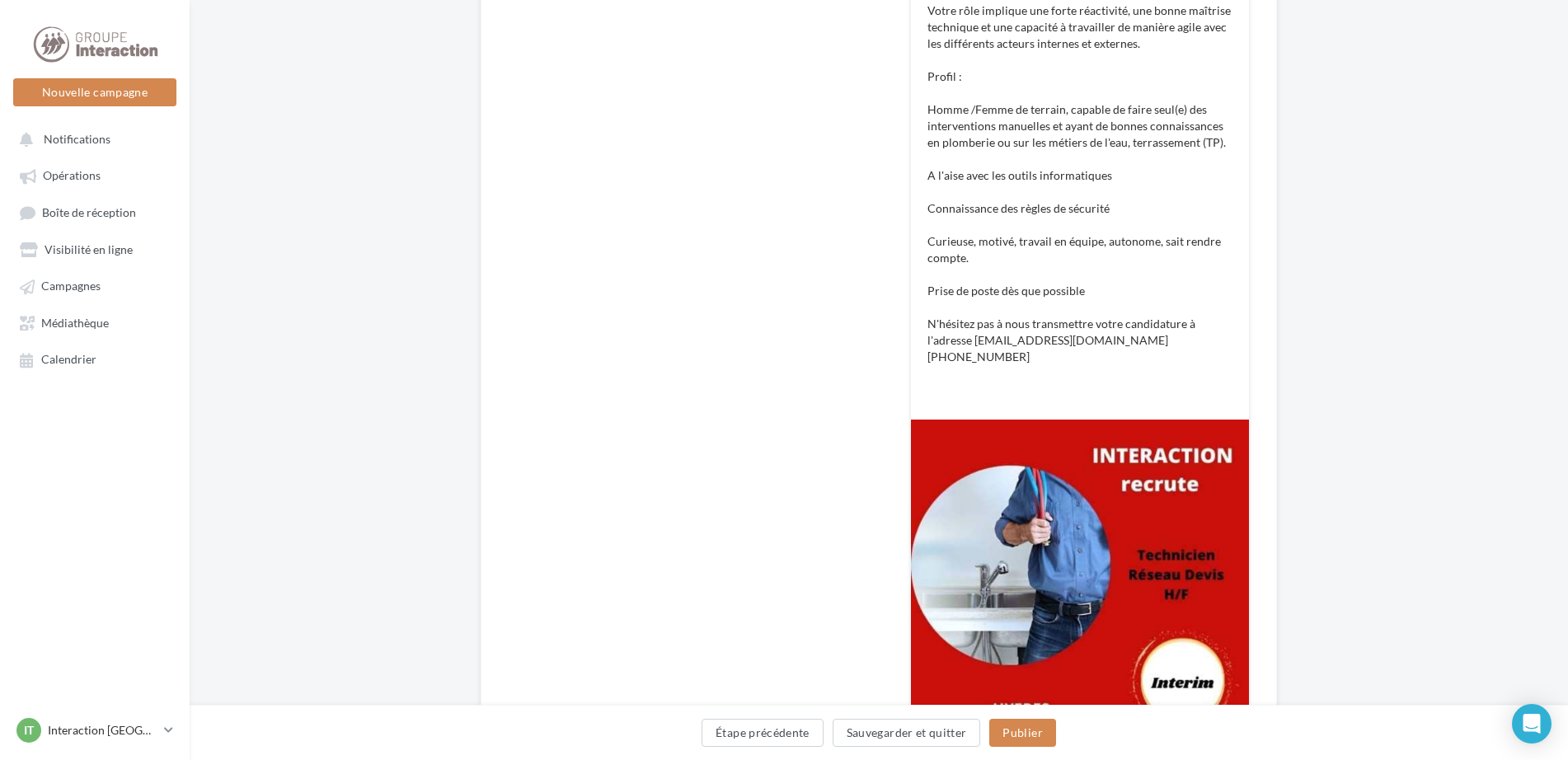
type input "**********"
click at [1027, 731] on button "Publier" at bounding box center [1022, 733] width 66 height 28
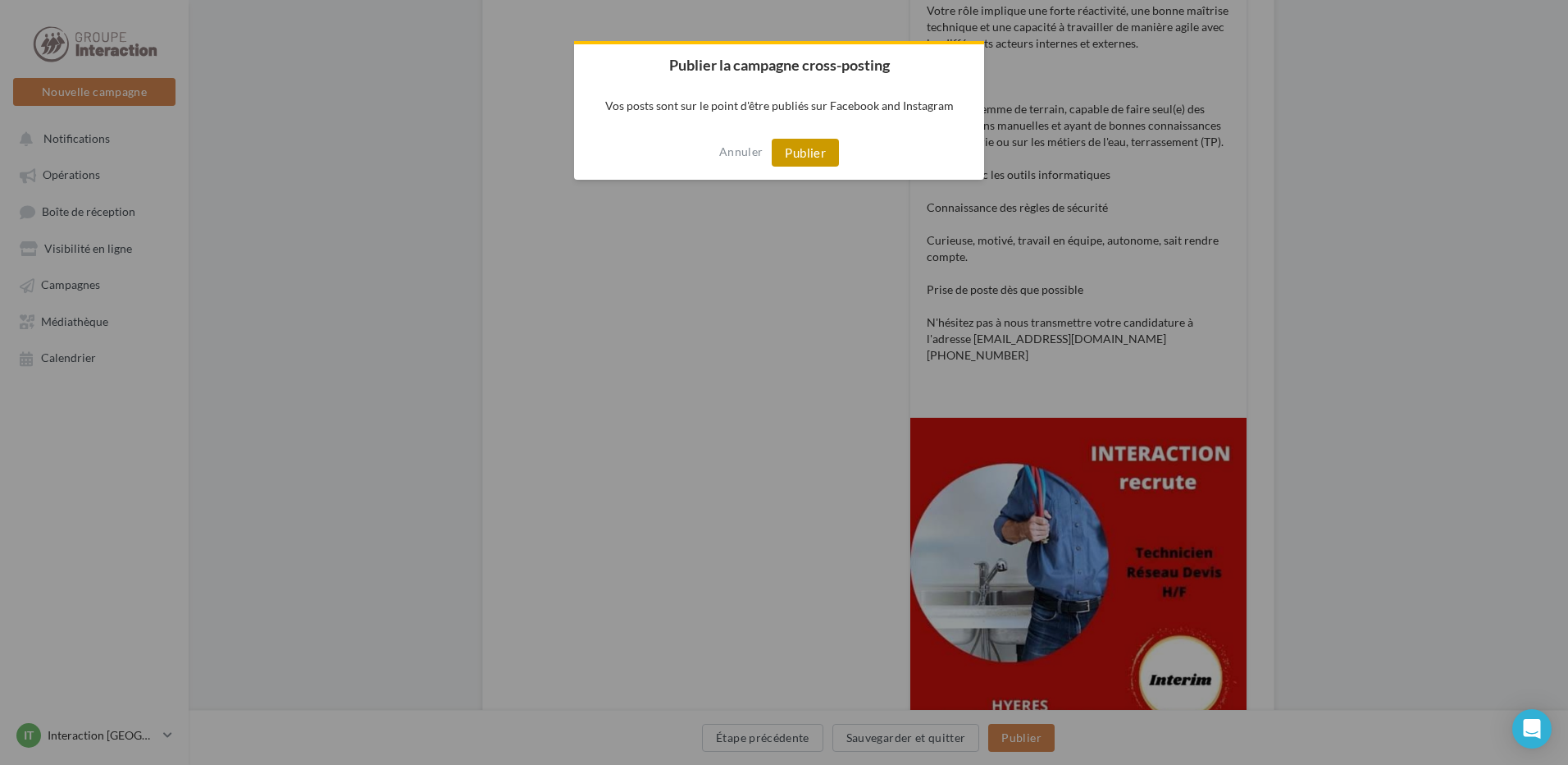
click at [808, 162] on button "Publier" at bounding box center [806, 152] width 68 height 28
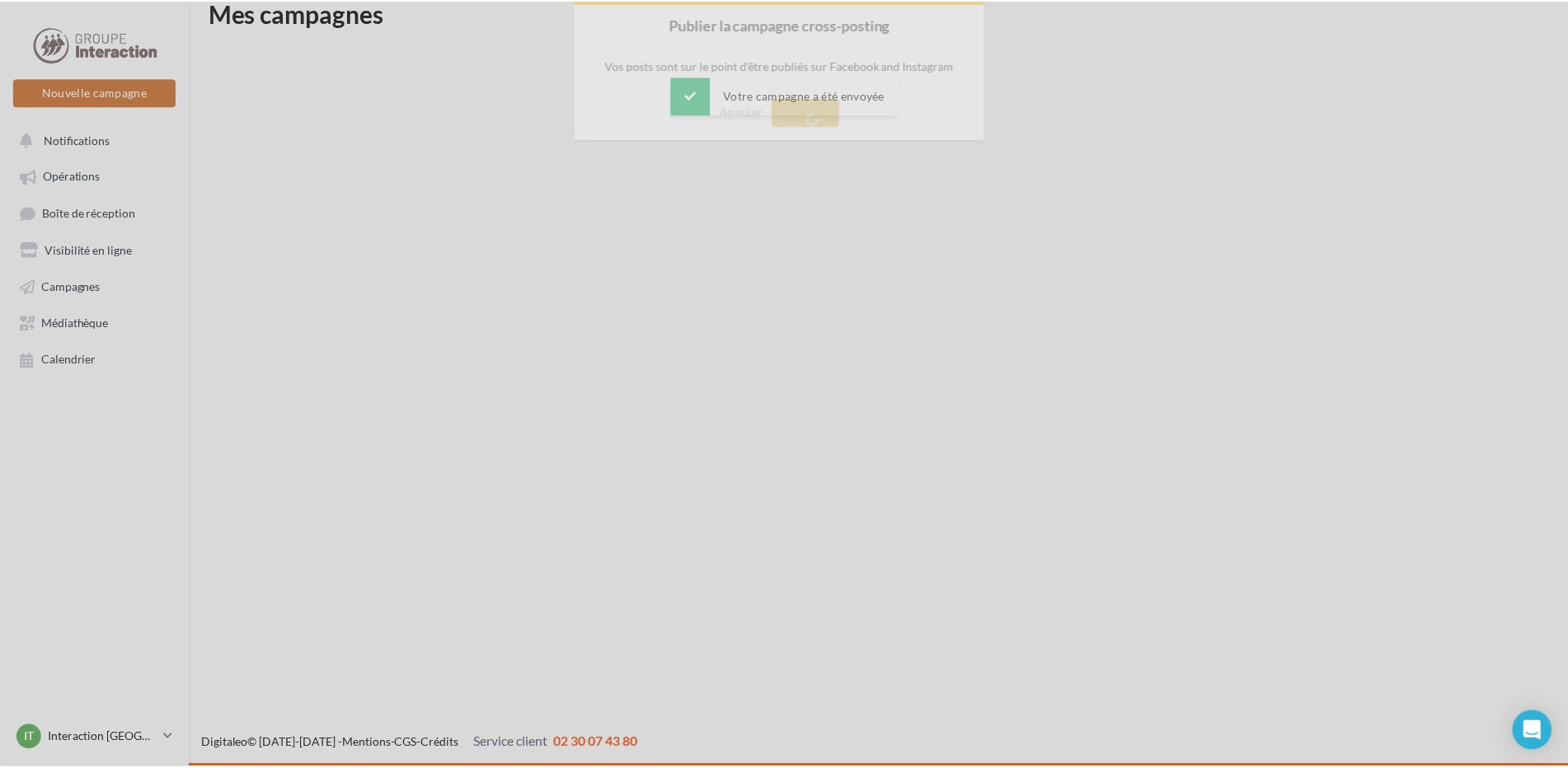
scroll to position [26, 0]
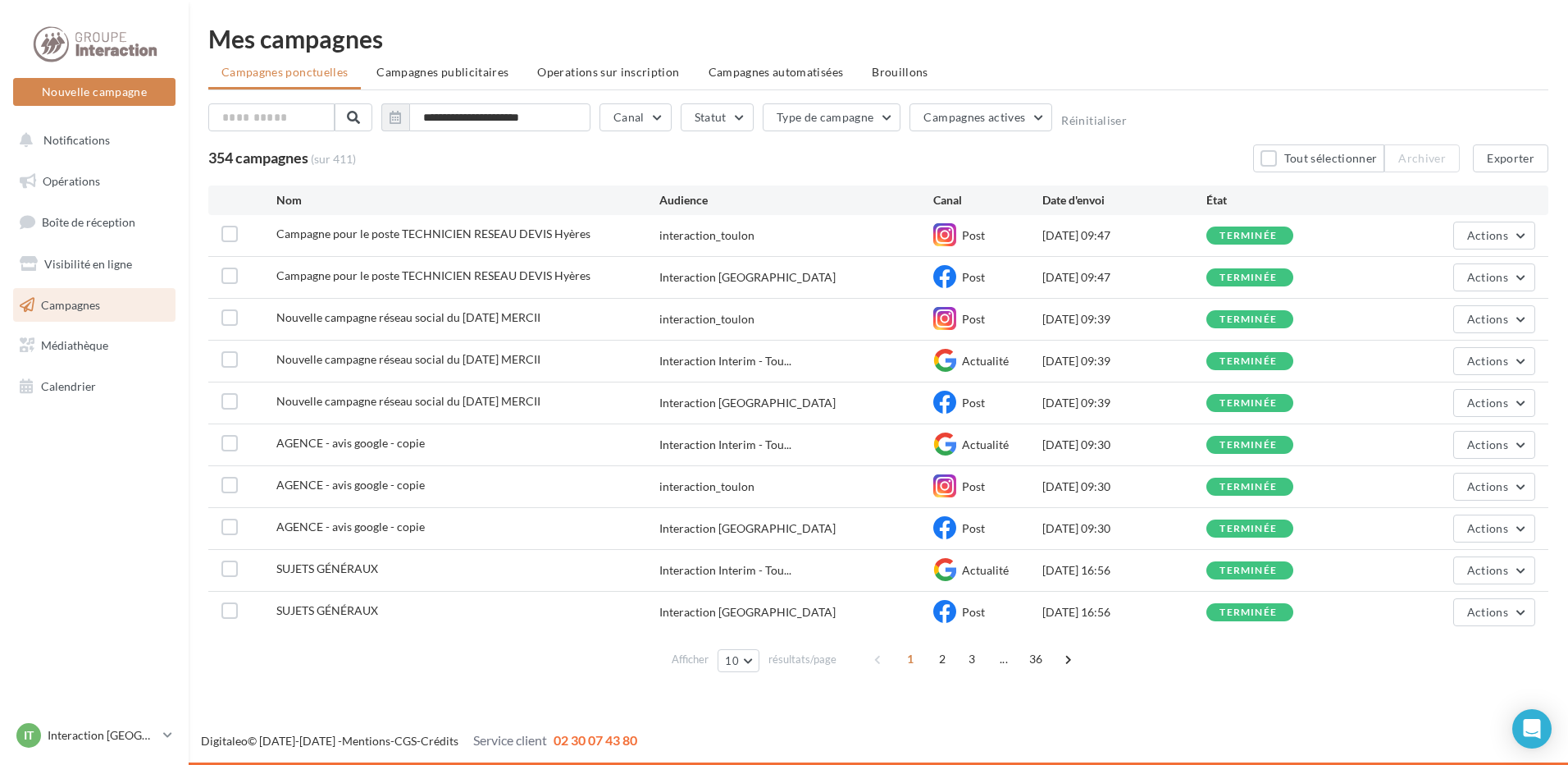
click at [1036, 661] on span "36" at bounding box center [1036, 658] width 27 height 26
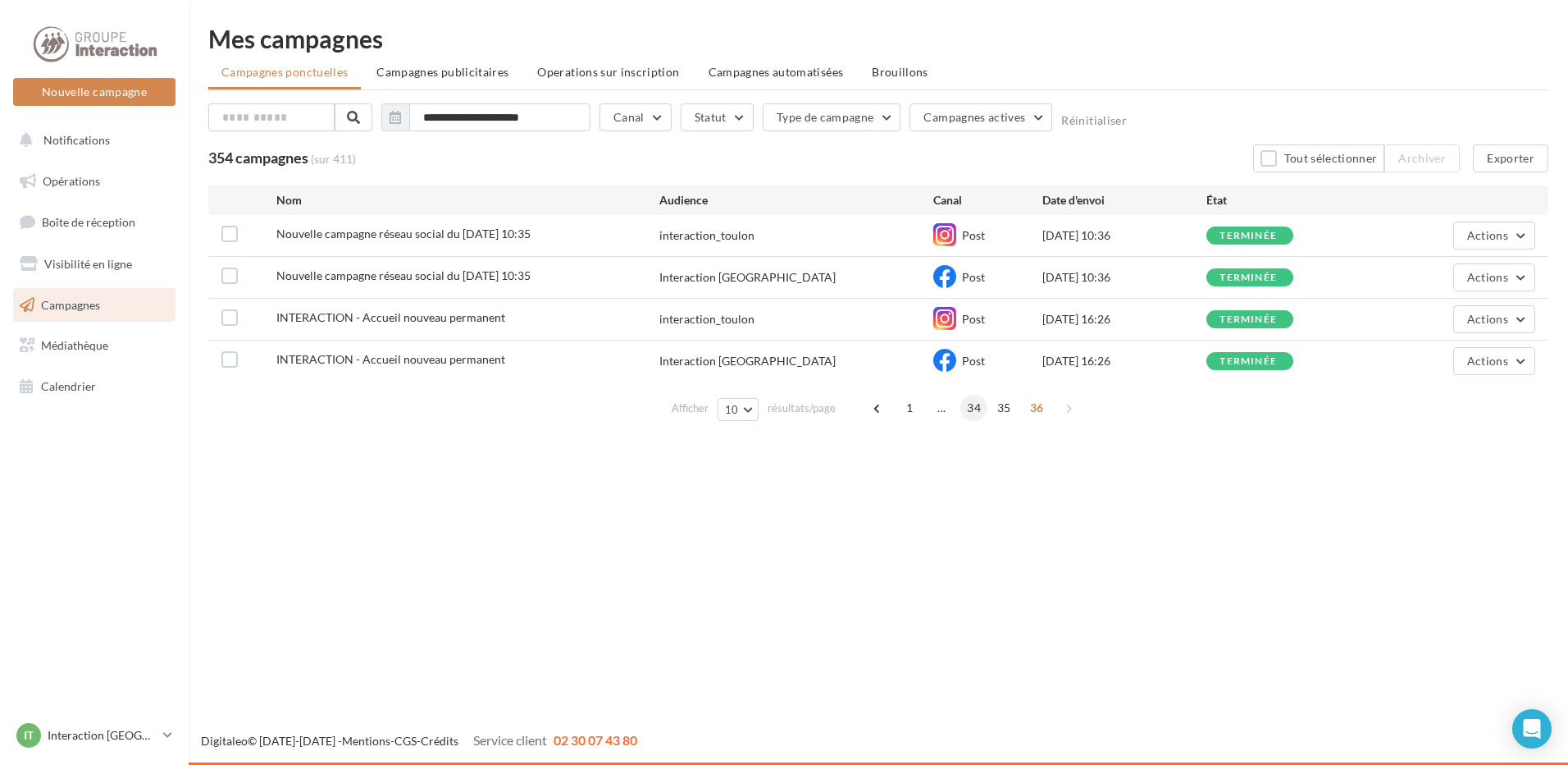
click at [973, 410] on span "34" at bounding box center [974, 407] width 27 height 26
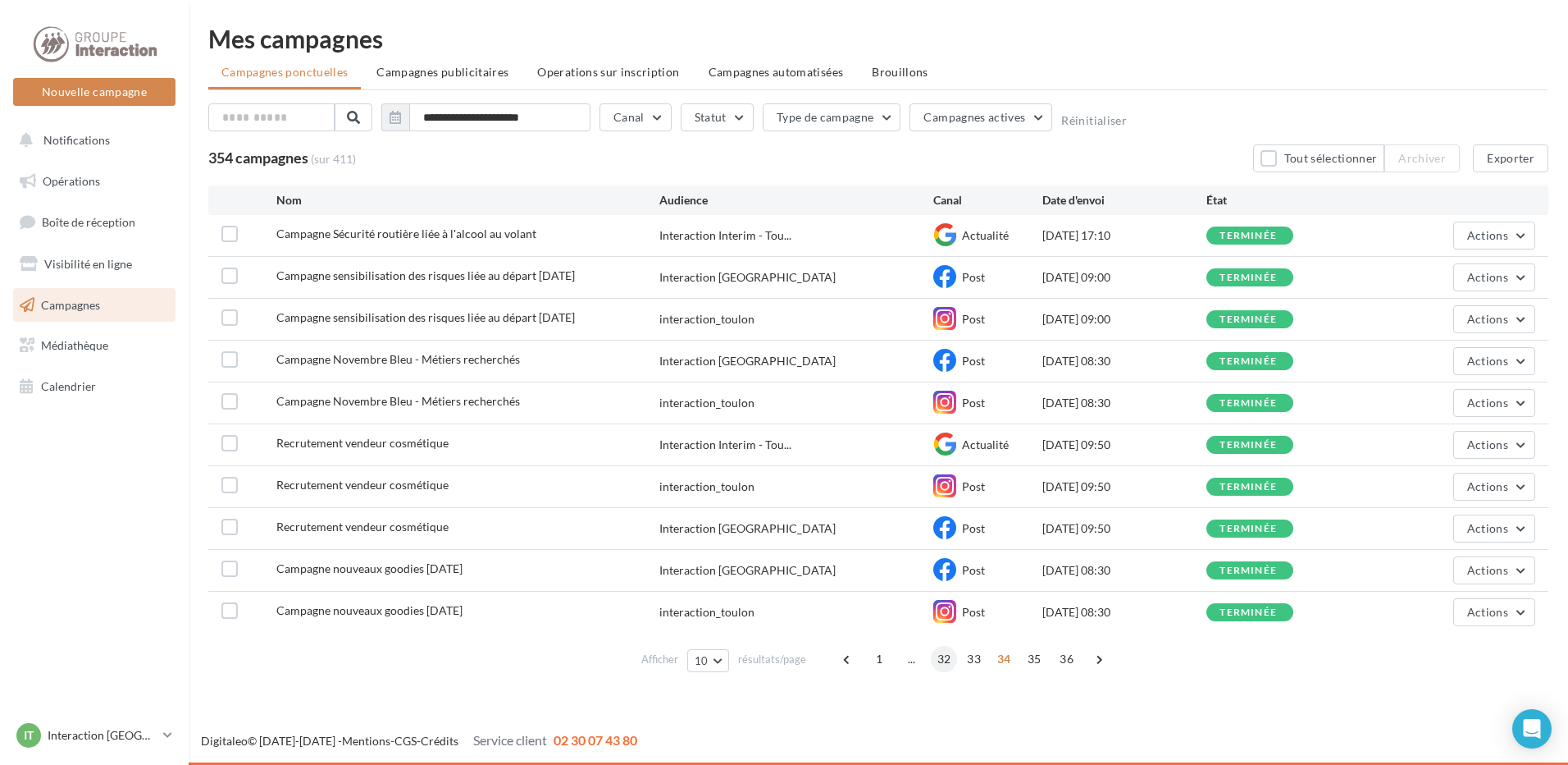
click at [948, 659] on span "32" at bounding box center [945, 658] width 27 height 26
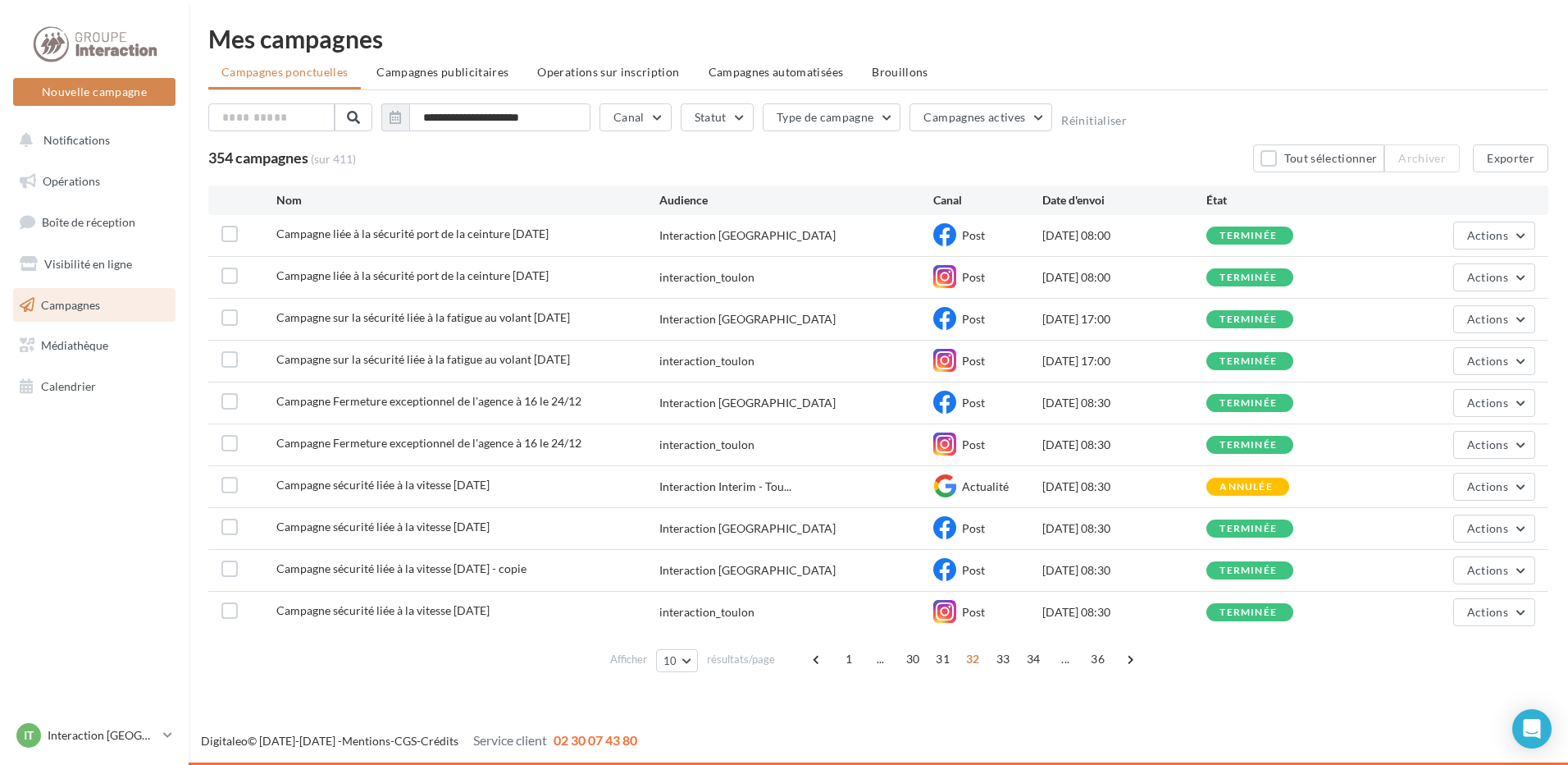
click at [903, 657] on span "30" at bounding box center [913, 658] width 27 height 26
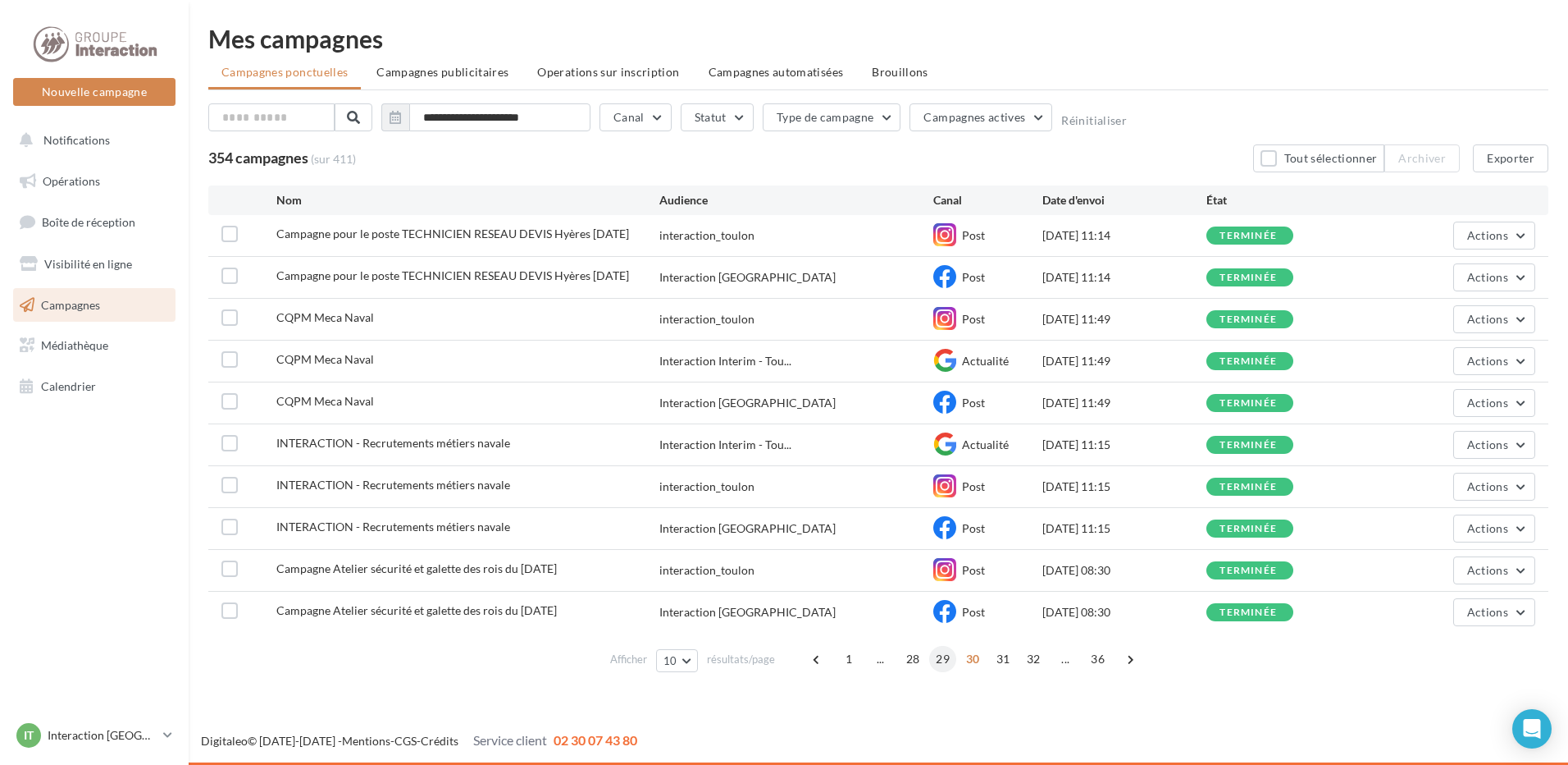
click at [932, 663] on span "29" at bounding box center [943, 658] width 27 height 26
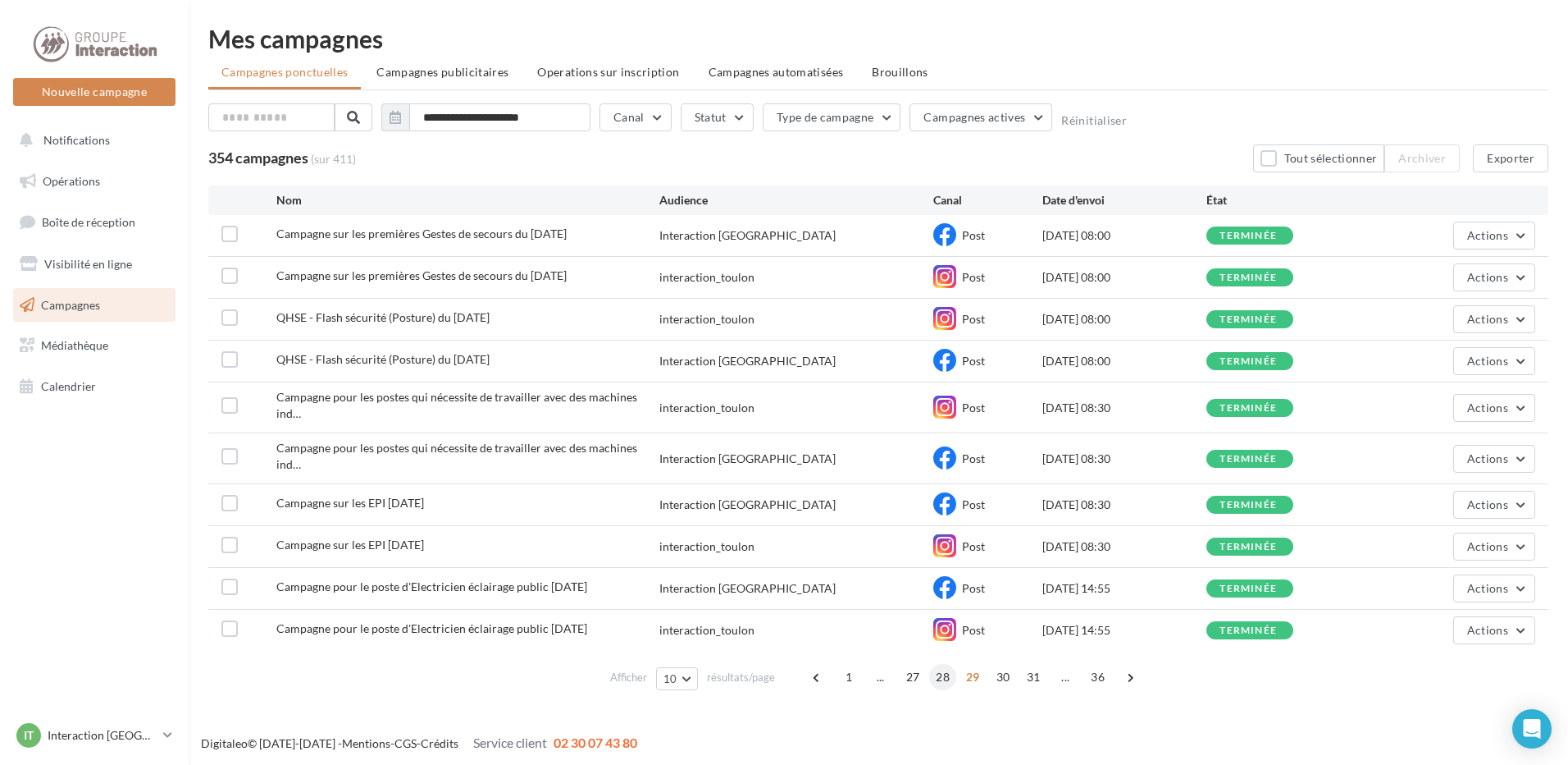
click at [944, 664] on span "28" at bounding box center [943, 677] width 27 height 26
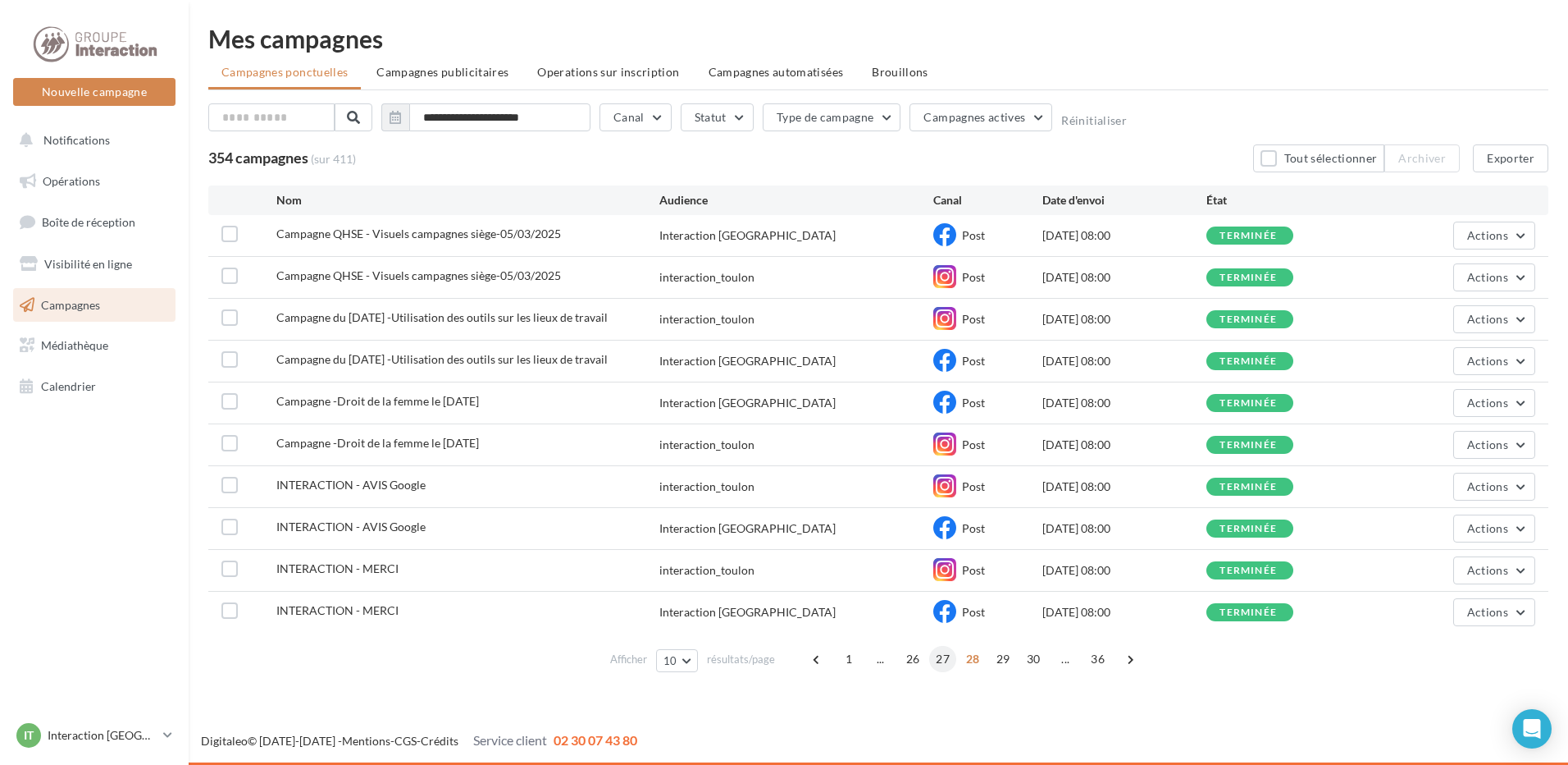
click at [945, 660] on span "27" at bounding box center [943, 658] width 27 height 26
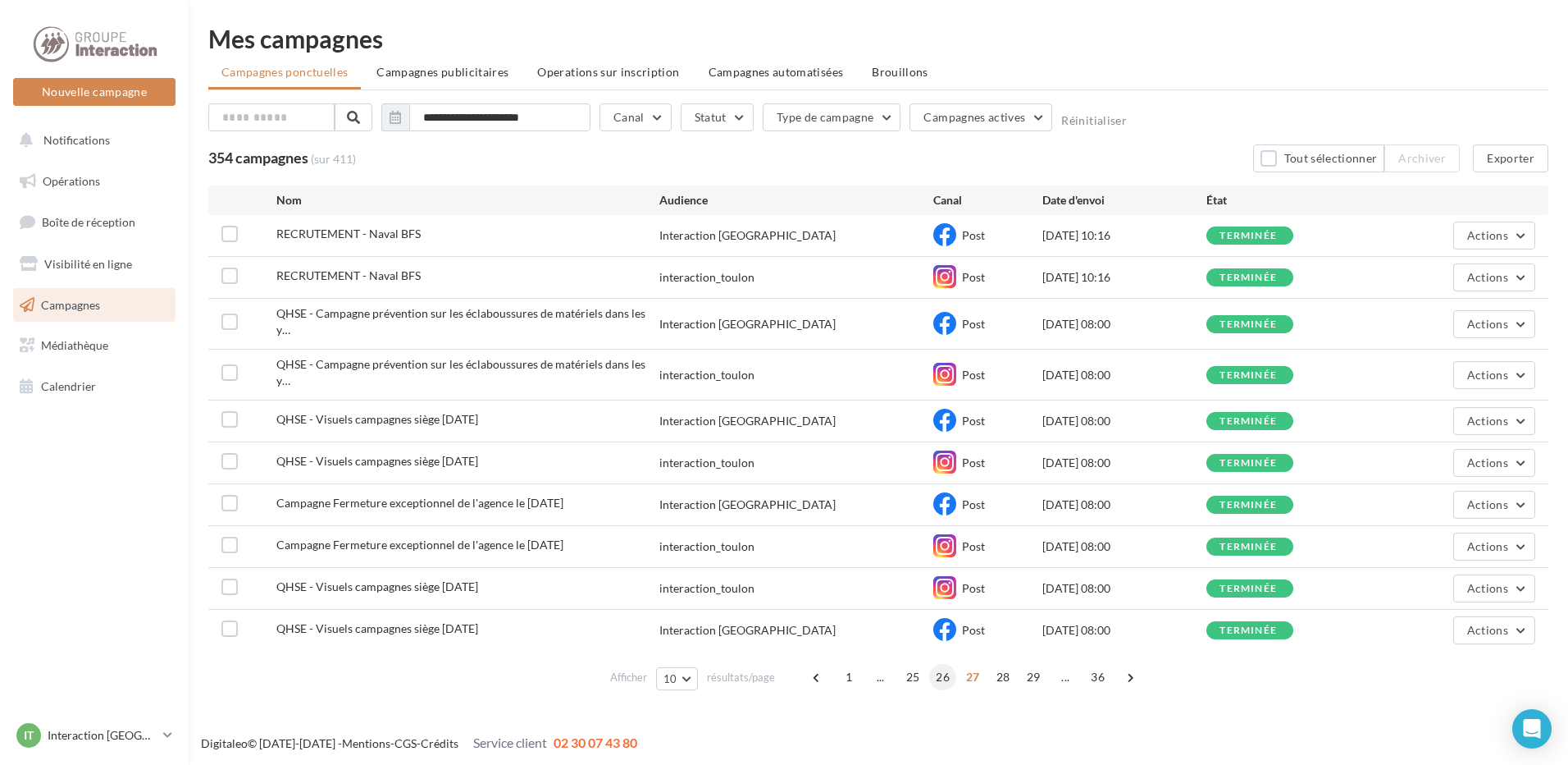
click at [940, 664] on span "26" at bounding box center [943, 677] width 27 height 26
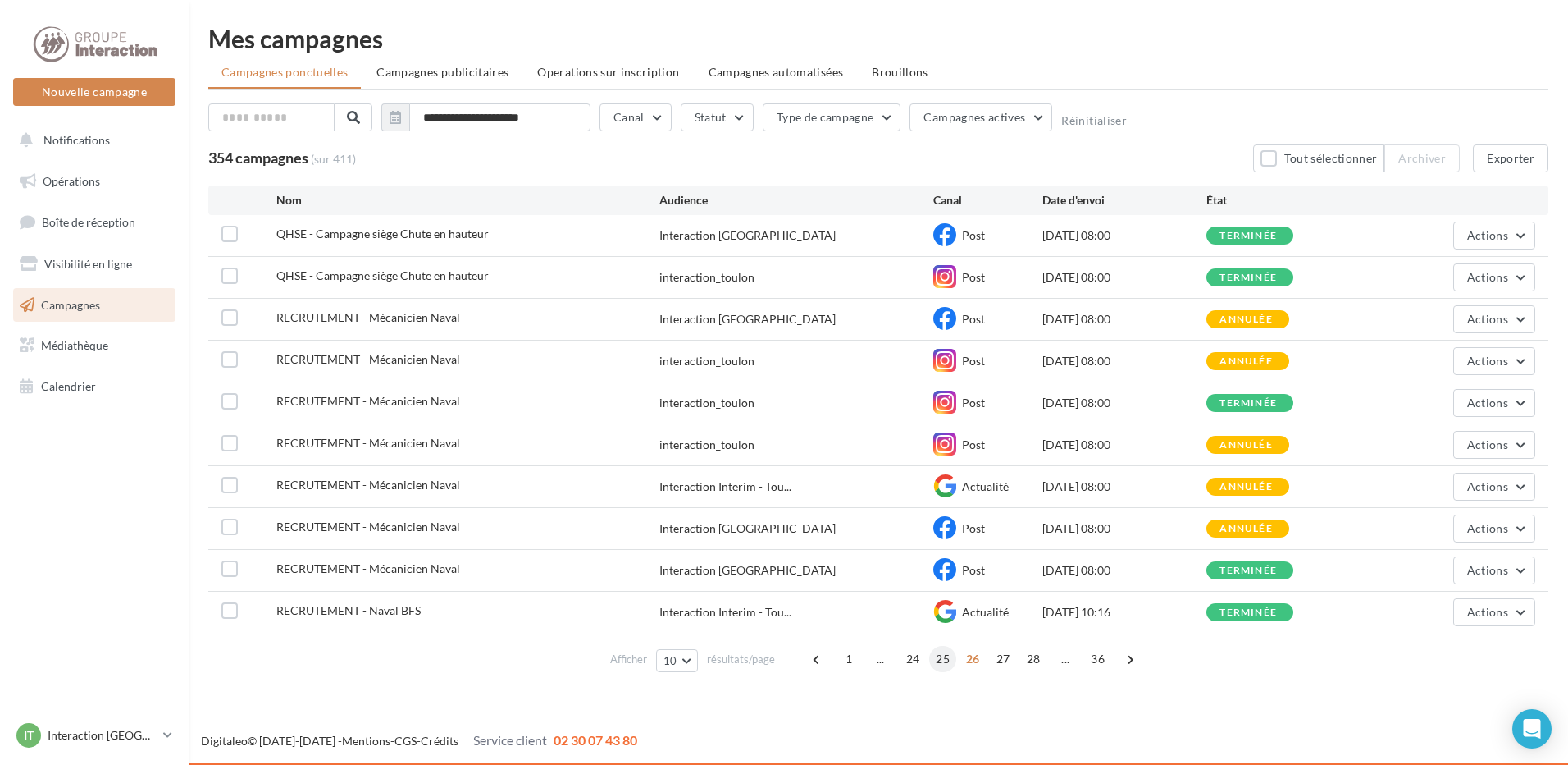
click at [937, 662] on span "25" at bounding box center [943, 658] width 27 height 26
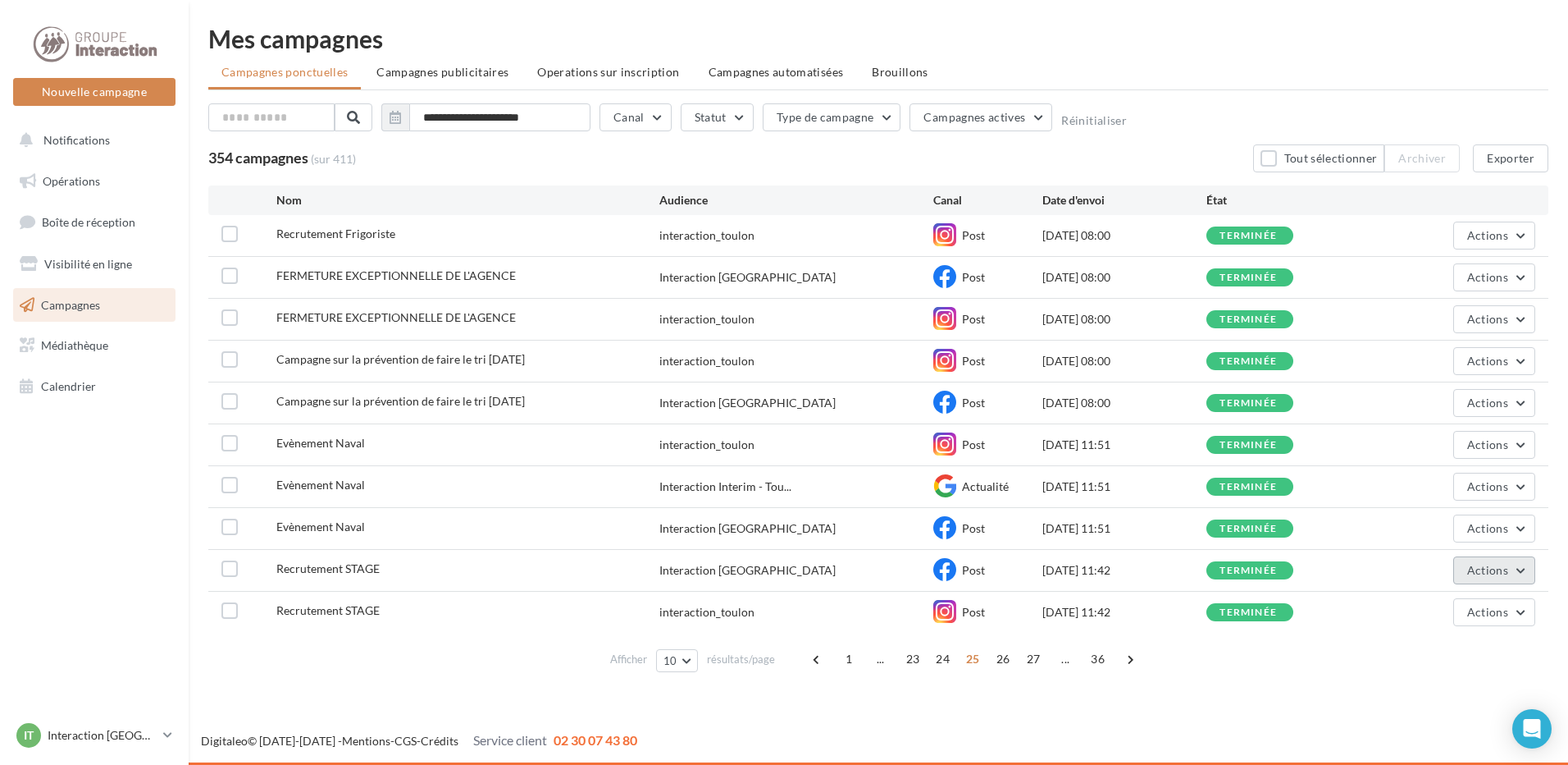
click at [1505, 570] on span "Actions" at bounding box center [1488, 570] width 41 height 14
click at [1439, 696] on button "Dupliquer" at bounding box center [1453, 694] width 164 height 42
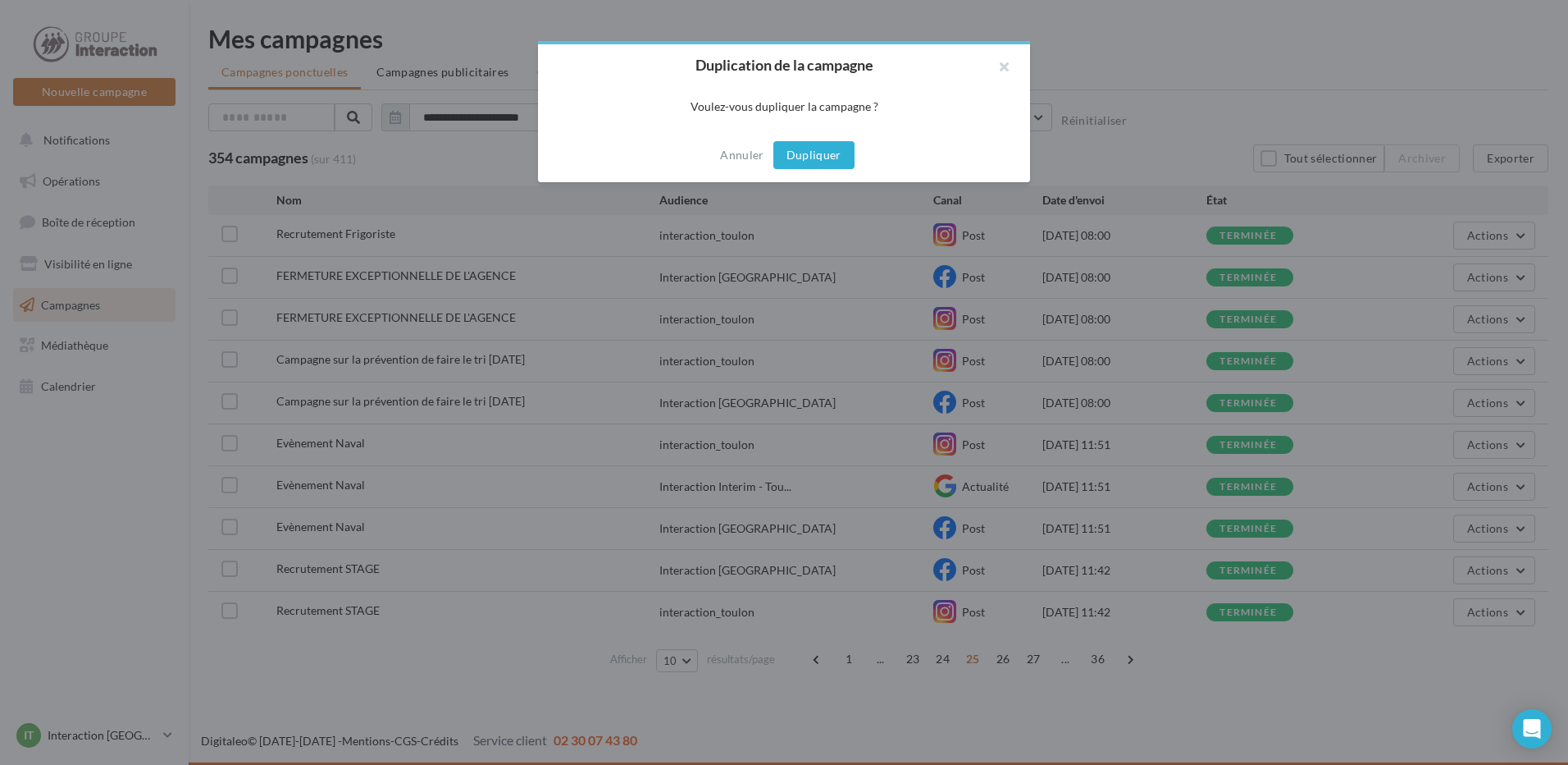
click at [812, 151] on button "Dupliquer" at bounding box center [814, 155] width 81 height 28
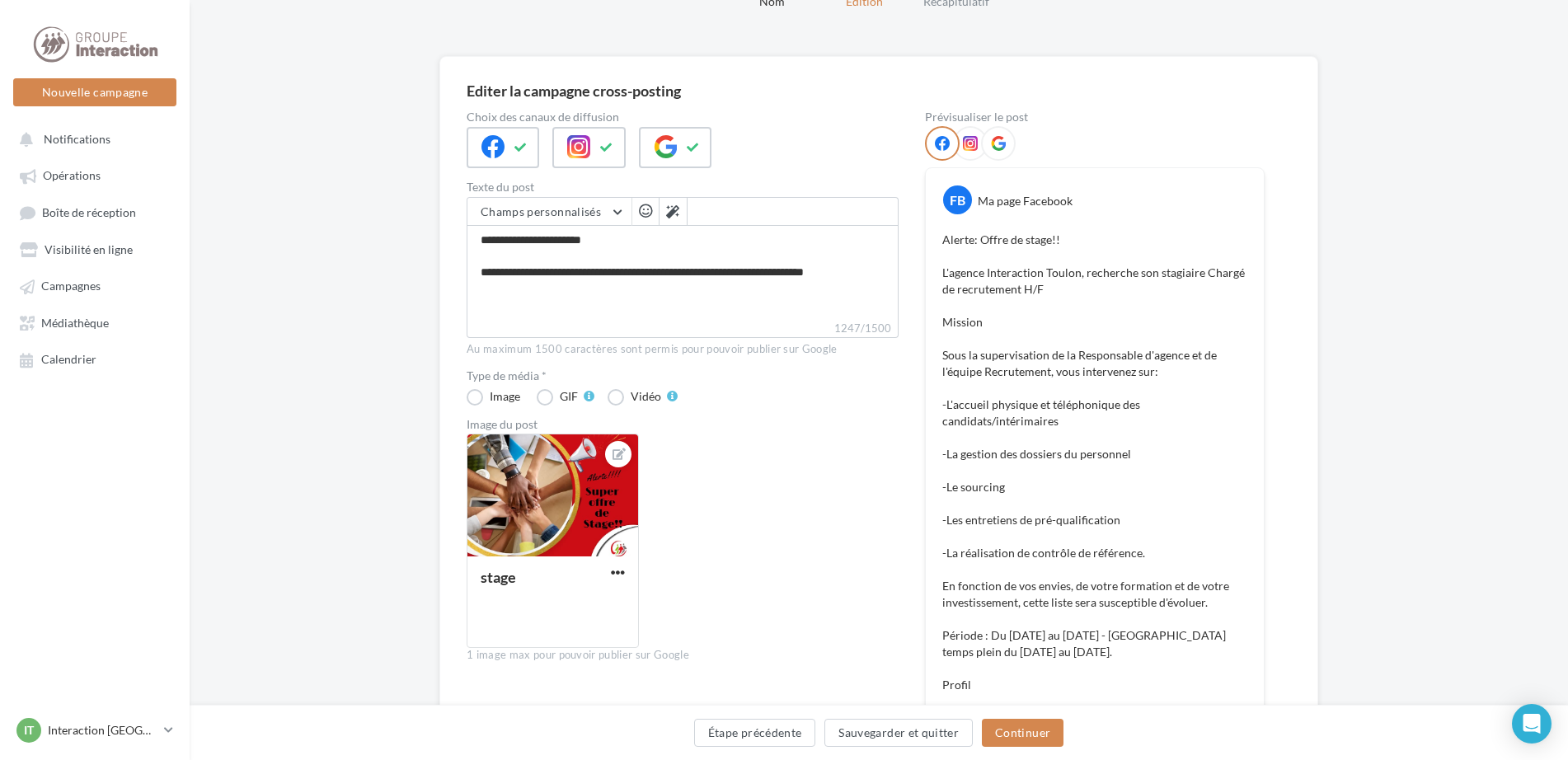
scroll to position [165, 0]
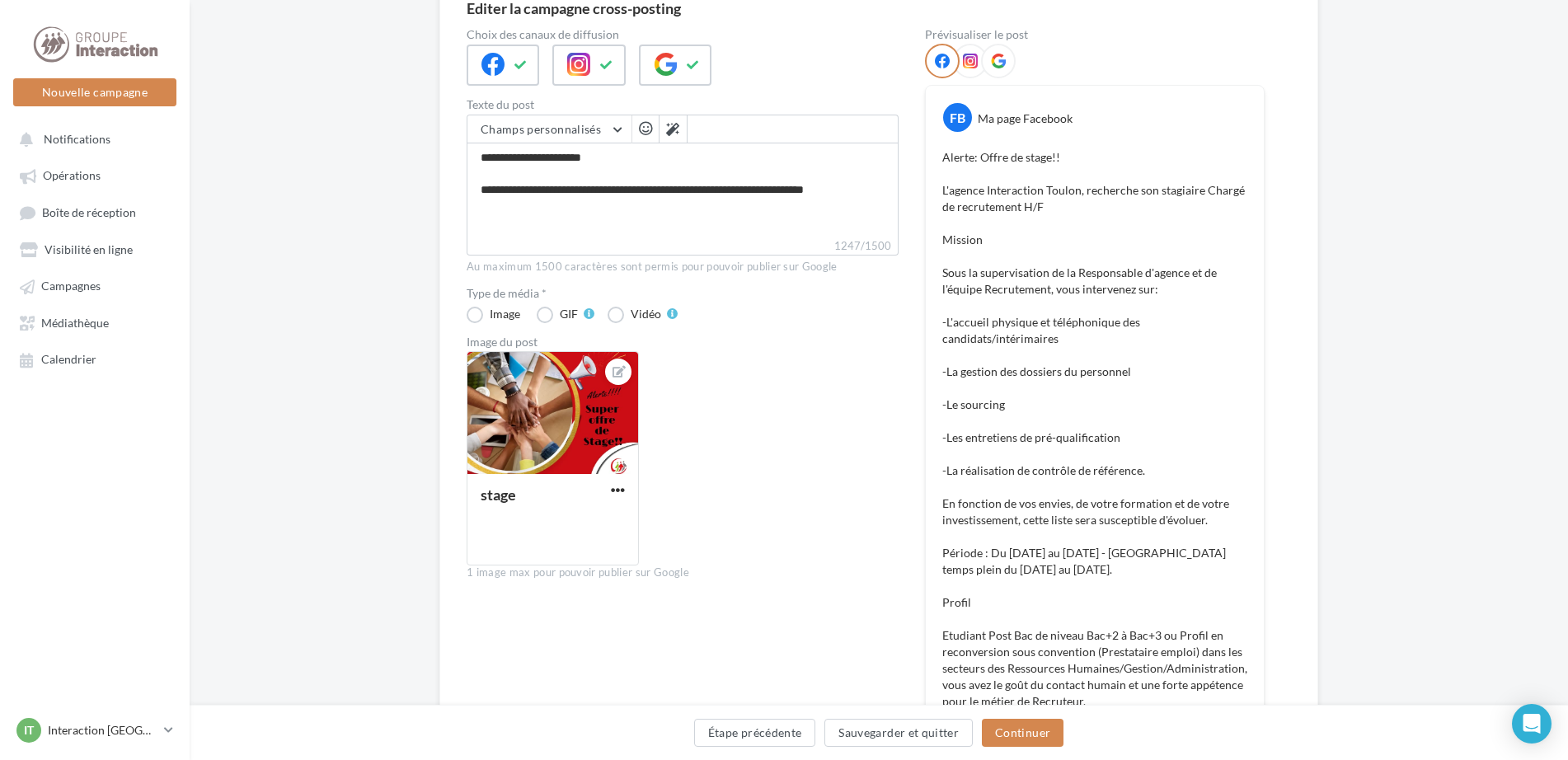
click at [1073, 576] on p "Alerte: Offre de stage!! L'agence Interaction Toulon, recherche son stagiaire C…" at bounding box center [1094, 512] width 305 height 725
click at [1066, 570] on p "Alerte: Offre de stage!! L'agence Interaction Toulon, recherche son stagiaire C…" at bounding box center [1094, 512] width 305 height 725
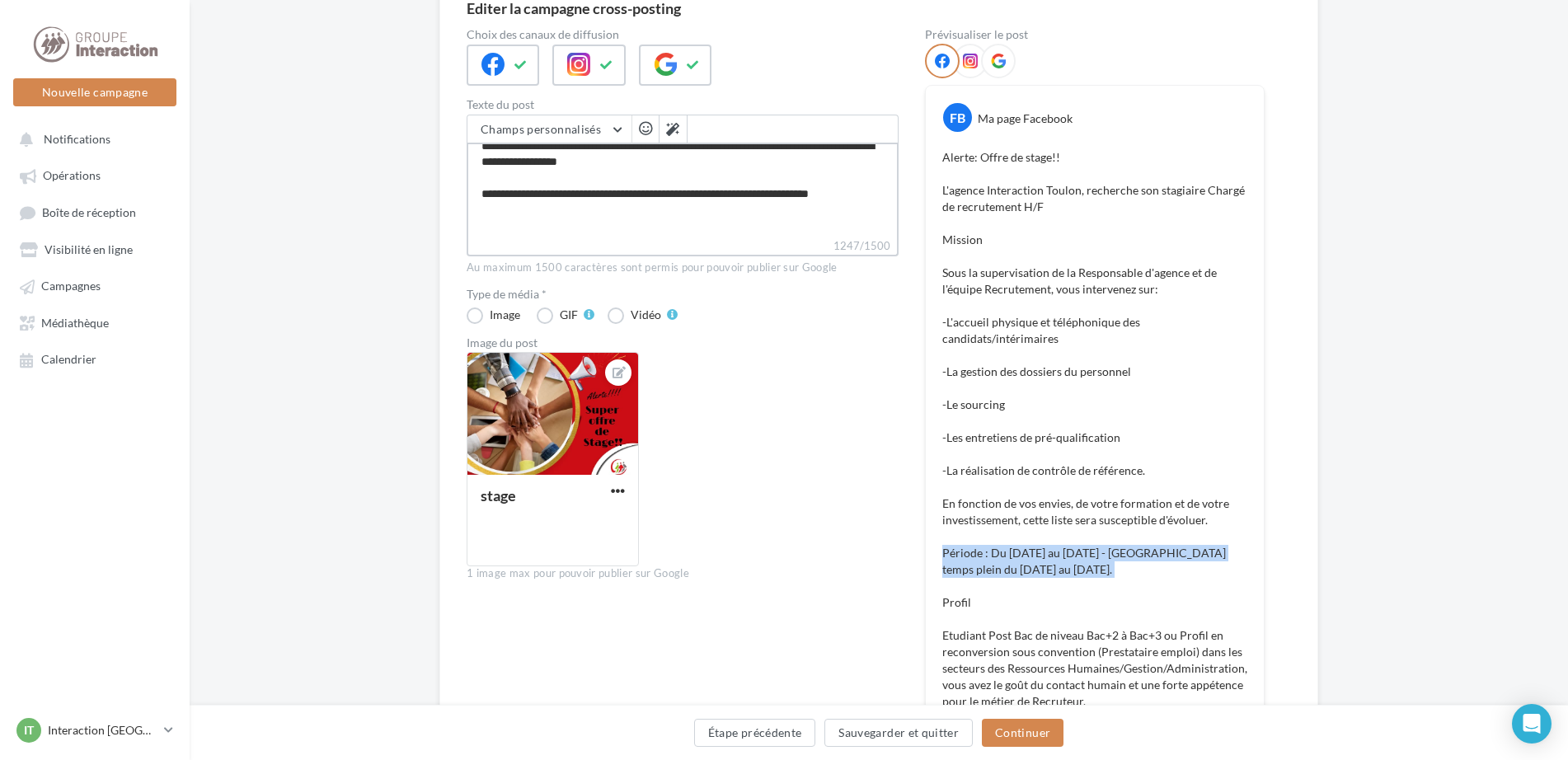
scroll to position [363, 0]
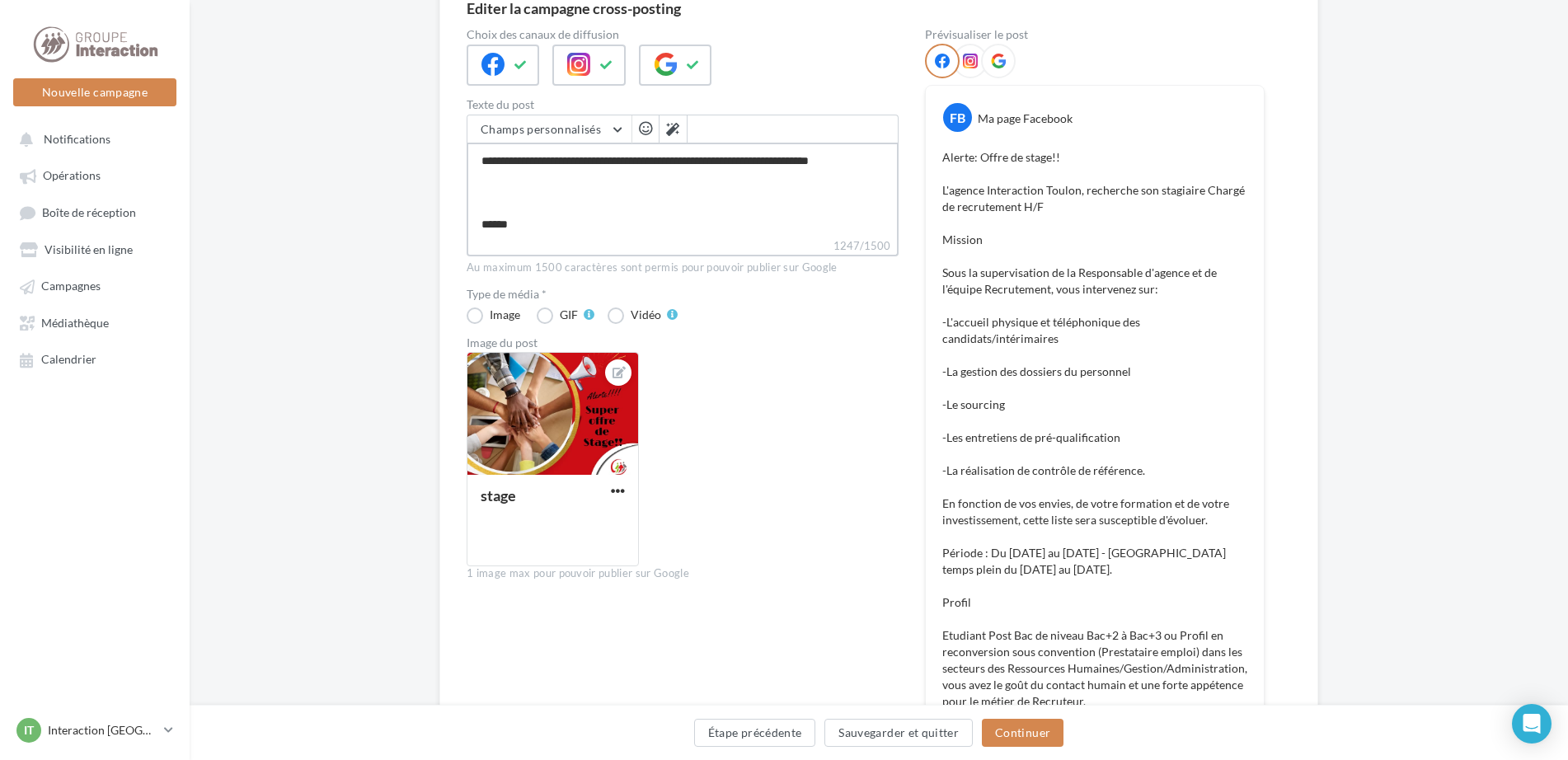
drag, startPoint x: 527, startPoint y: 210, endPoint x: 479, endPoint y: 185, distance: 54.1
click at [479, 185] on textarea "1247/1500" at bounding box center [682, 190] width 432 height 95
type textarea "**********"
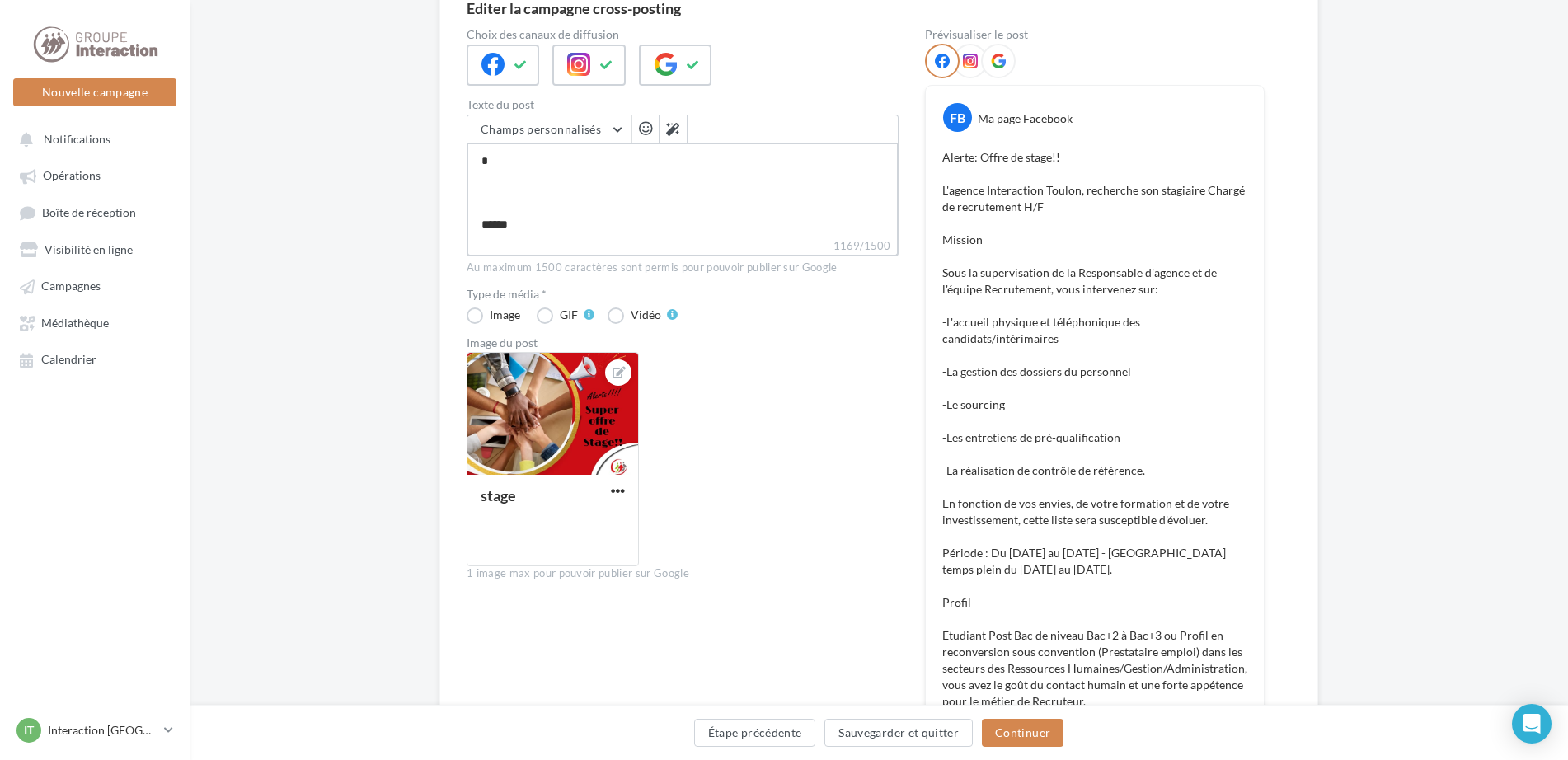
type textarea "**********"
click at [501, 179] on textarea "1168/1500" at bounding box center [682, 190] width 432 height 95
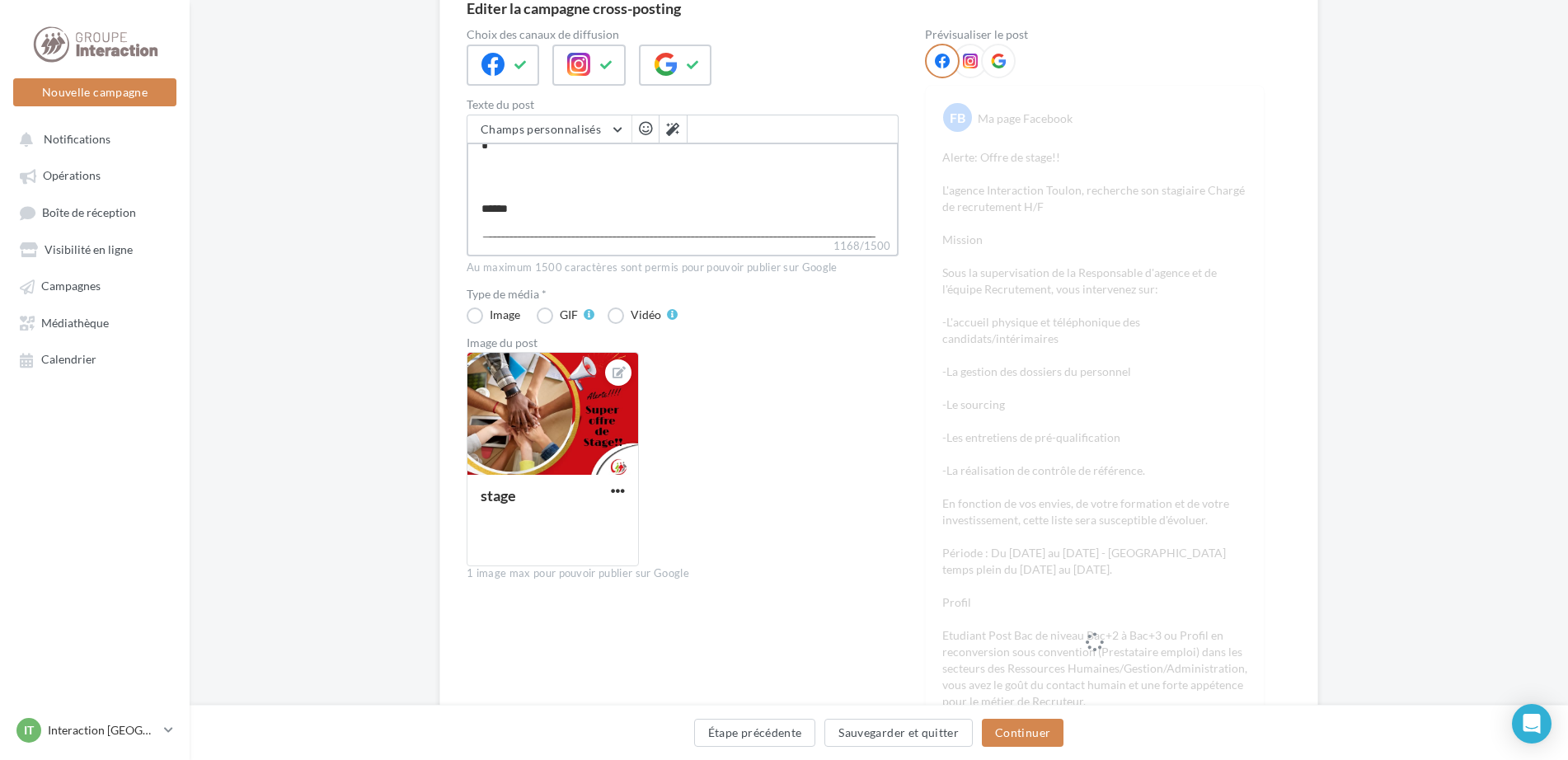
type textarea "**********"
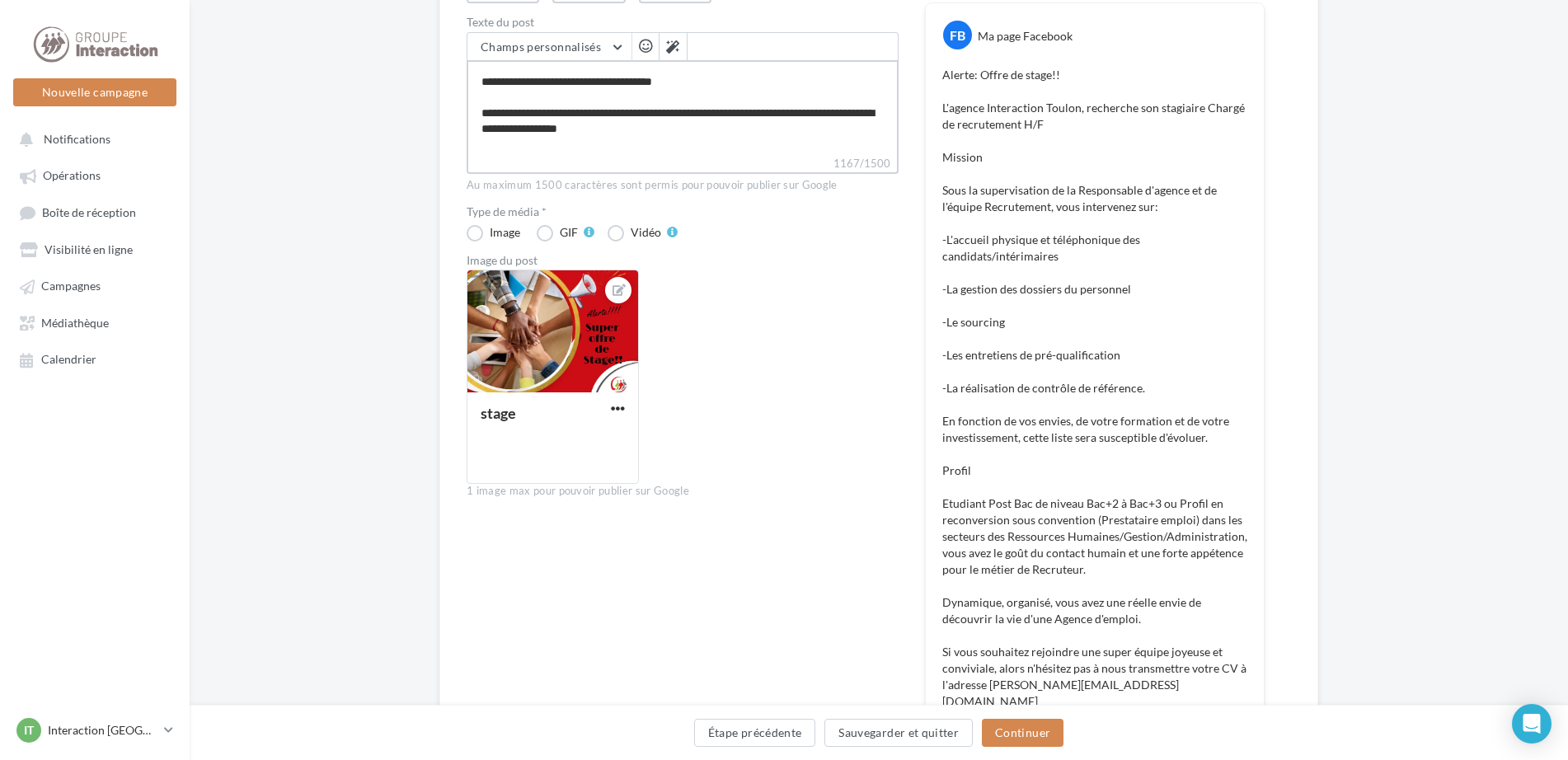
scroll to position [330, 0]
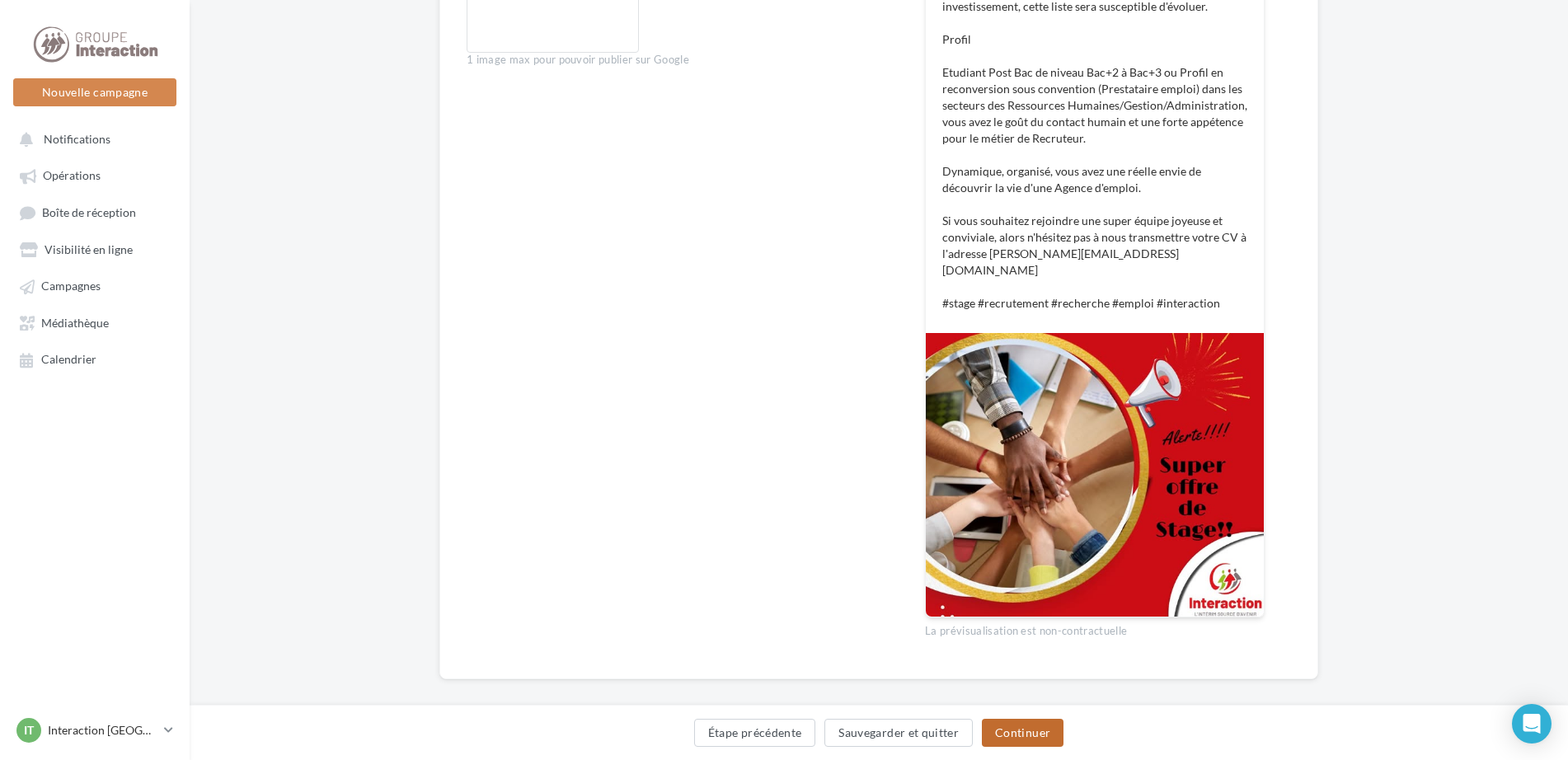
type textarea "**********"
drag, startPoint x: 1039, startPoint y: 726, endPoint x: 1005, endPoint y: 612, distance: 119.0
click at [1037, 724] on button "Continuer" at bounding box center [1022, 733] width 82 height 28
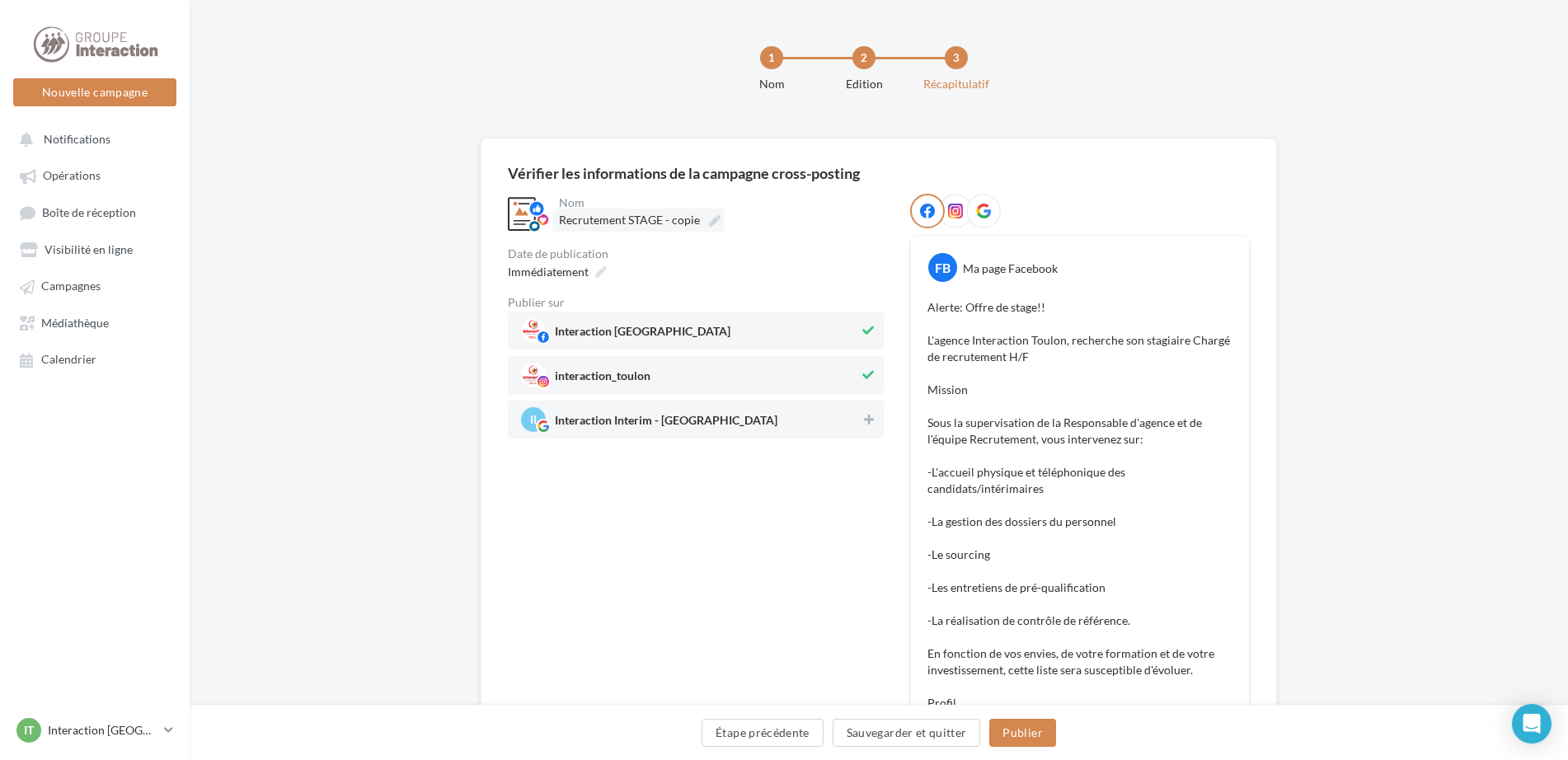
click at [713, 222] on icon at bounding box center [715, 221] width 12 height 12
click at [704, 222] on input "**********" at bounding box center [631, 222] width 145 height 28
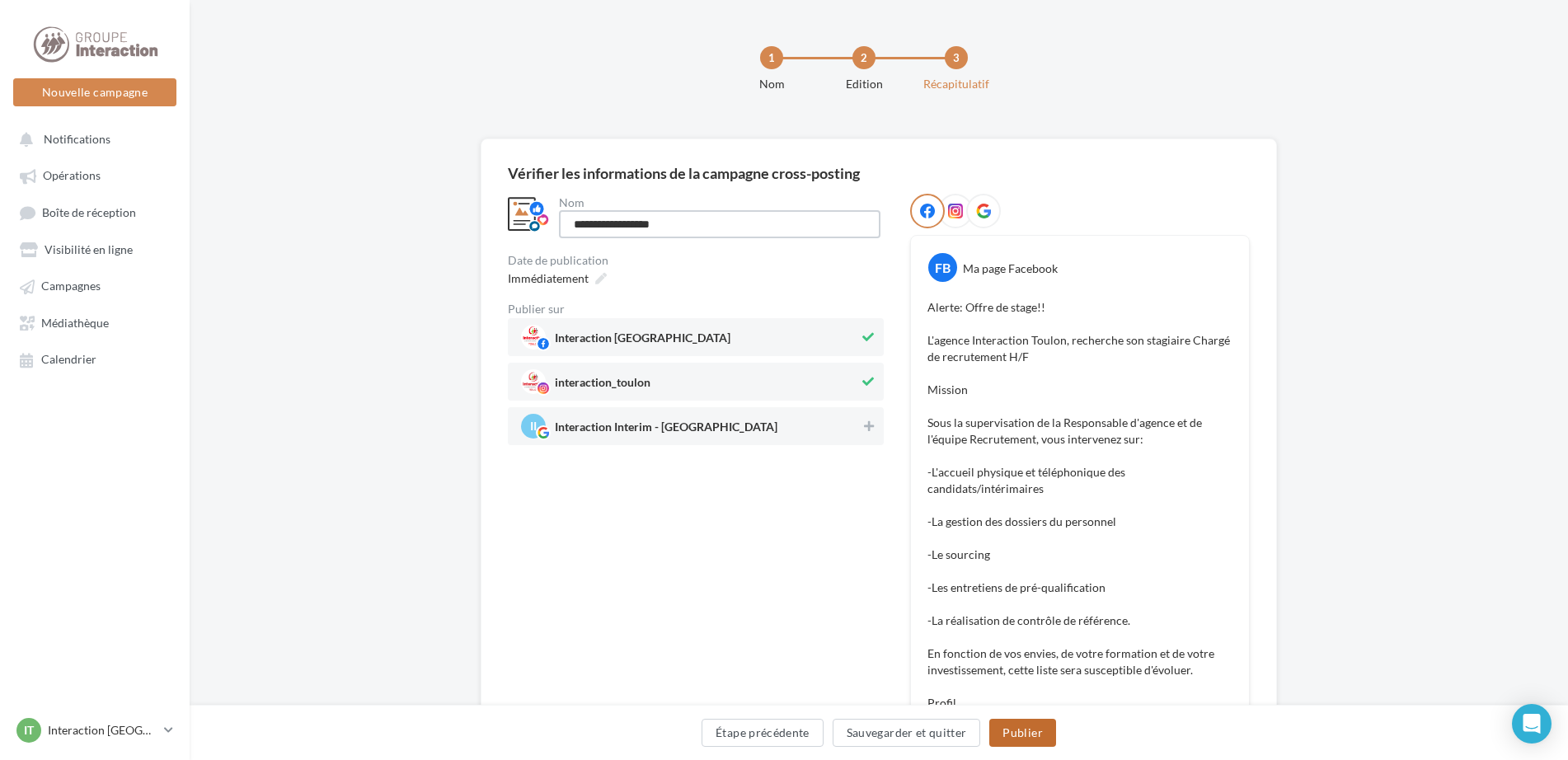
type input "**********"
click at [1004, 723] on button "Publier" at bounding box center [1022, 733] width 66 height 28
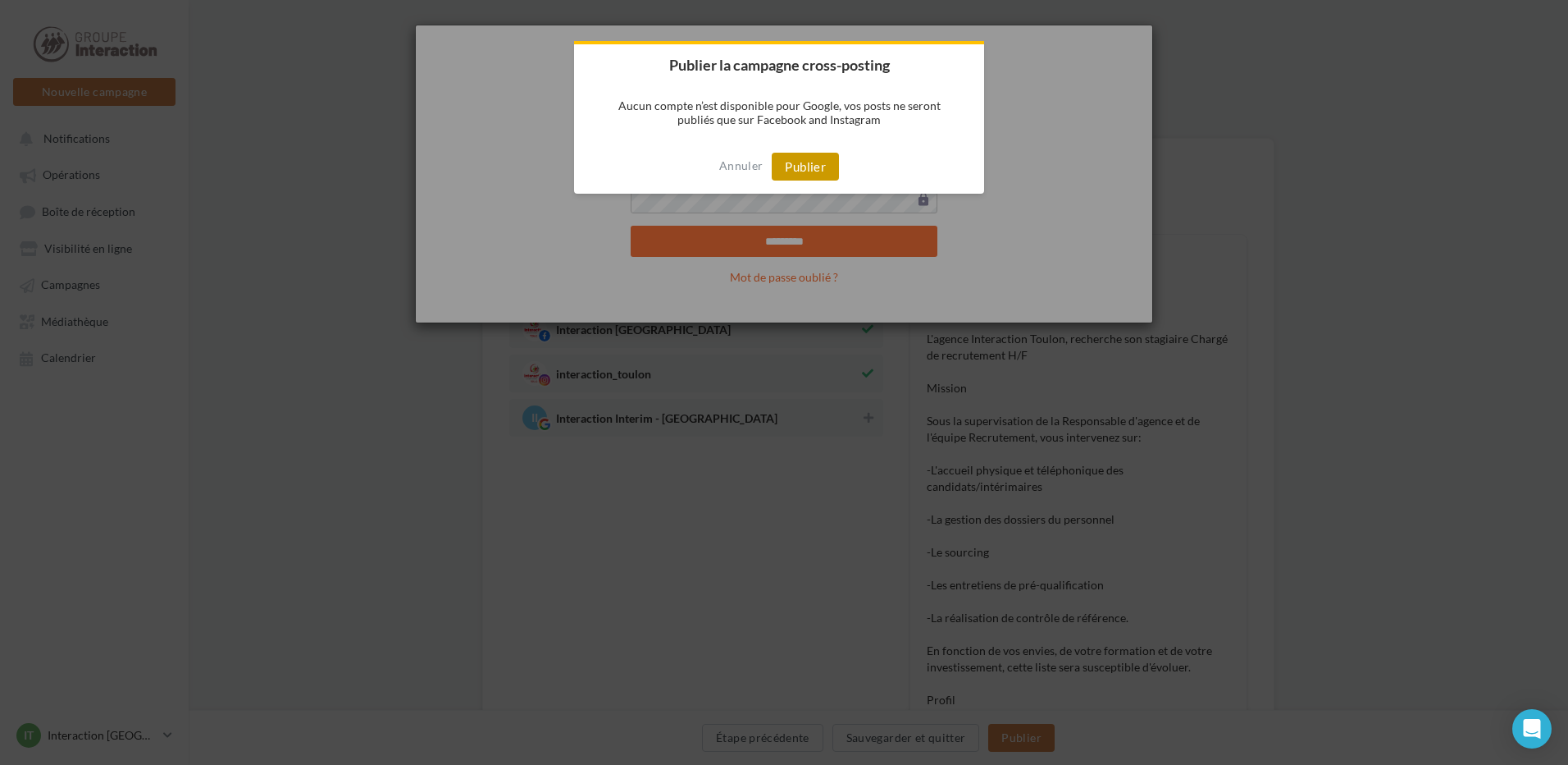
click at [815, 161] on button "Publier" at bounding box center [806, 166] width 68 height 28
